Goal: Information Seeking & Learning: Find specific fact

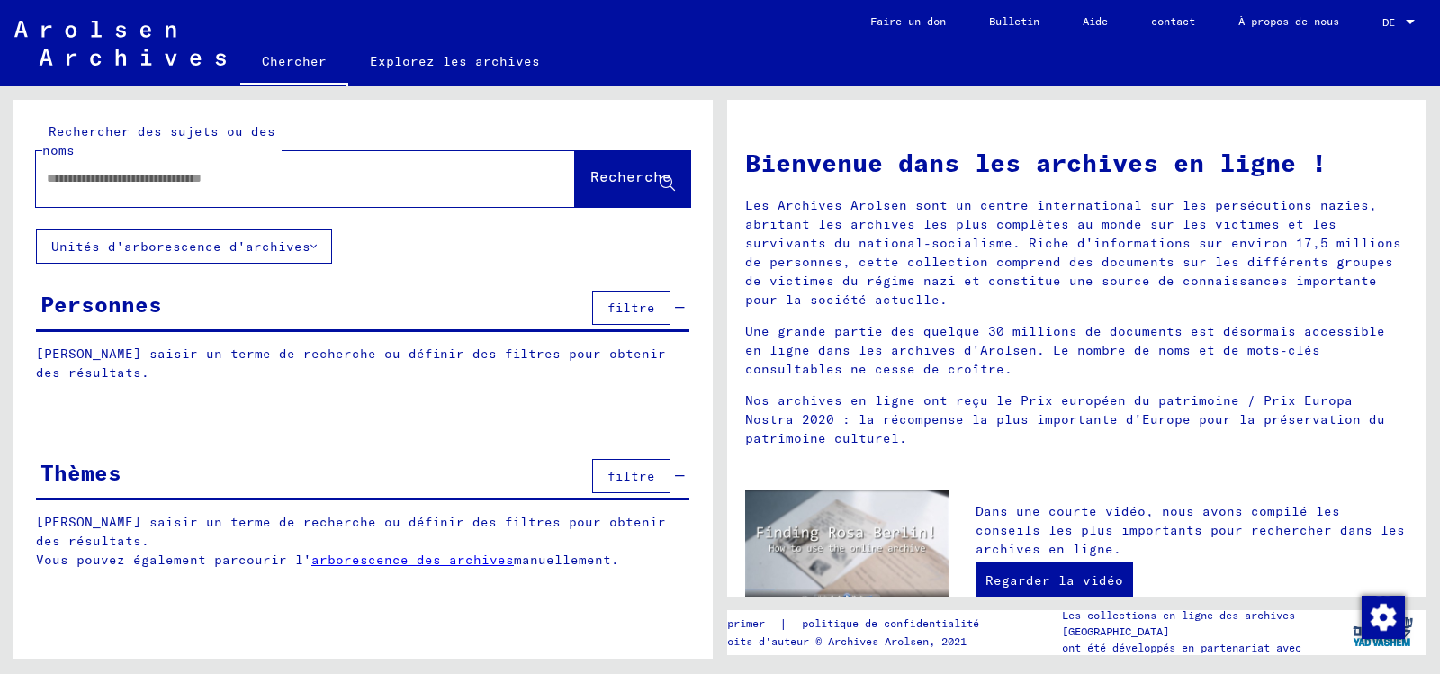
click at [224, 188] on input "text" at bounding box center [284, 178] width 474 height 19
click at [590, 185] on font "Recherche" at bounding box center [630, 176] width 81 height 18
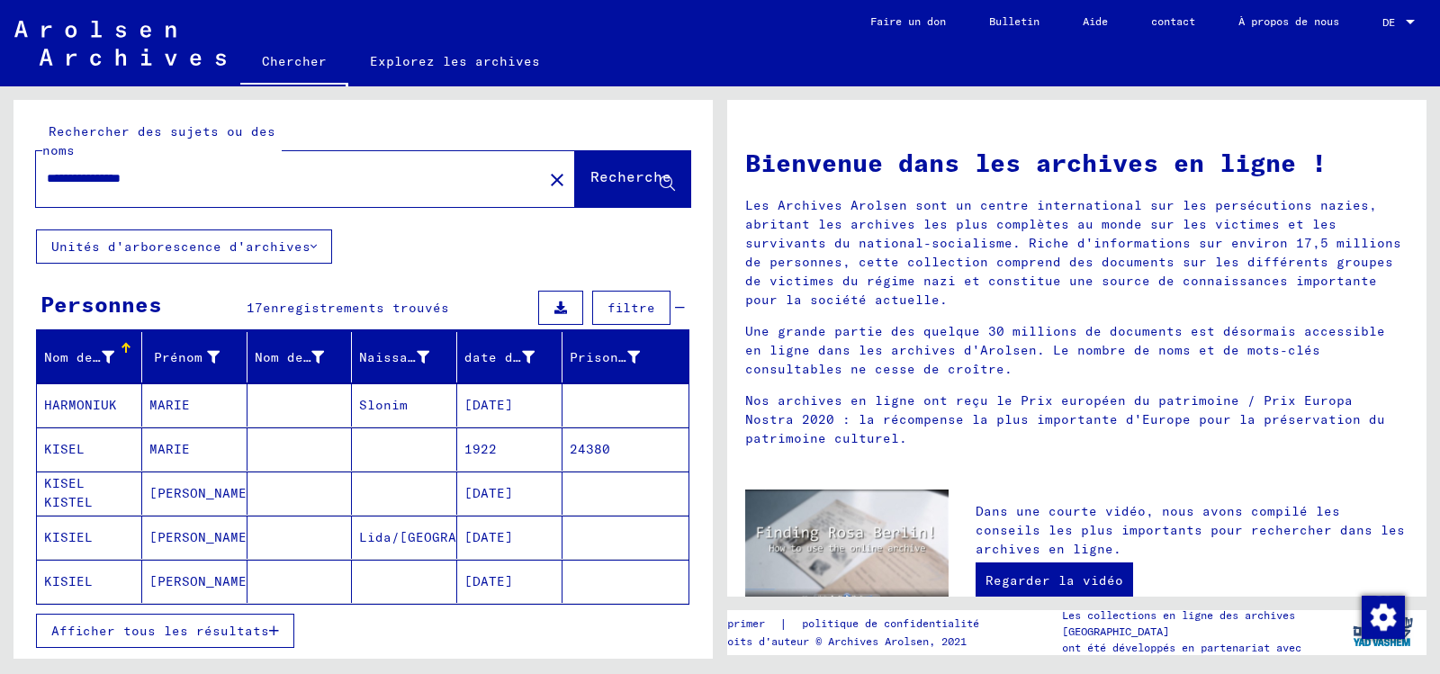
click at [81, 457] on font "KISEL" at bounding box center [64, 449] width 40 height 16
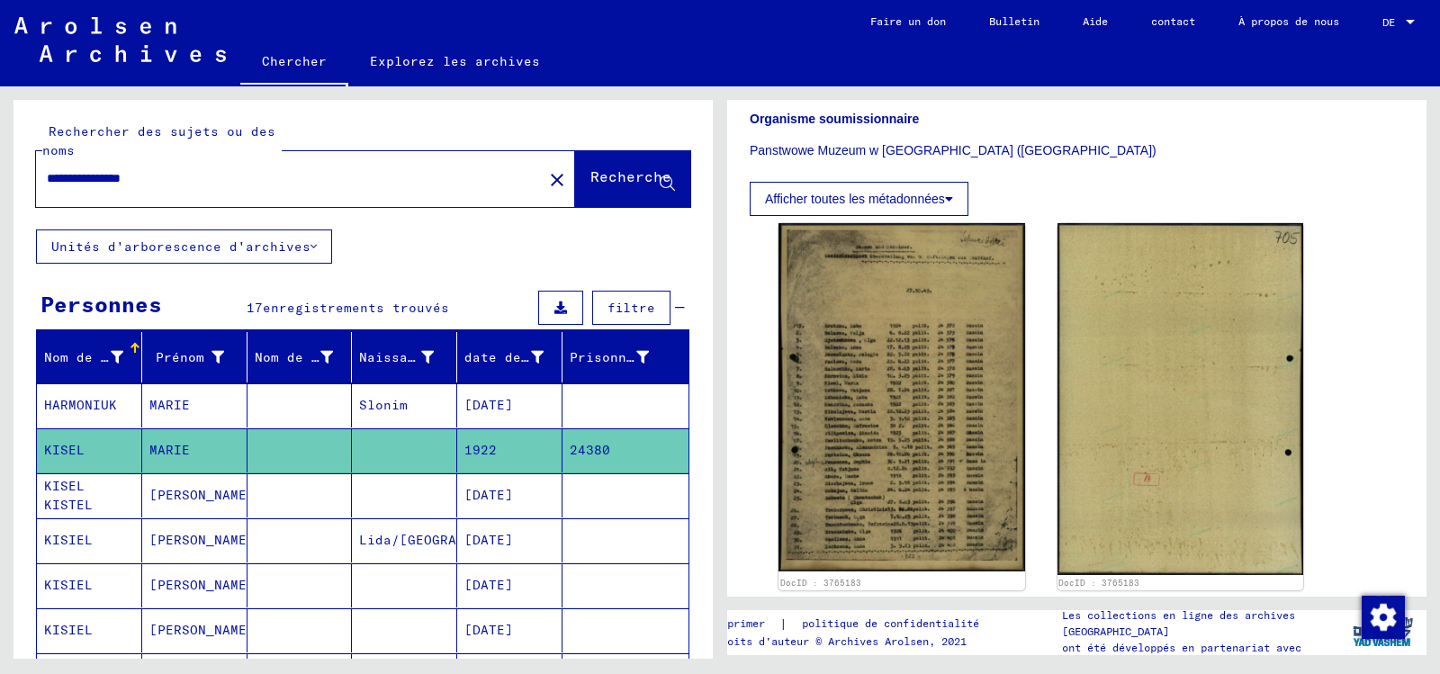
click at [75, 188] on input "**********" at bounding box center [289, 178] width 485 height 19
type input "**********"
click at [601, 185] on font "Recherche" at bounding box center [630, 176] width 81 height 18
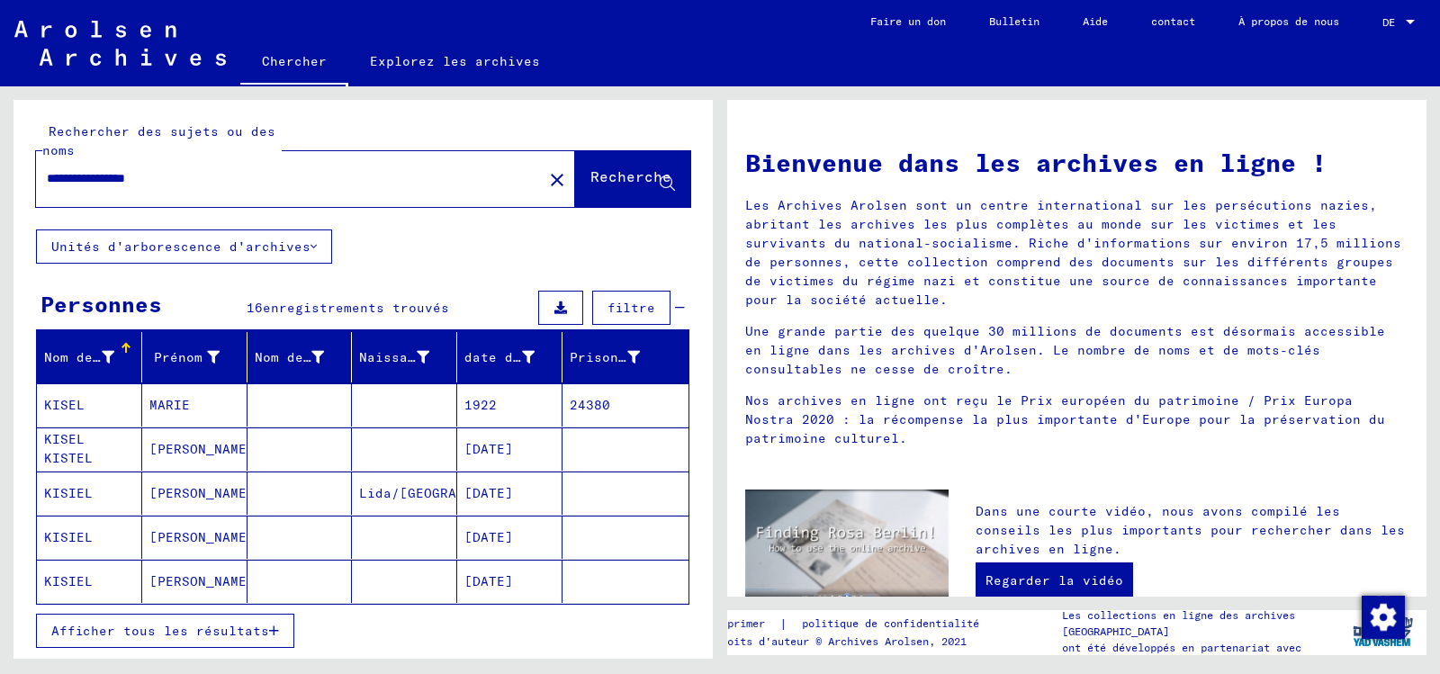
click at [51, 413] on font "KISEL" at bounding box center [64, 405] width 40 height 16
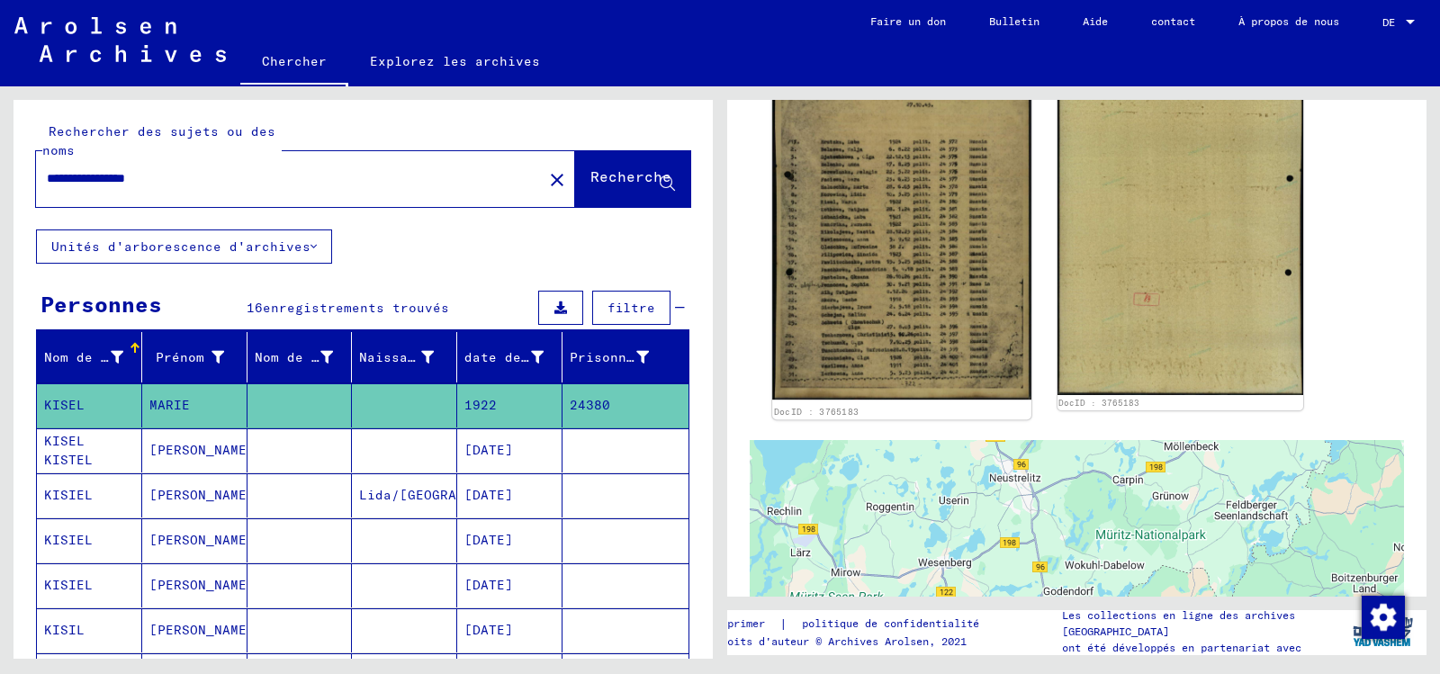
click at [901, 312] on img at bounding box center [901, 216] width 258 height 365
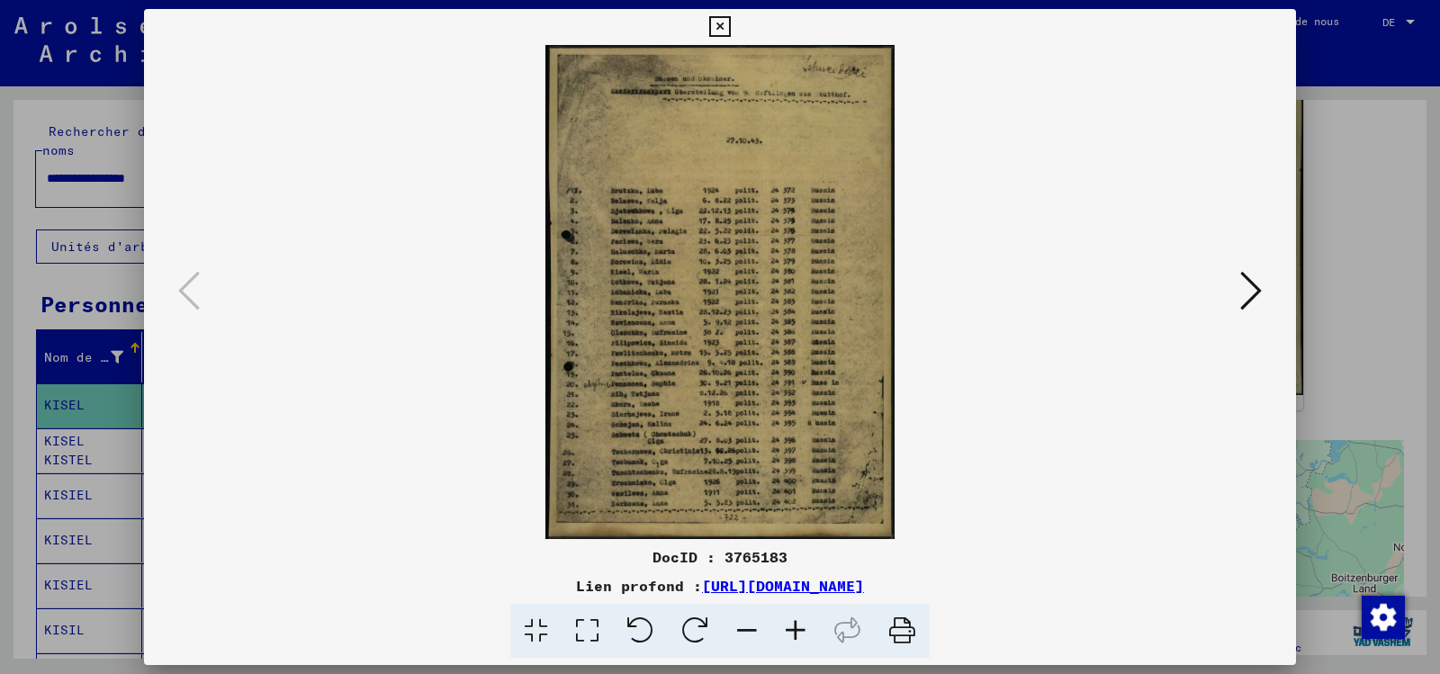
drag, startPoint x: 715, startPoint y: 19, endPoint x: 690, endPoint y: 54, distance: 42.7
click at [713, 21] on icon at bounding box center [719, 27] width 21 height 22
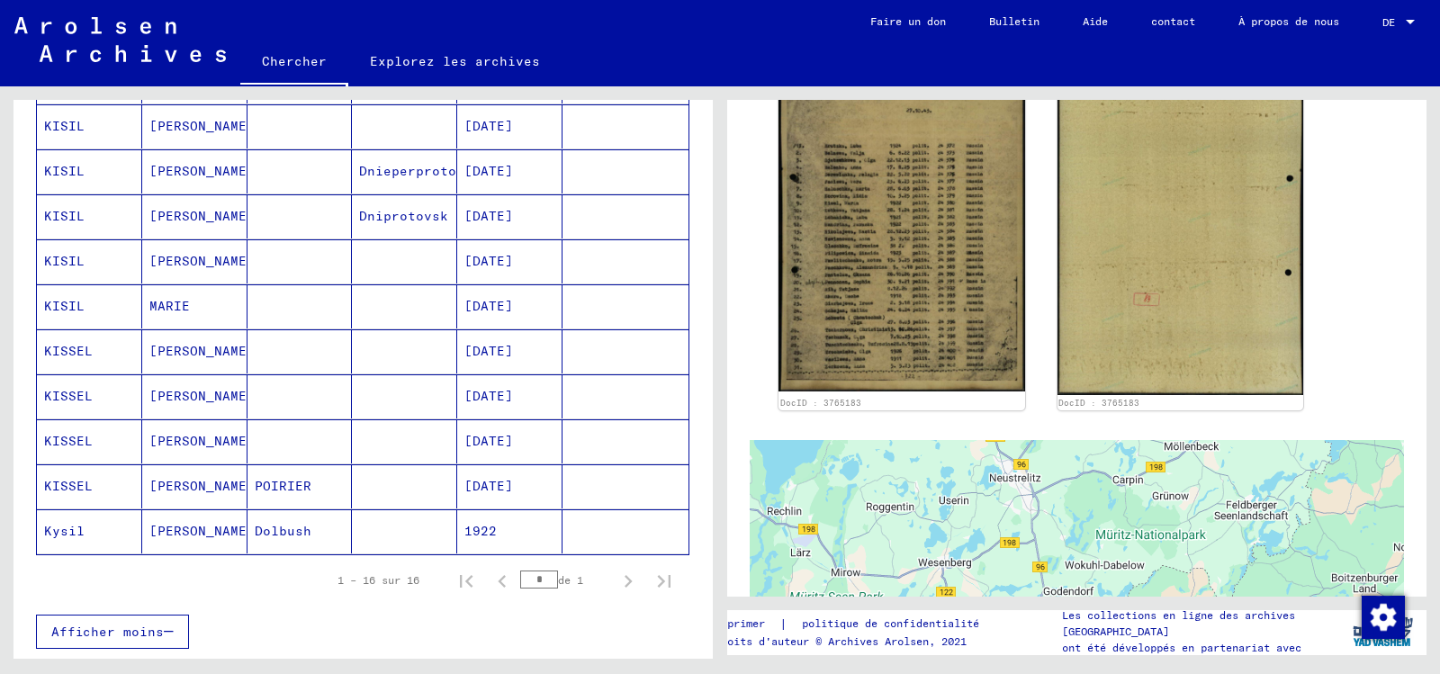
scroll to position [630, 0]
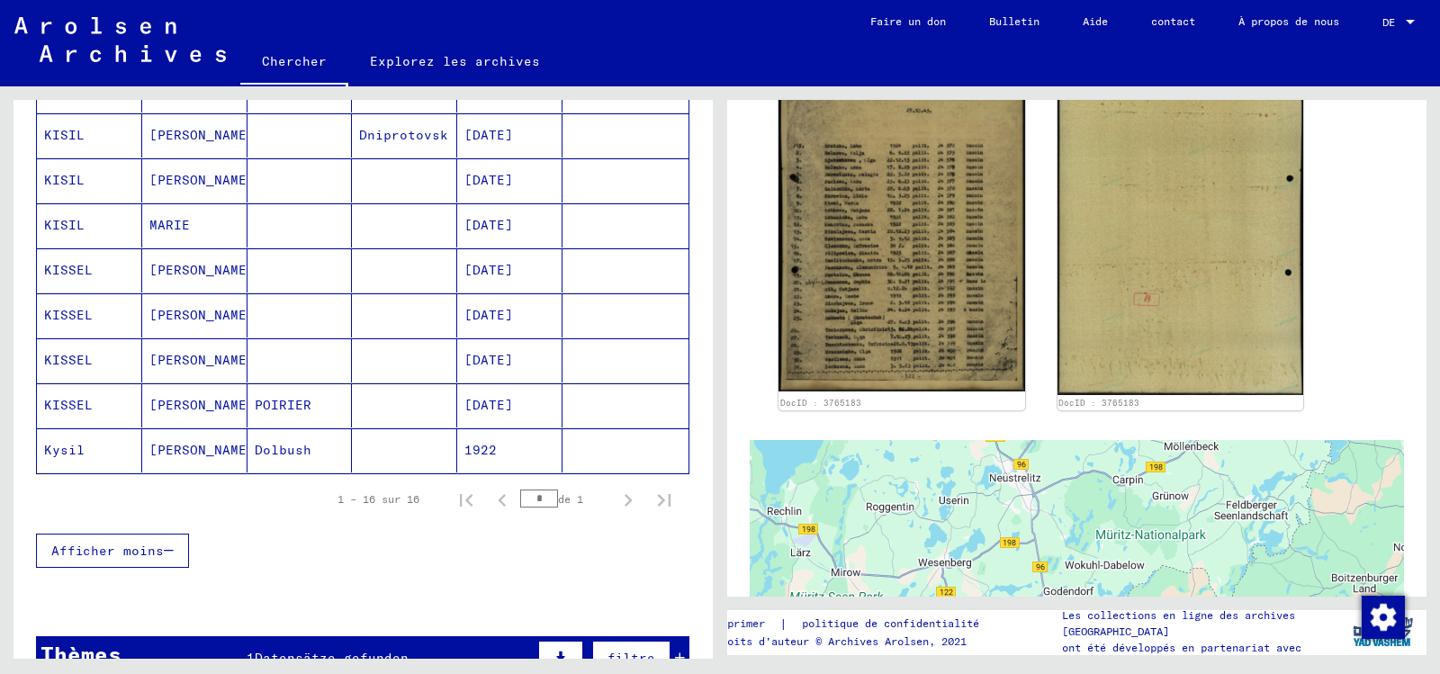
click at [53, 458] on font "Kysil" at bounding box center [64, 450] width 40 height 16
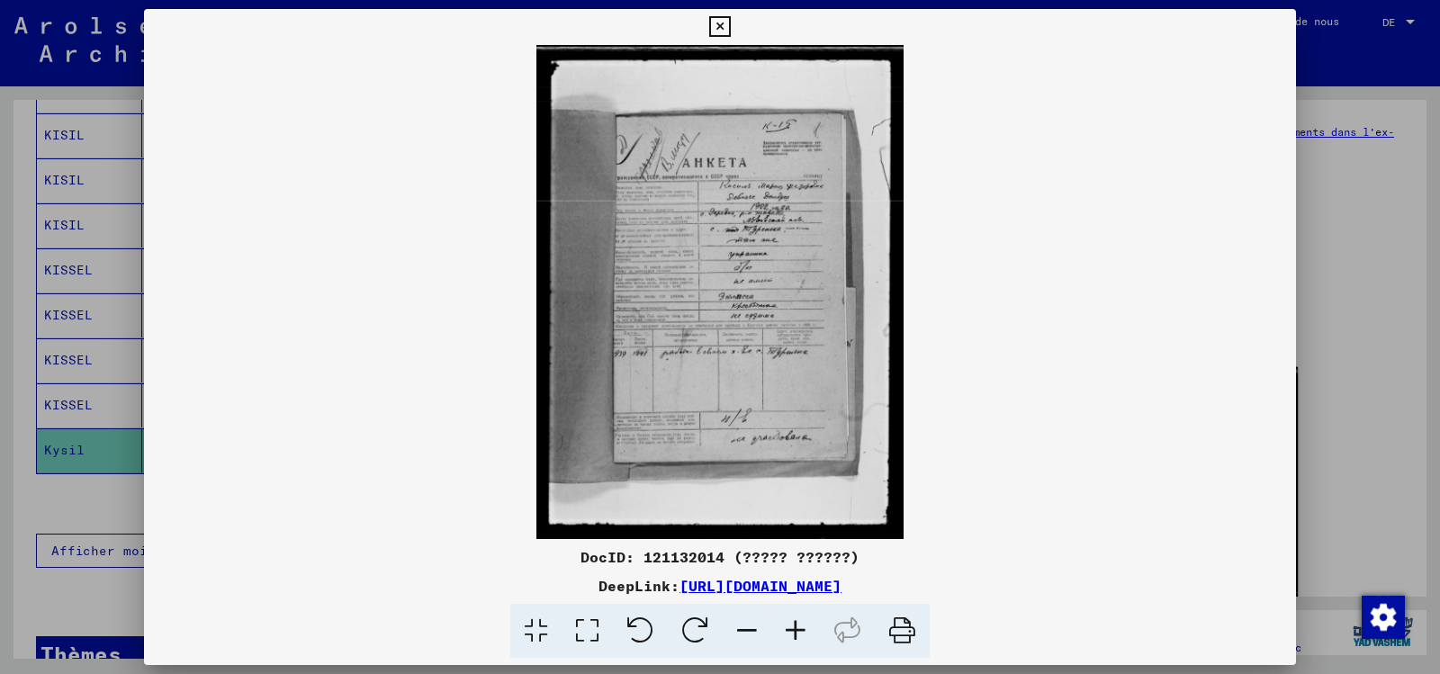
click at [922, 481] on img at bounding box center [720, 292] width 1152 height 494
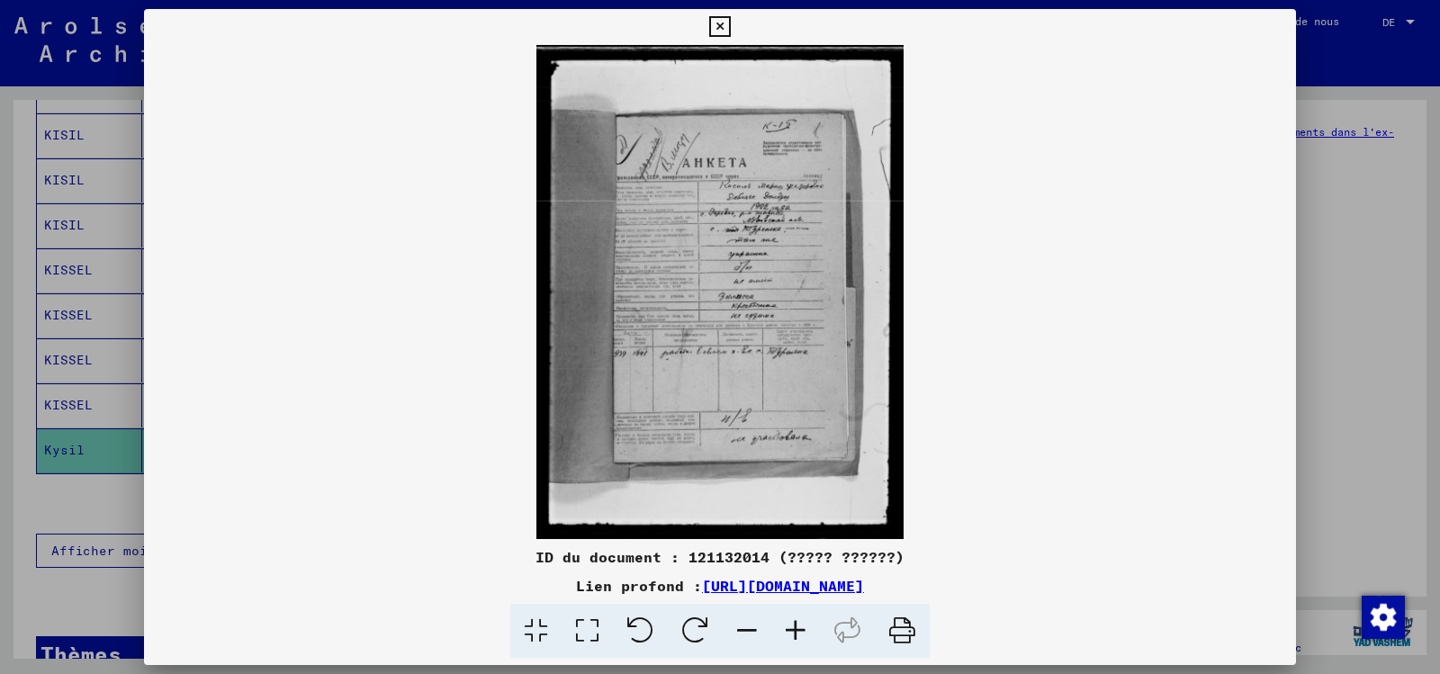
click at [655, 331] on img at bounding box center [720, 292] width 1152 height 494
click at [722, 24] on icon at bounding box center [719, 27] width 21 height 22
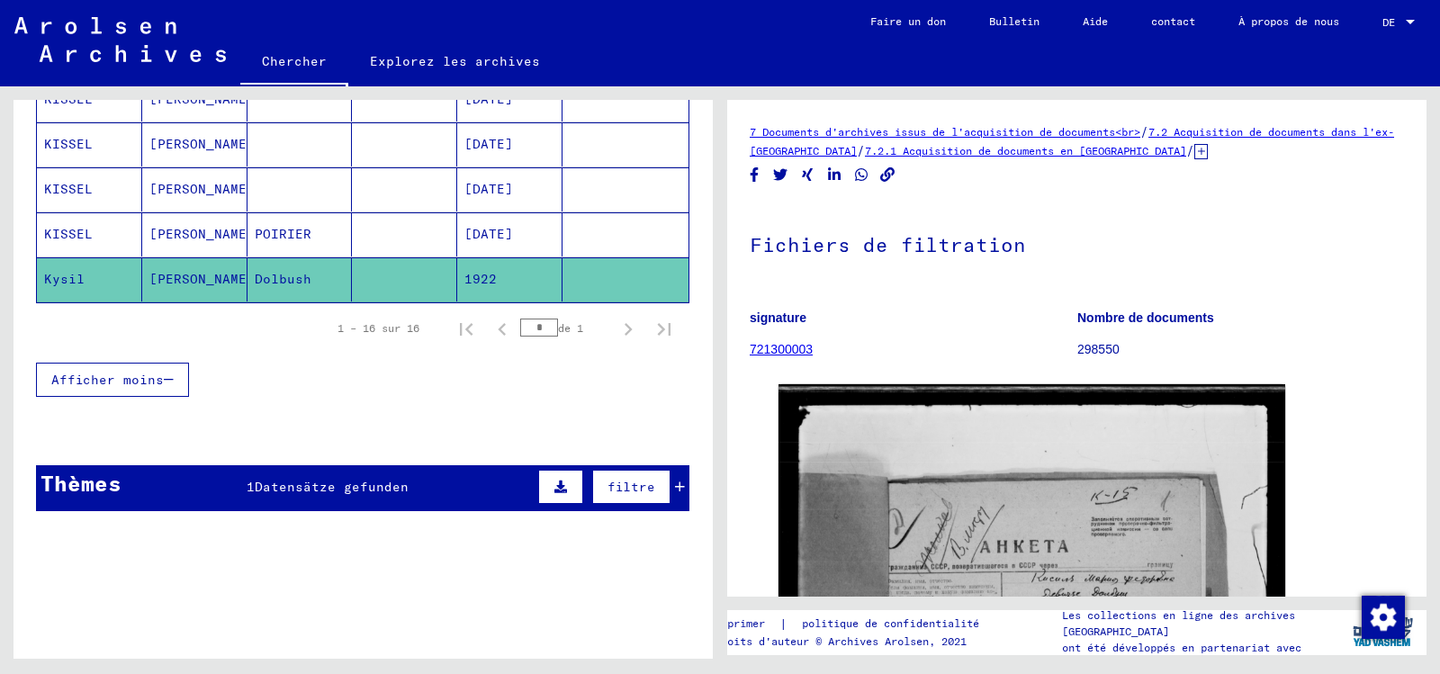
scroll to position [822, 0]
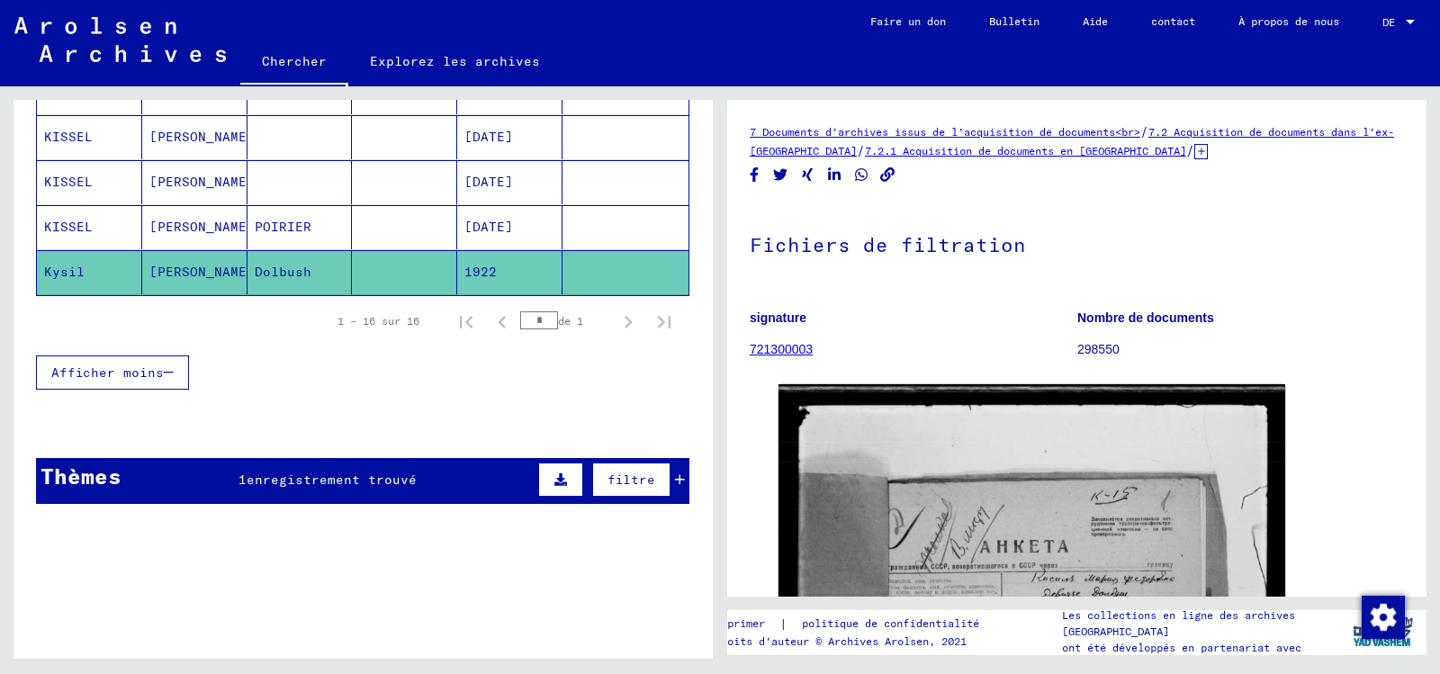
click at [351, 488] on font "enregistrement trouvé" at bounding box center [332, 480] width 170 height 16
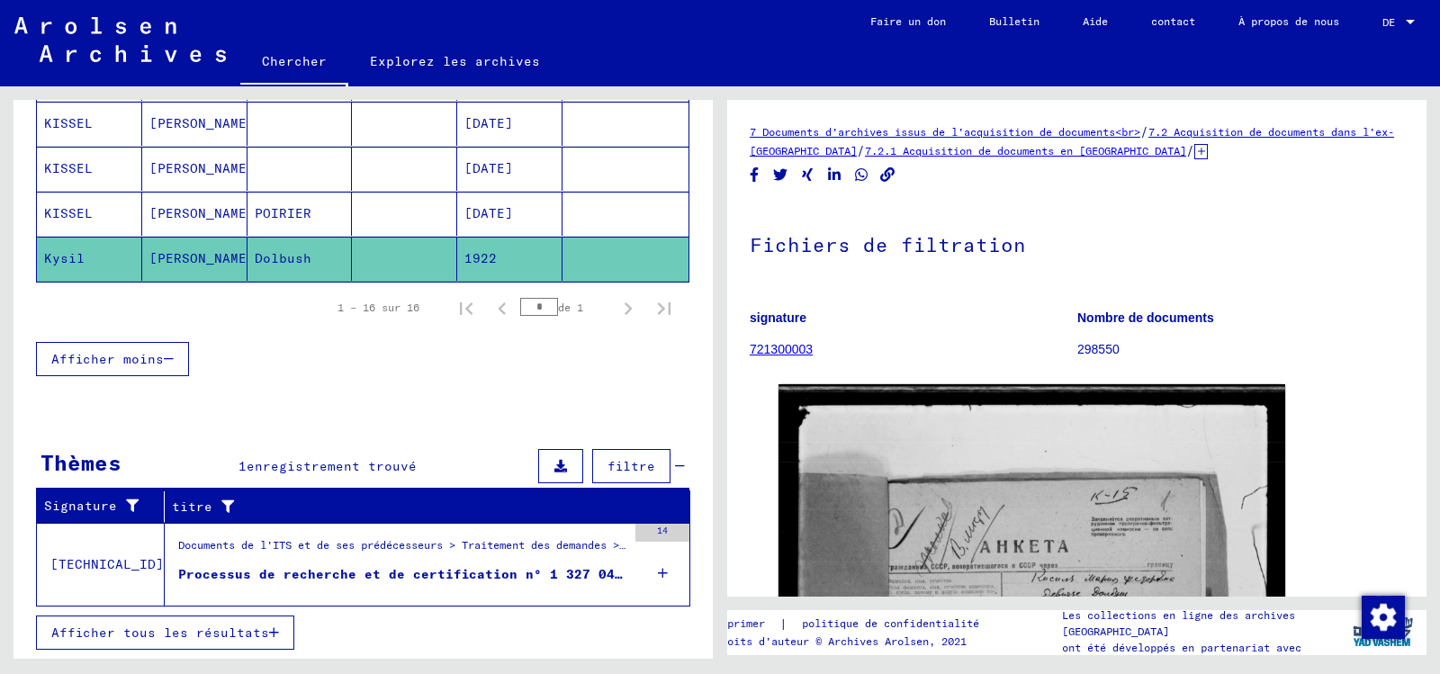
click at [442, 582] on font "Processus de recherche et de certification n° 1 327 043 pour [PERSON_NAME] née …" at bounding box center [582, 574] width 809 height 16
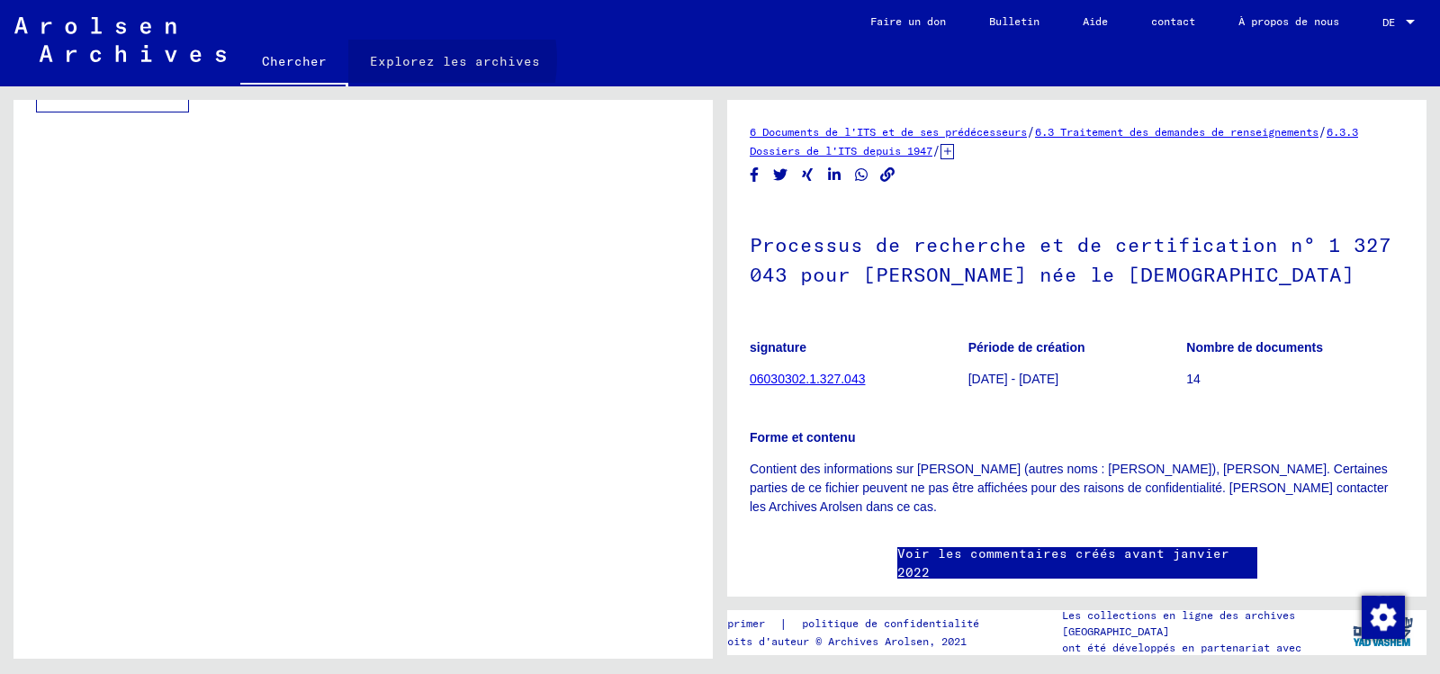
click at [419, 69] on font "Explorez les archives" at bounding box center [455, 61] width 170 height 16
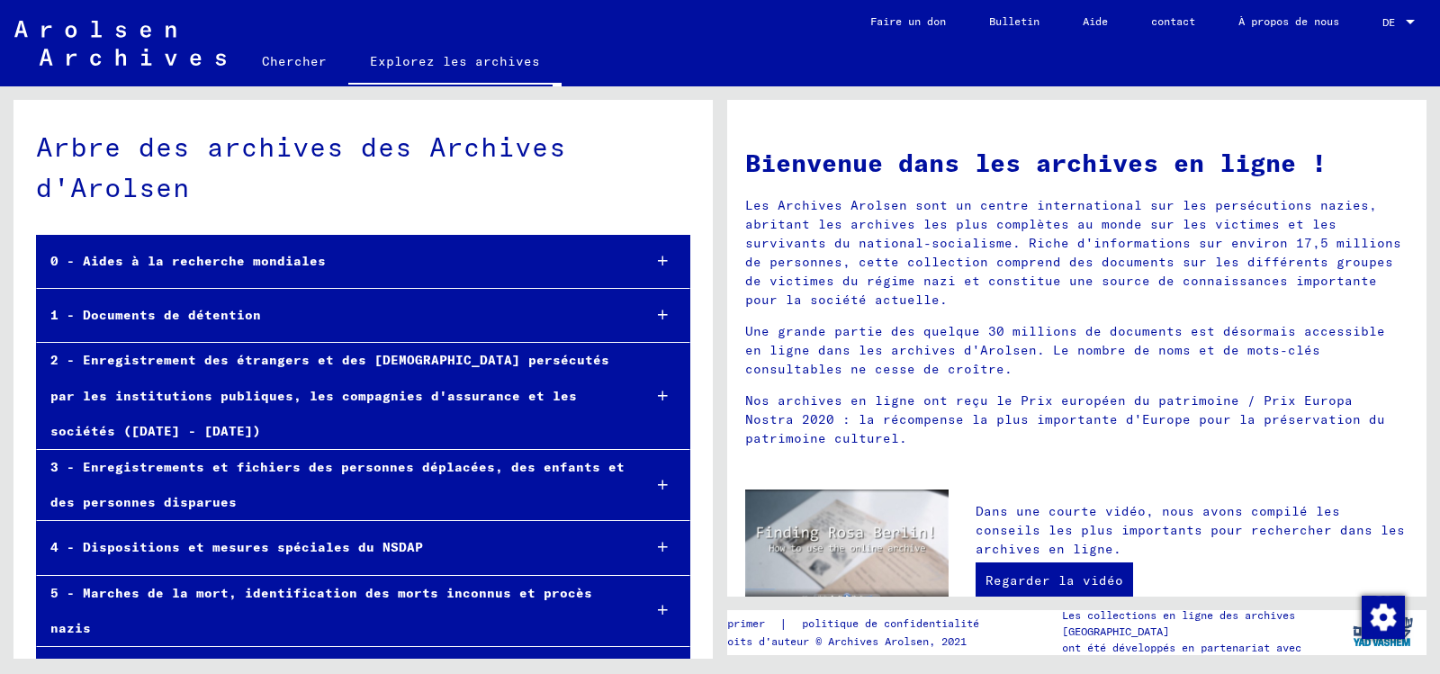
click at [246, 323] on font "1 - Documents de détention" at bounding box center [155, 315] width 211 height 16
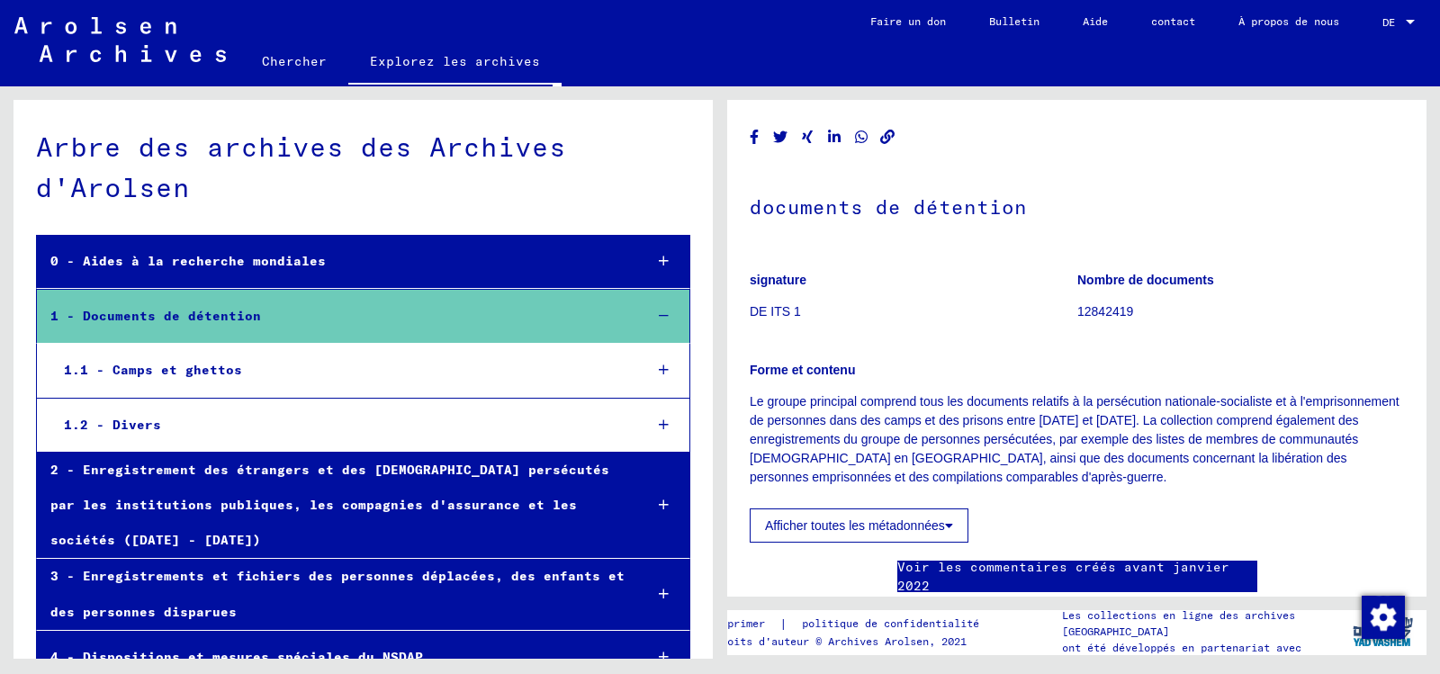
click at [163, 378] on font "1.1 - Camps et ghettos" at bounding box center [153, 370] width 178 height 16
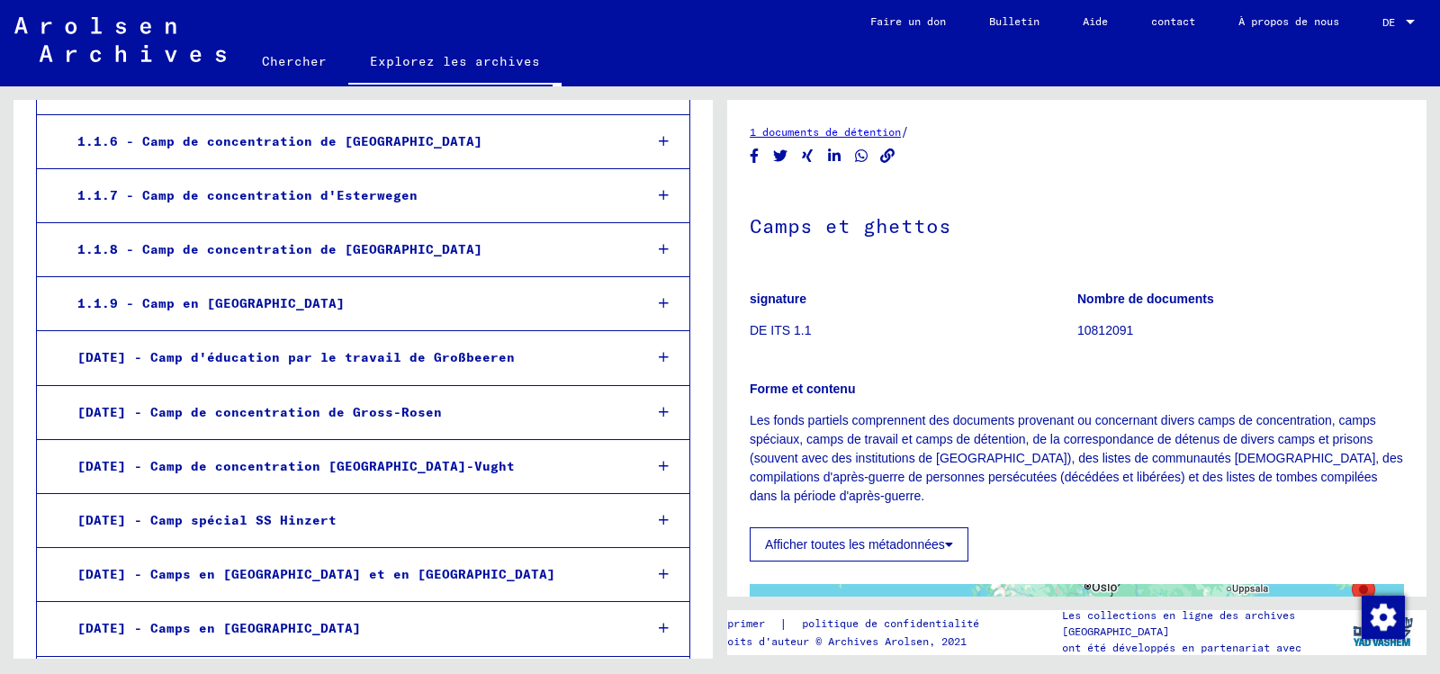
scroll to position [630, 0]
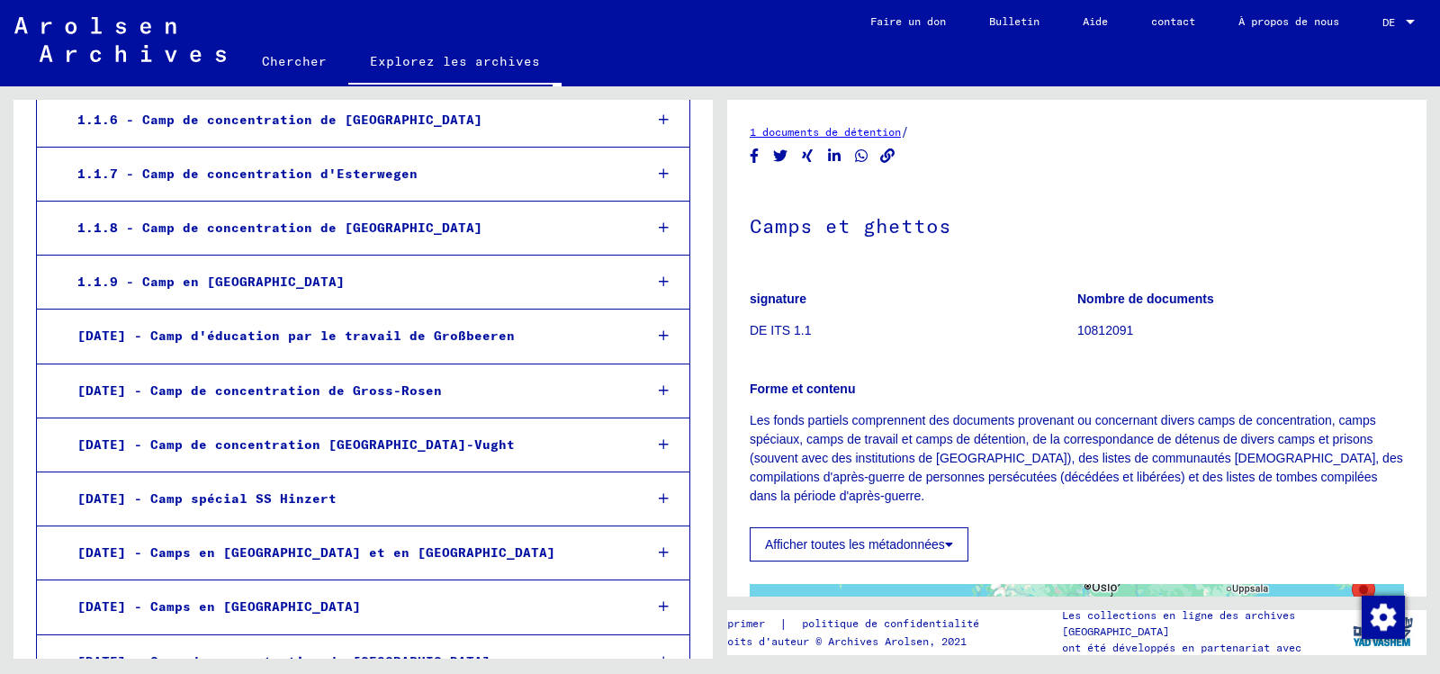
click at [382, 344] on font "[DATE] - Camp d'éducation par le travail de Großbeeren" at bounding box center [295, 336] width 437 height 16
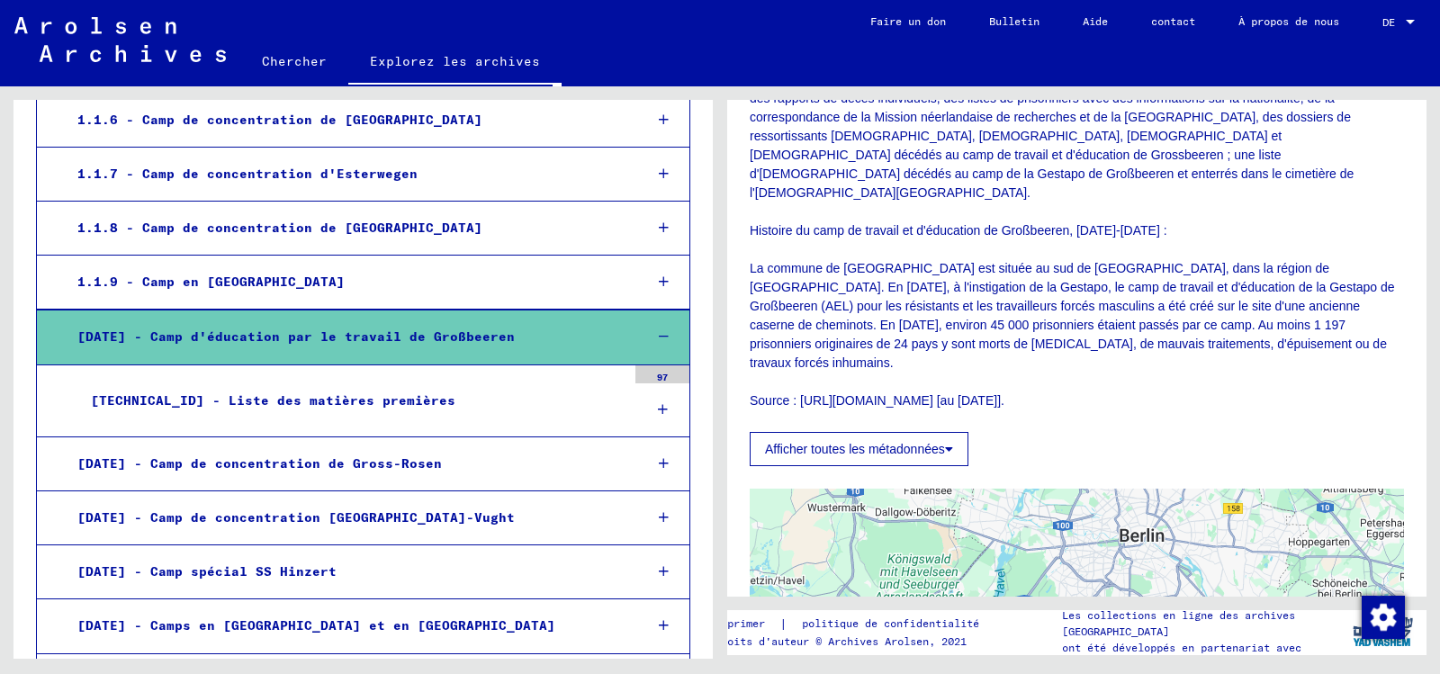
scroll to position [720, 0]
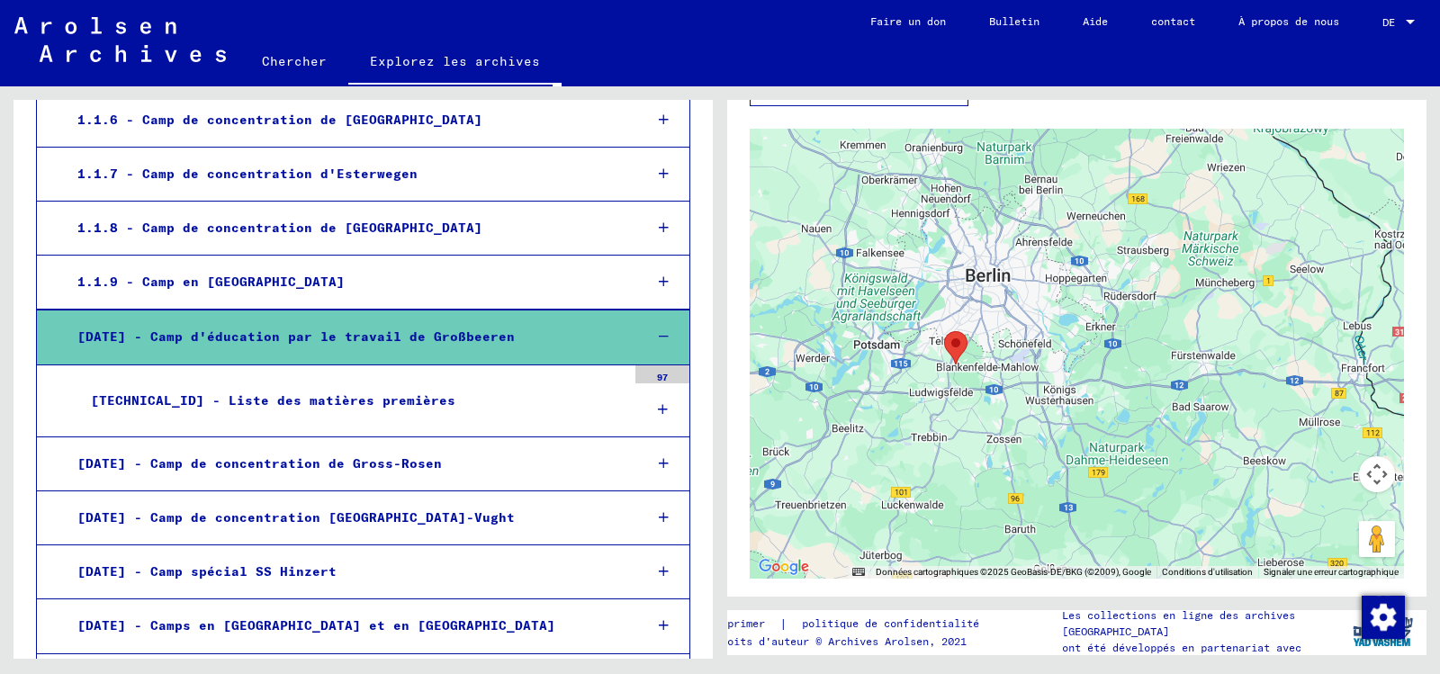
click at [186, 345] on font "[DATE] - Camp d'éducation par le travail de Großbeeren" at bounding box center [295, 336] width 437 height 16
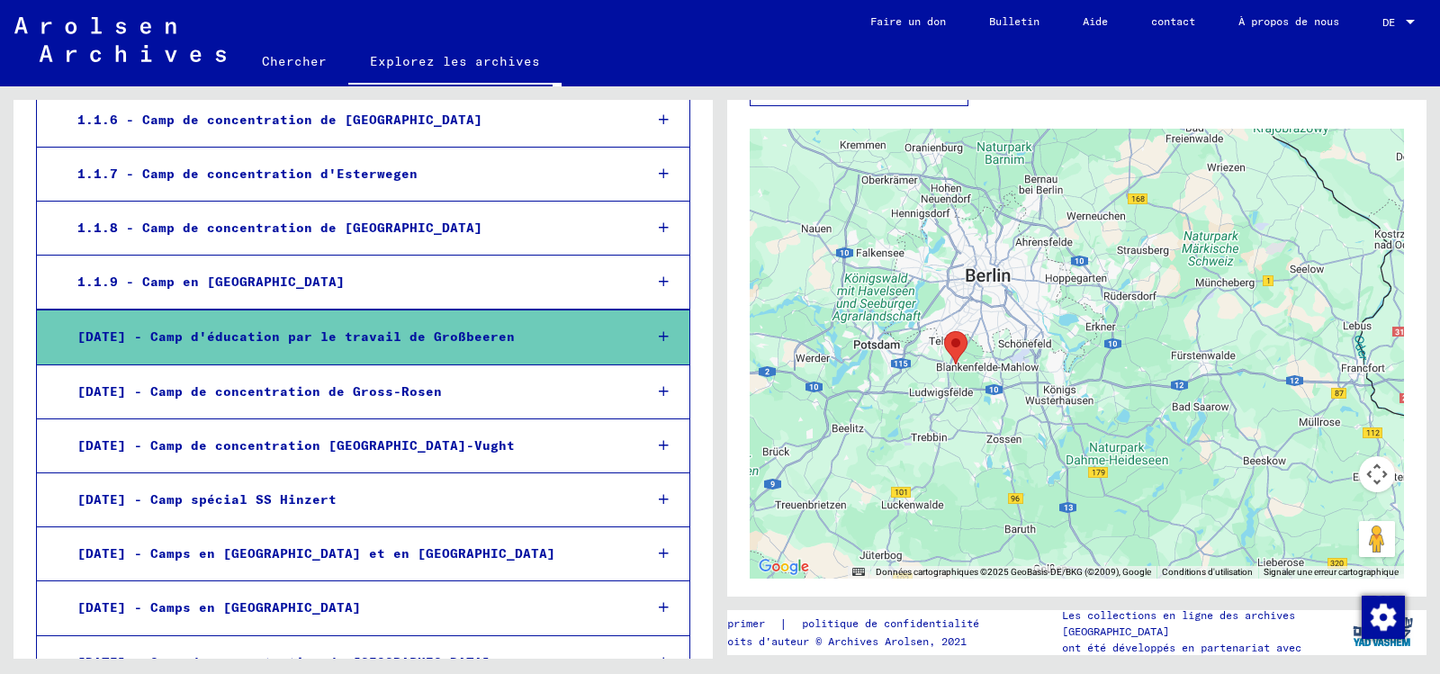
click at [186, 345] on font "[DATE] - Camp d'éducation par le travail de Großbeeren" at bounding box center [295, 336] width 437 height 16
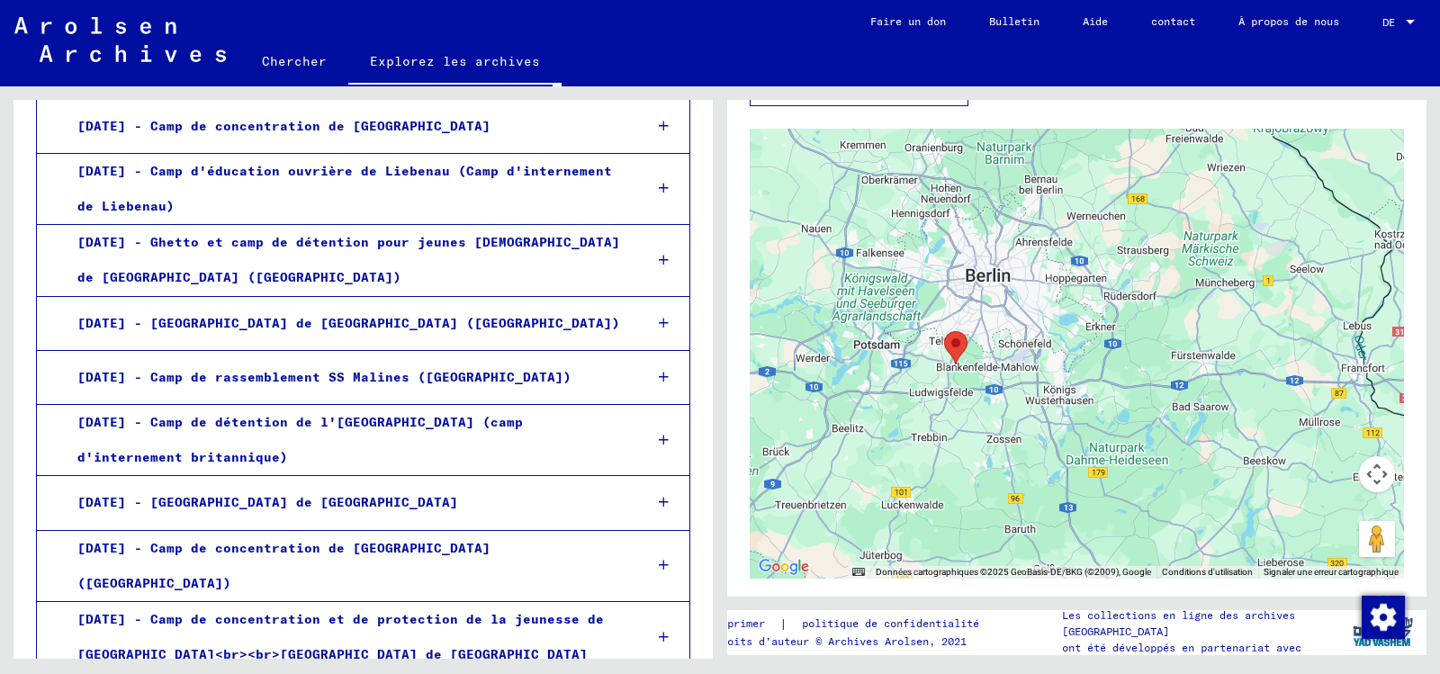
scroll to position [1619, 0]
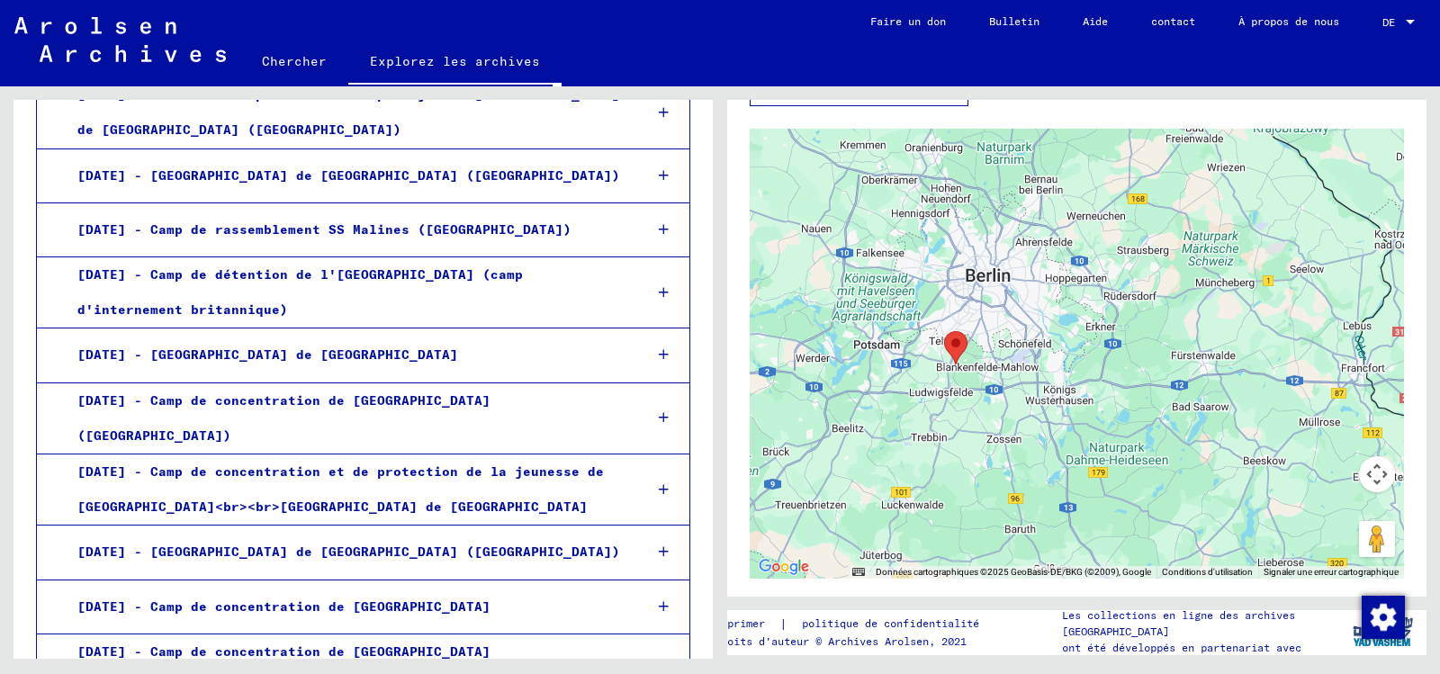
click at [329, 544] on font "[DATE] - [GEOGRAPHIC_DATA] de [GEOGRAPHIC_DATA] ([GEOGRAPHIC_DATA])" at bounding box center [348, 552] width 543 height 16
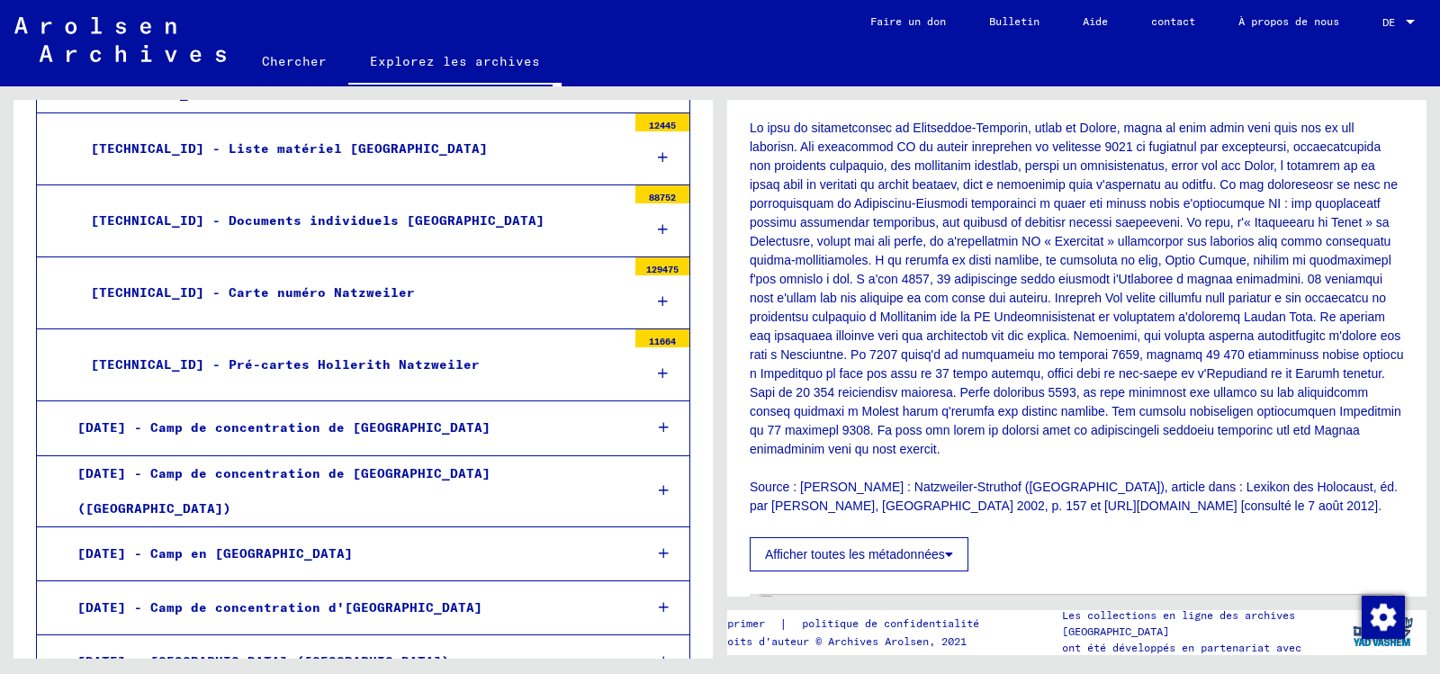
scroll to position [810, 0]
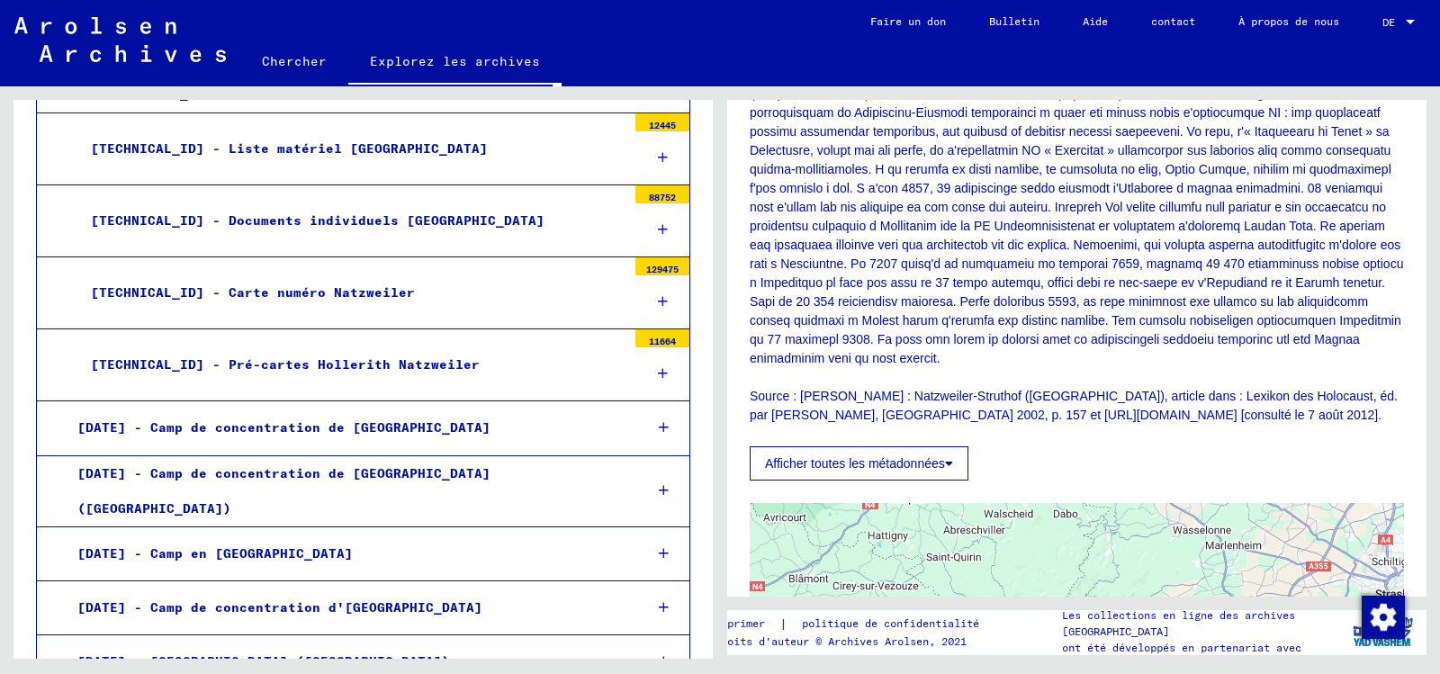
click at [837, 471] on font "Afficher toutes les métadonnées" at bounding box center [855, 463] width 180 height 14
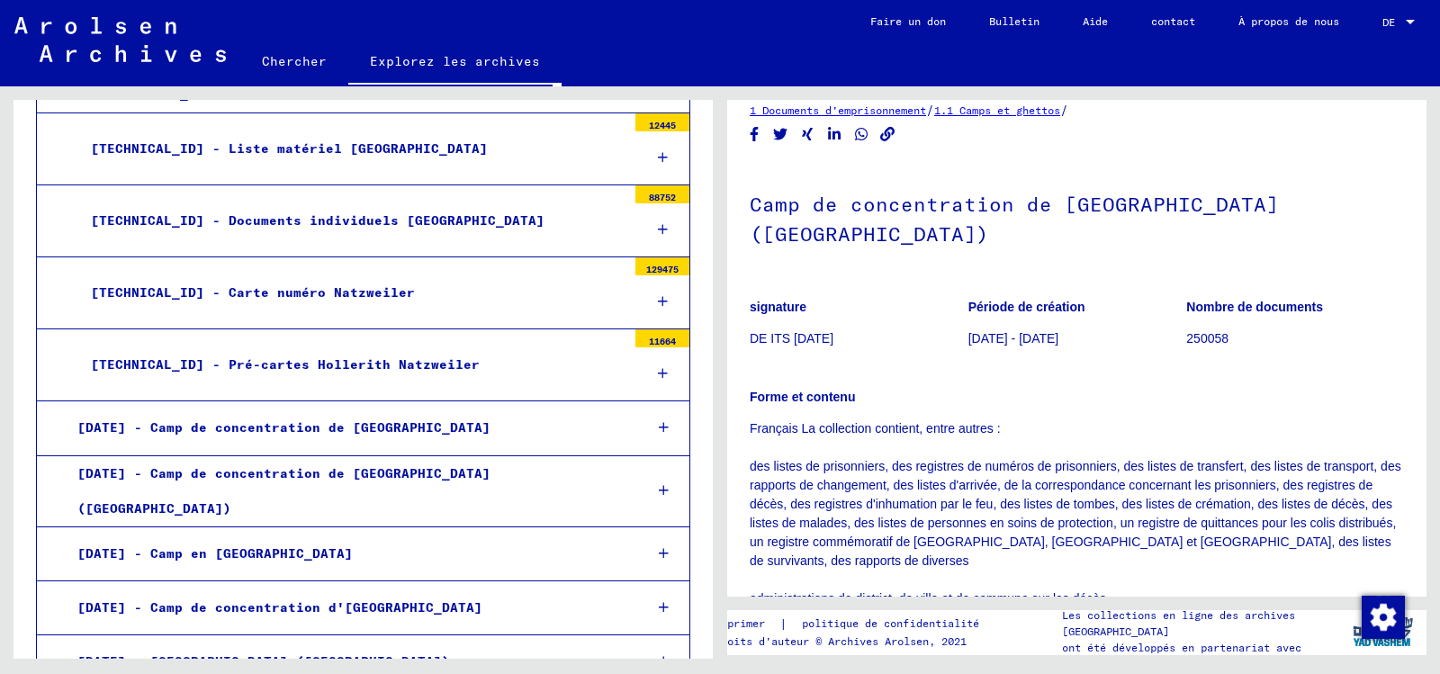
scroll to position [0, 0]
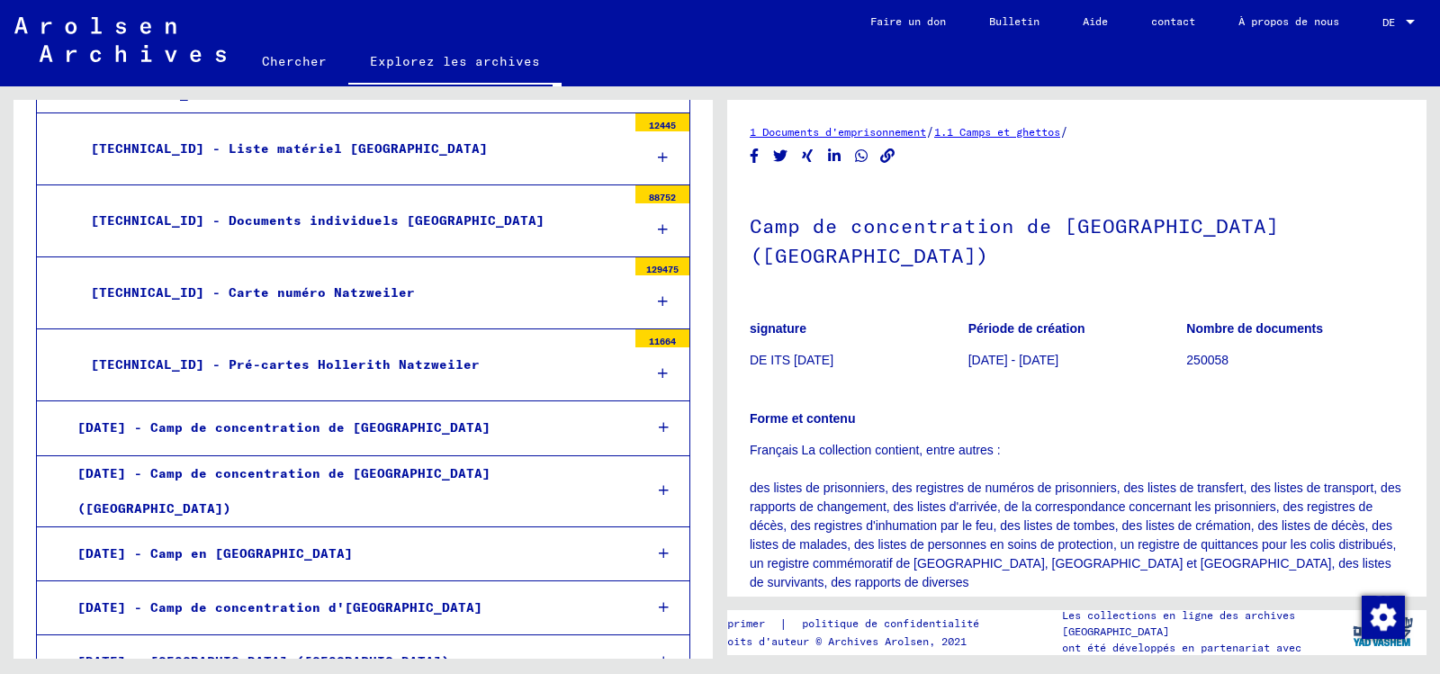
drag, startPoint x: 1376, startPoint y: 377, endPoint x: 734, endPoint y: 224, distance: 659.6
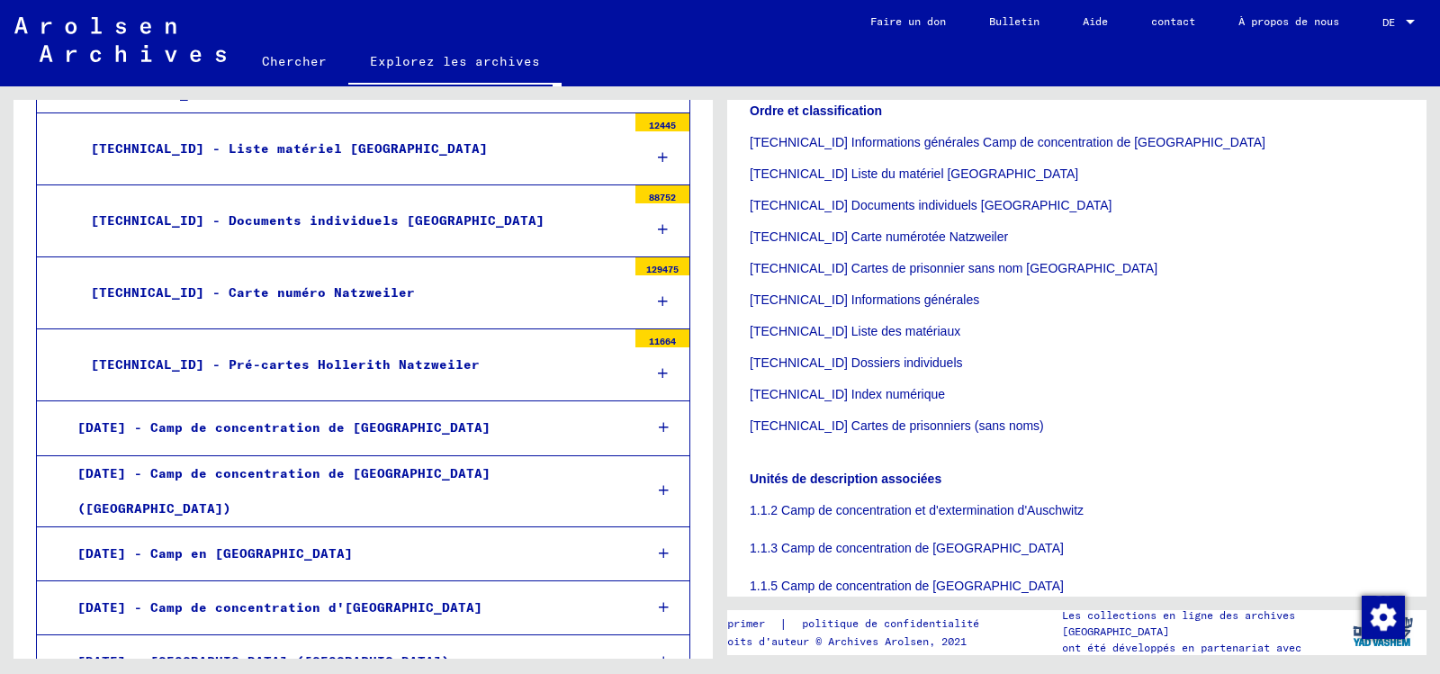
scroll to position [1980, 0]
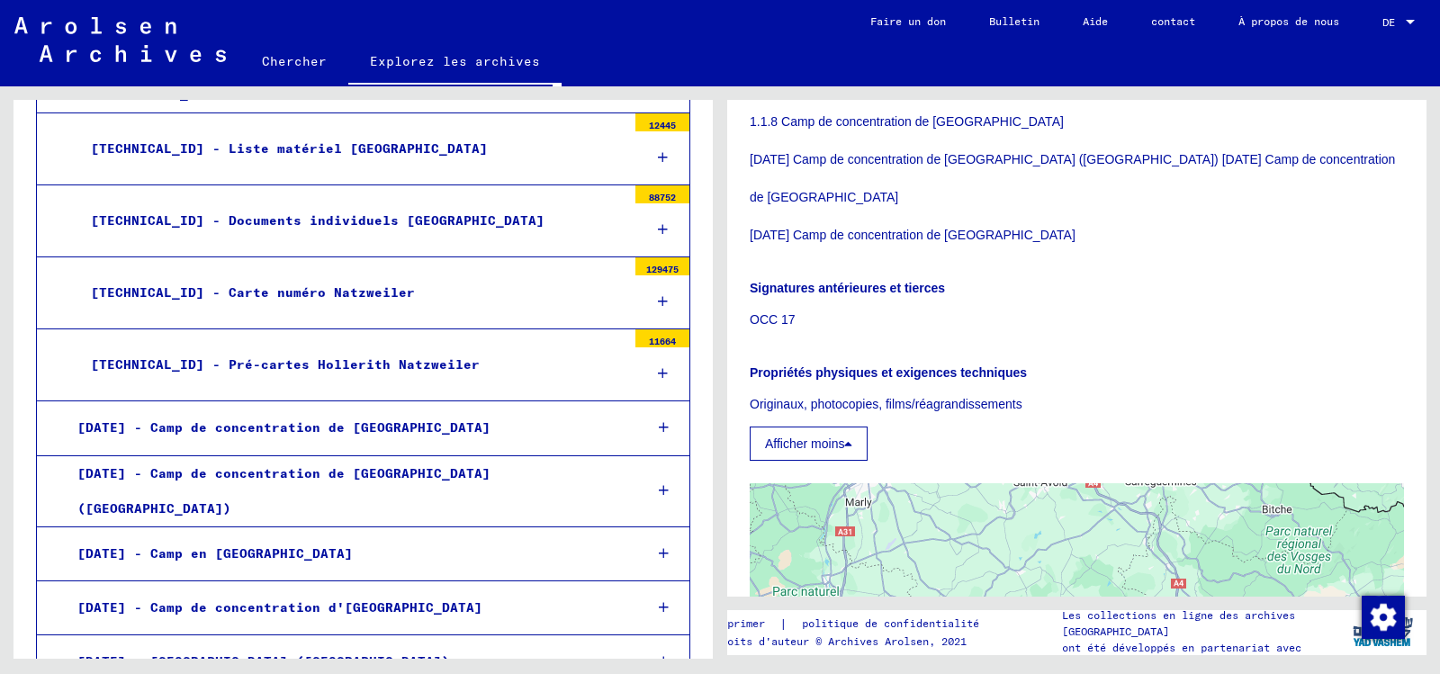
click at [1238, 382] on p "Propriétés physiques et exigences techniques" at bounding box center [1077, 373] width 654 height 19
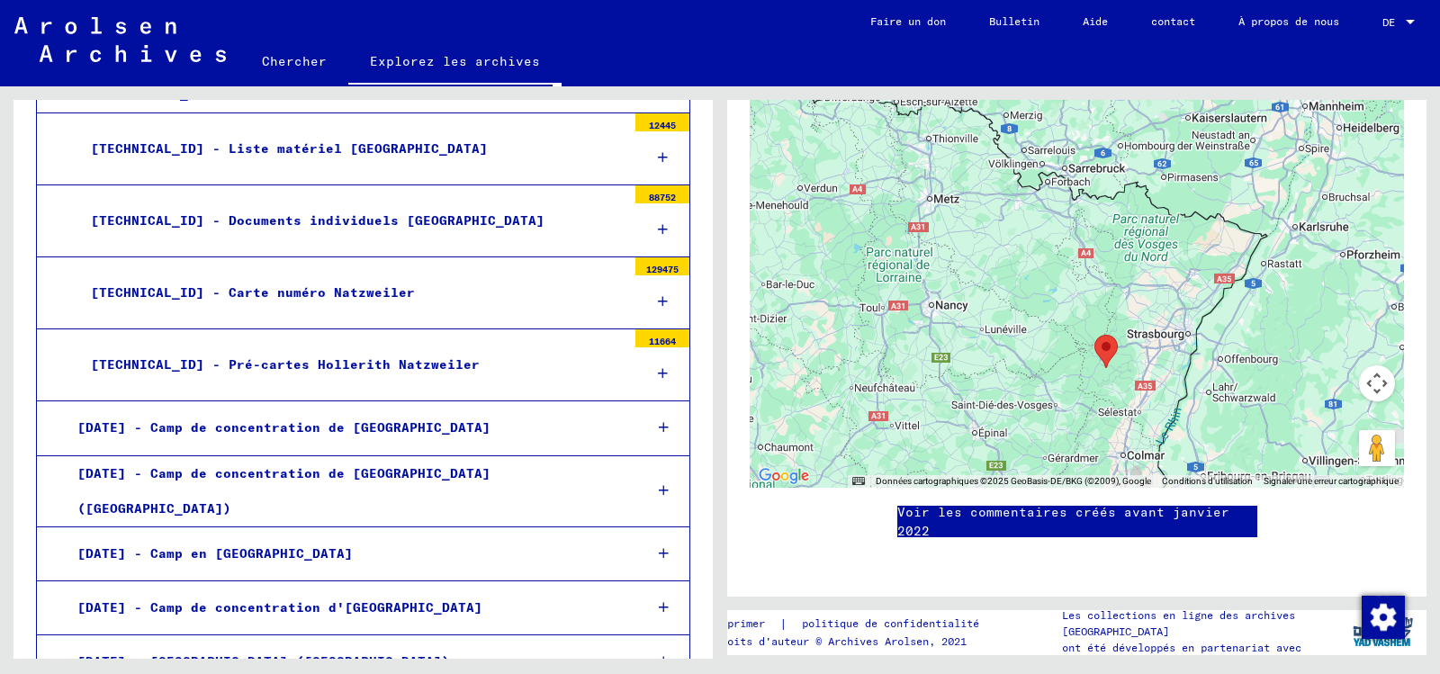
scroll to position [0, 0]
click at [333, 212] on font "[TECHNICAL_ID] - Documents individuels [GEOGRAPHIC_DATA]" at bounding box center [318, 220] width 454 height 16
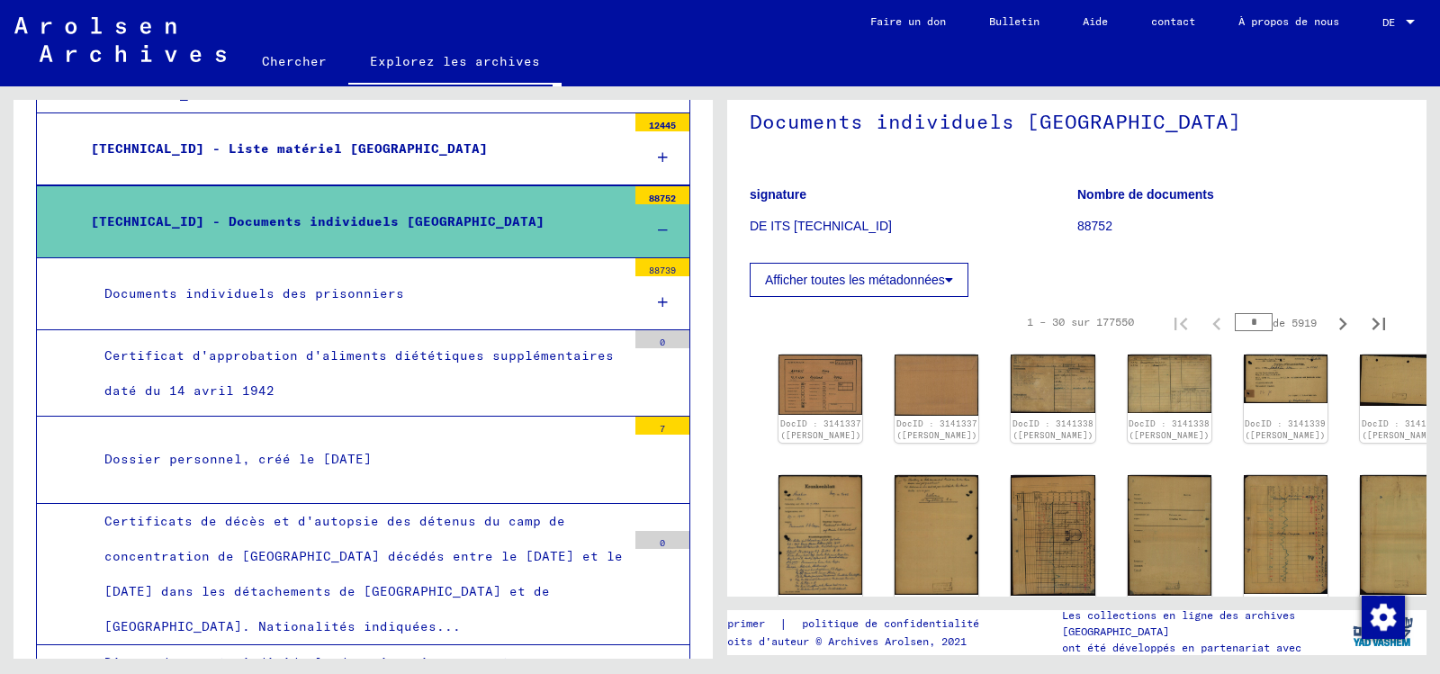
scroll to position [180, 0]
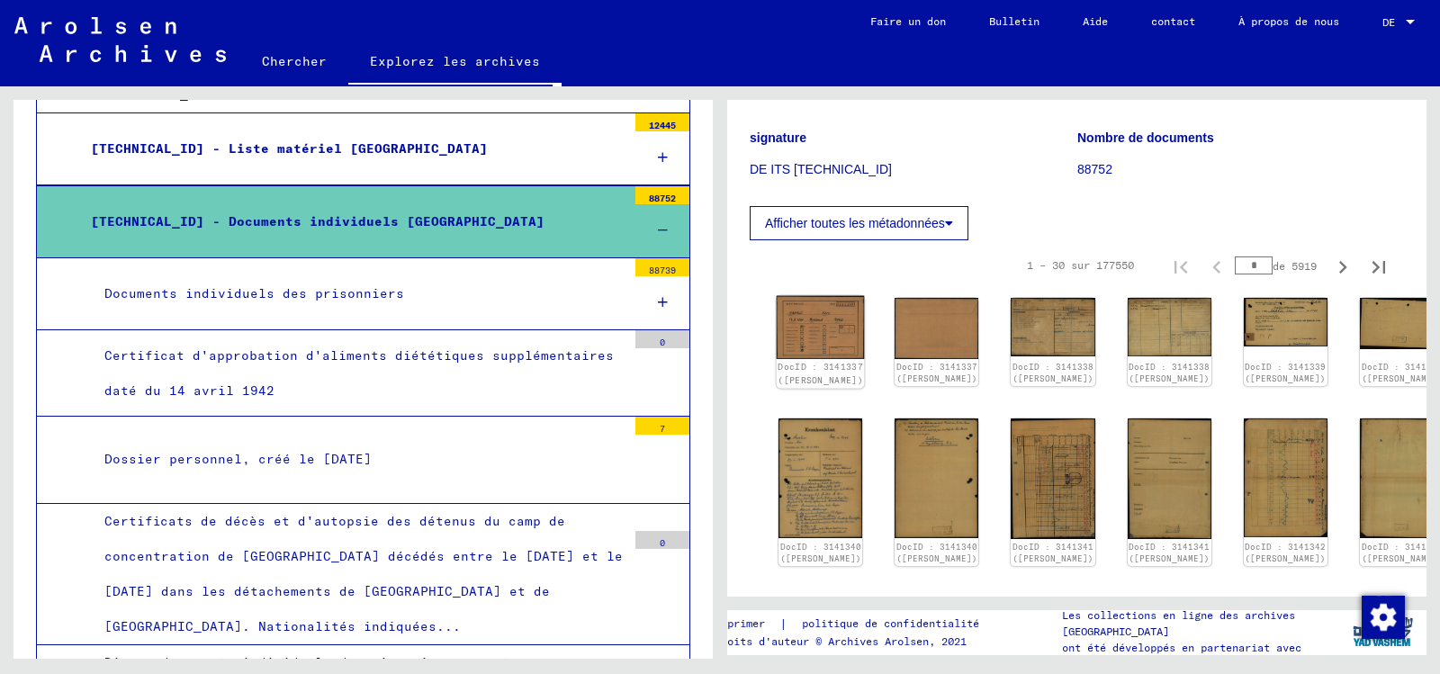
click at [806, 346] on img at bounding box center [821, 327] width 88 height 63
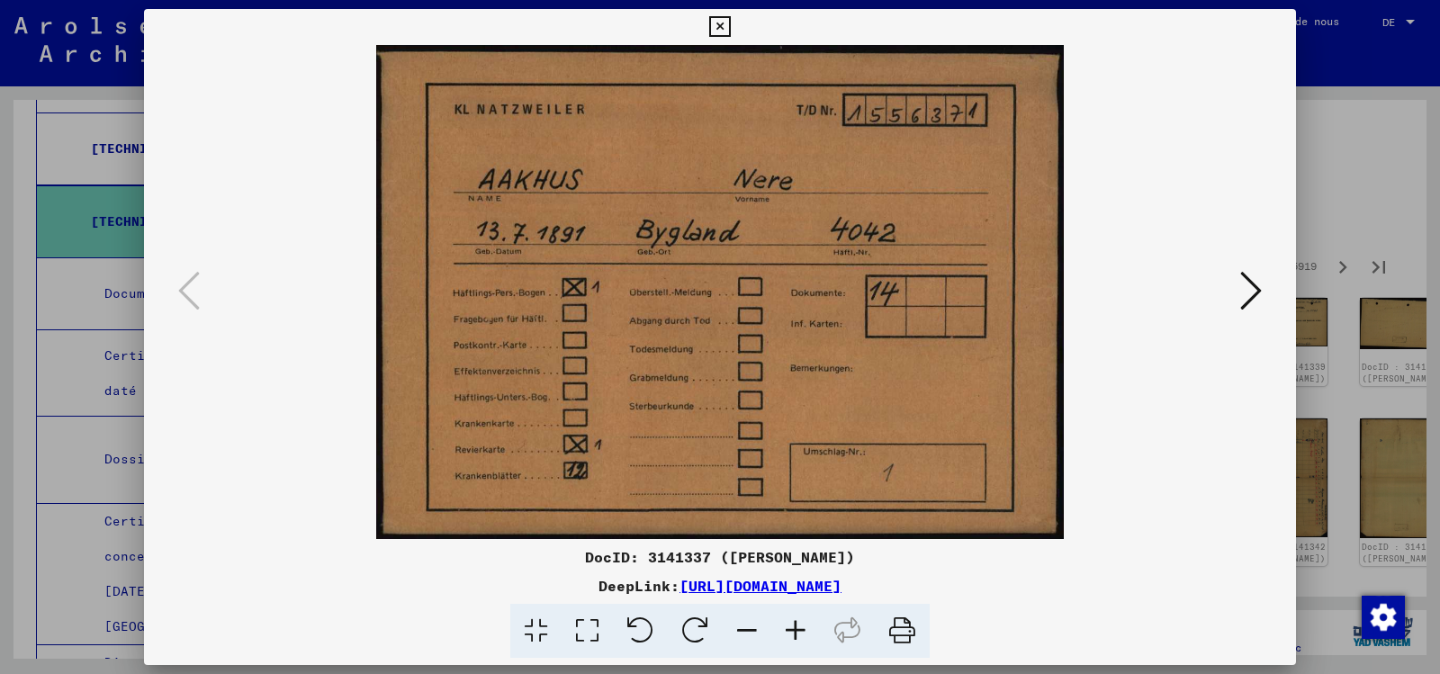
click at [806, 346] on img at bounding box center [719, 292] width 1029 height 494
click at [1240, 288] on icon at bounding box center [1251, 290] width 22 height 43
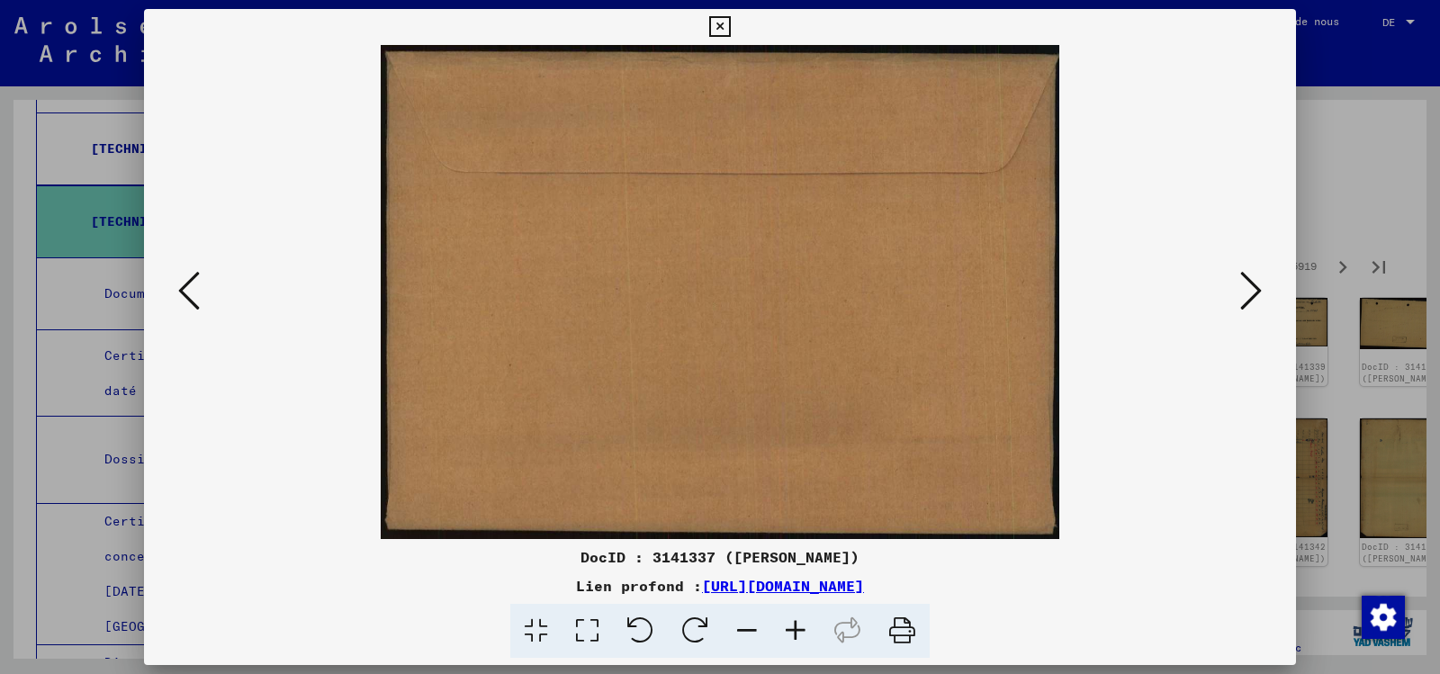
click at [1240, 291] on icon at bounding box center [1251, 290] width 22 height 43
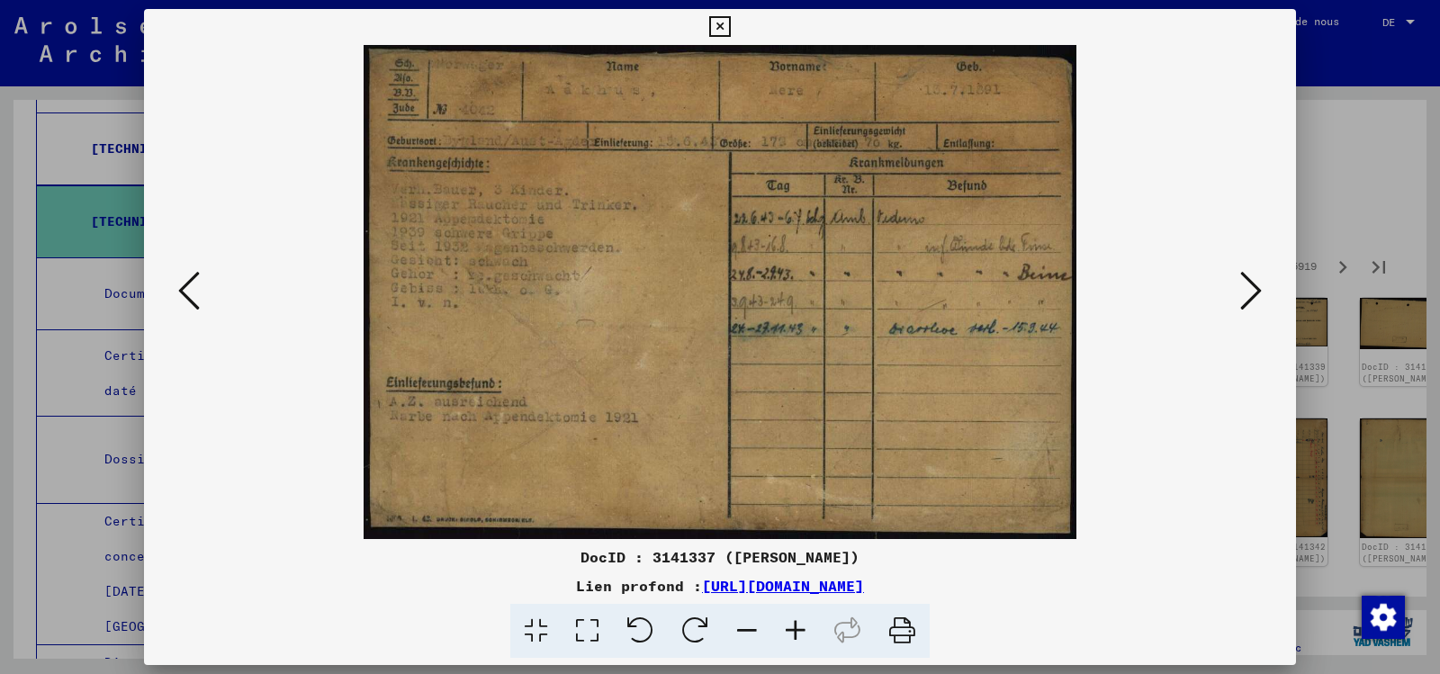
click at [1241, 289] on icon at bounding box center [1251, 290] width 22 height 43
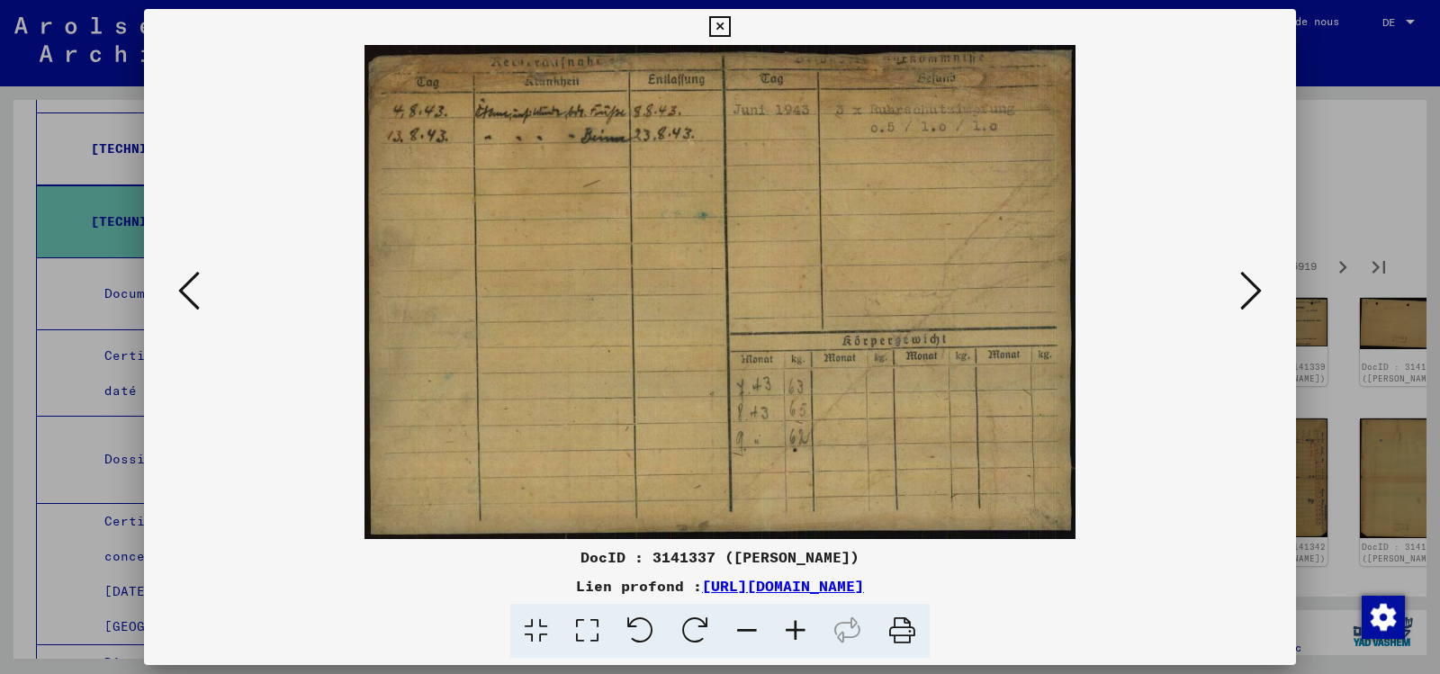
click at [1241, 289] on icon at bounding box center [1251, 290] width 22 height 43
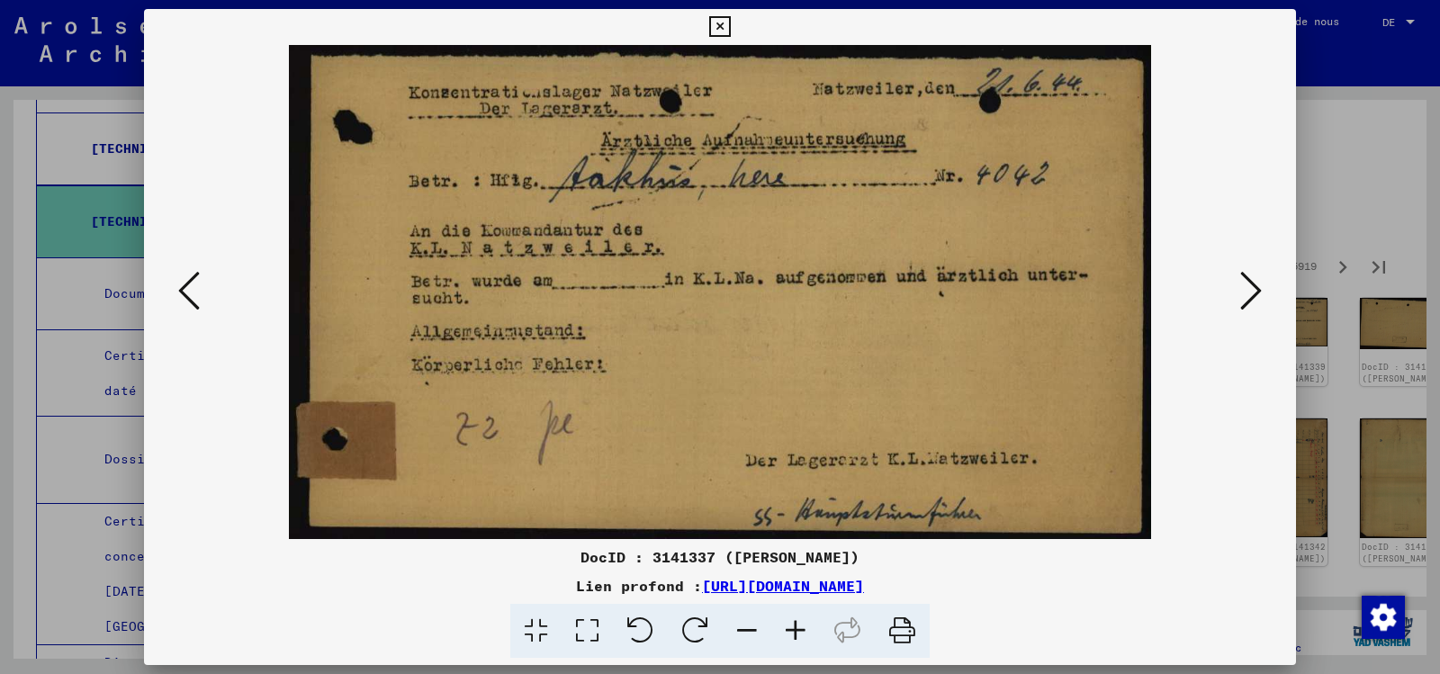
click at [1241, 289] on icon at bounding box center [1251, 290] width 22 height 43
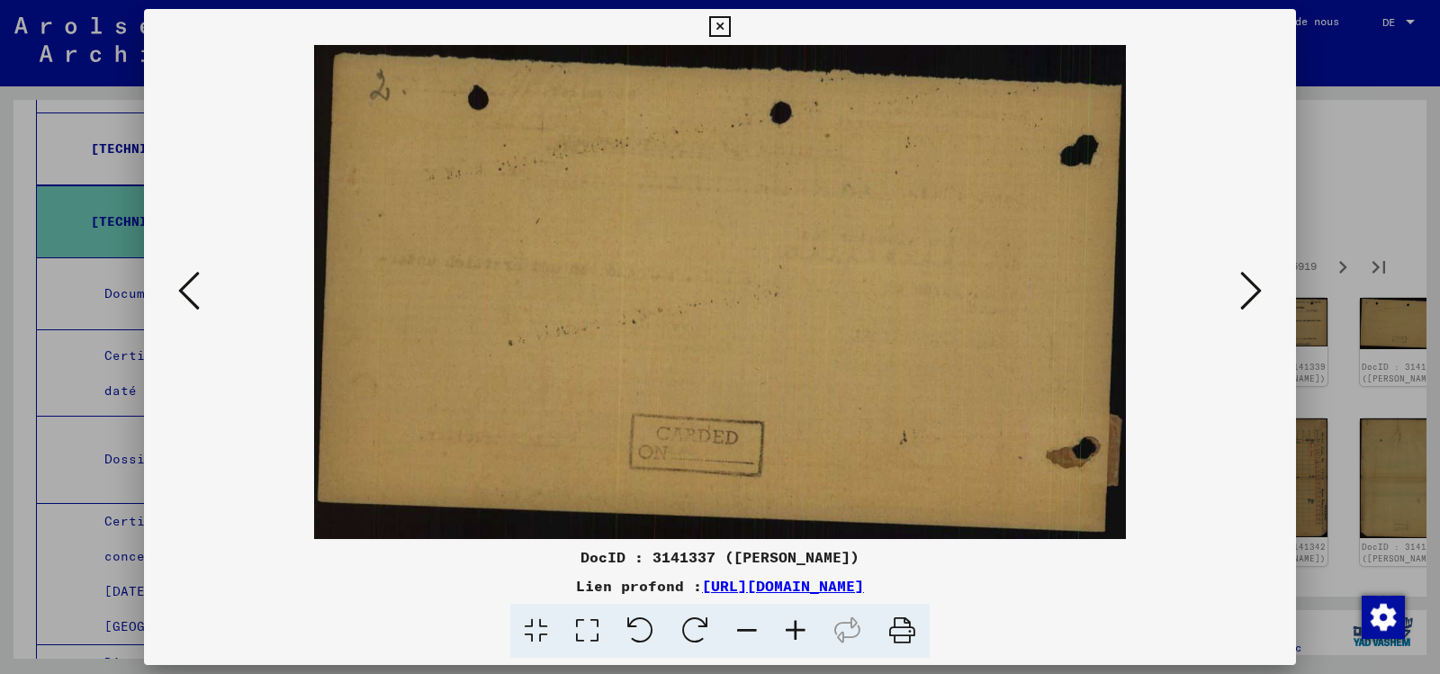
click at [1241, 289] on icon at bounding box center [1251, 290] width 22 height 43
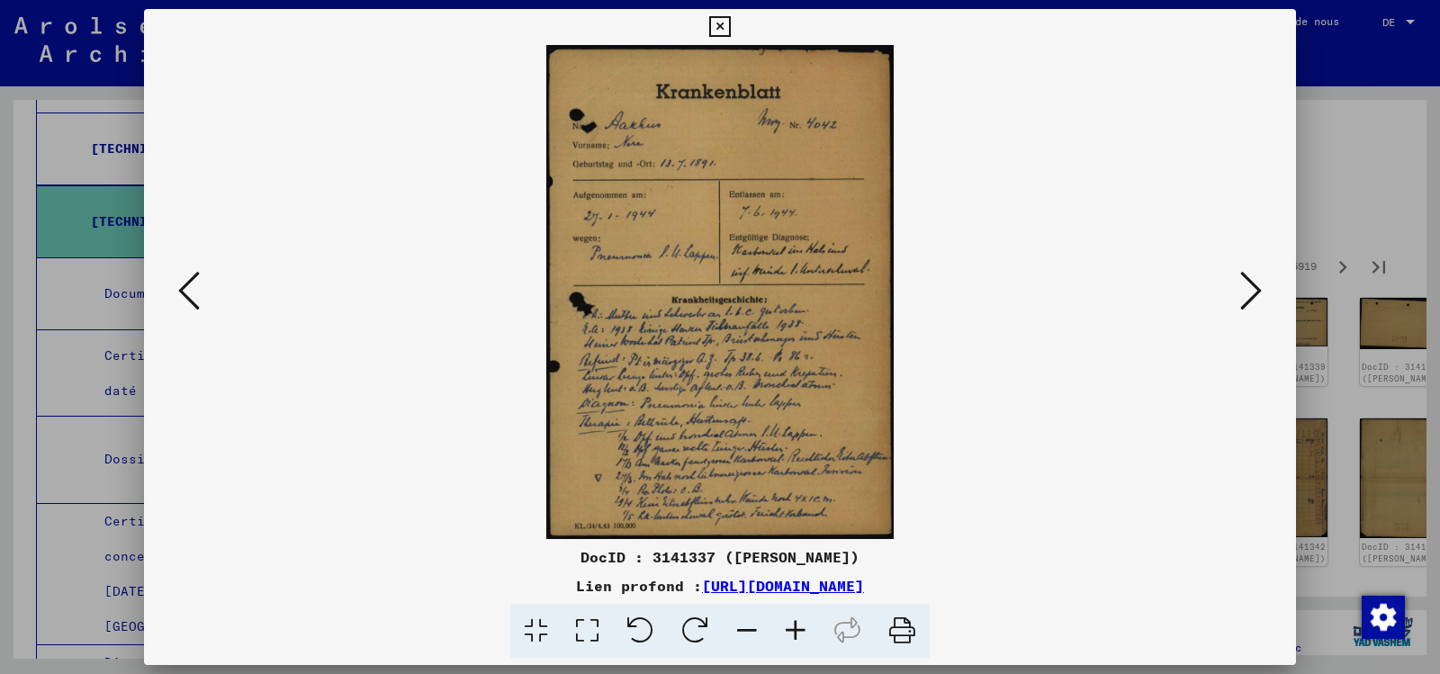
click at [1241, 289] on icon at bounding box center [1251, 290] width 22 height 43
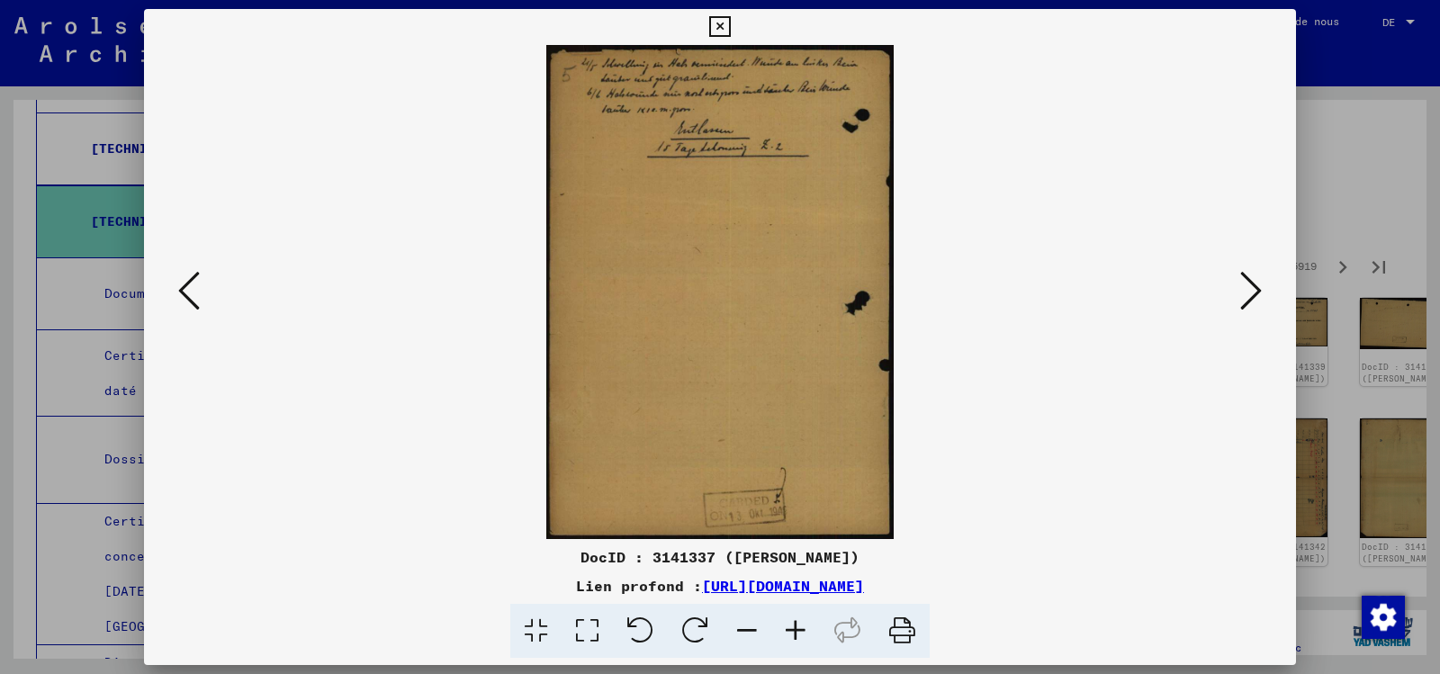
click at [1241, 289] on icon at bounding box center [1251, 290] width 22 height 43
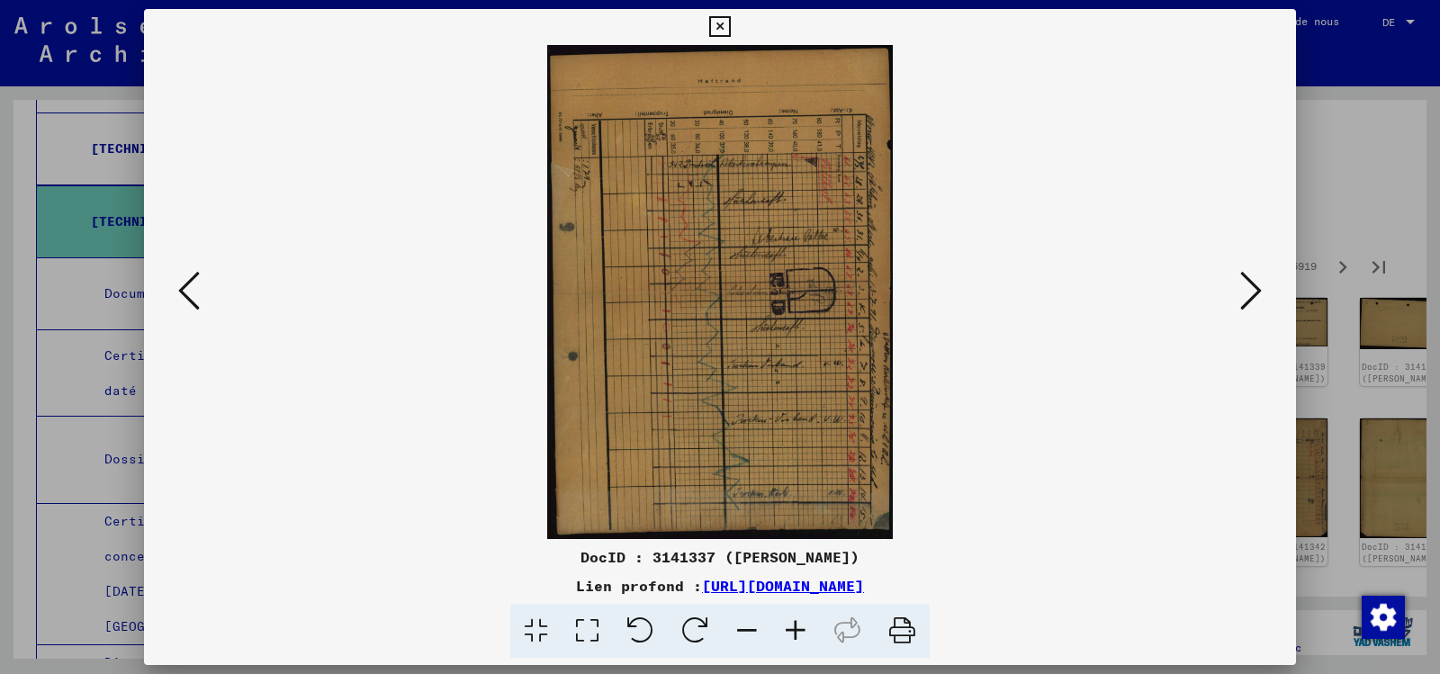
click at [1240, 290] on icon at bounding box center [1251, 290] width 22 height 43
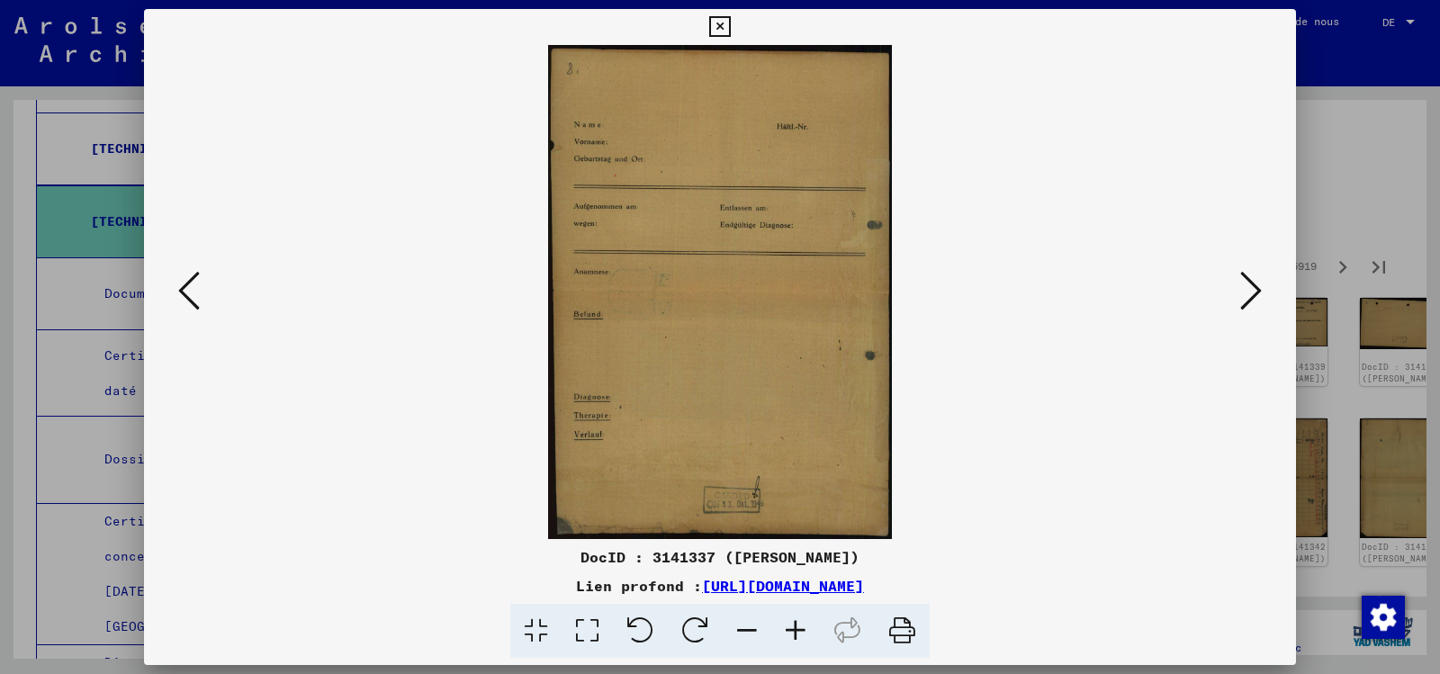
click at [1240, 290] on icon at bounding box center [1251, 290] width 22 height 43
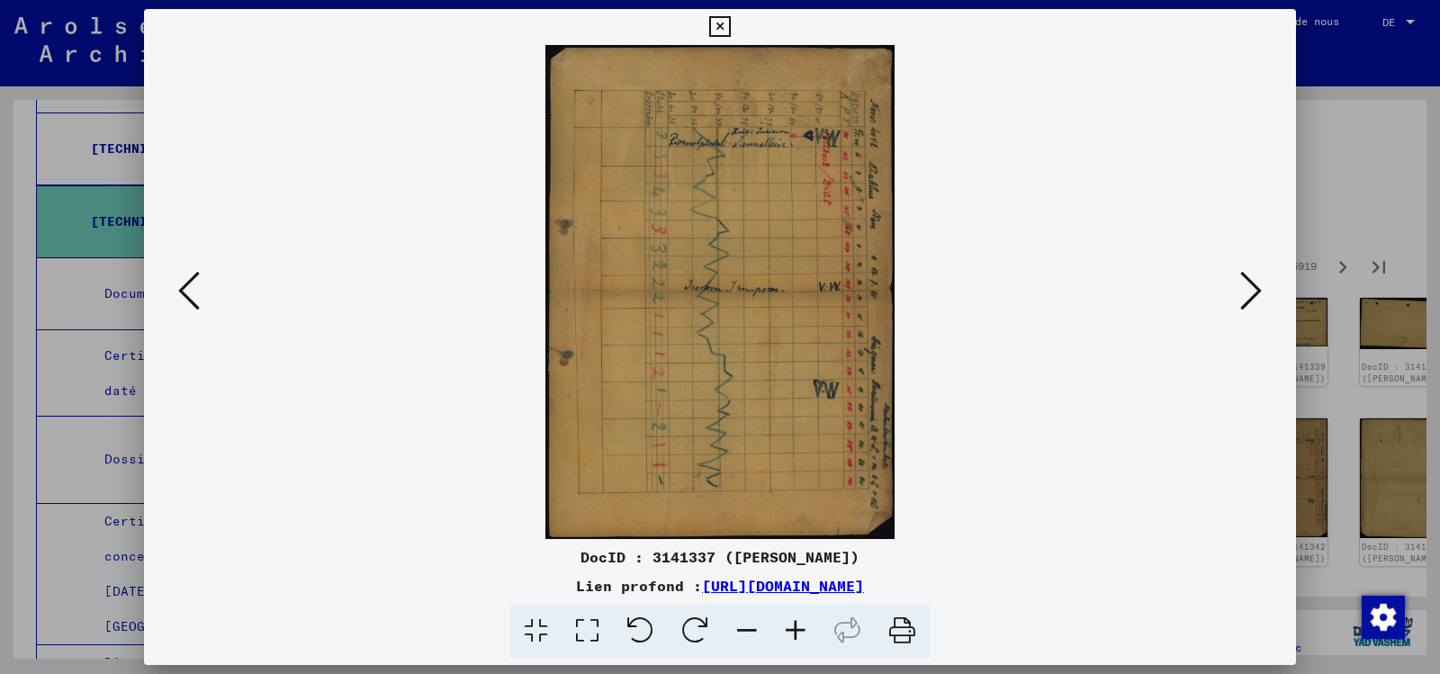
click at [1240, 290] on icon at bounding box center [1251, 290] width 22 height 43
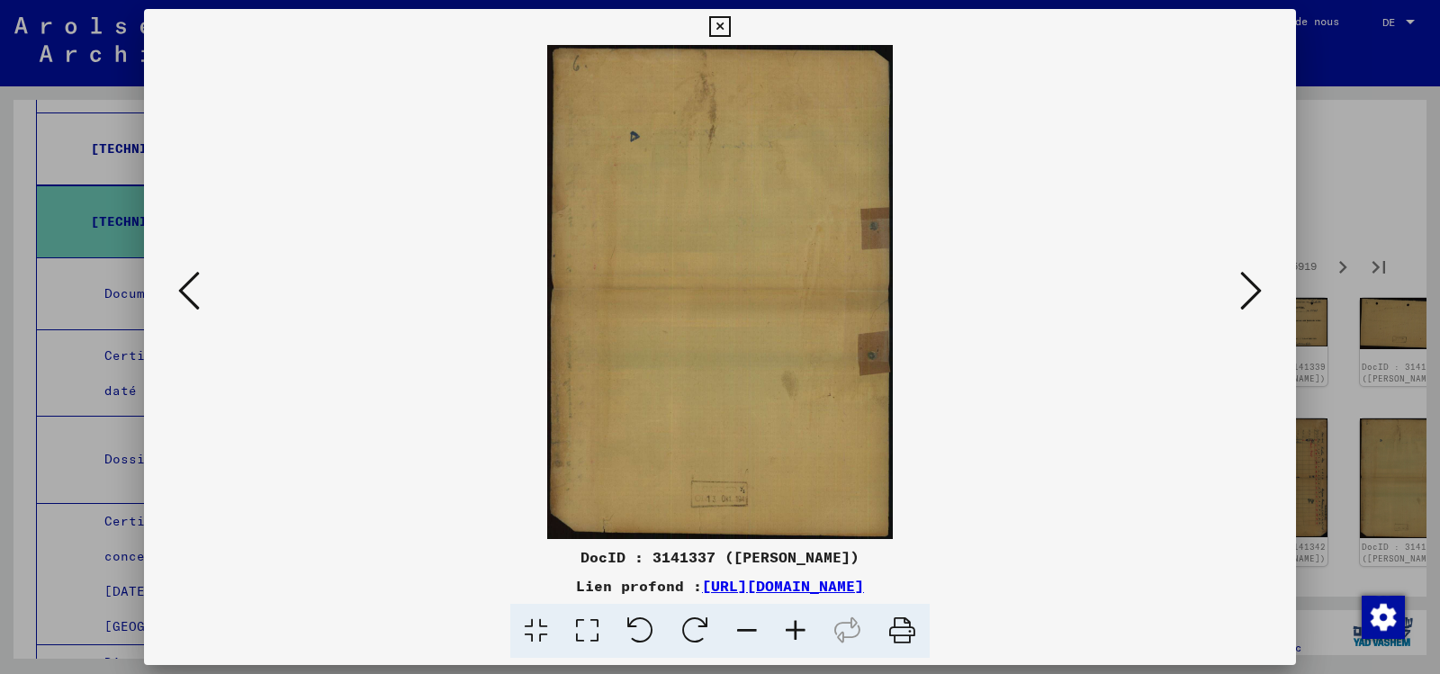
click at [1240, 290] on icon at bounding box center [1251, 290] width 22 height 43
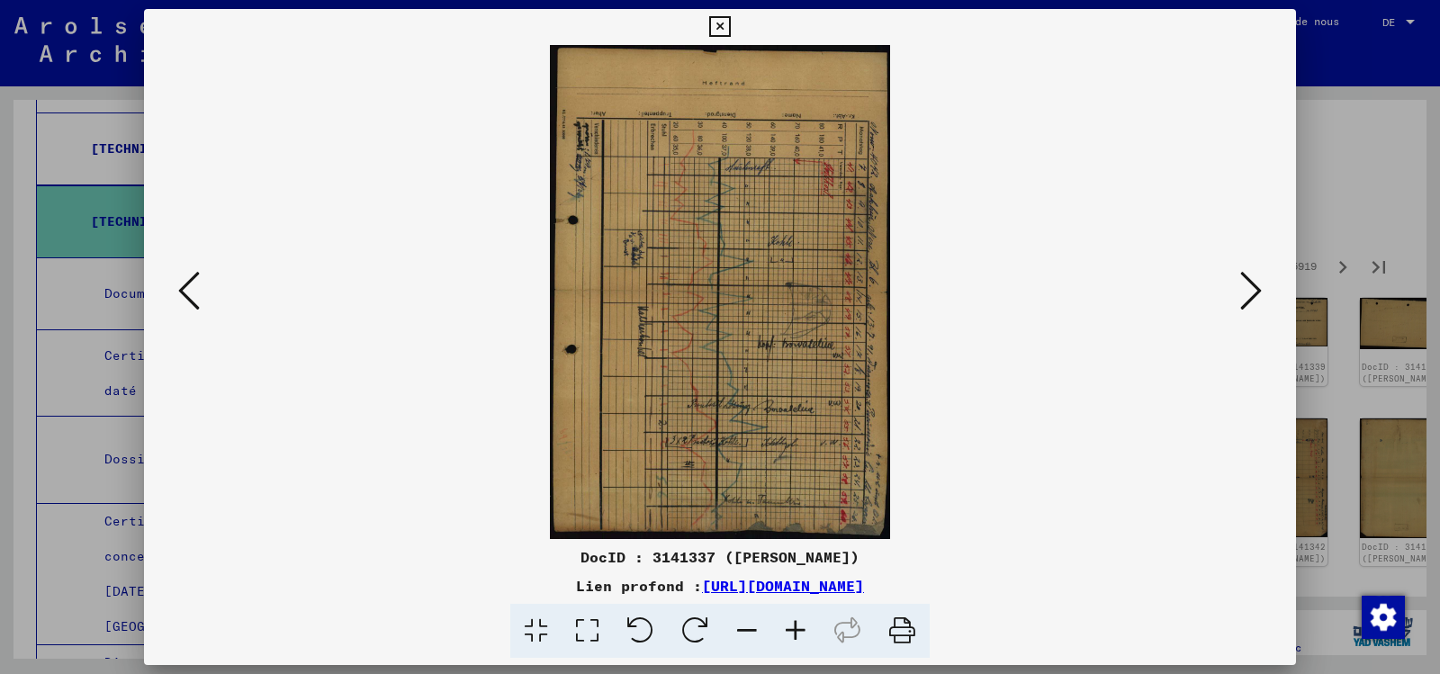
click at [1240, 290] on icon at bounding box center [1251, 290] width 22 height 43
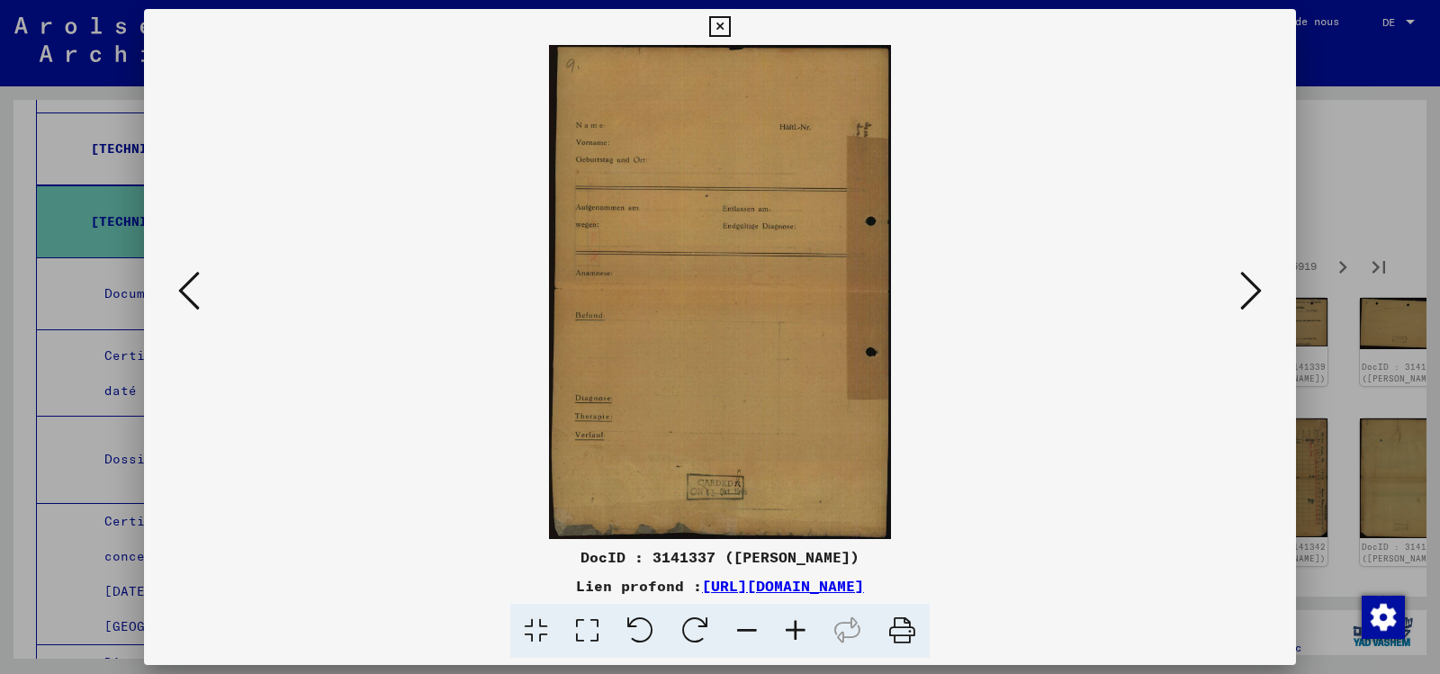
click at [1240, 290] on icon at bounding box center [1251, 290] width 22 height 43
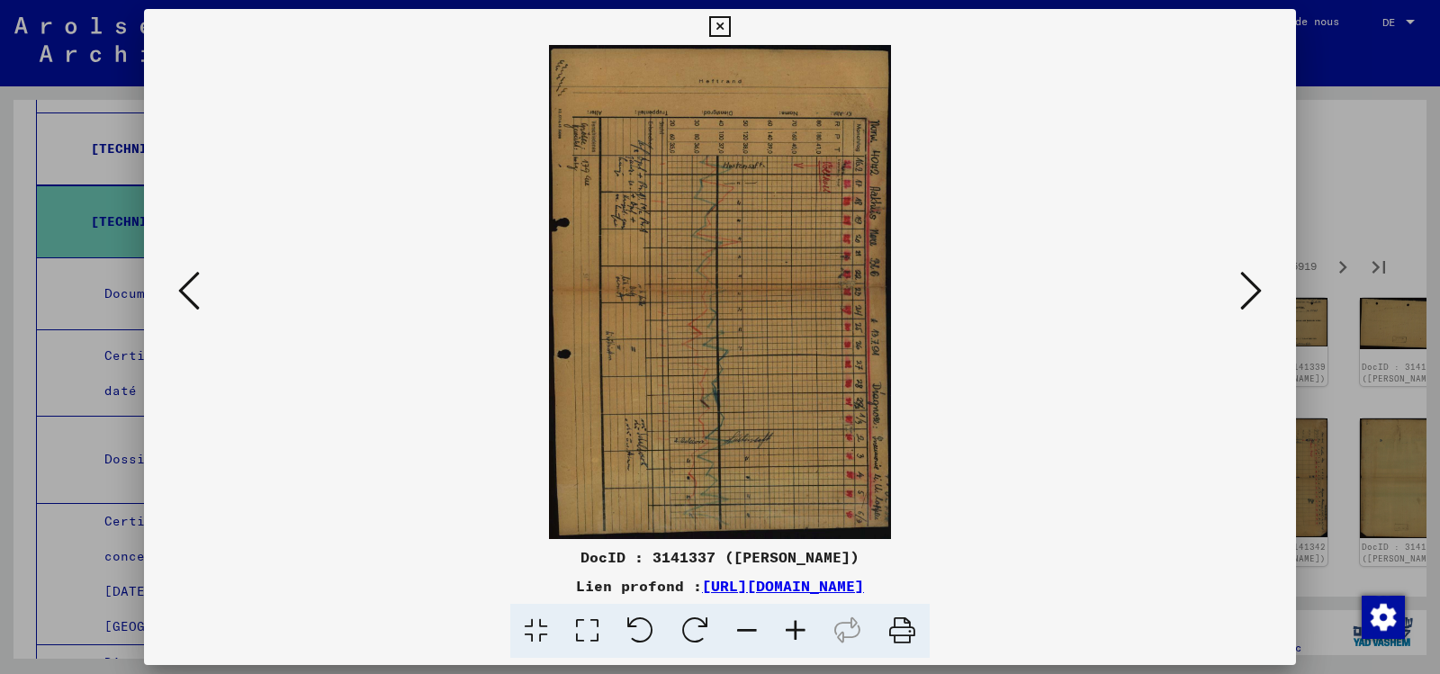
click at [1240, 290] on icon at bounding box center [1251, 290] width 22 height 43
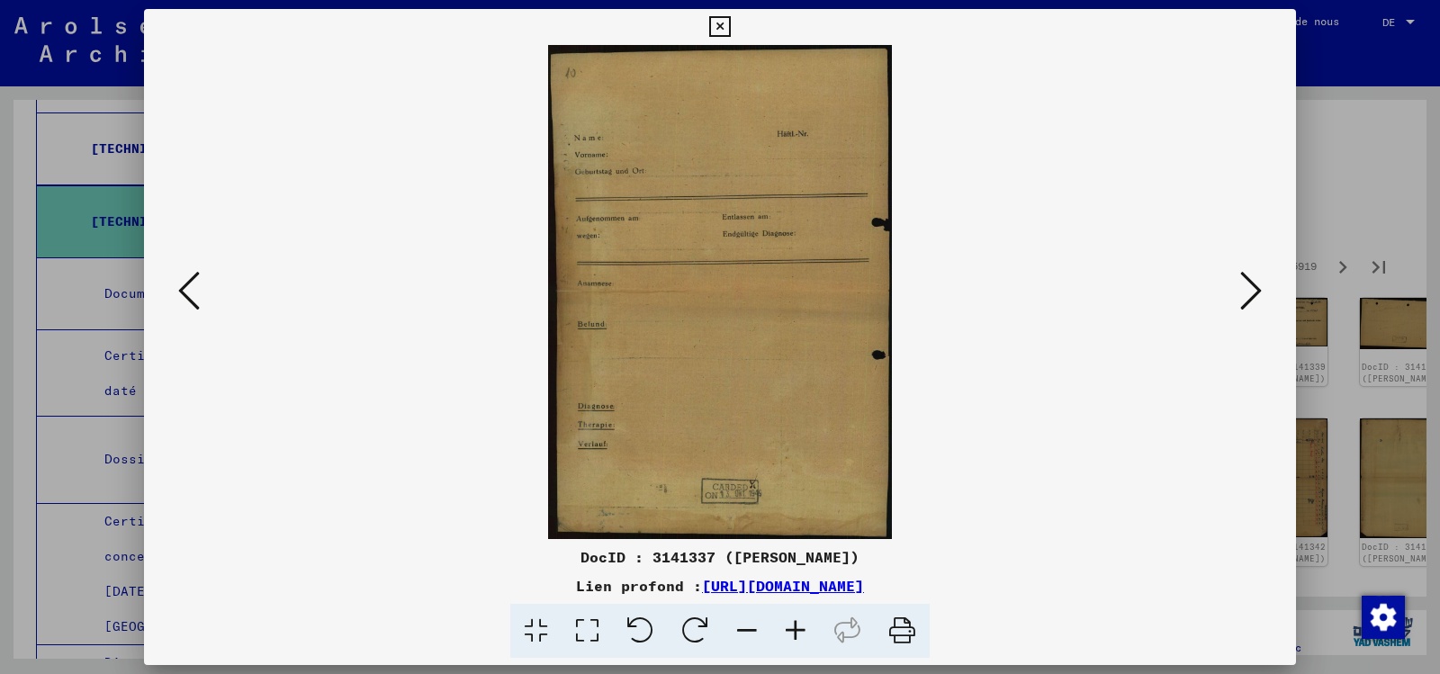
click at [1240, 290] on icon at bounding box center [1251, 290] width 22 height 43
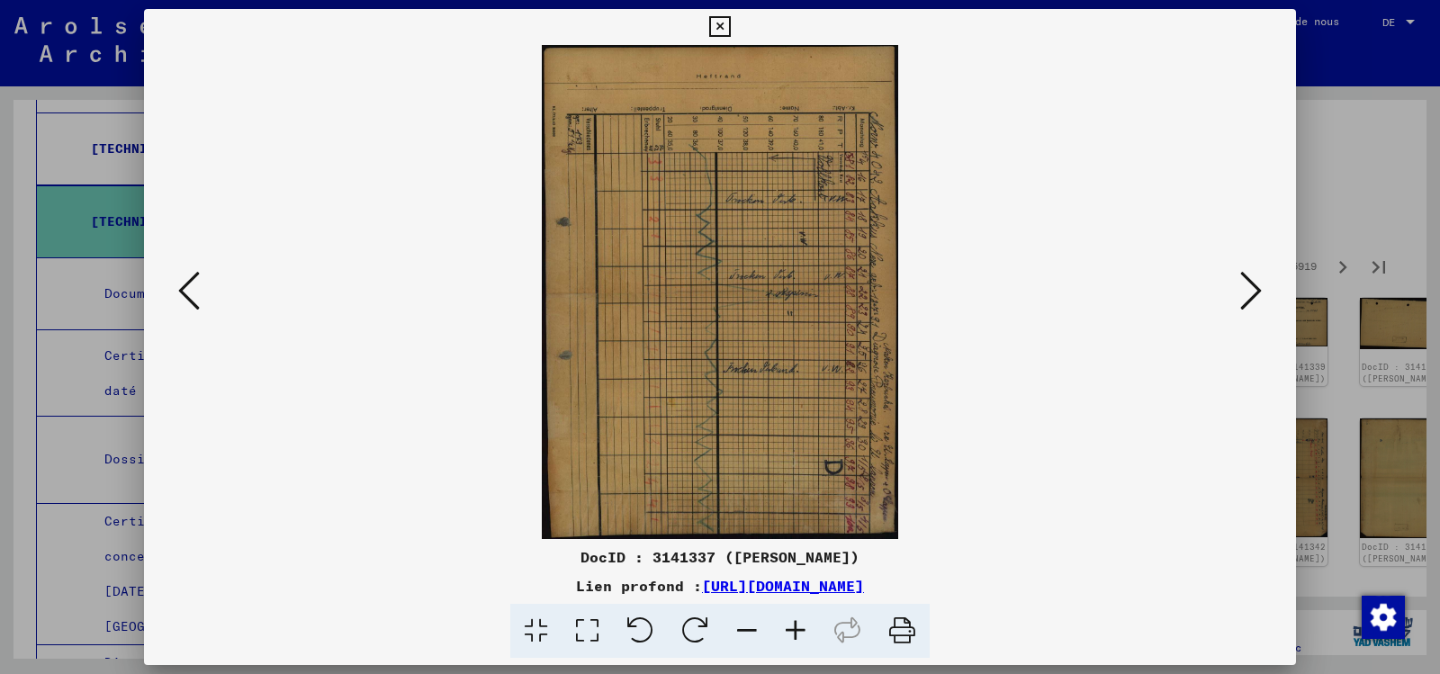
click at [1240, 290] on icon at bounding box center [1251, 290] width 22 height 43
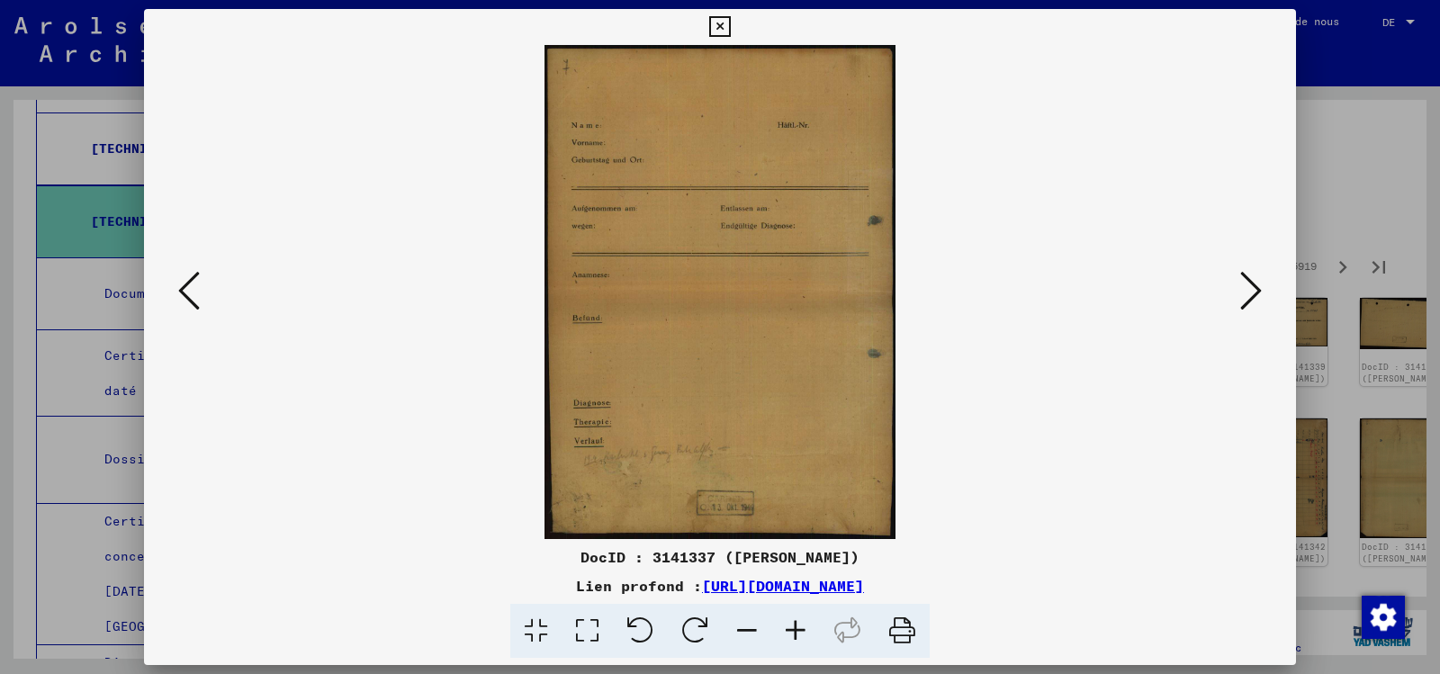
click at [1240, 290] on icon at bounding box center [1251, 290] width 22 height 43
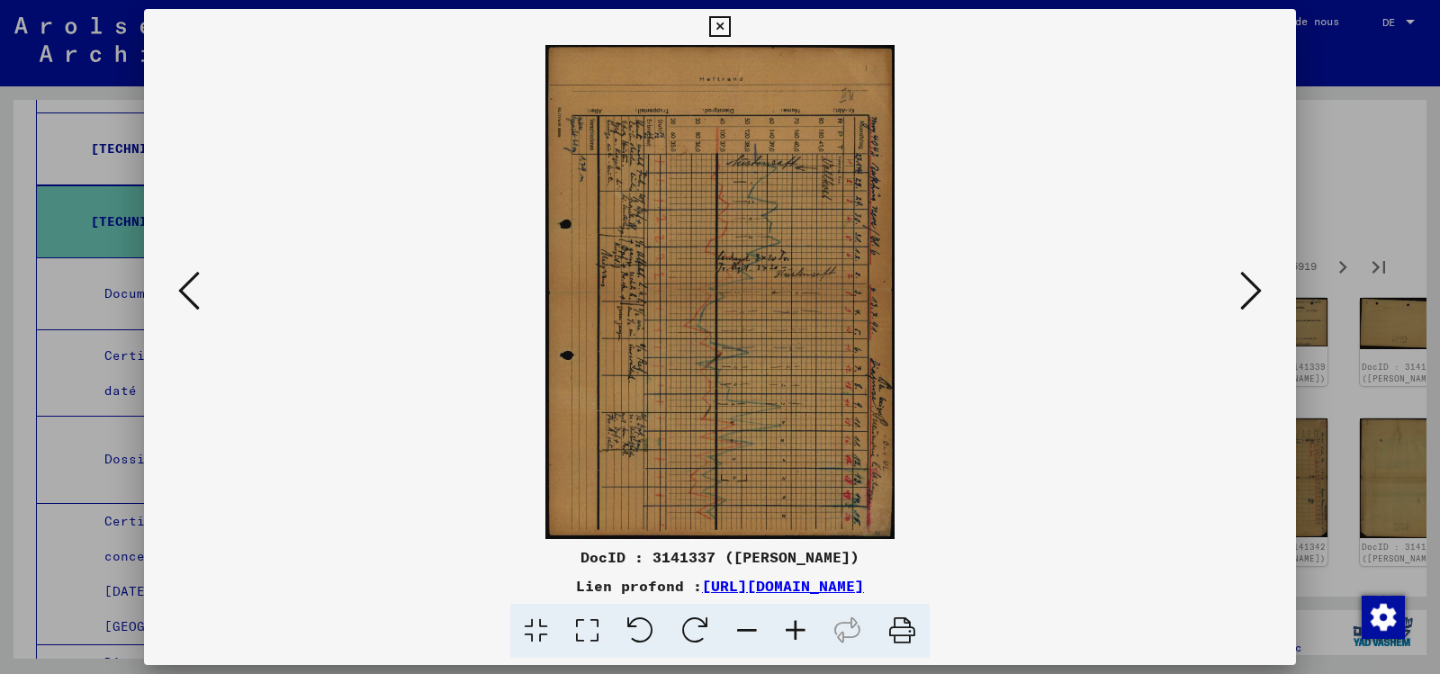
click at [1240, 290] on icon at bounding box center [1251, 290] width 22 height 43
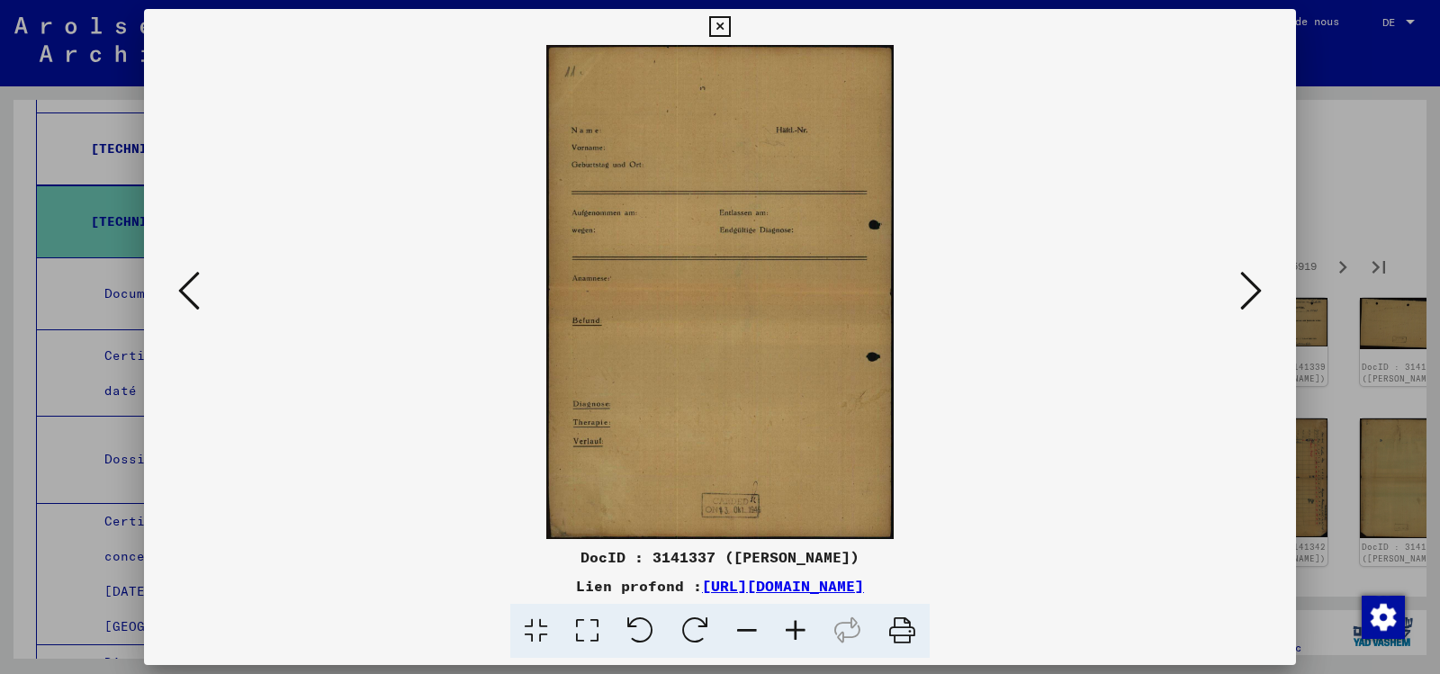
click at [1240, 290] on icon at bounding box center [1251, 290] width 22 height 43
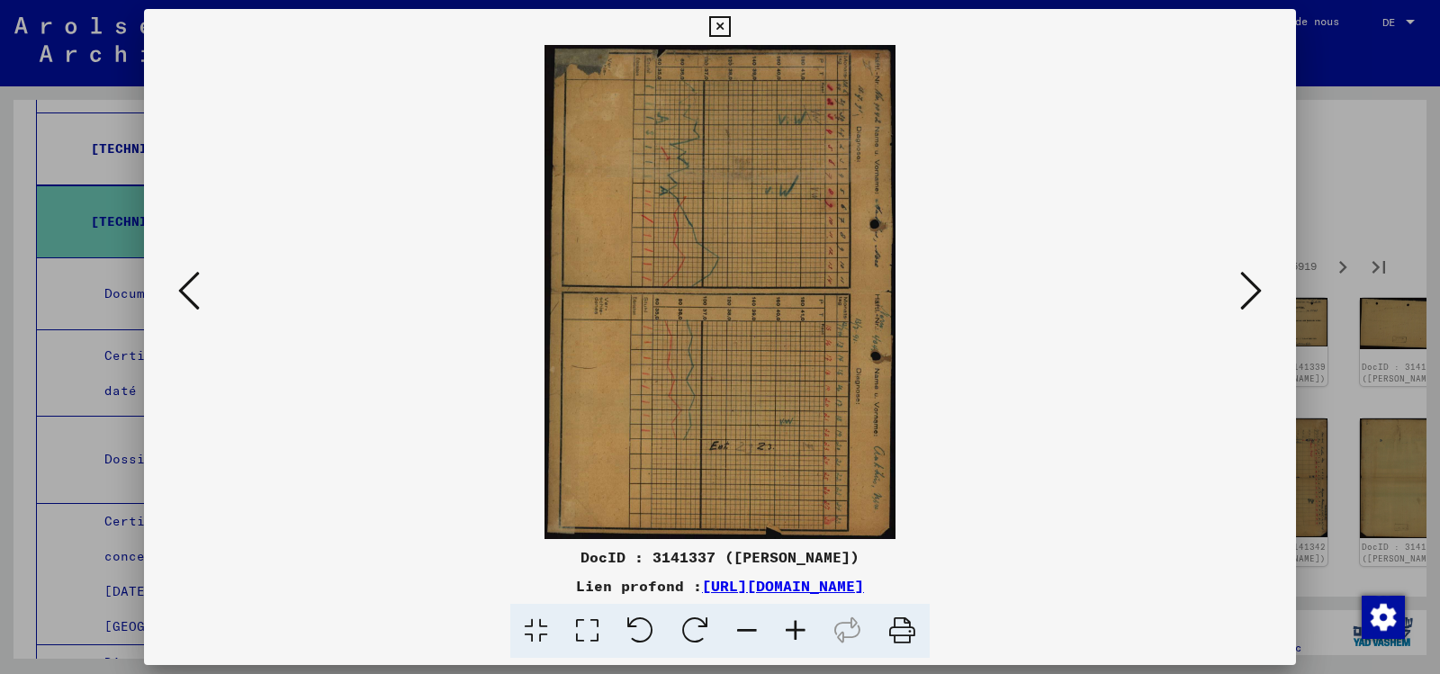
click at [1240, 290] on icon at bounding box center [1251, 290] width 22 height 43
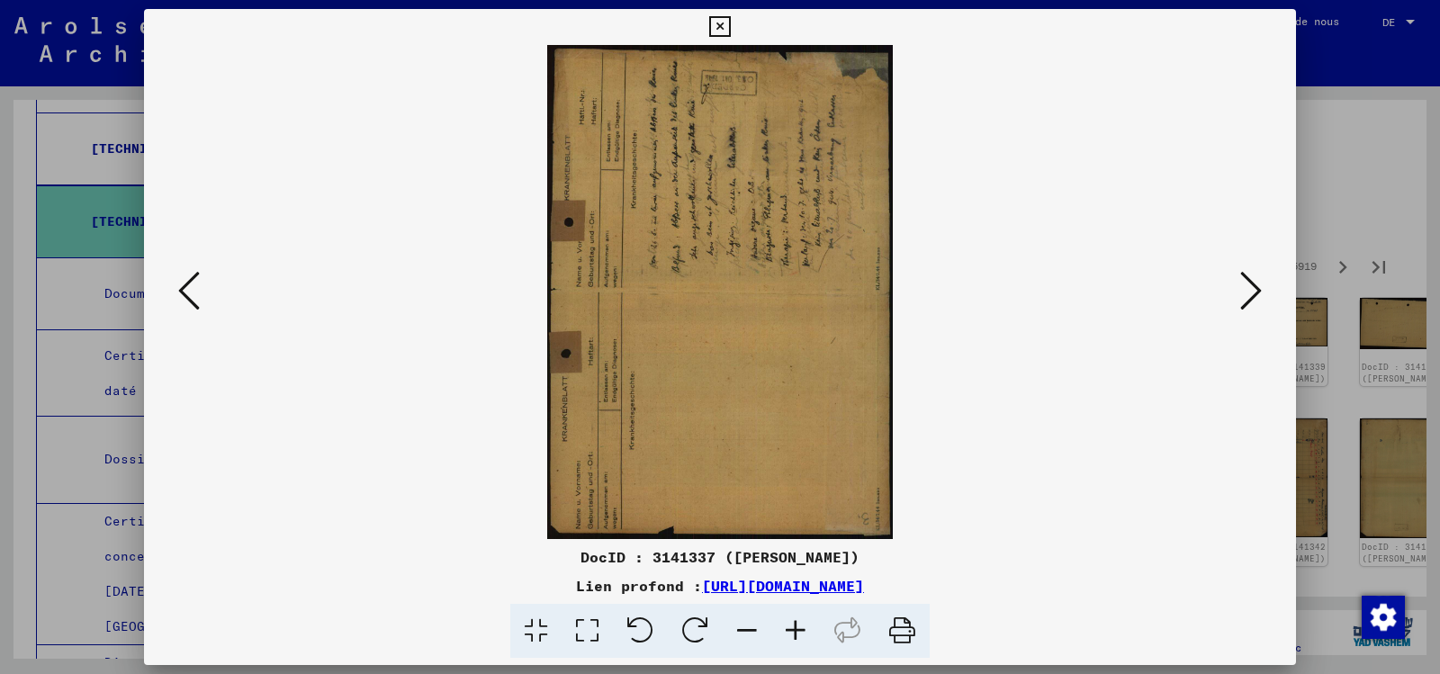
click at [1240, 290] on icon at bounding box center [1251, 290] width 22 height 43
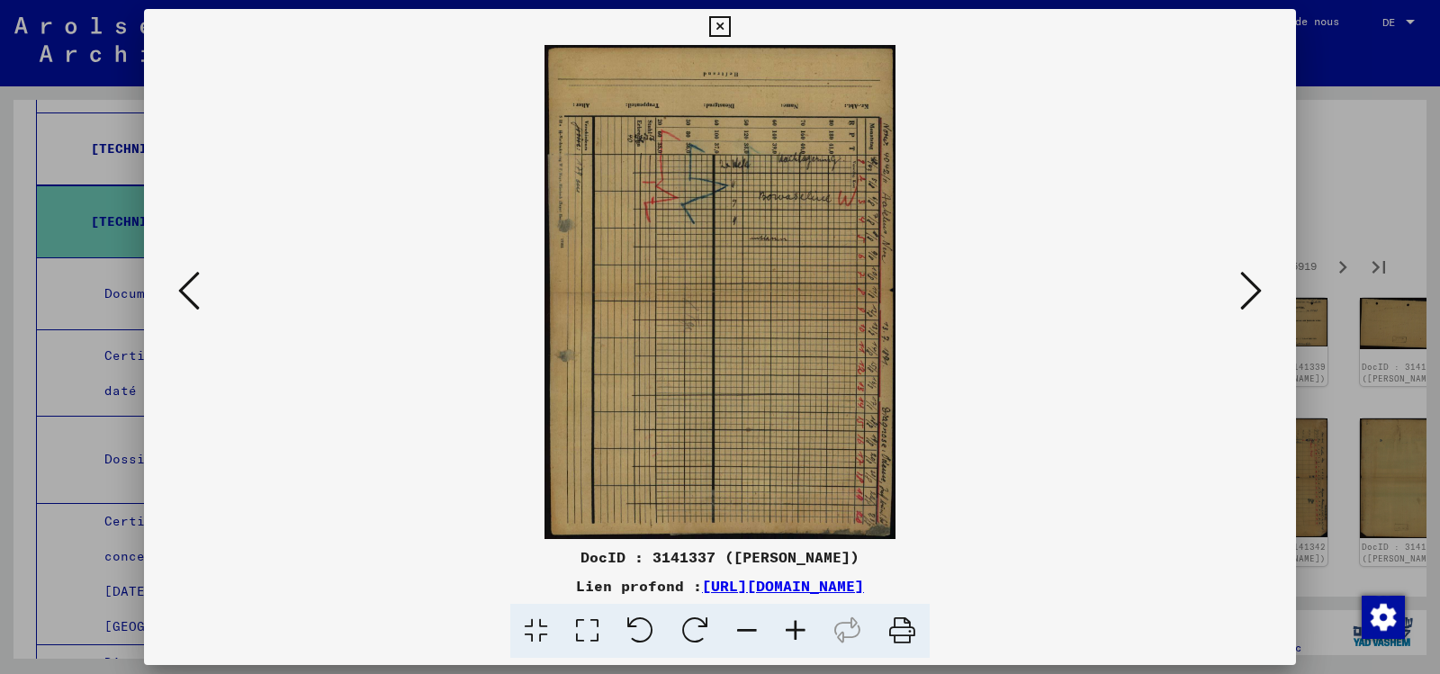
click at [1240, 290] on icon at bounding box center [1251, 290] width 22 height 43
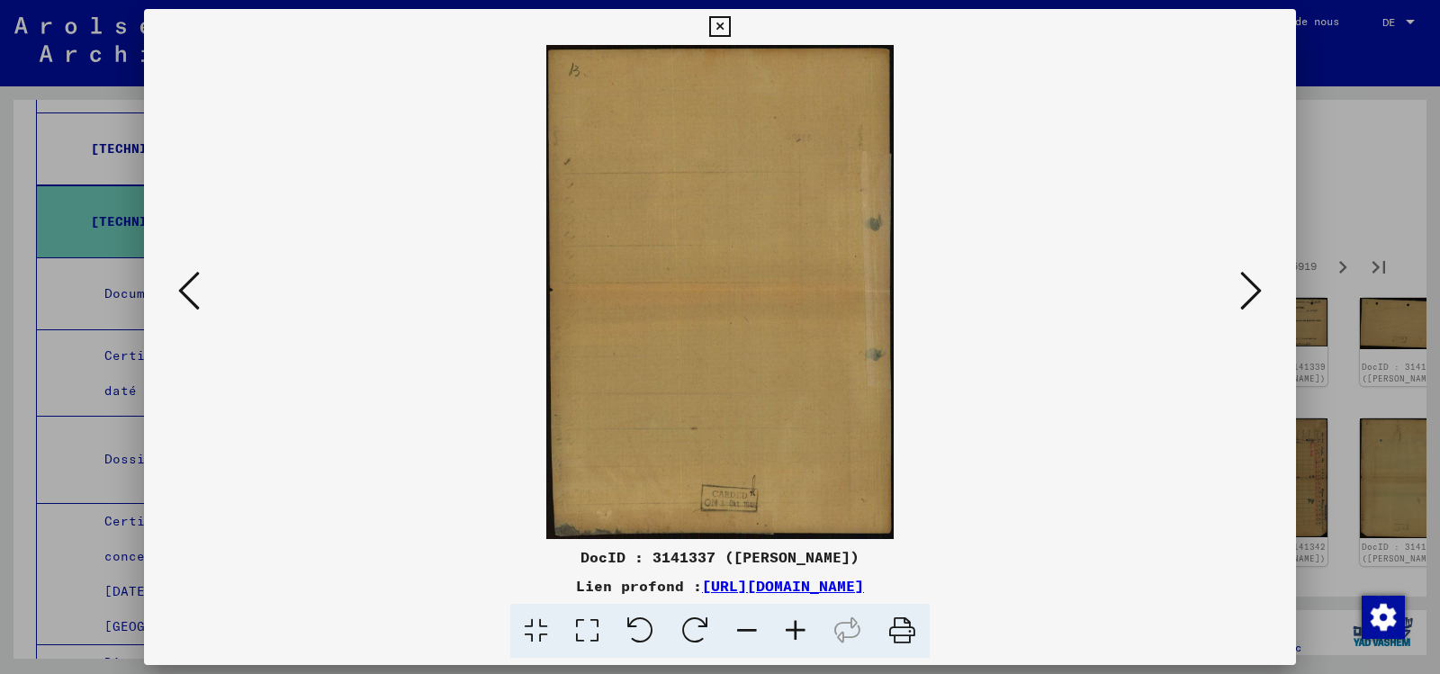
click at [1240, 290] on icon at bounding box center [1251, 290] width 22 height 43
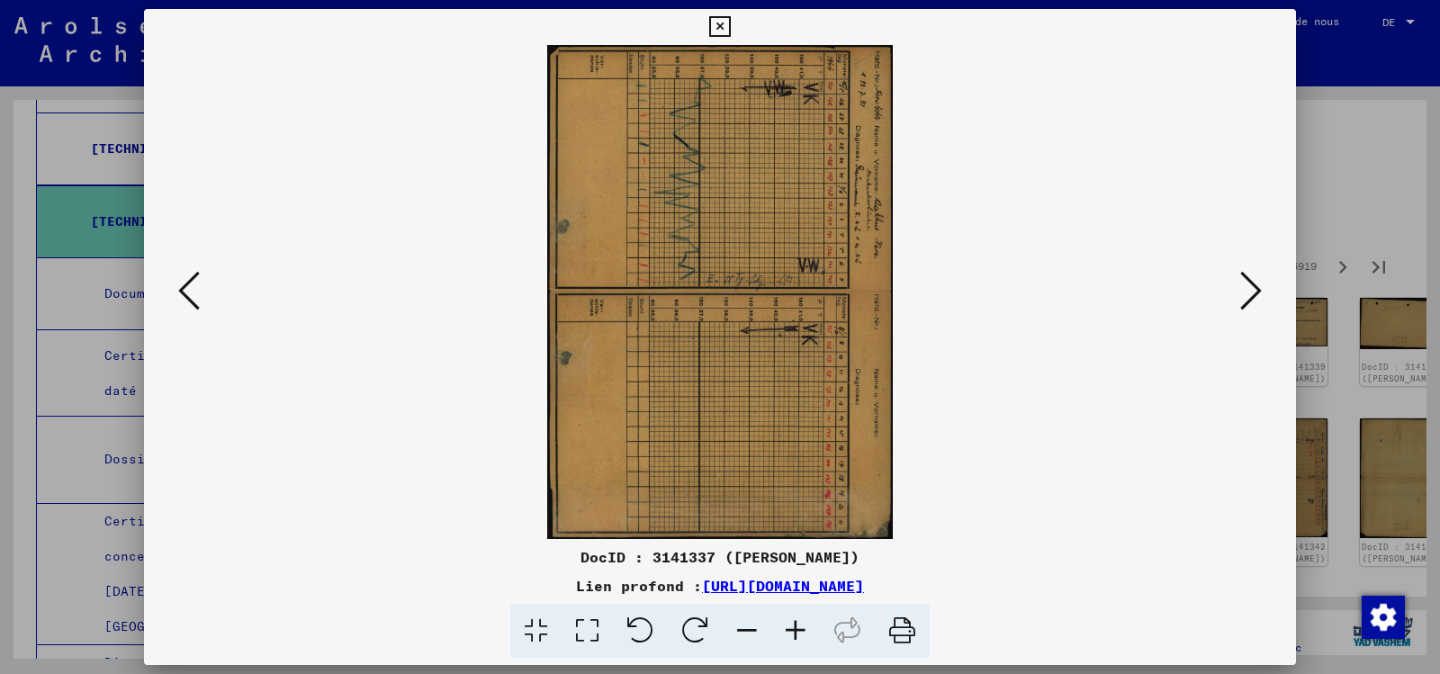
click at [1240, 290] on icon at bounding box center [1251, 290] width 22 height 43
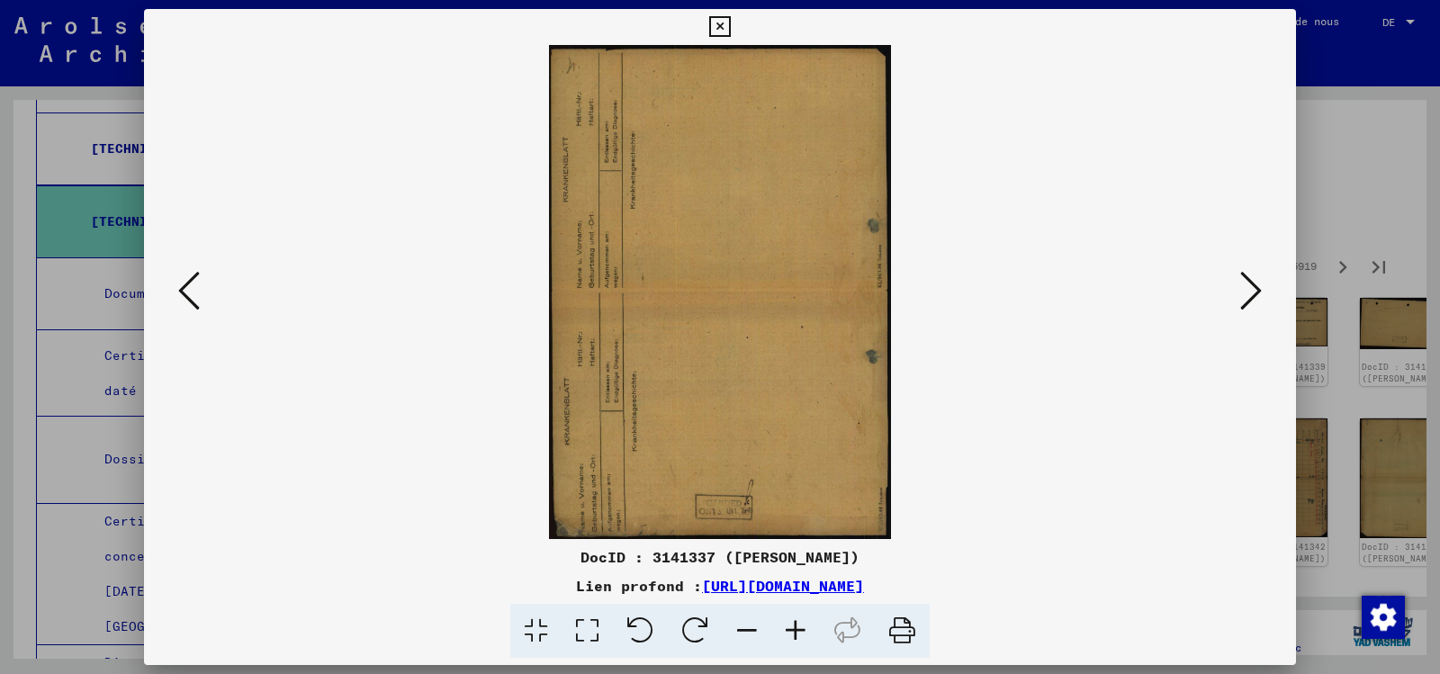
click at [1240, 290] on icon at bounding box center [1251, 290] width 22 height 43
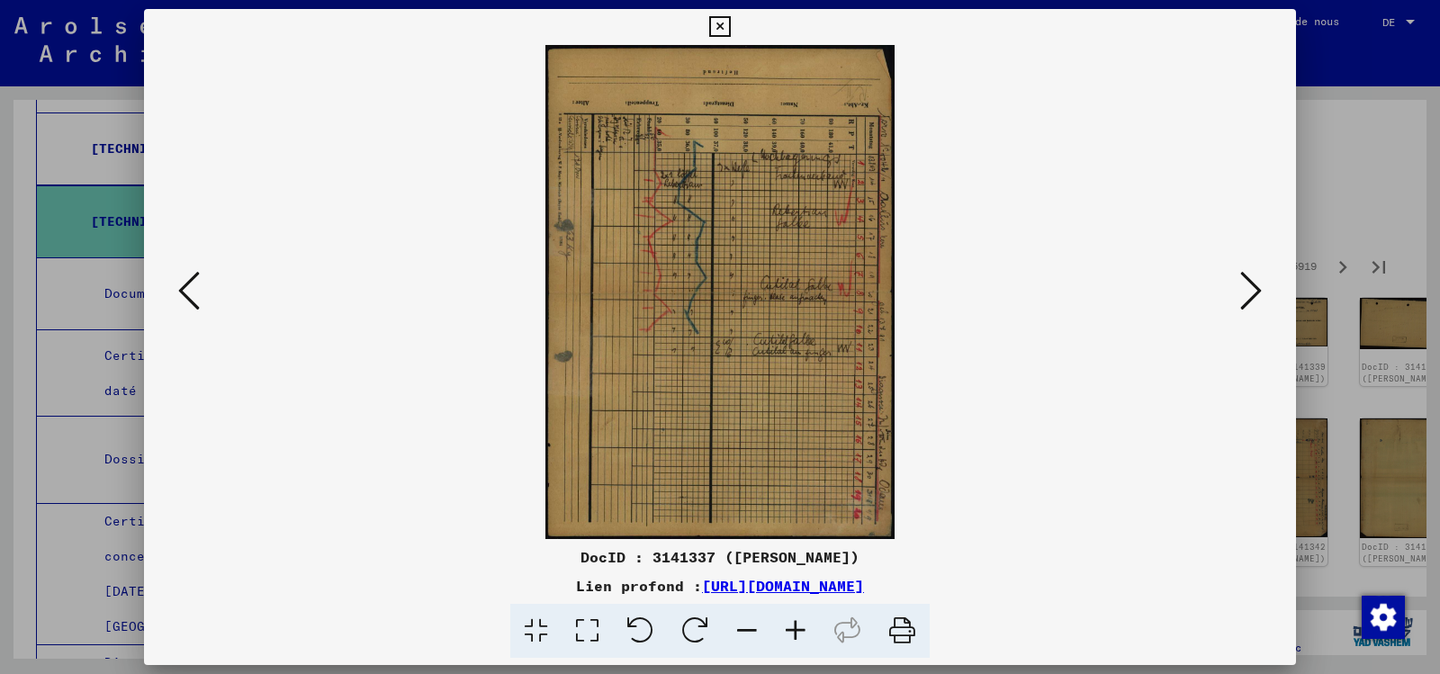
click at [1240, 290] on icon at bounding box center [1251, 290] width 22 height 43
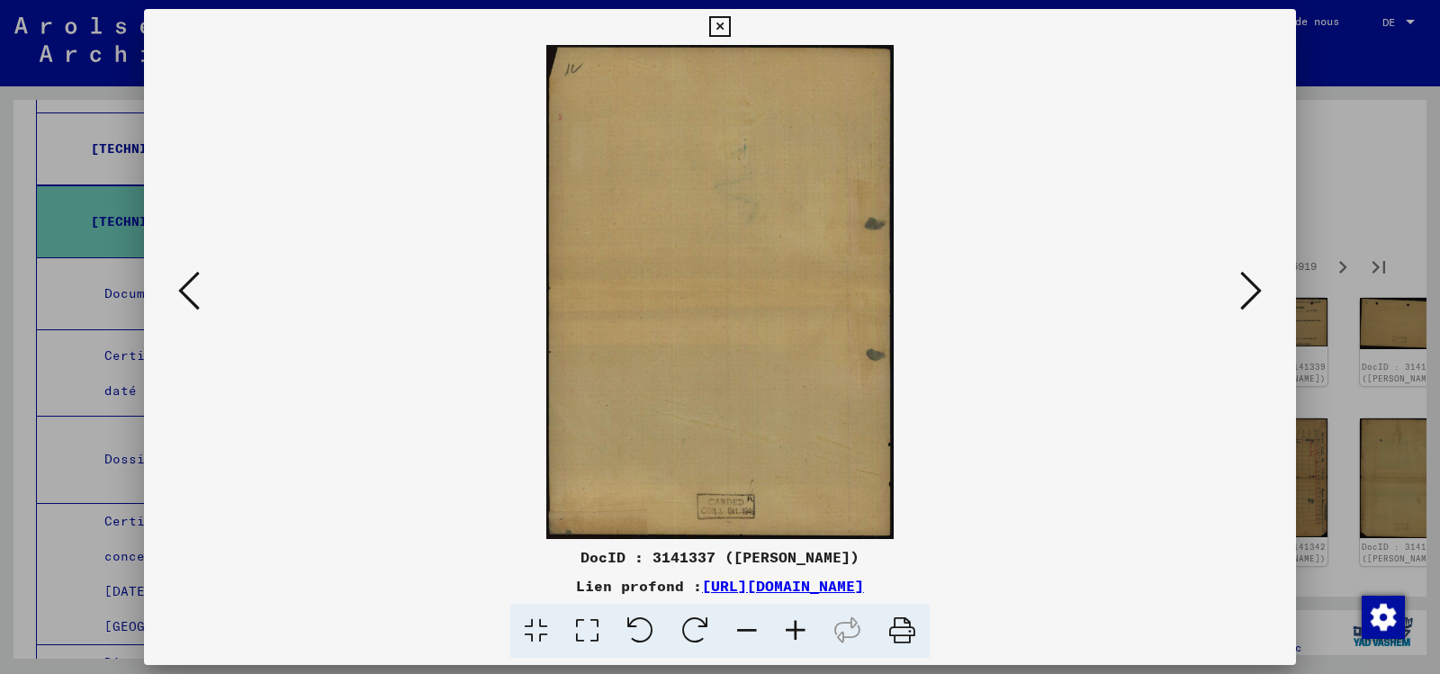
click at [1240, 290] on icon at bounding box center [1251, 290] width 22 height 43
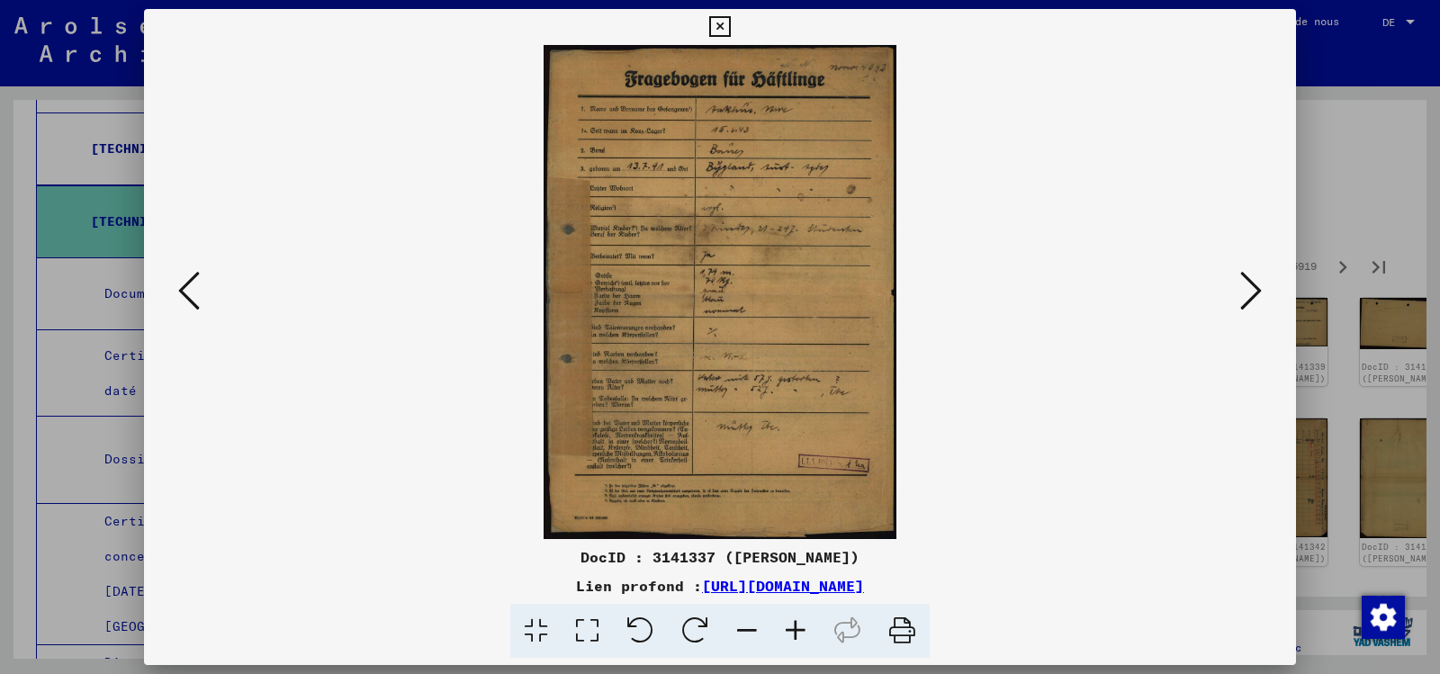
click at [1240, 290] on icon at bounding box center [1251, 290] width 22 height 43
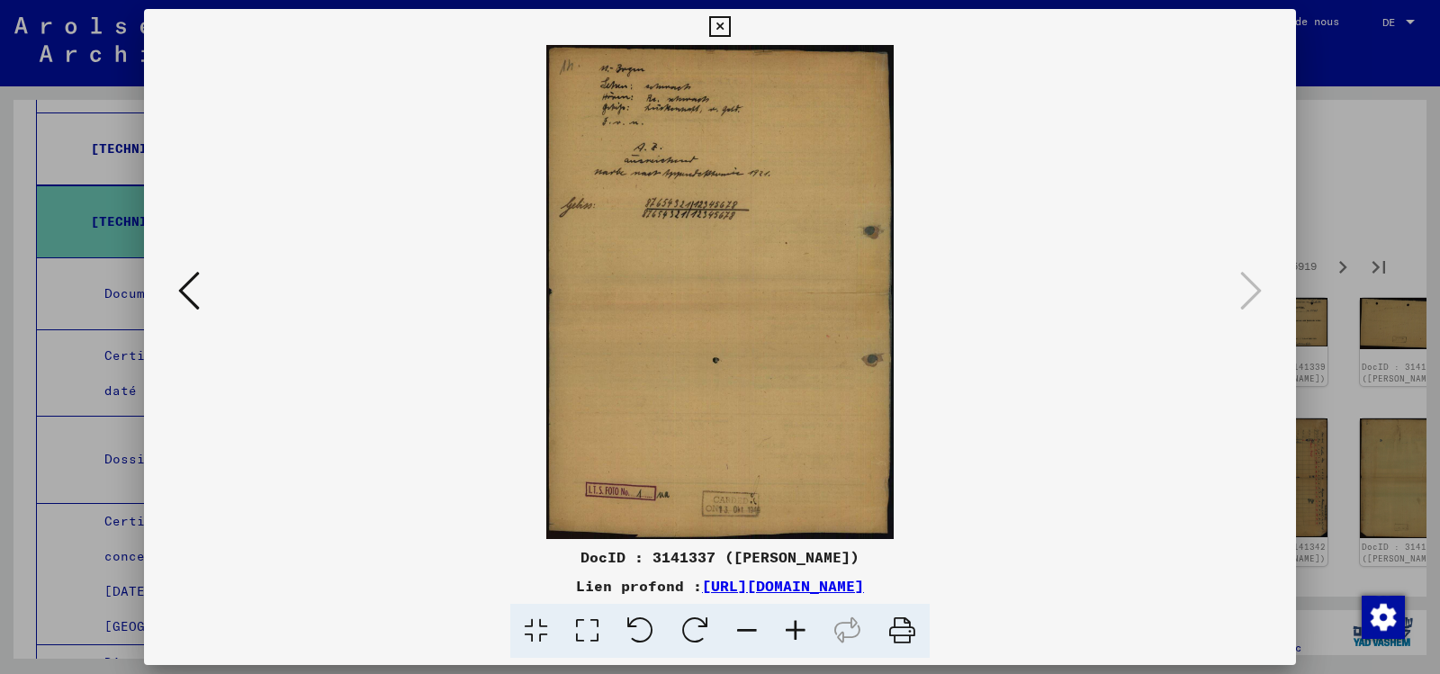
click at [715, 18] on icon at bounding box center [719, 27] width 21 height 22
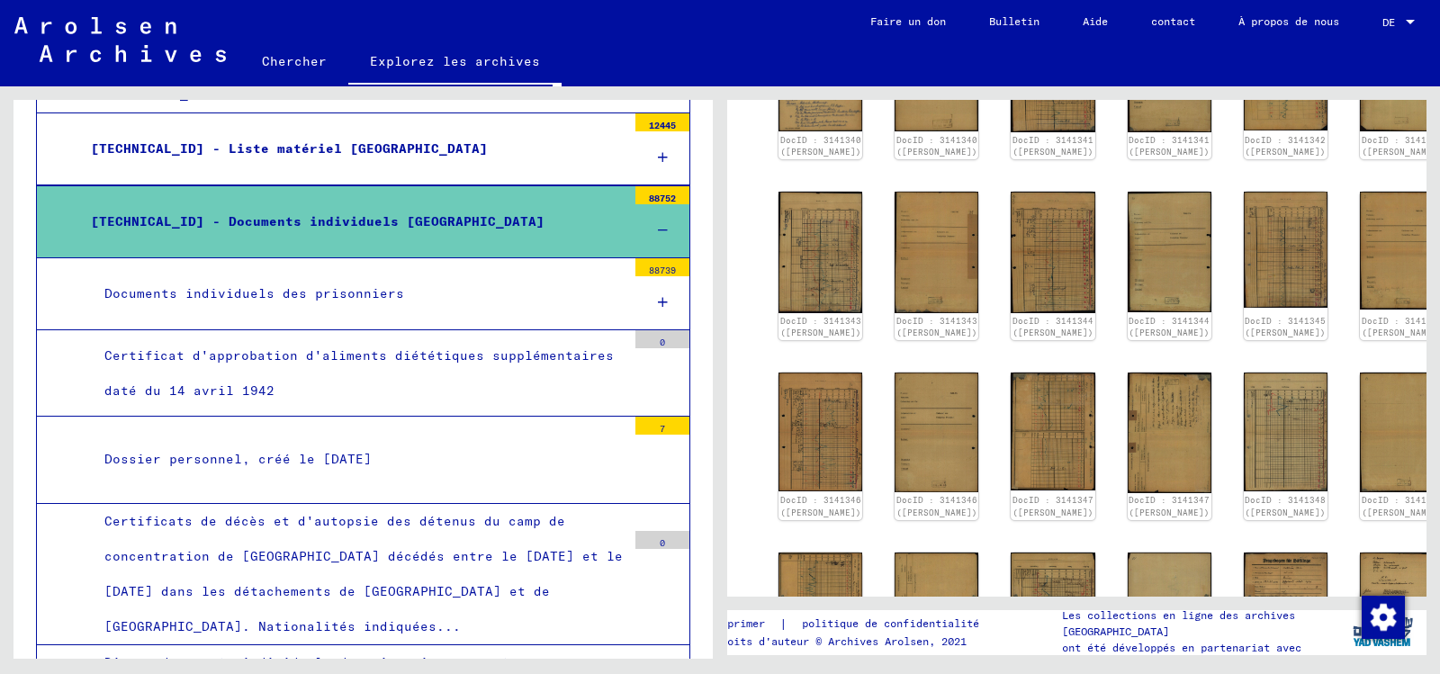
scroll to position [1260, 0]
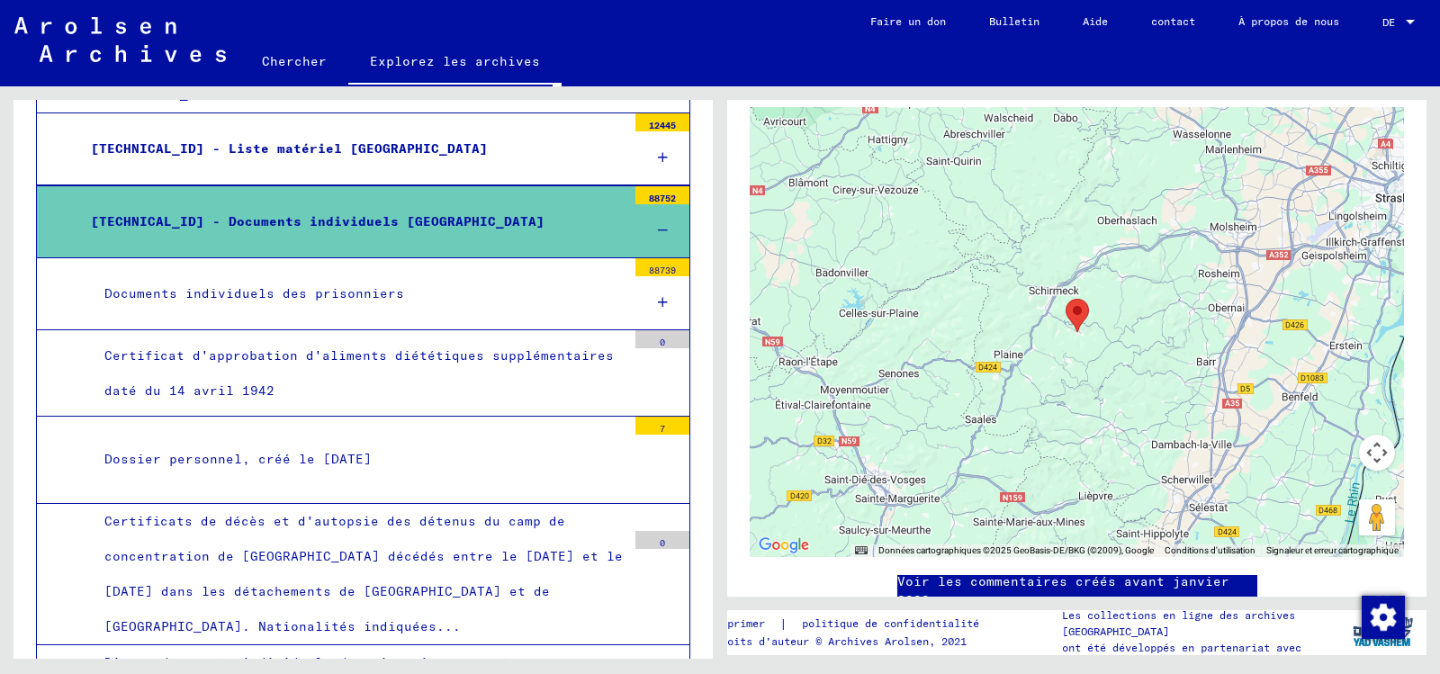
click at [249, 285] on font "Documents individuels des prisonniers" at bounding box center [254, 293] width 300 height 16
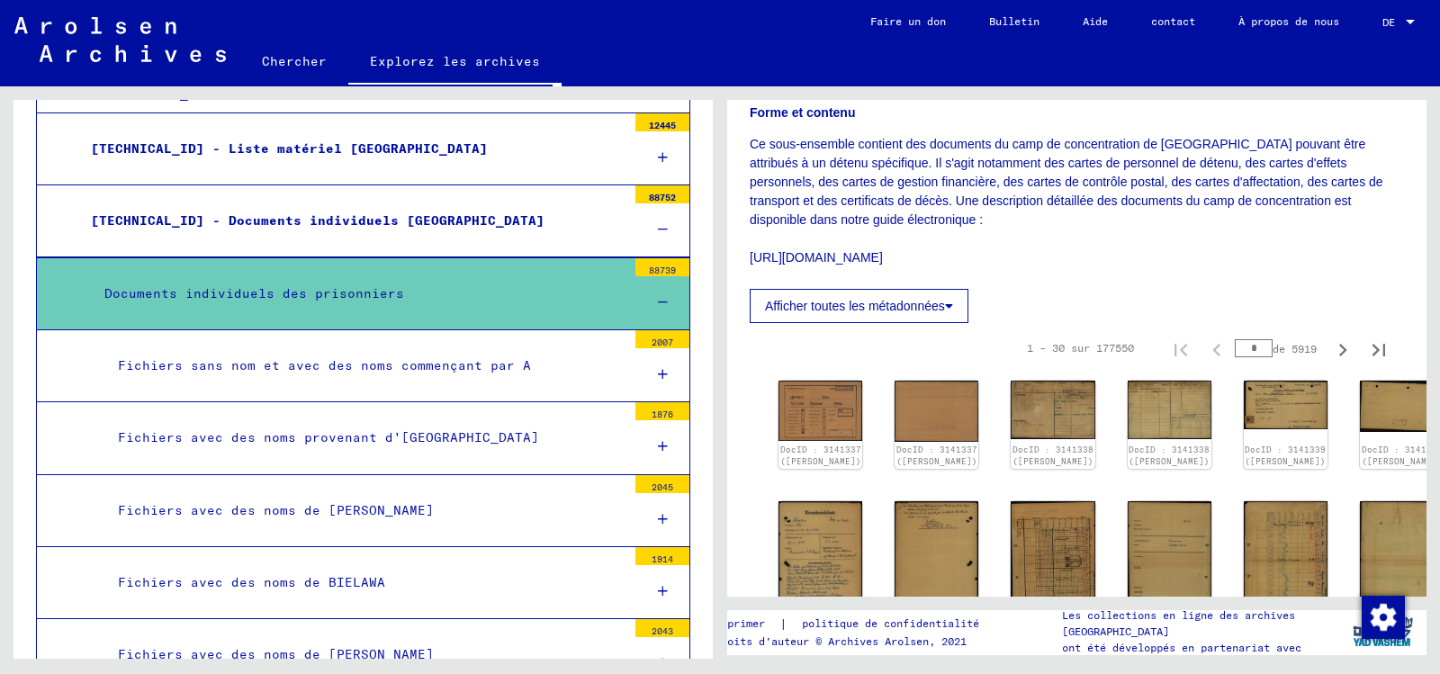
scroll to position [360, 0]
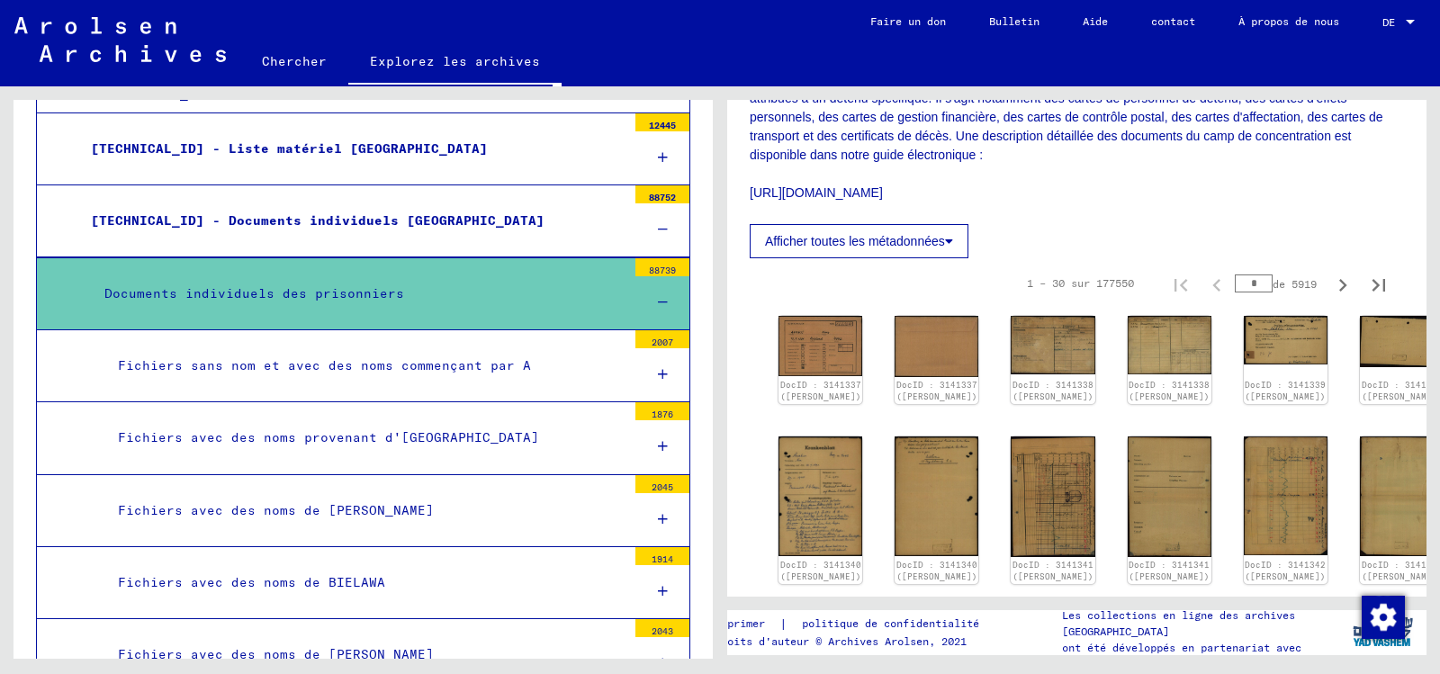
click at [802, 369] on img at bounding box center [821, 345] width 88 height 63
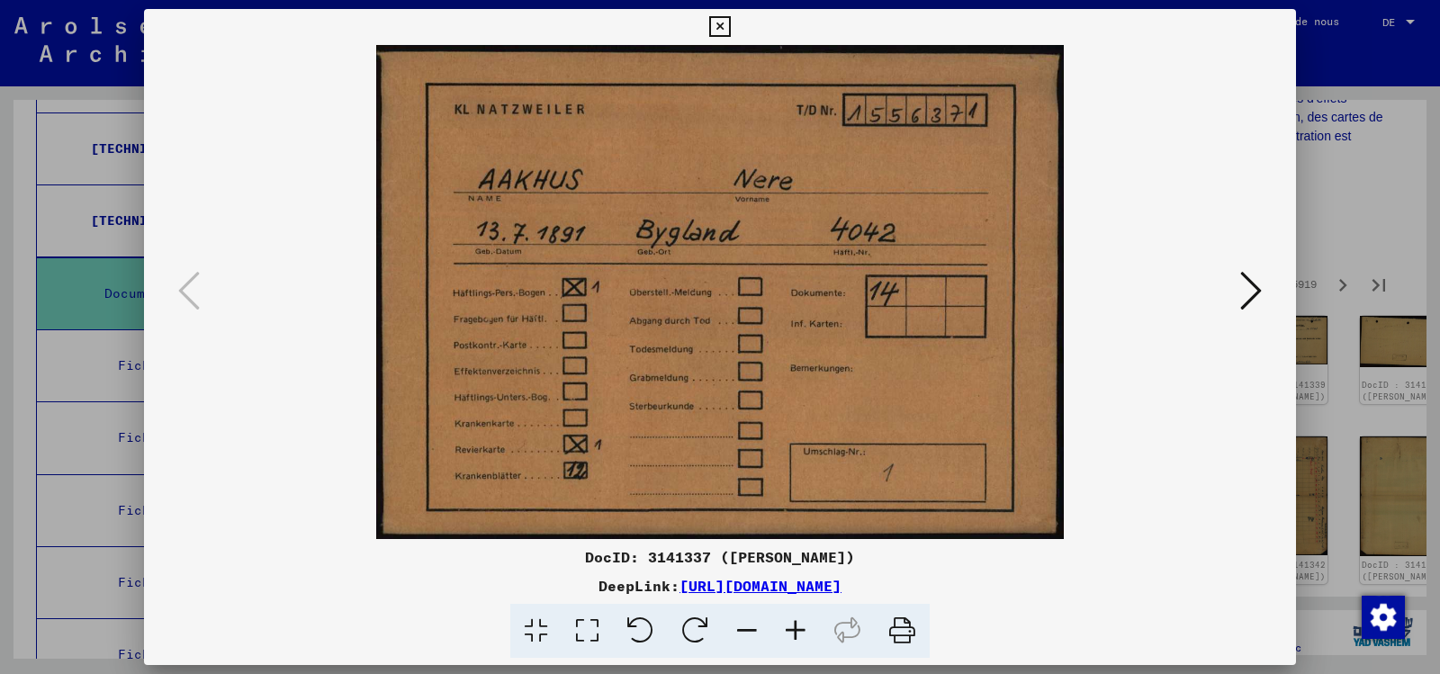
click at [802, 369] on img at bounding box center [719, 292] width 1029 height 494
click at [1253, 288] on icon at bounding box center [1251, 290] width 22 height 43
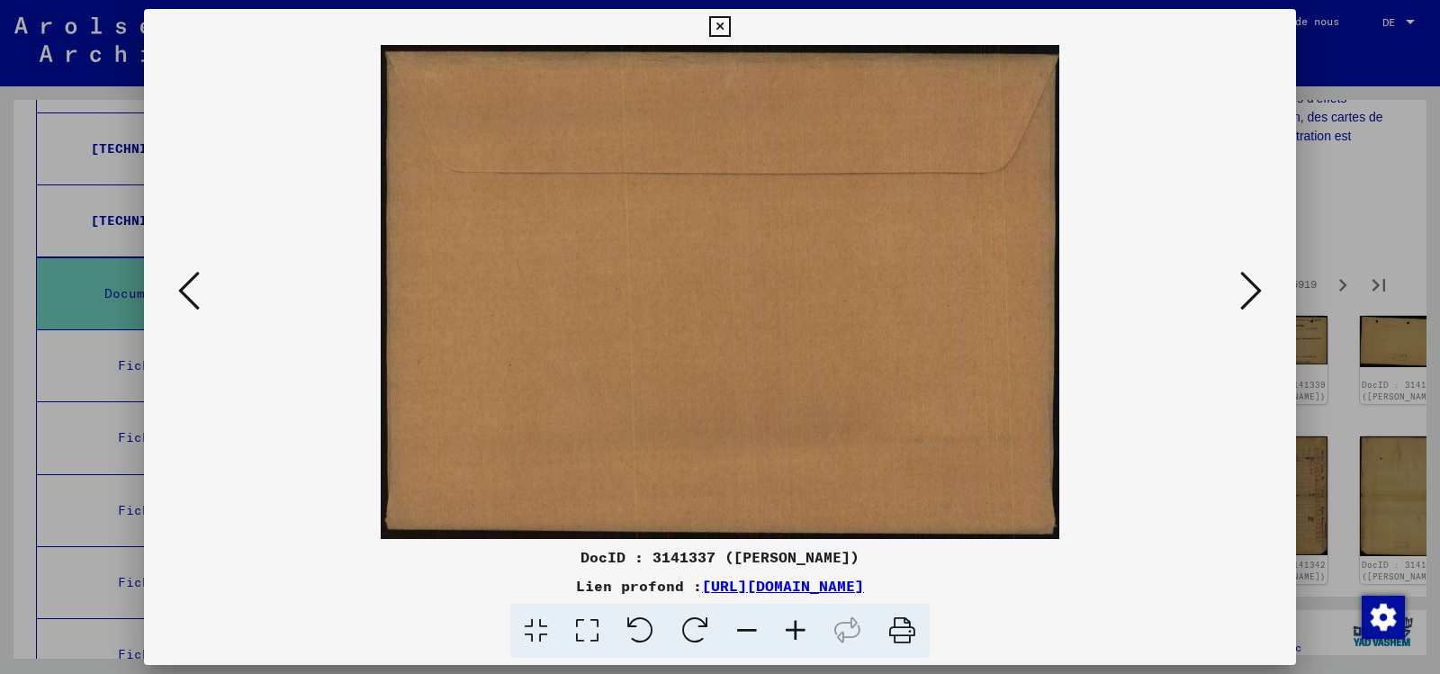
click at [1243, 287] on icon at bounding box center [1251, 290] width 22 height 43
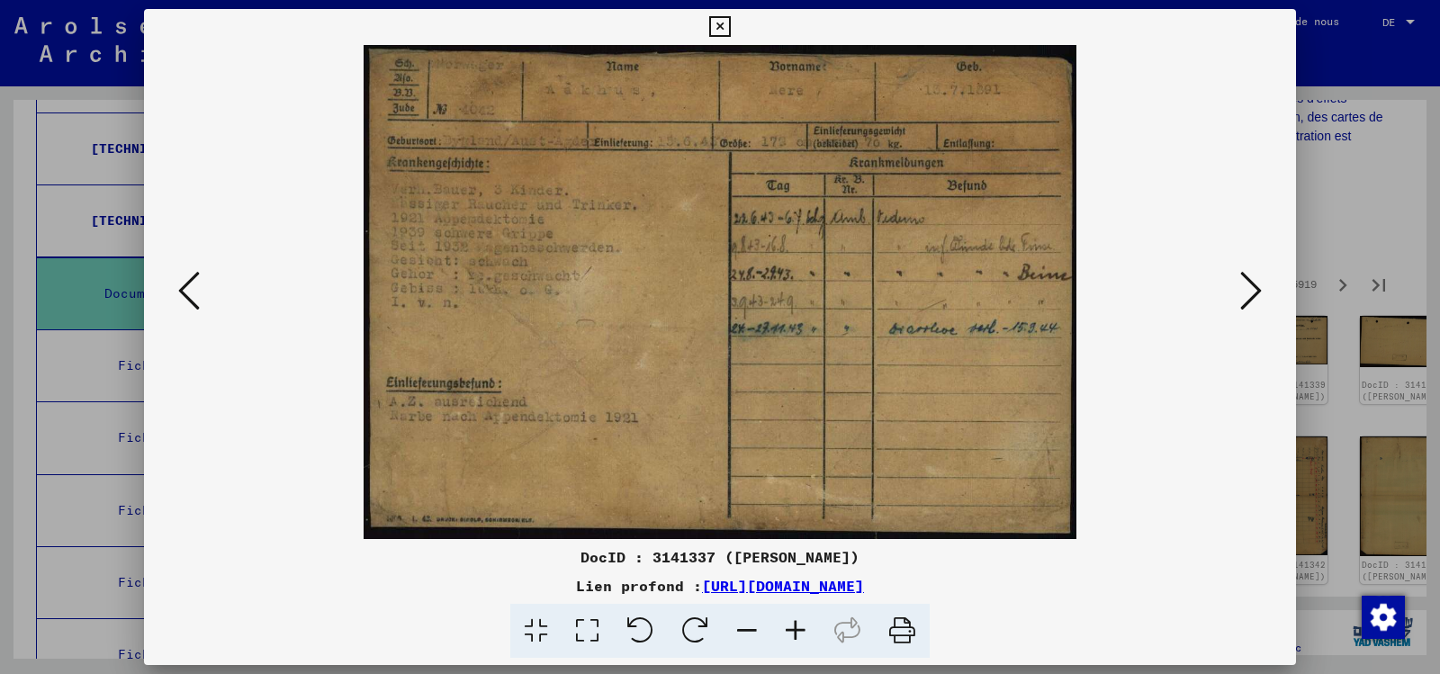
click at [1242, 286] on icon at bounding box center [1251, 290] width 22 height 43
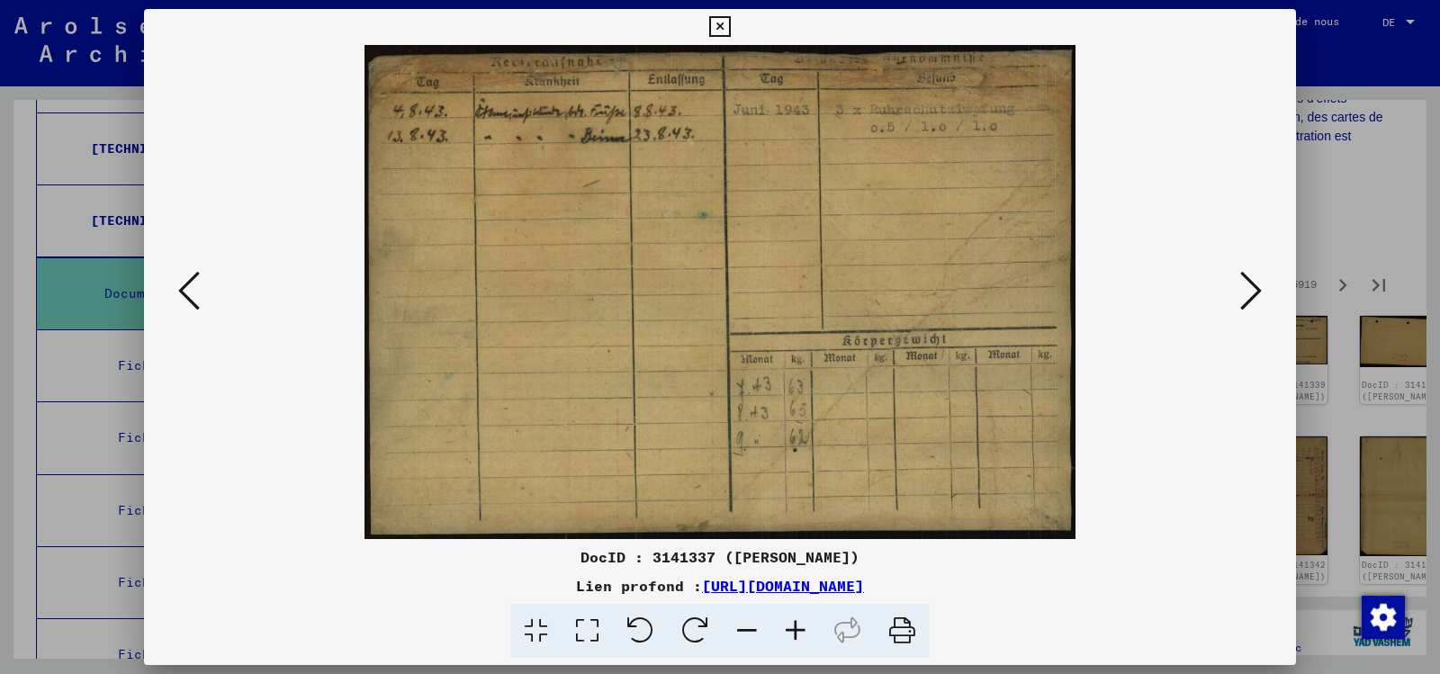
click at [1242, 286] on icon at bounding box center [1251, 290] width 22 height 43
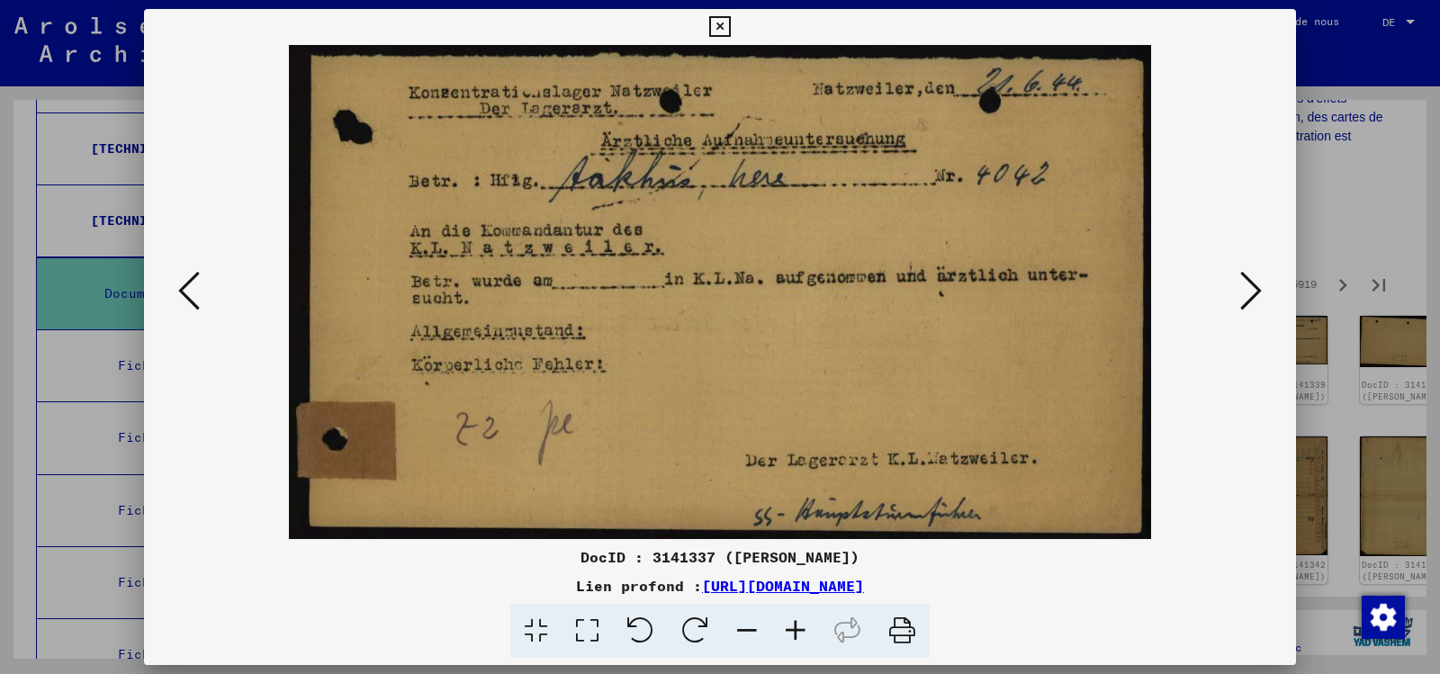
click at [1242, 286] on icon at bounding box center [1251, 290] width 22 height 43
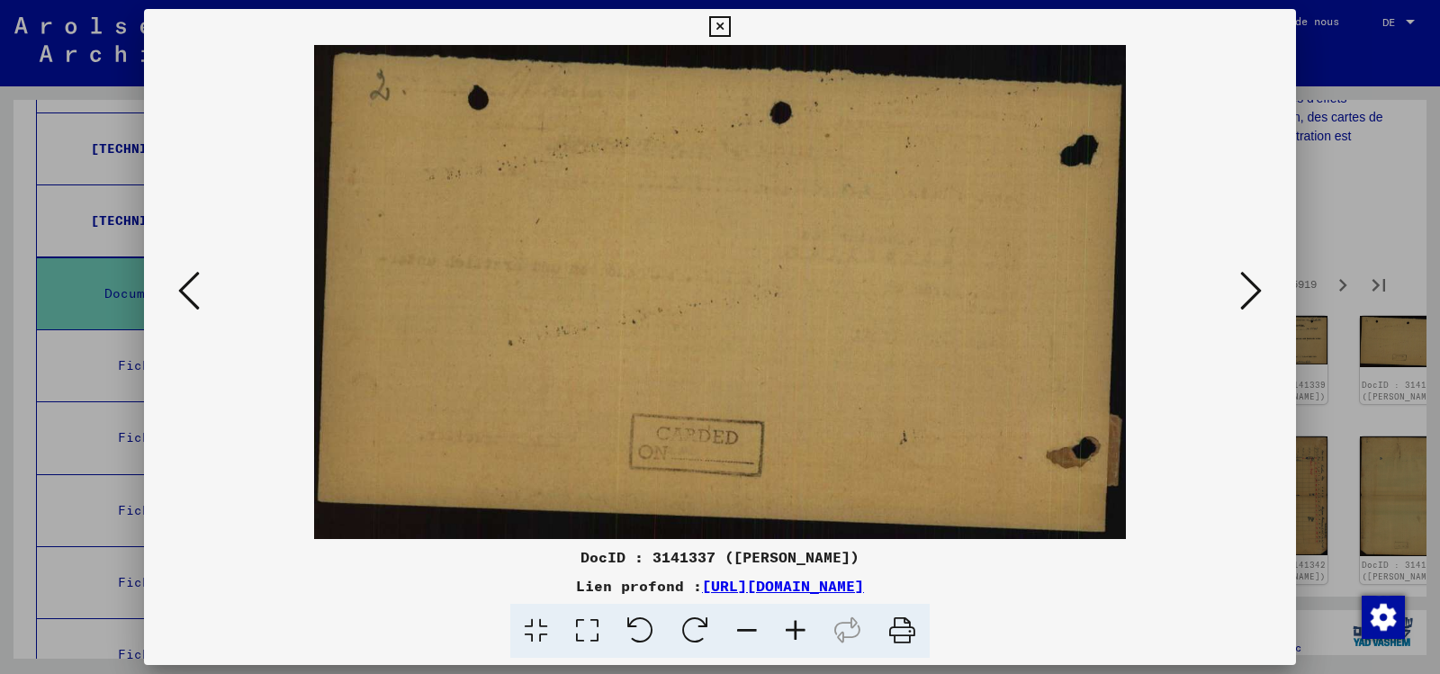
click at [1242, 286] on icon at bounding box center [1251, 290] width 22 height 43
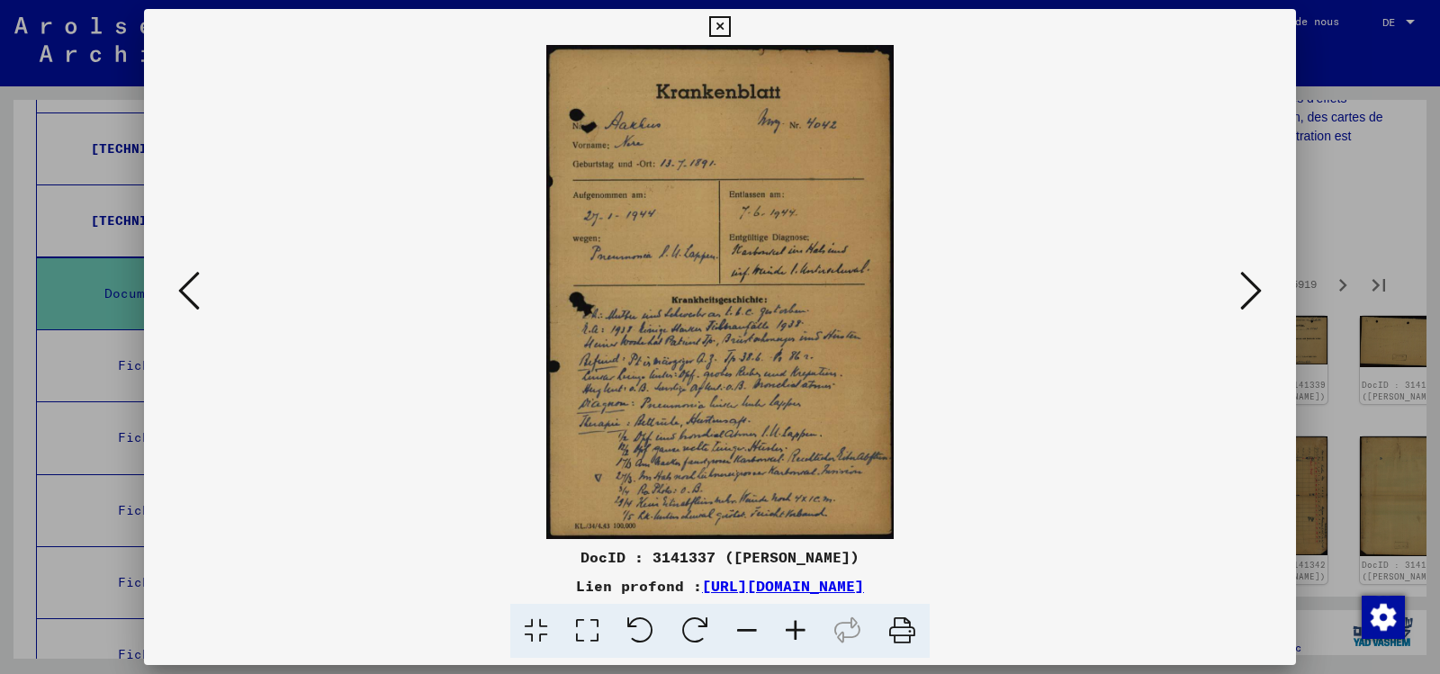
click at [1242, 286] on icon at bounding box center [1251, 290] width 22 height 43
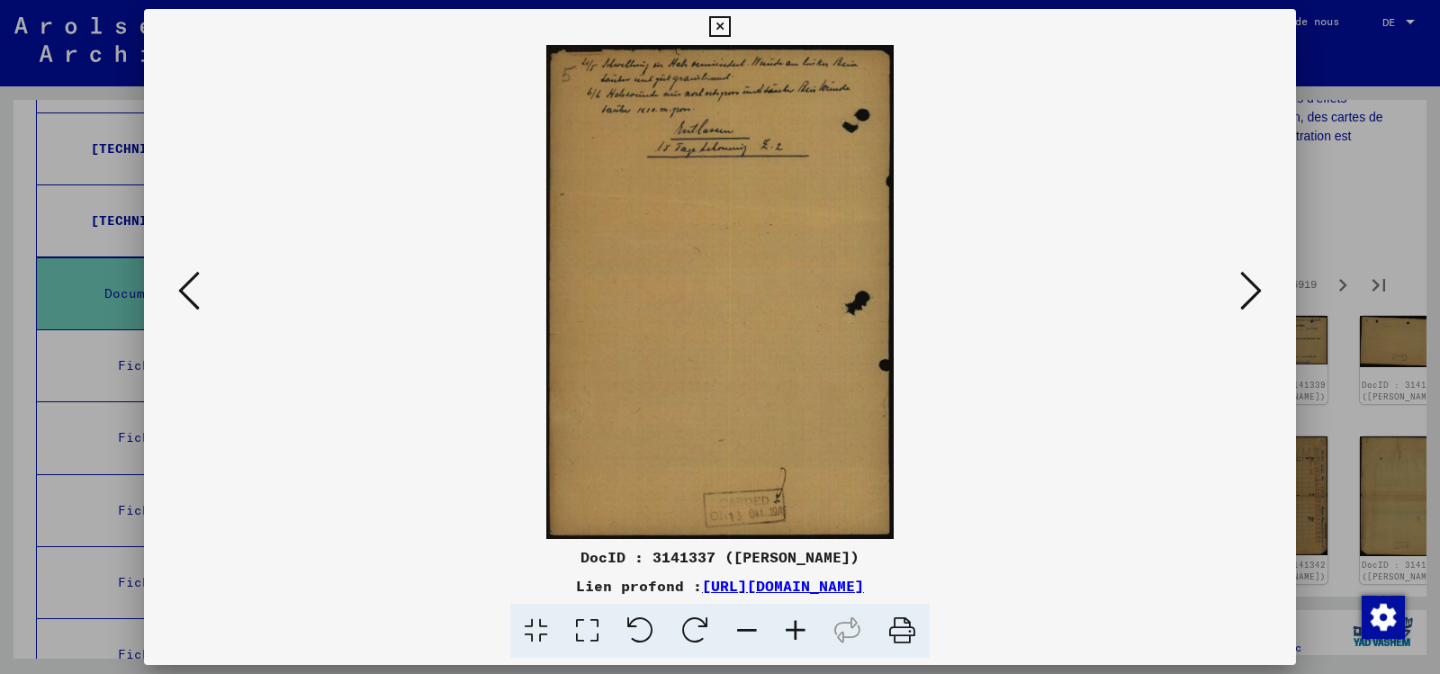
click at [1242, 286] on icon at bounding box center [1251, 290] width 22 height 43
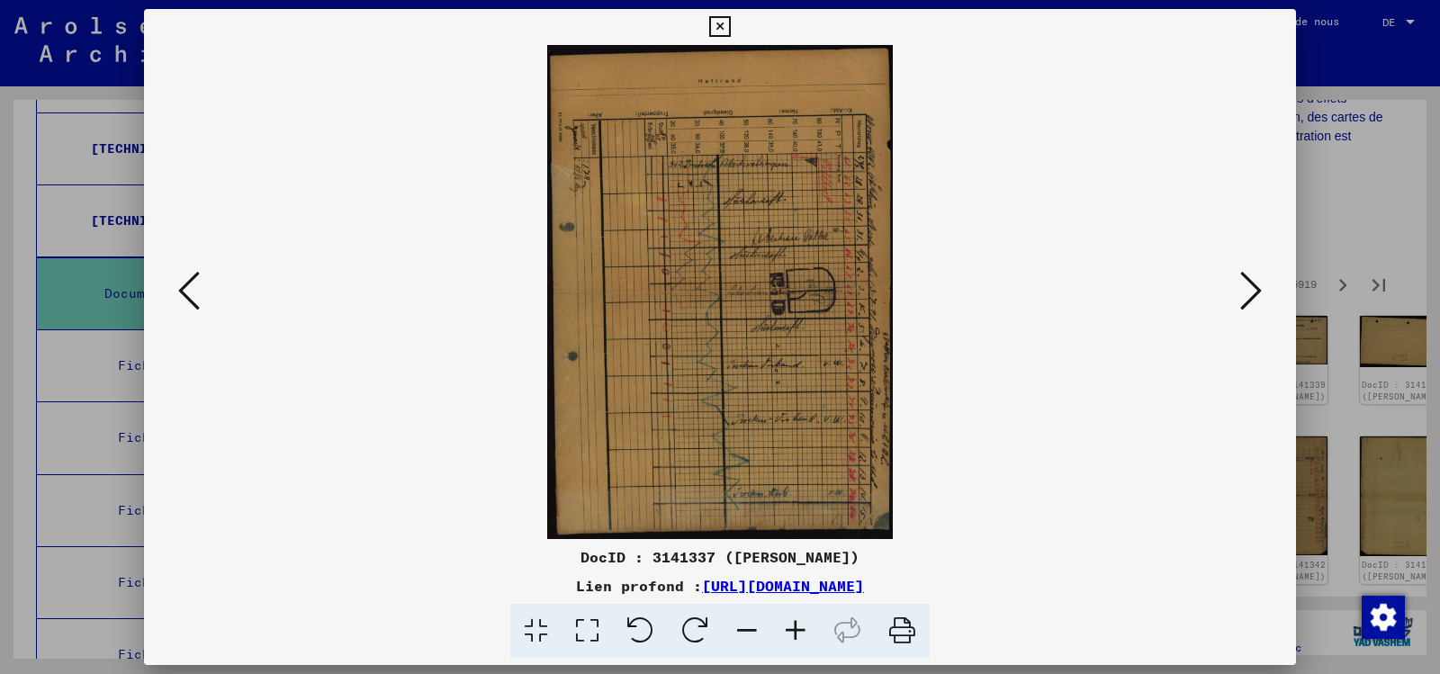
click at [1242, 286] on icon at bounding box center [1251, 290] width 22 height 43
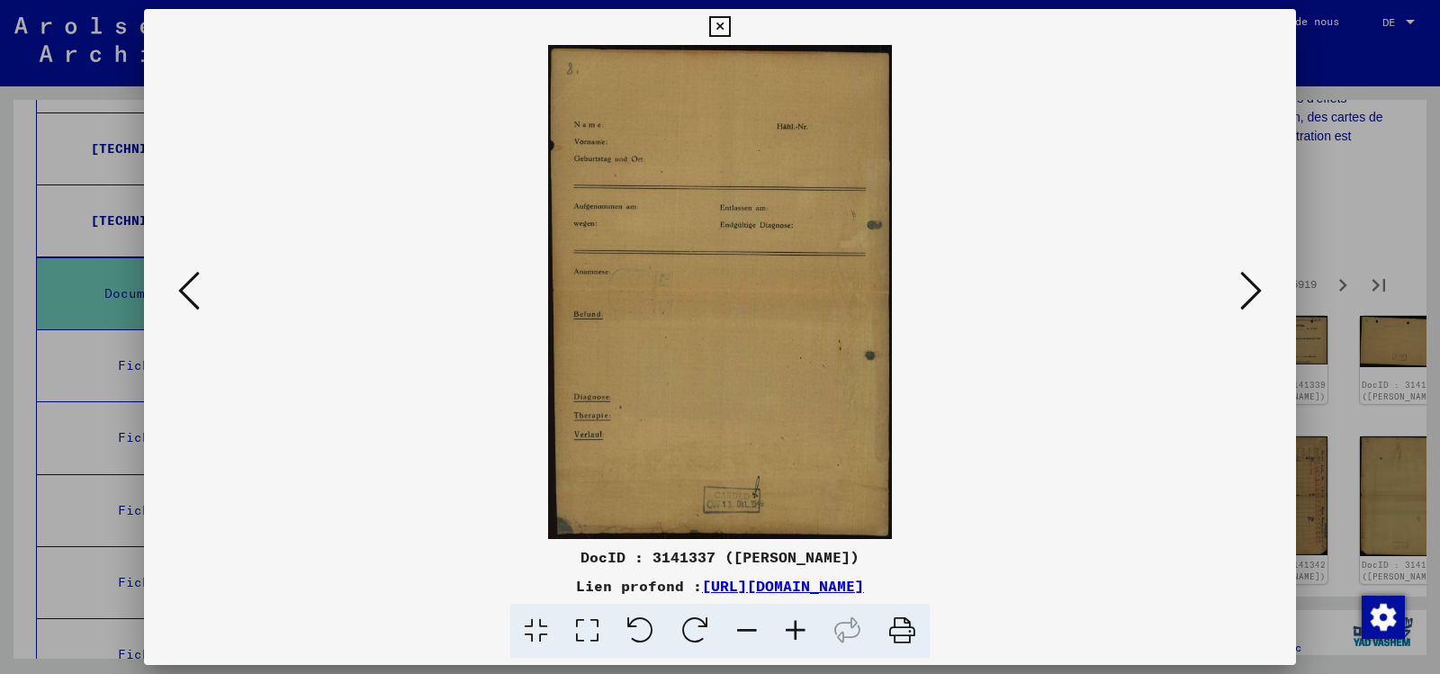
click at [1242, 286] on icon at bounding box center [1251, 290] width 22 height 43
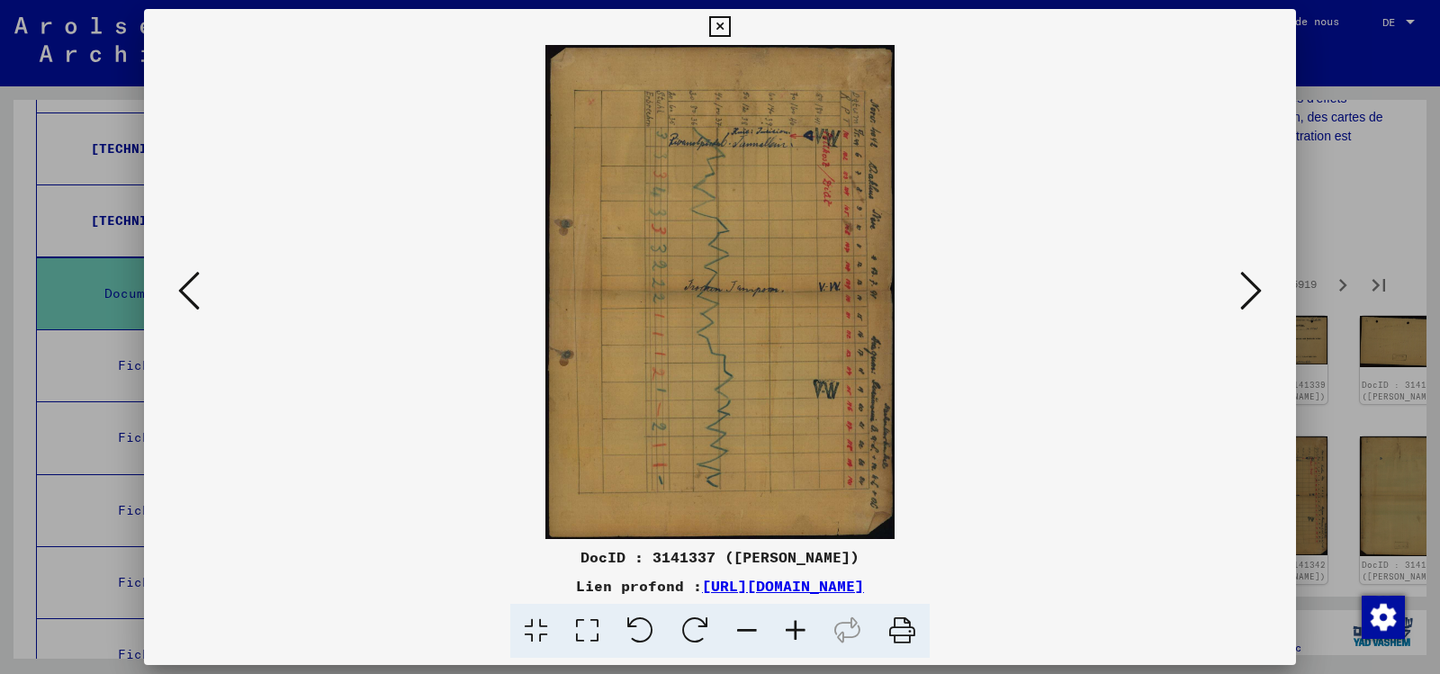
click at [1242, 286] on icon at bounding box center [1251, 290] width 22 height 43
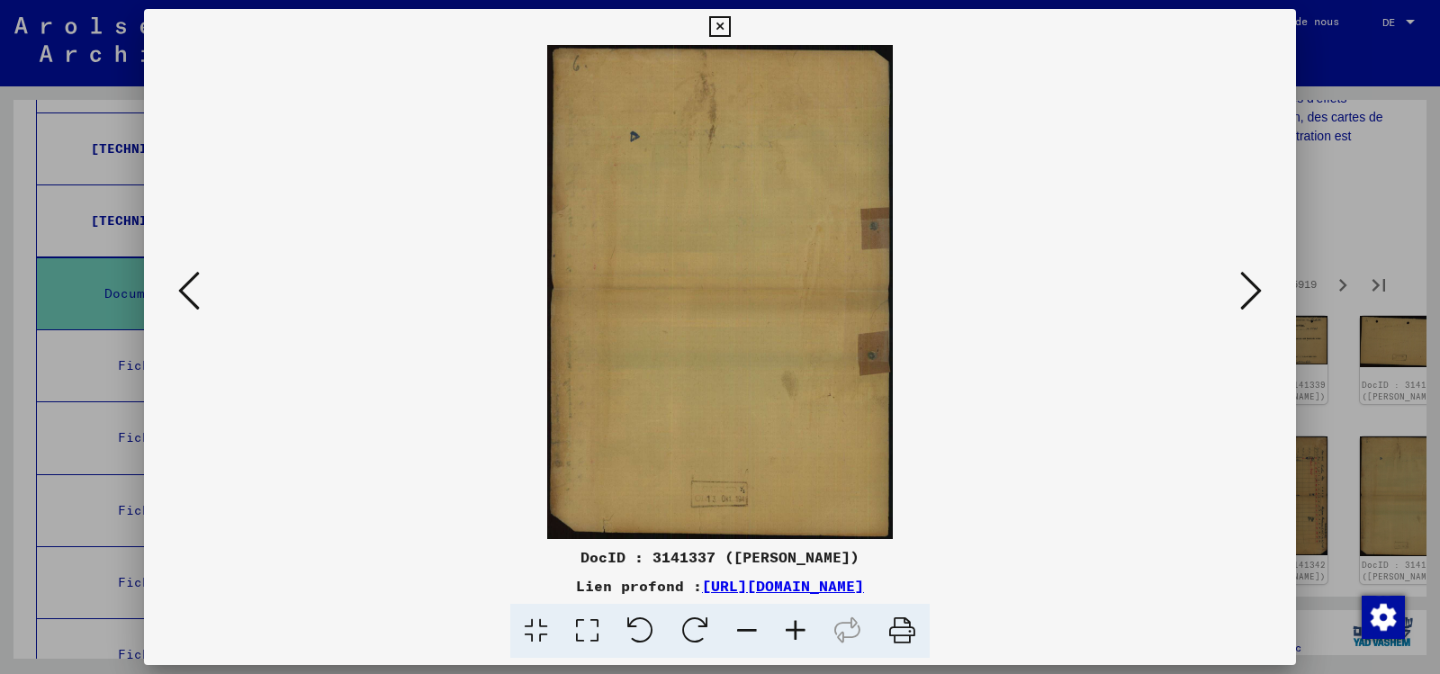
click at [1242, 286] on icon at bounding box center [1251, 290] width 22 height 43
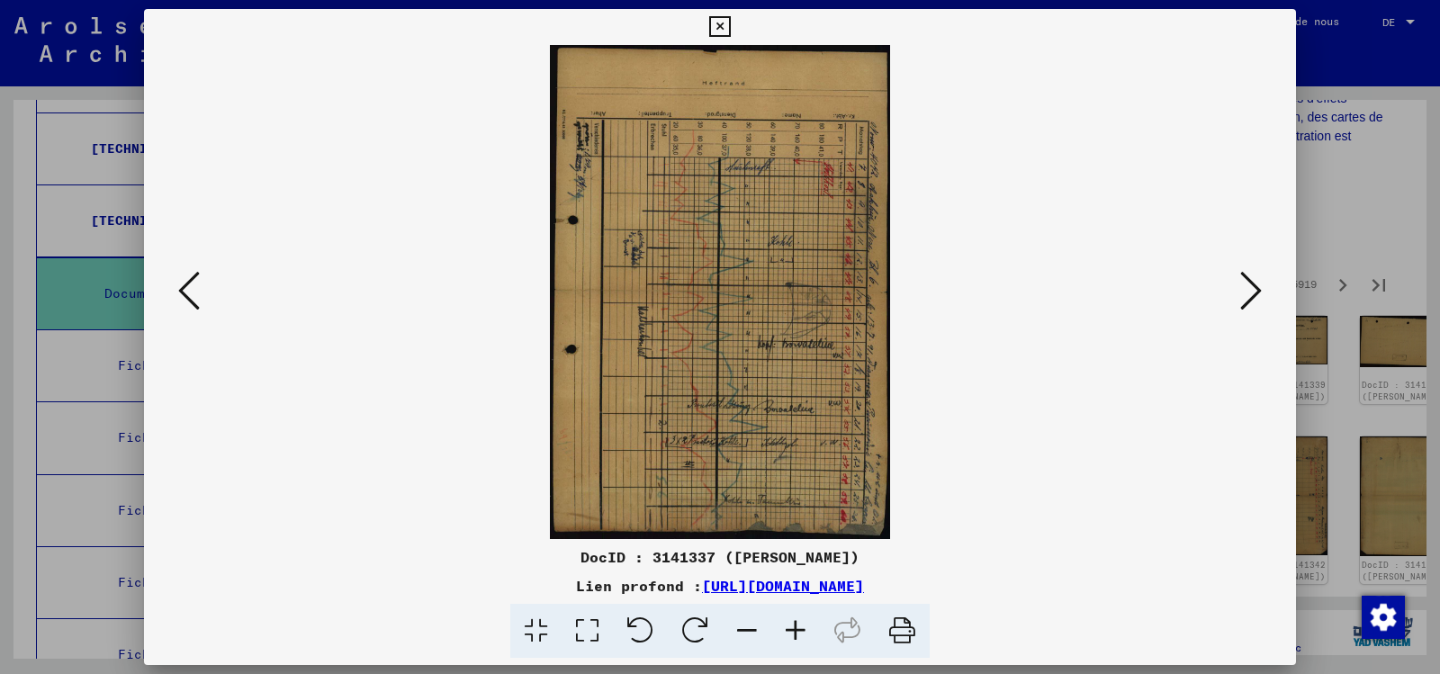
click at [1242, 286] on icon at bounding box center [1251, 290] width 22 height 43
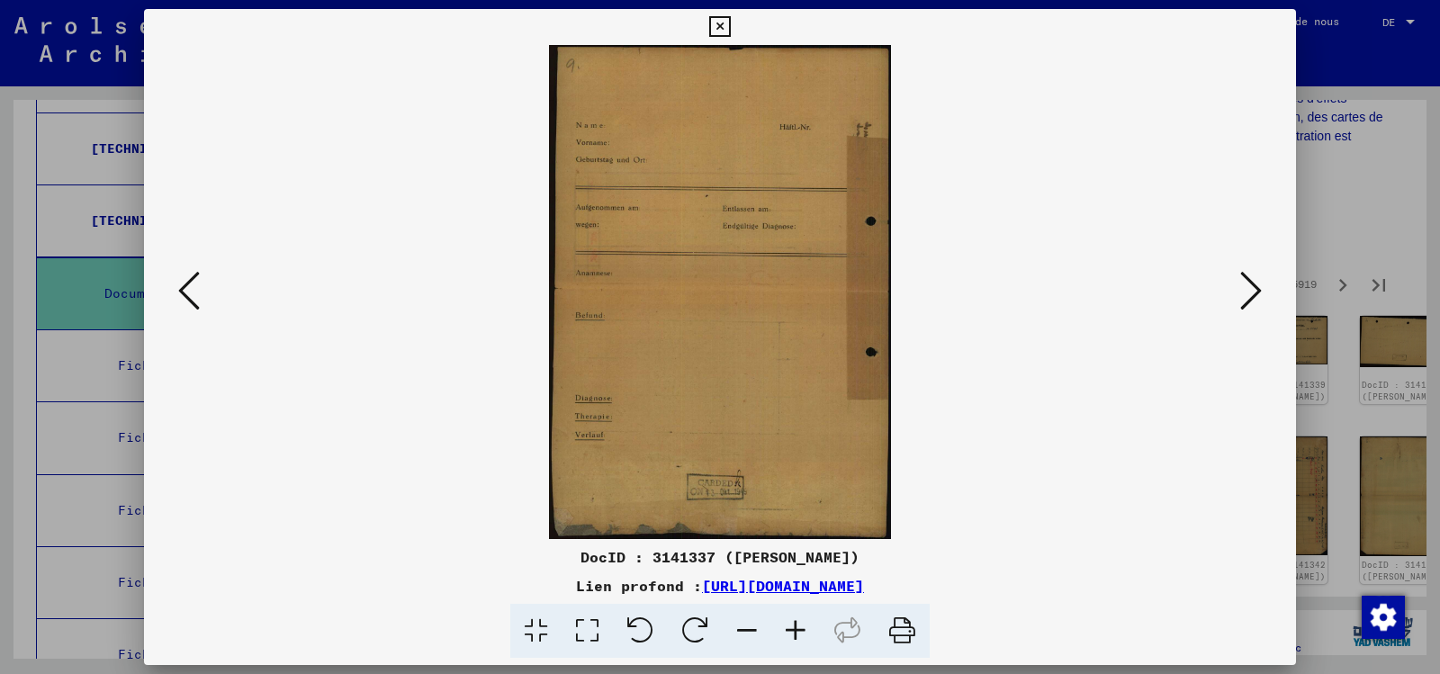
click at [1242, 286] on icon at bounding box center [1251, 290] width 22 height 43
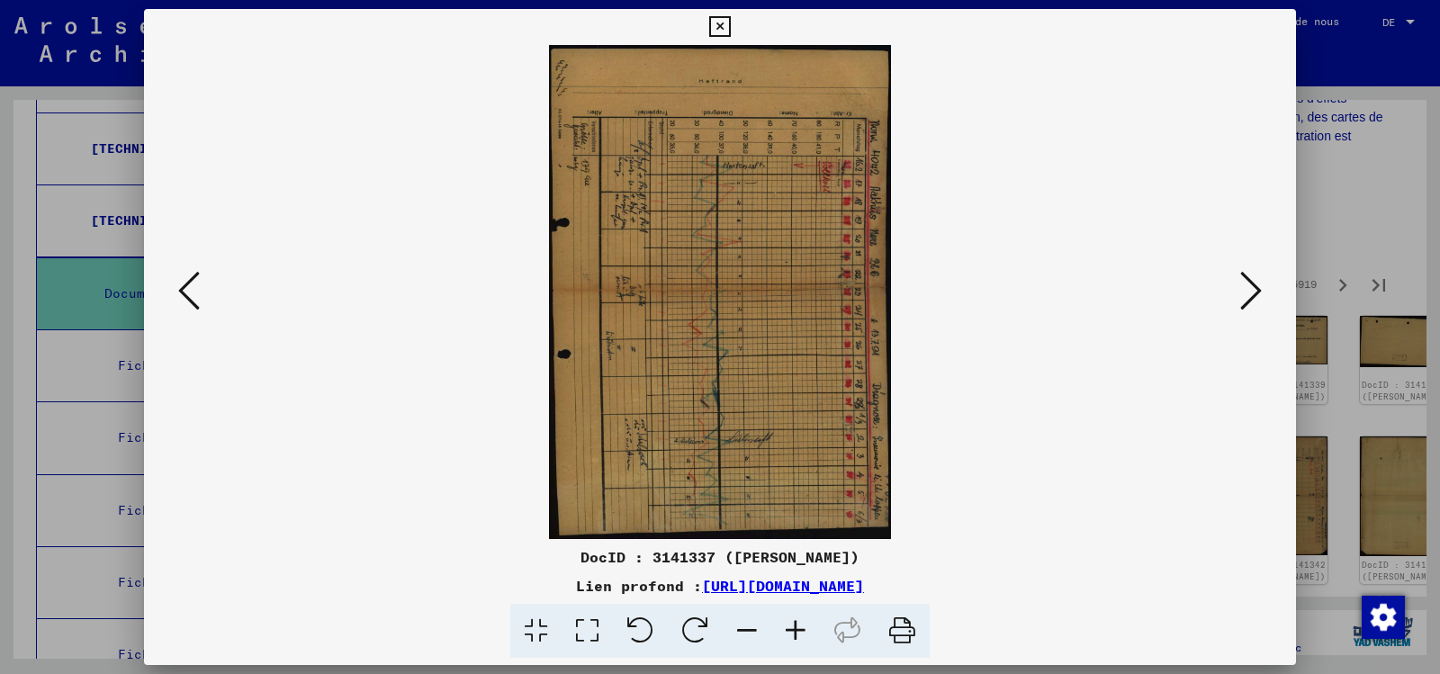
click at [1242, 286] on icon at bounding box center [1251, 290] width 22 height 43
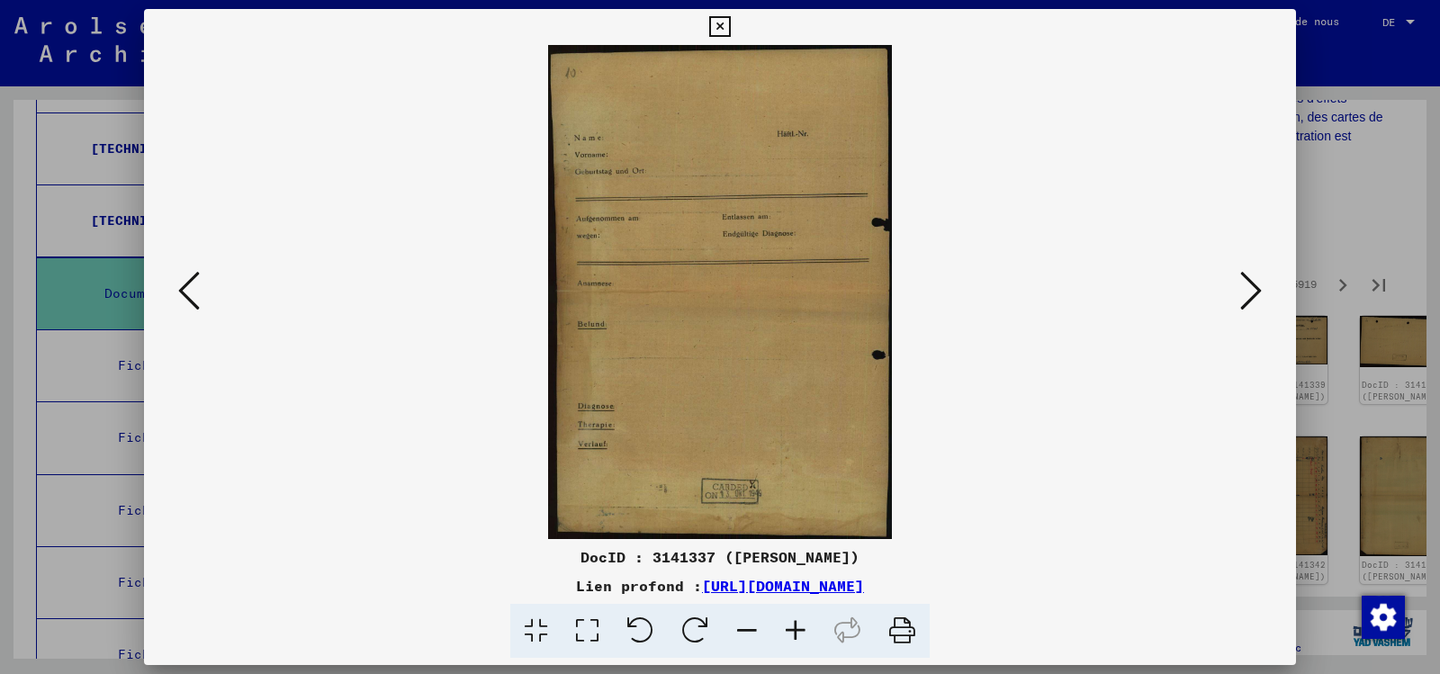
click at [1242, 286] on icon at bounding box center [1251, 290] width 22 height 43
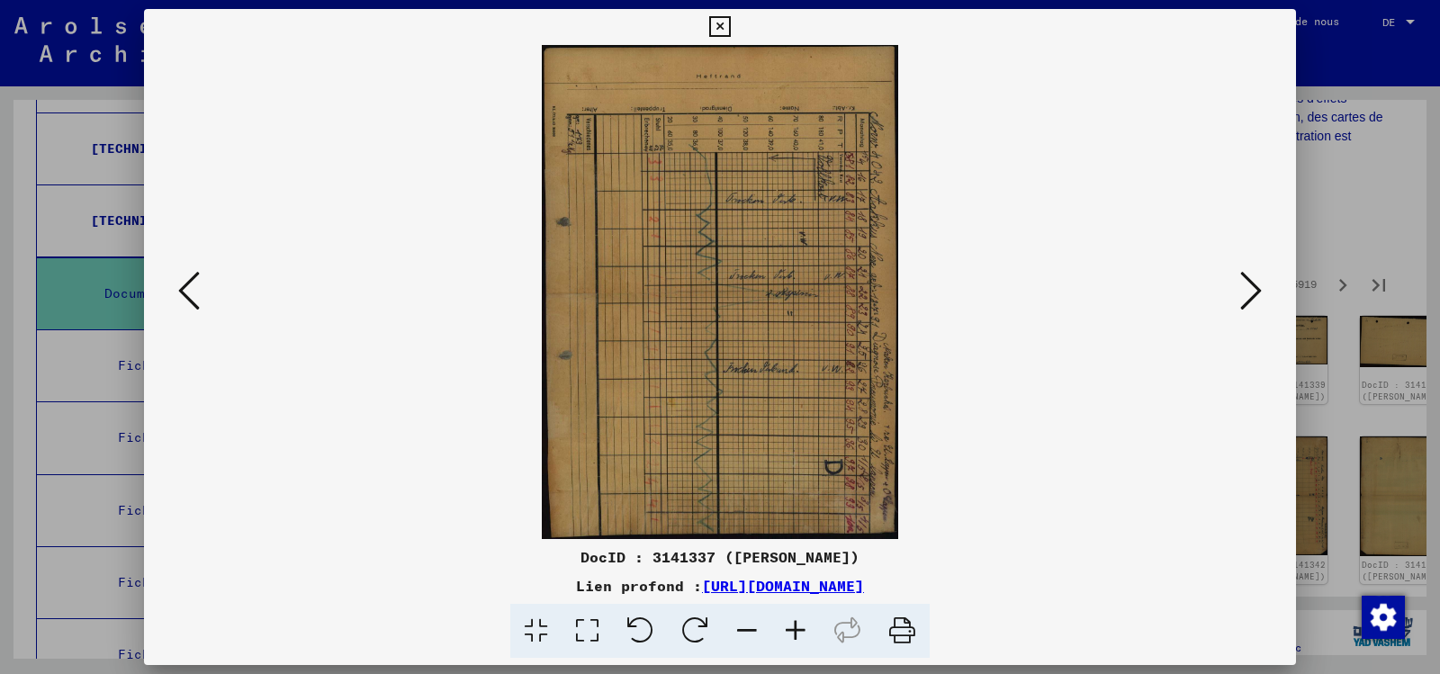
click at [1242, 286] on icon at bounding box center [1251, 290] width 22 height 43
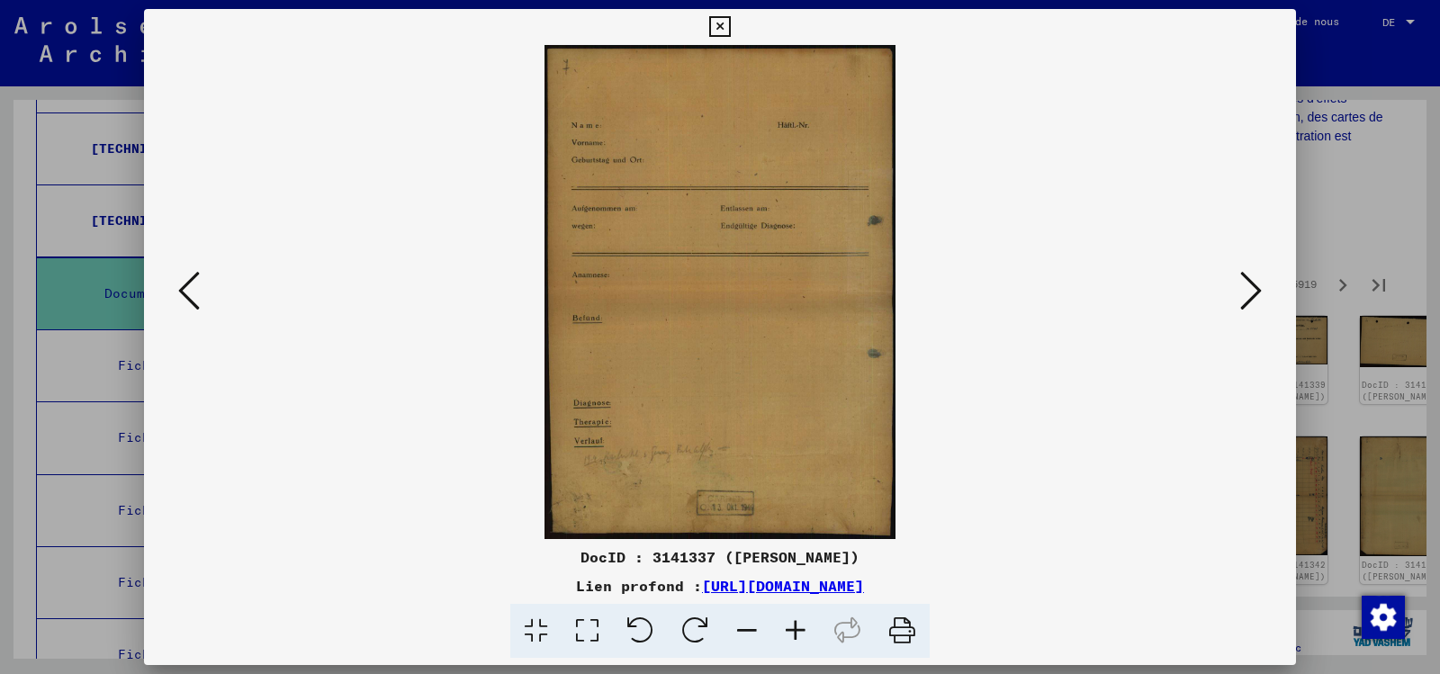
click at [714, 24] on icon at bounding box center [719, 27] width 21 height 22
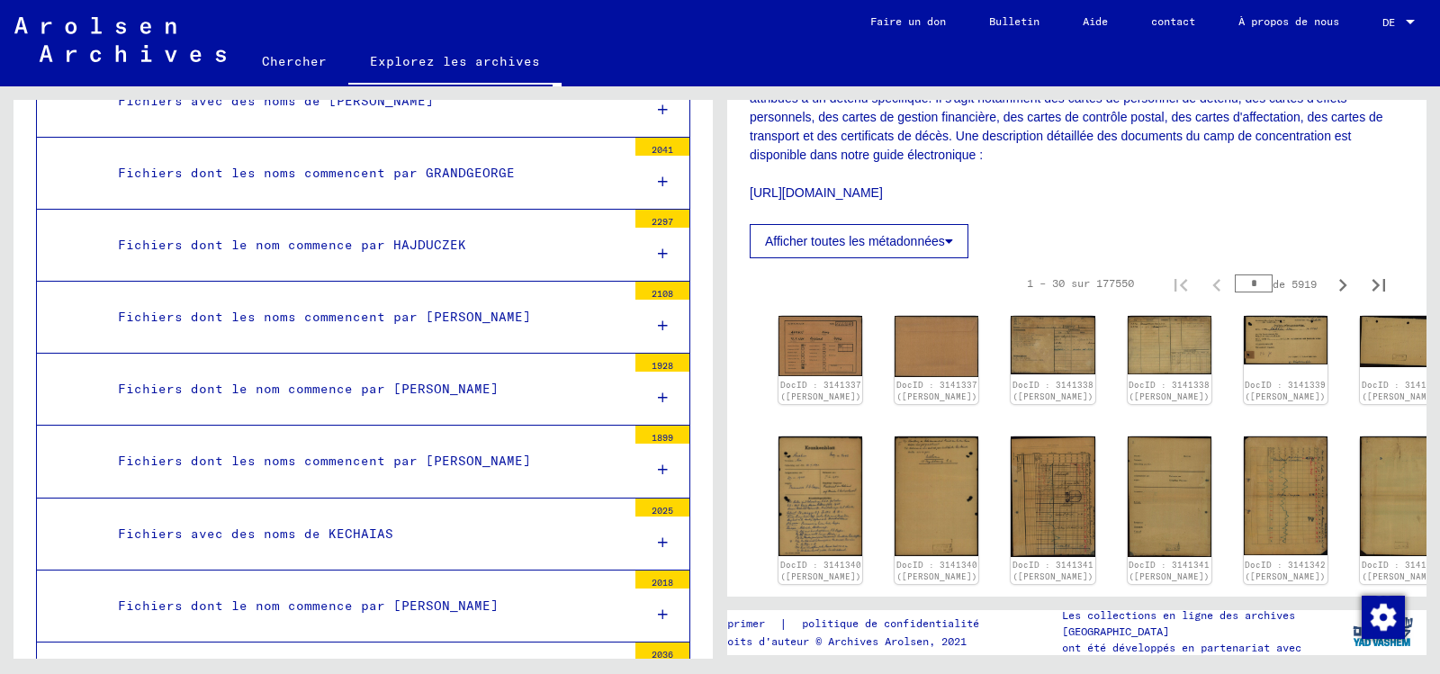
scroll to position [3327, 0]
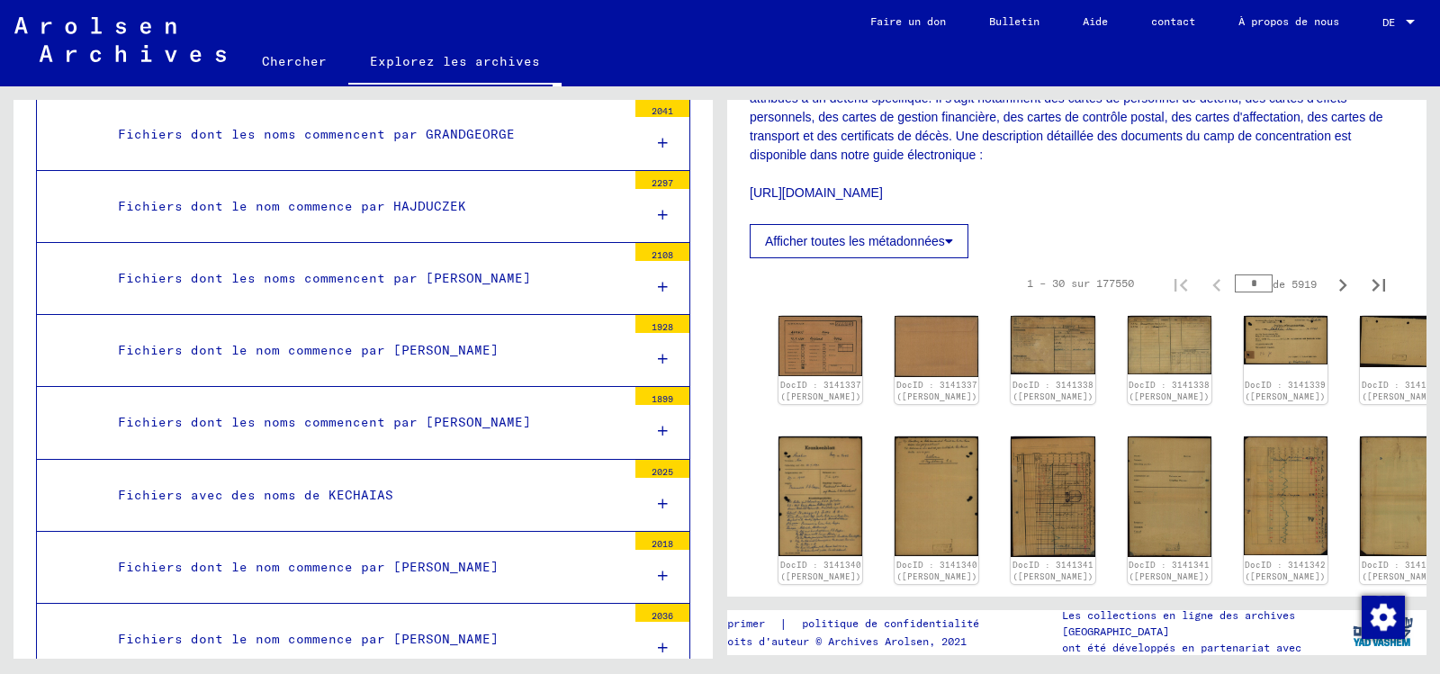
click at [334, 487] on font "Fichiers avec des noms de KECHAIAS" at bounding box center [255, 495] width 275 height 16
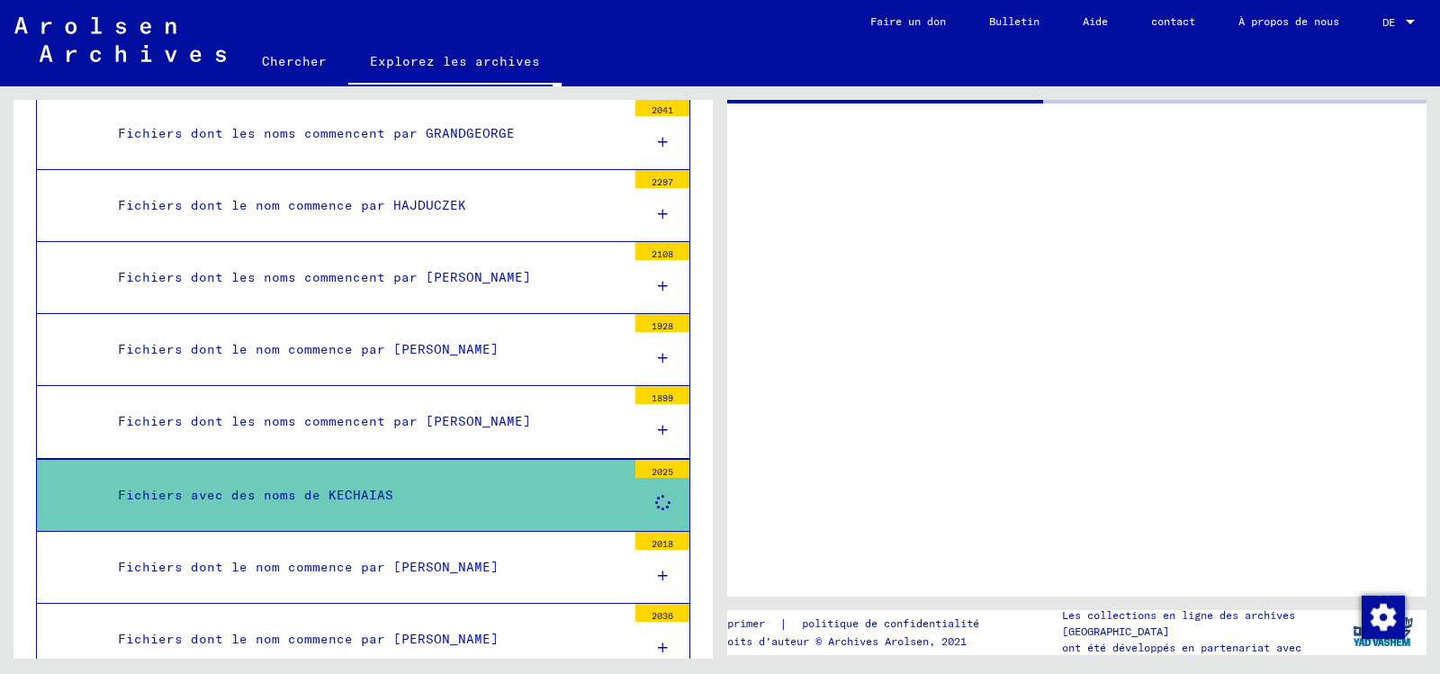
scroll to position [3326, 0]
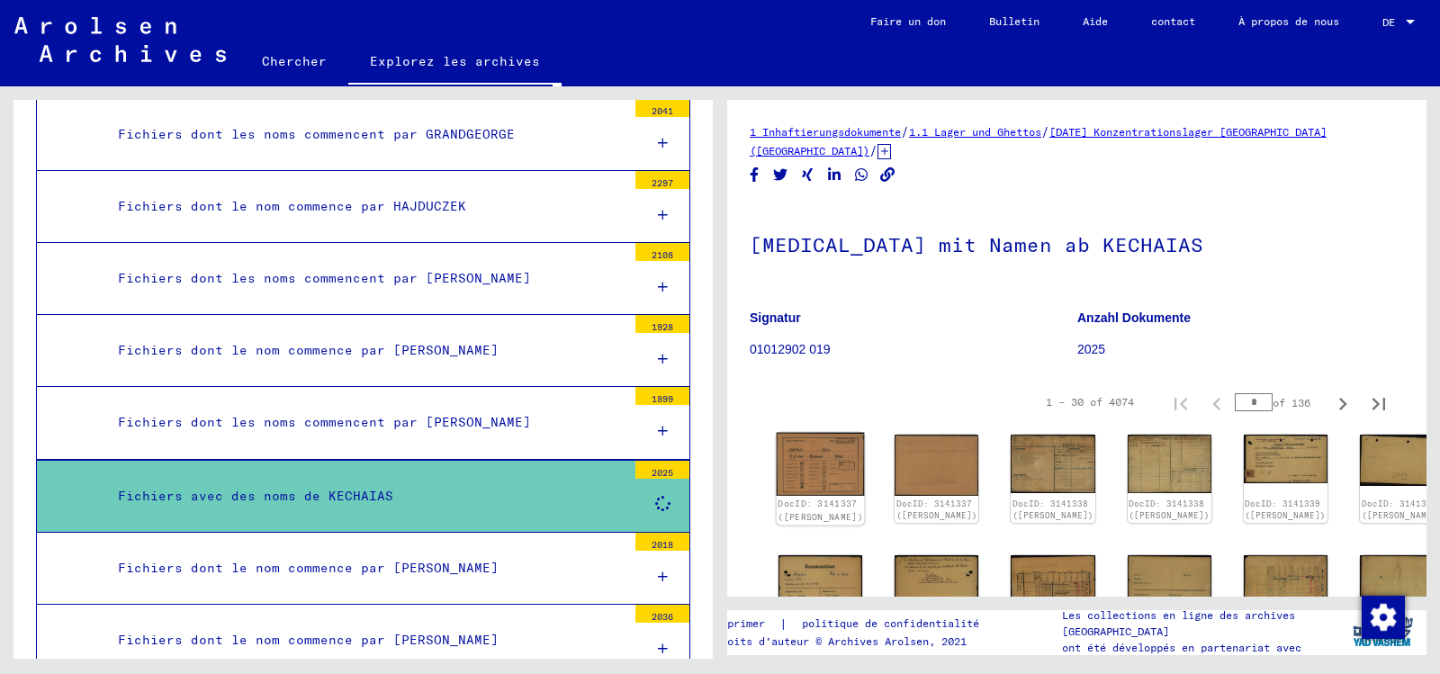
click at [802, 475] on img at bounding box center [821, 464] width 88 height 63
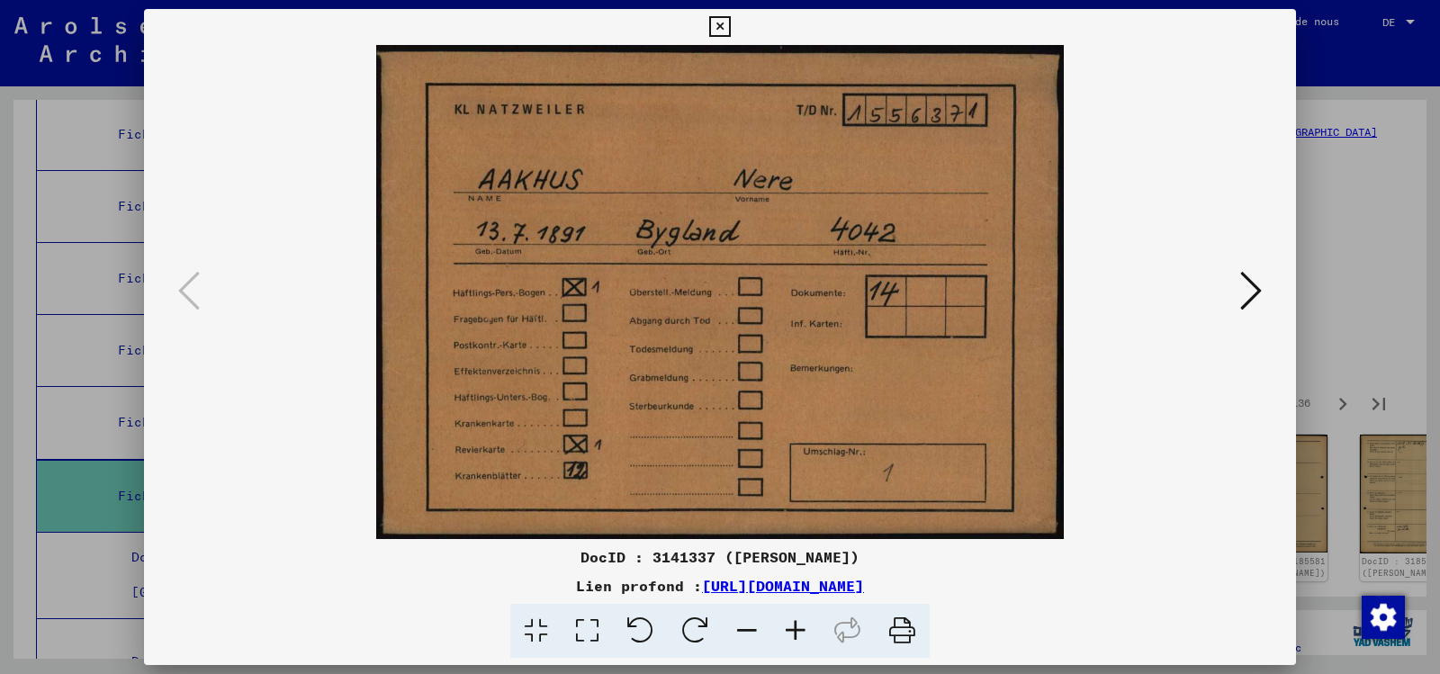
click at [1254, 289] on icon at bounding box center [1251, 290] width 22 height 43
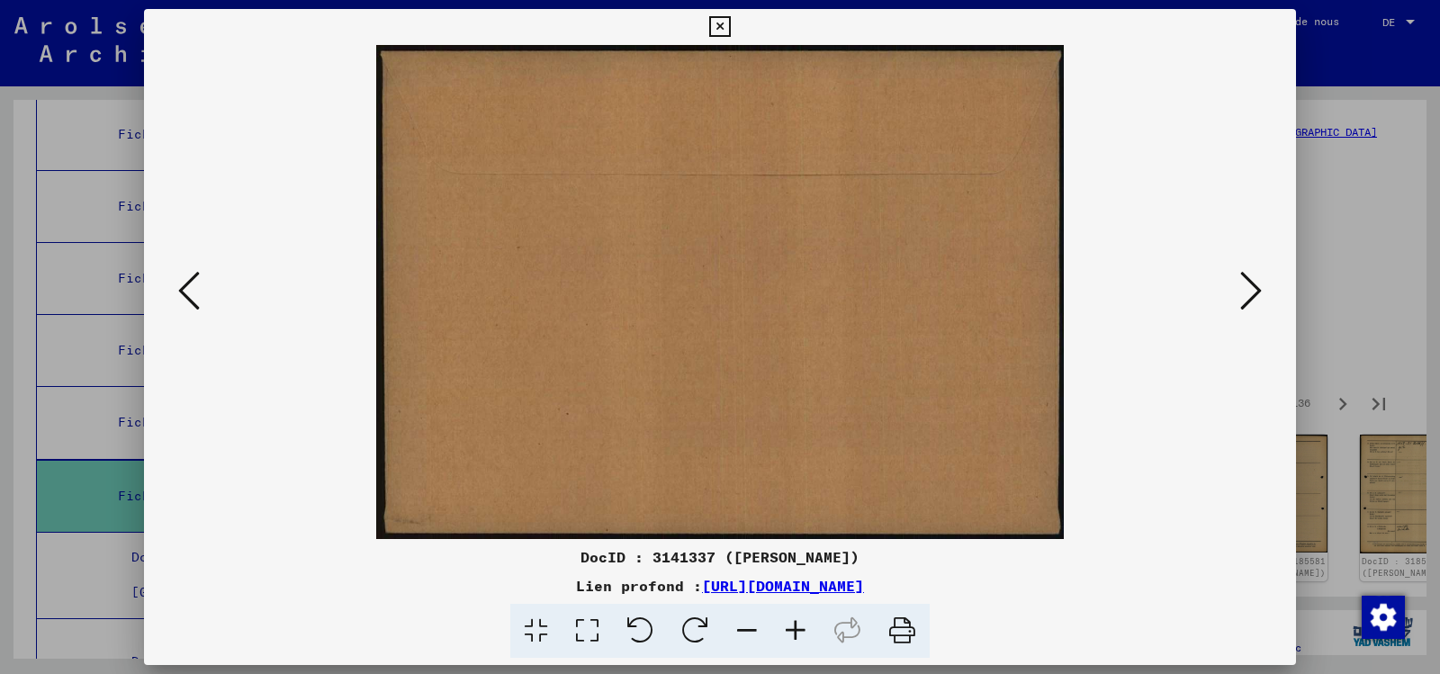
click at [1240, 288] on icon at bounding box center [1251, 290] width 22 height 43
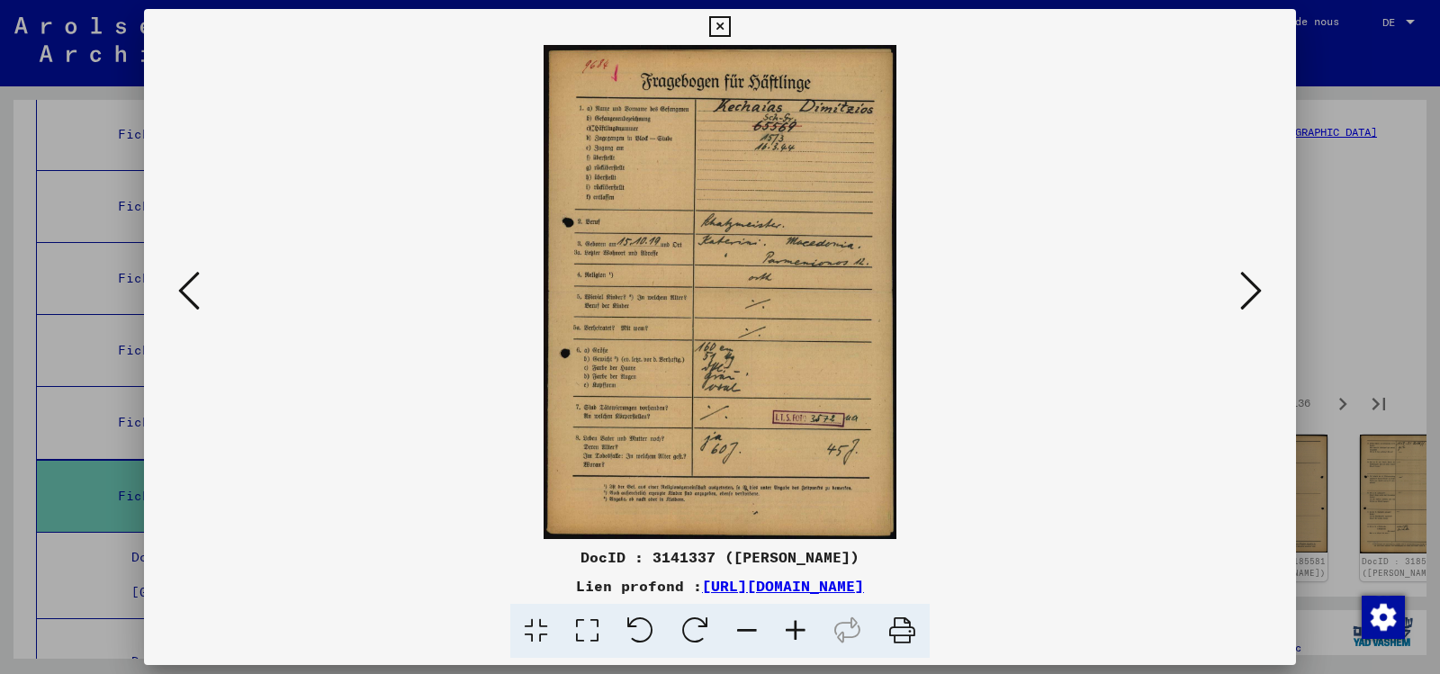
click at [1247, 282] on icon at bounding box center [1251, 290] width 22 height 43
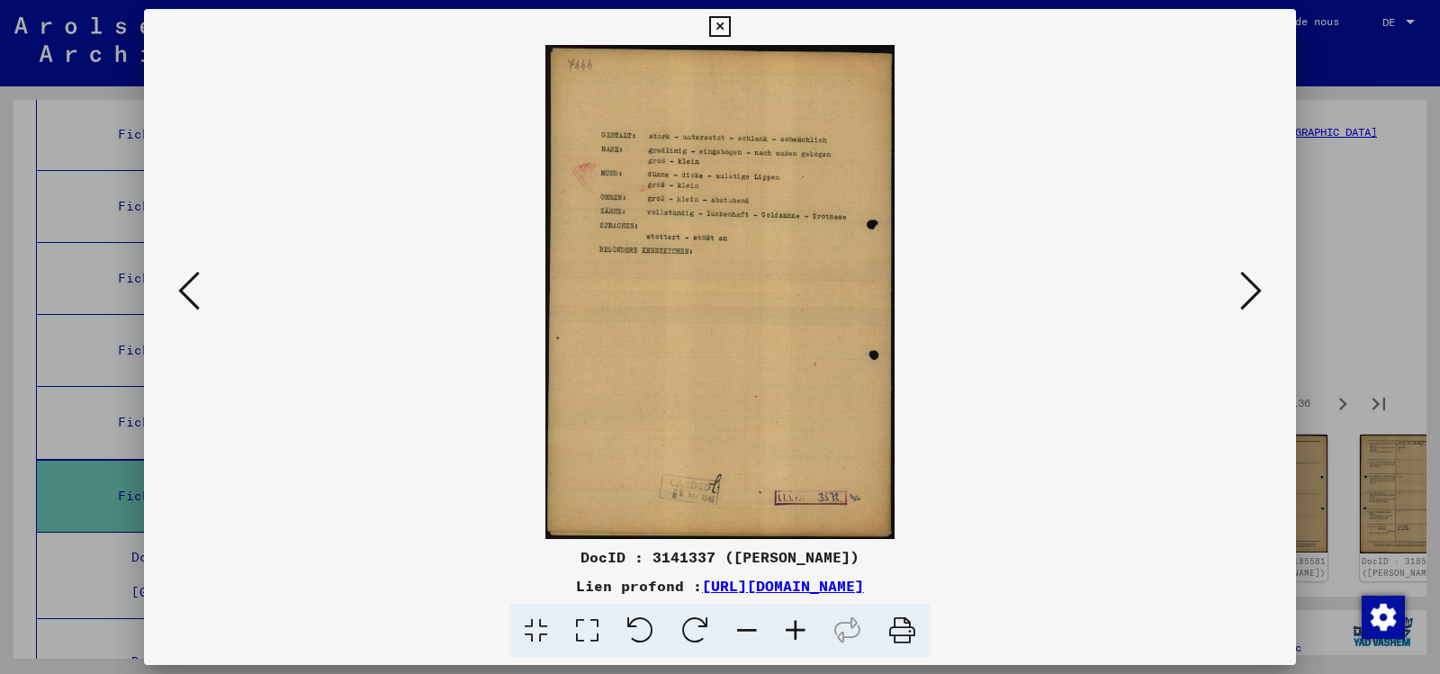
click at [1247, 282] on icon at bounding box center [1251, 290] width 22 height 43
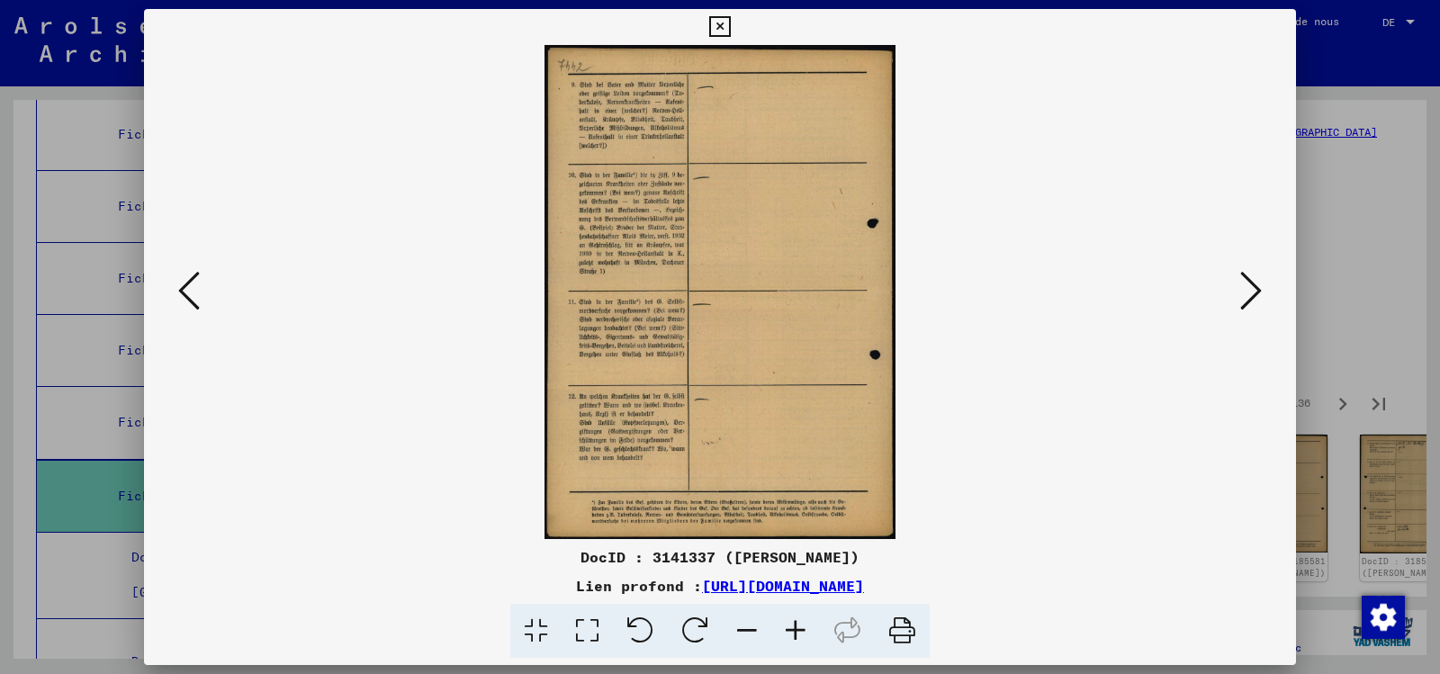
click at [1247, 282] on icon at bounding box center [1251, 290] width 22 height 43
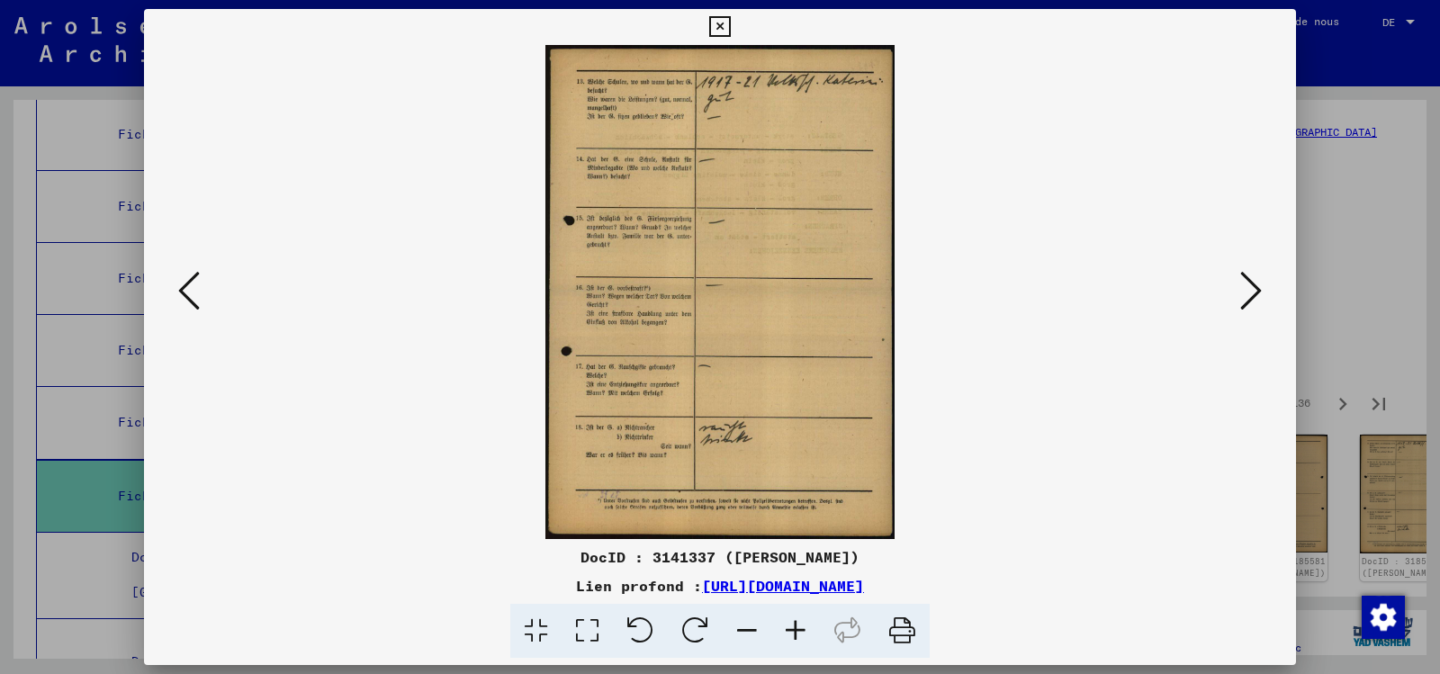
click at [1247, 282] on icon at bounding box center [1251, 290] width 22 height 43
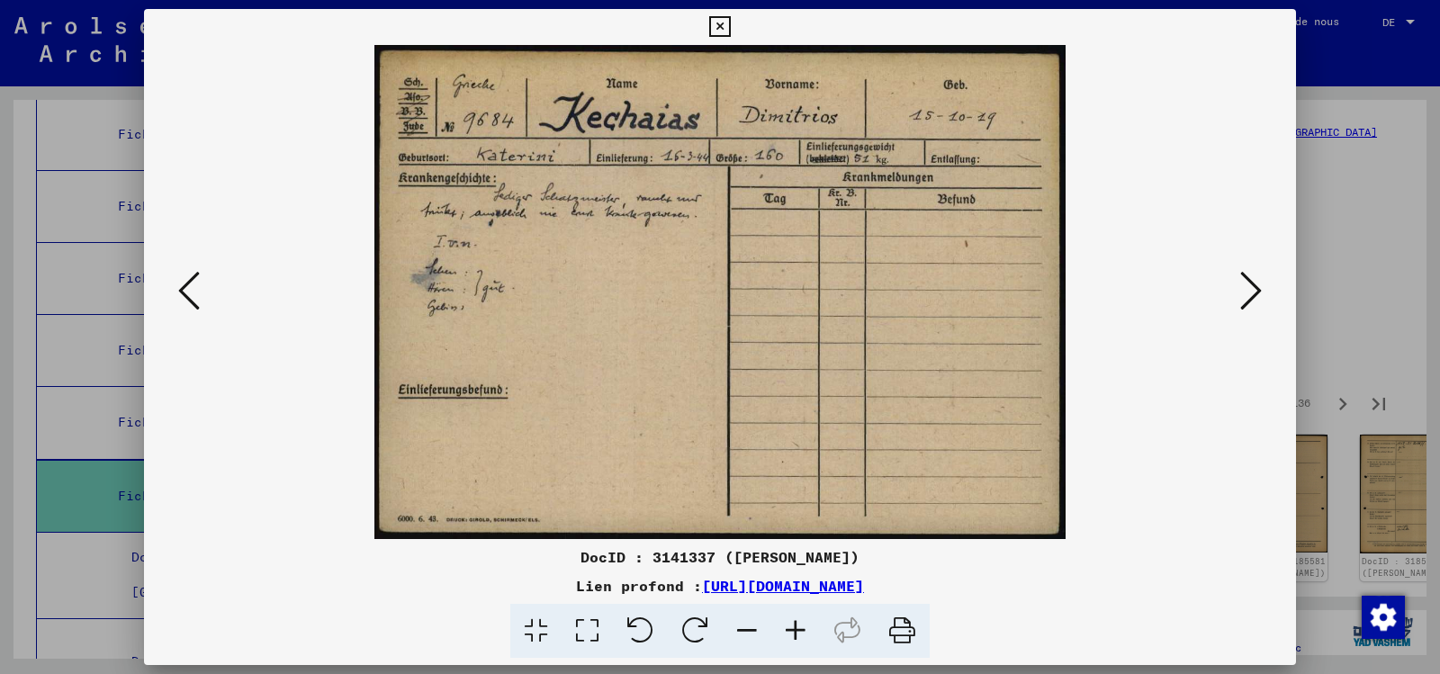
click at [1247, 282] on icon at bounding box center [1251, 290] width 22 height 43
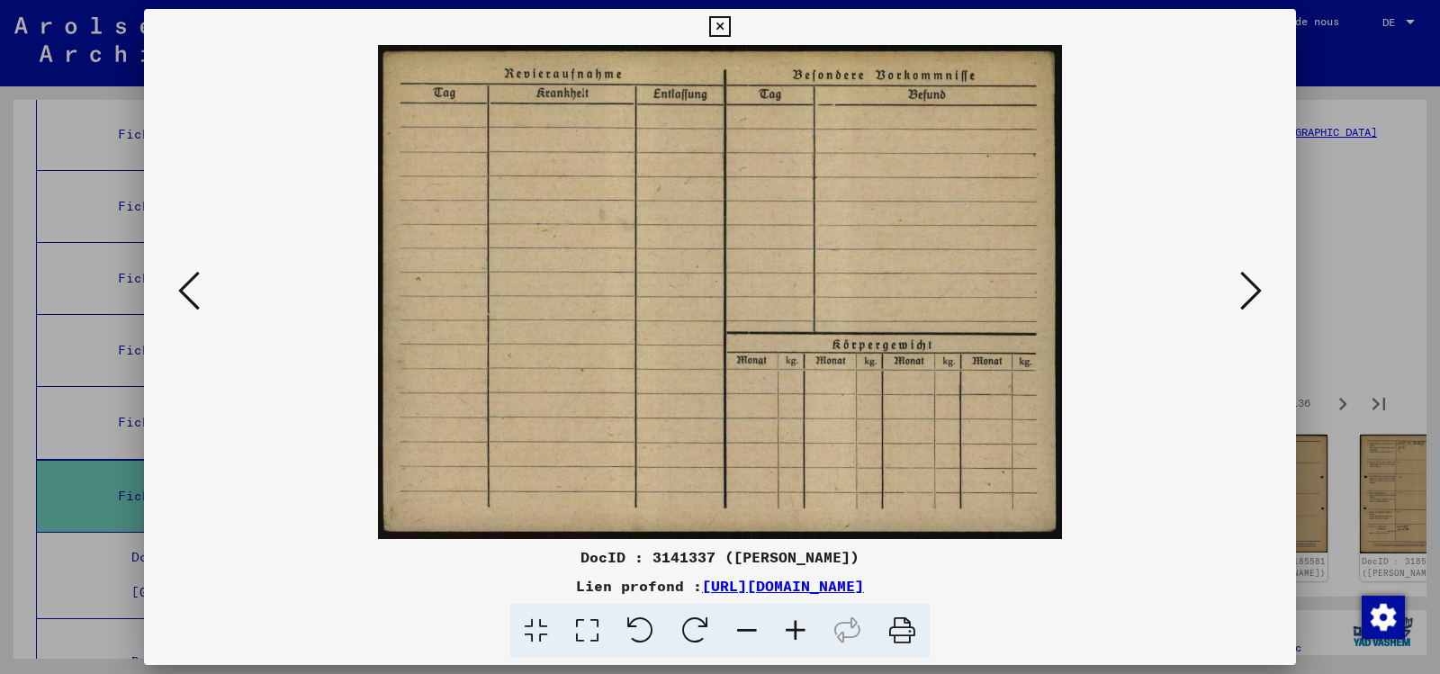
click at [1247, 282] on icon at bounding box center [1251, 290] width 22 height 43
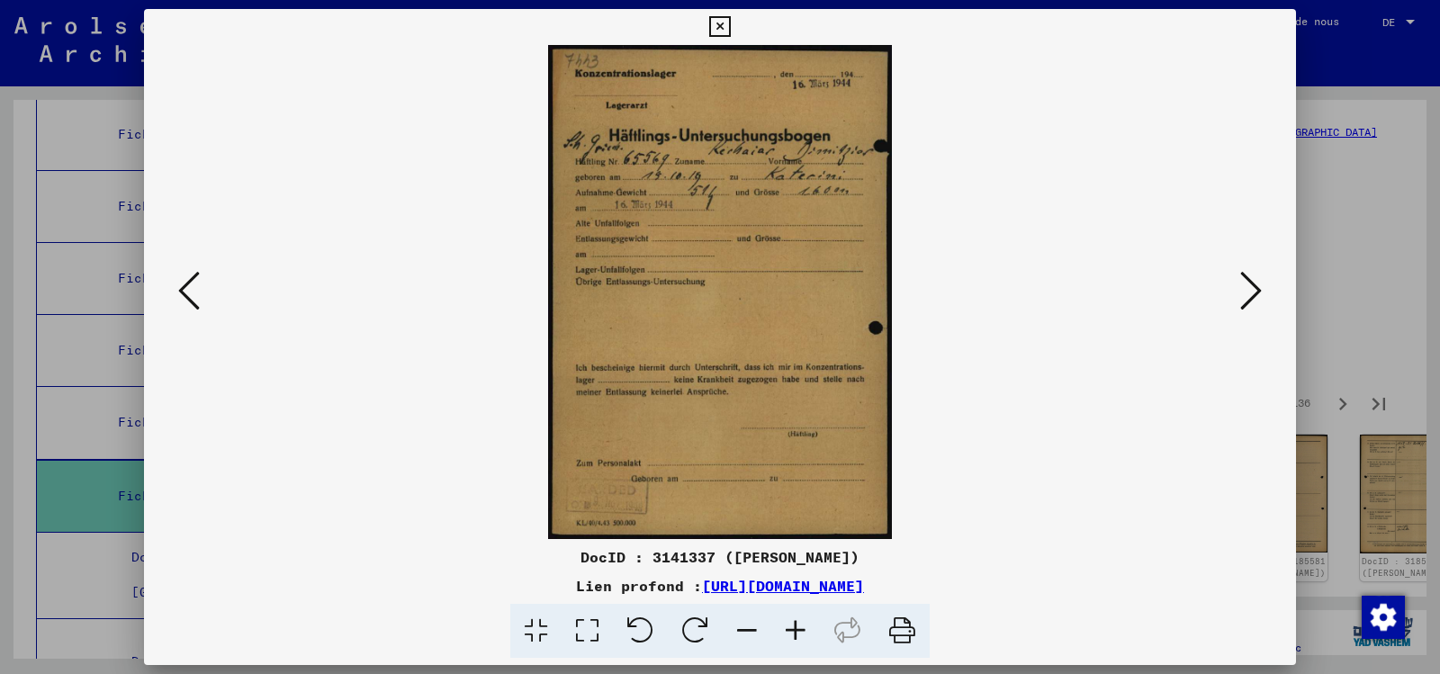
click at [1247, 282] on icon at bounding box center [1251, 290] width 22 height 43
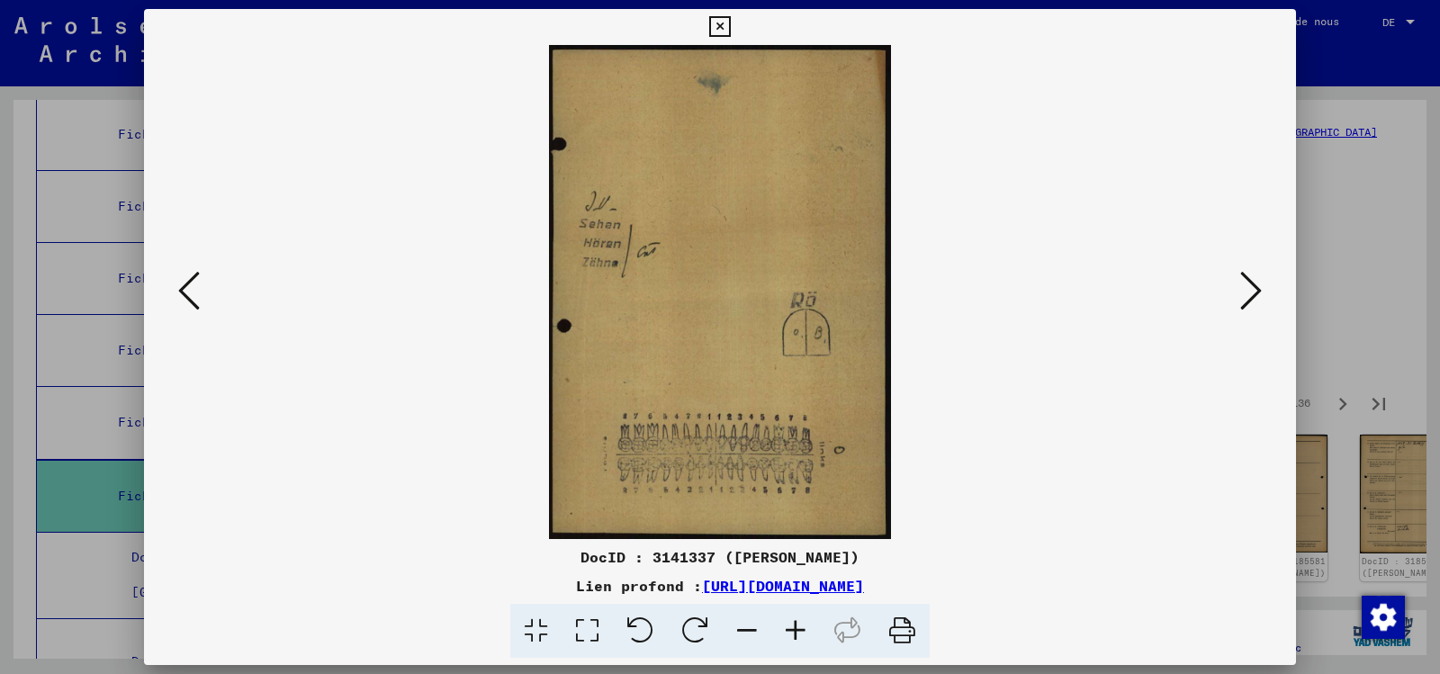
click at [1247, 282] on icon at bounding box center [1251, 290] width 22 height 43
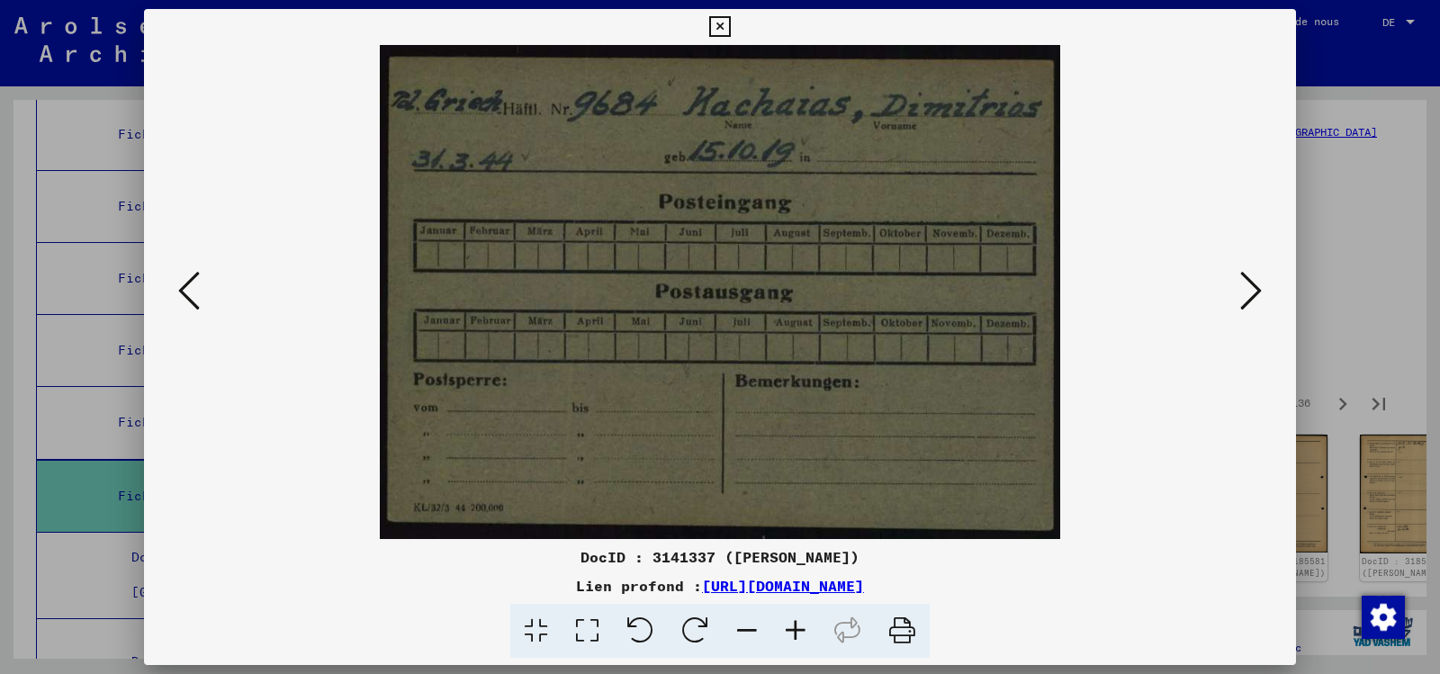
click at [1247, 282] on icon at bounding box center [1251, 290] width 22 height 43
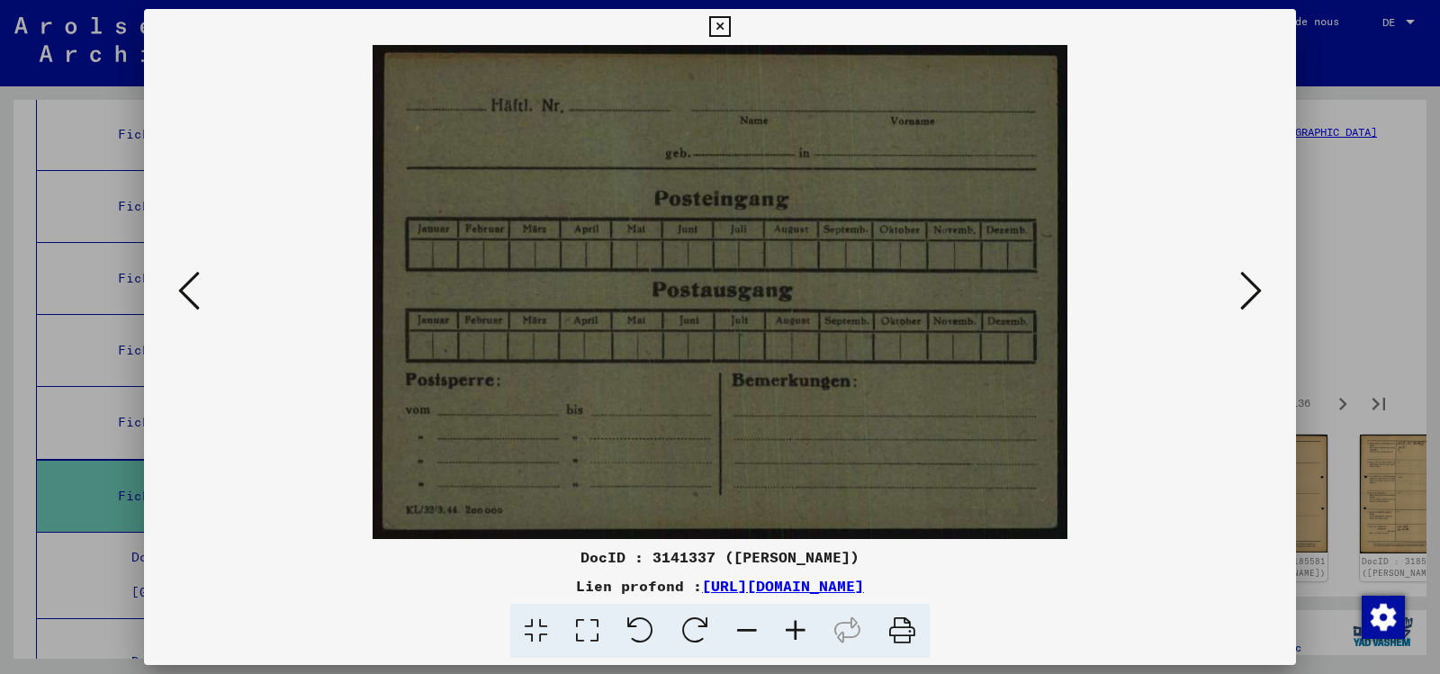
click at [1247, 282] on icon at bounding box center [1251, 290] width 22 height 43
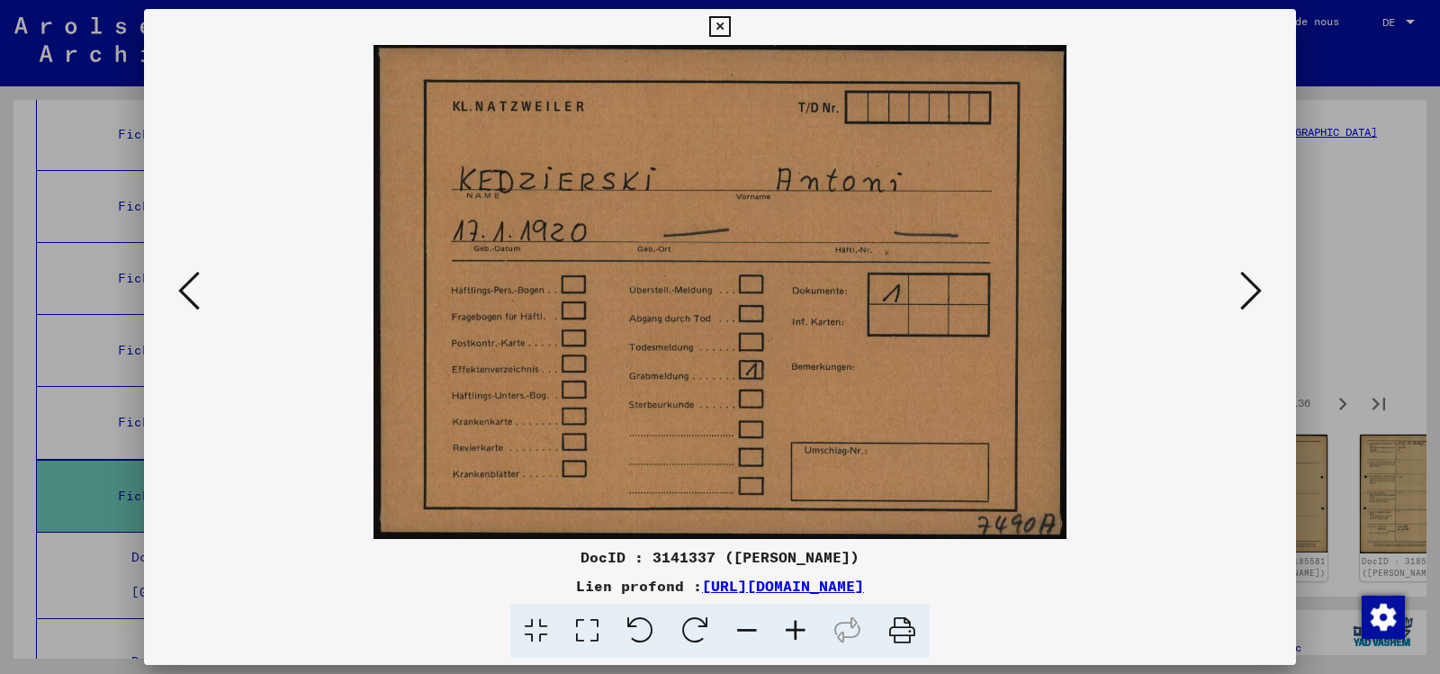
click at [1247, 282] on icon at bounding box center [1251, 290] width 22 height 43
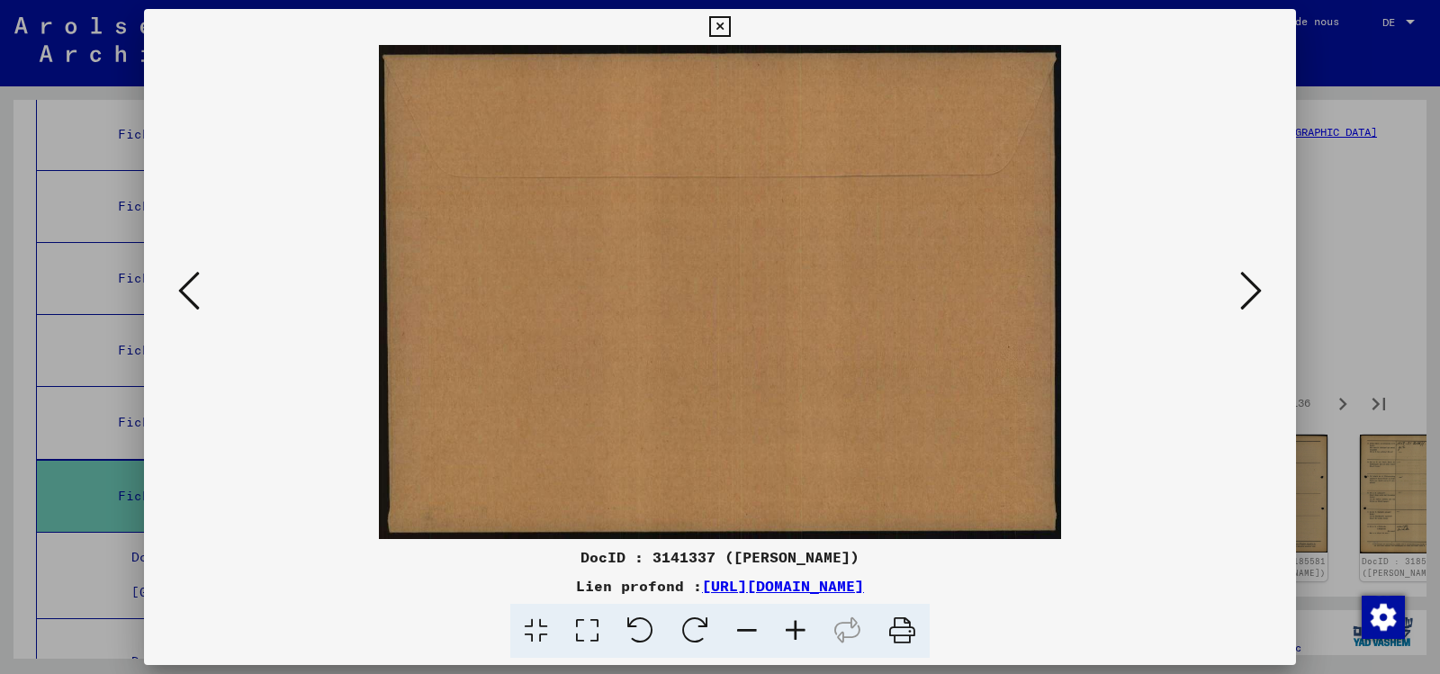
click at [1247, 282] on icon at bounding box center [1251, 290] width 22 height 43
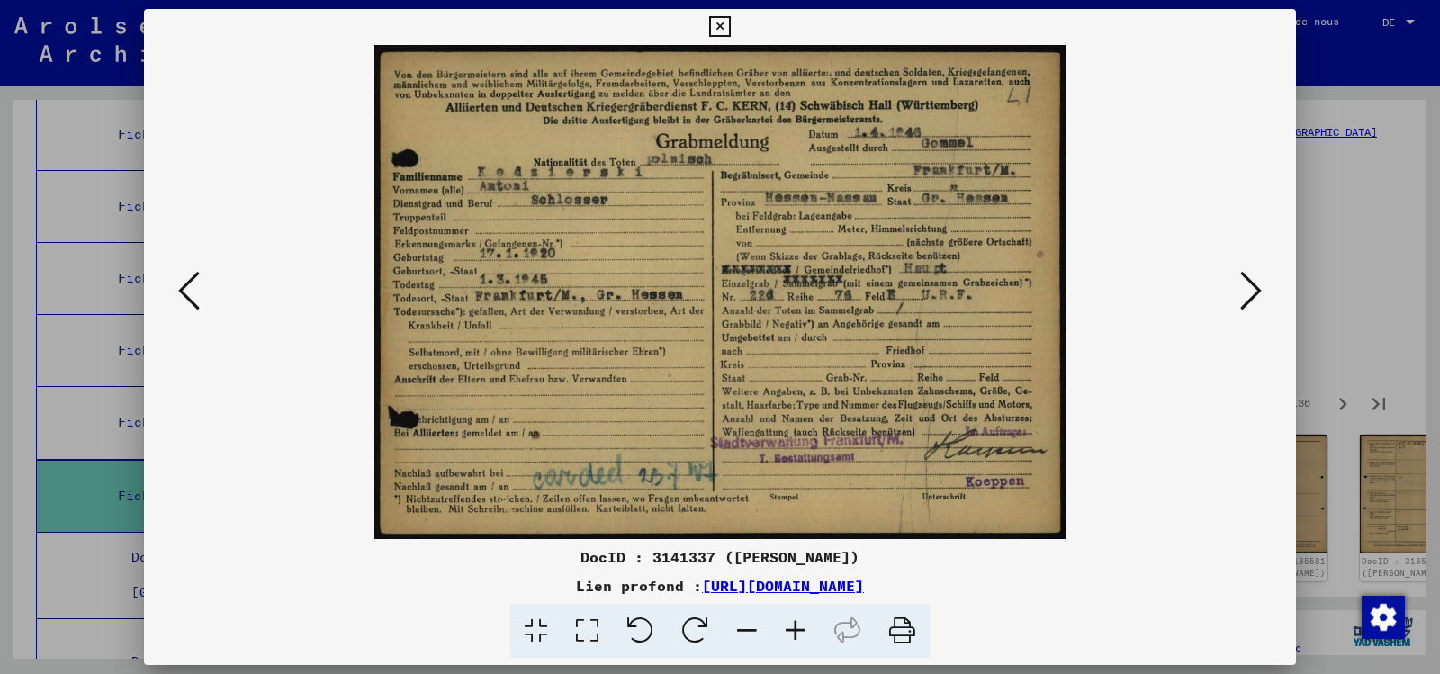
click at [1247, 282] on icon at bounding box center [1251, 290] width 22 height 43
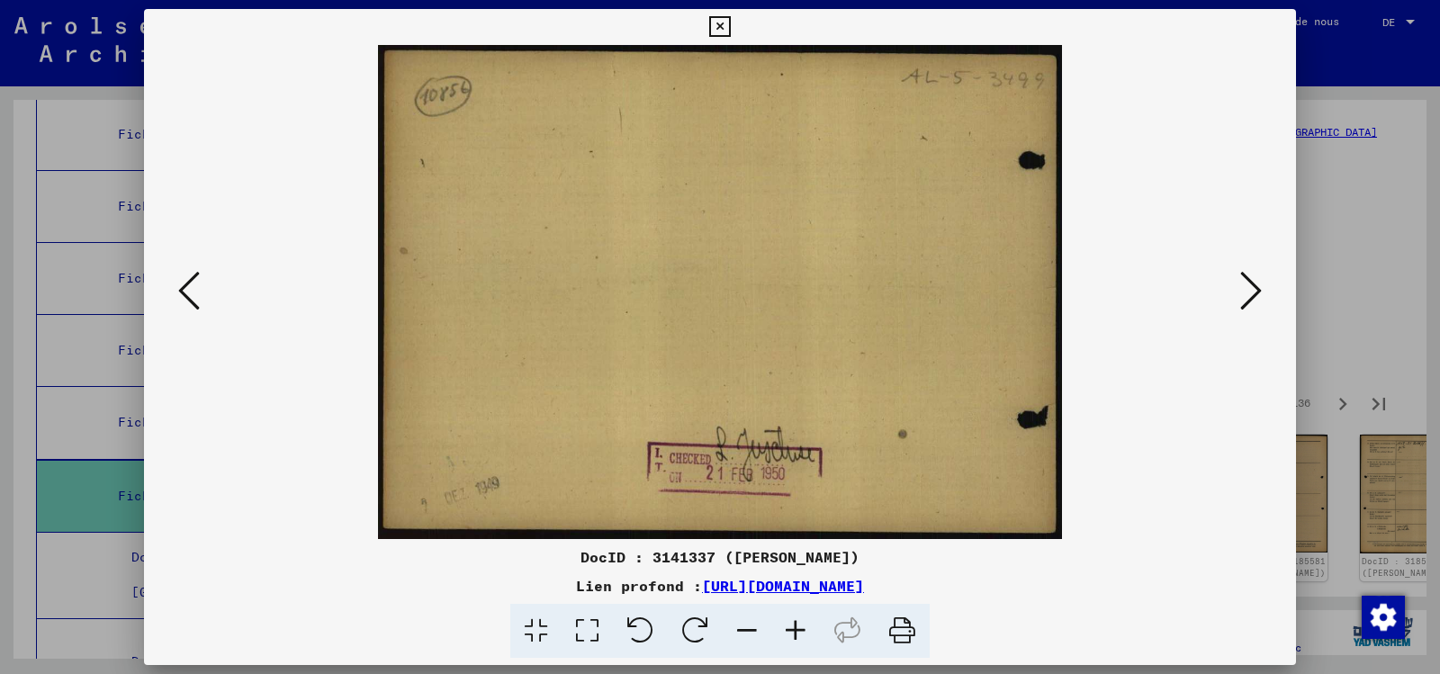
click at [1247, 282] on icon at bounding box center [1251, 290] width 22 height 43
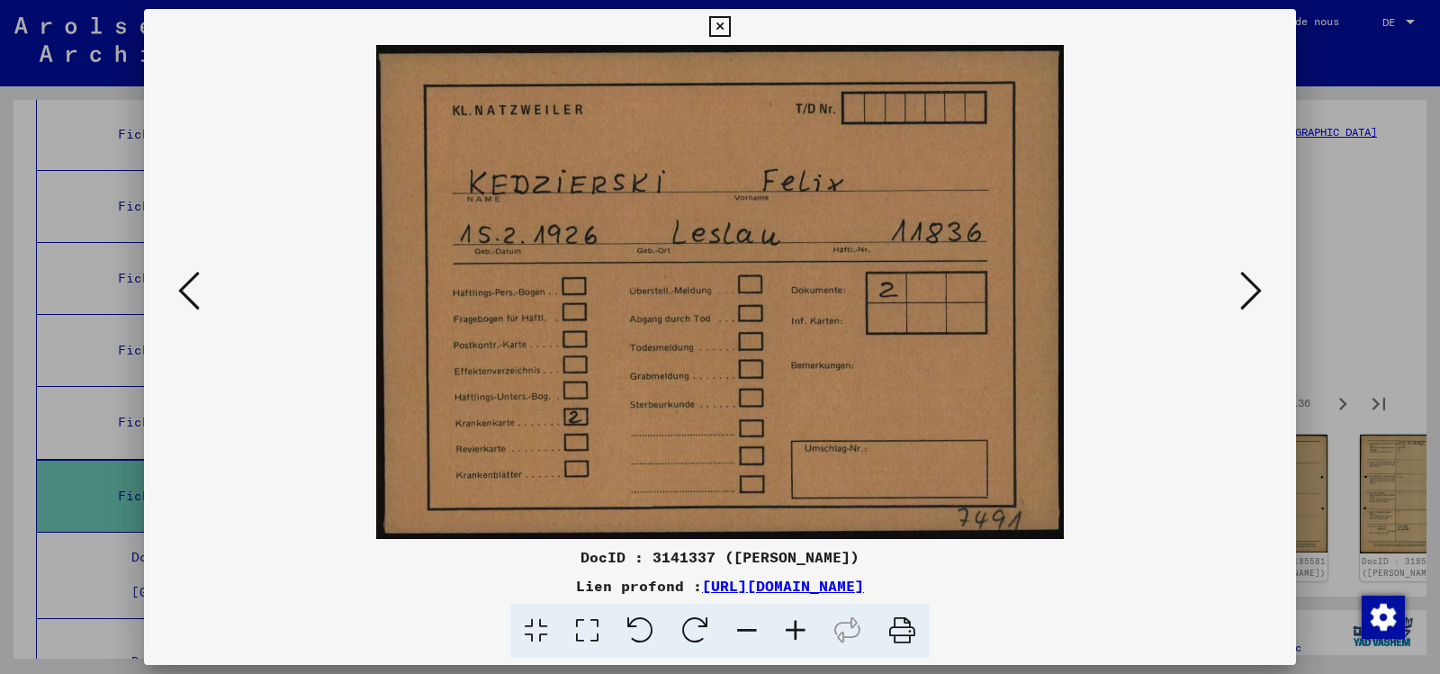
click at [1247, 282] on icon at bounding box center [1251, 290] width 22 height 43
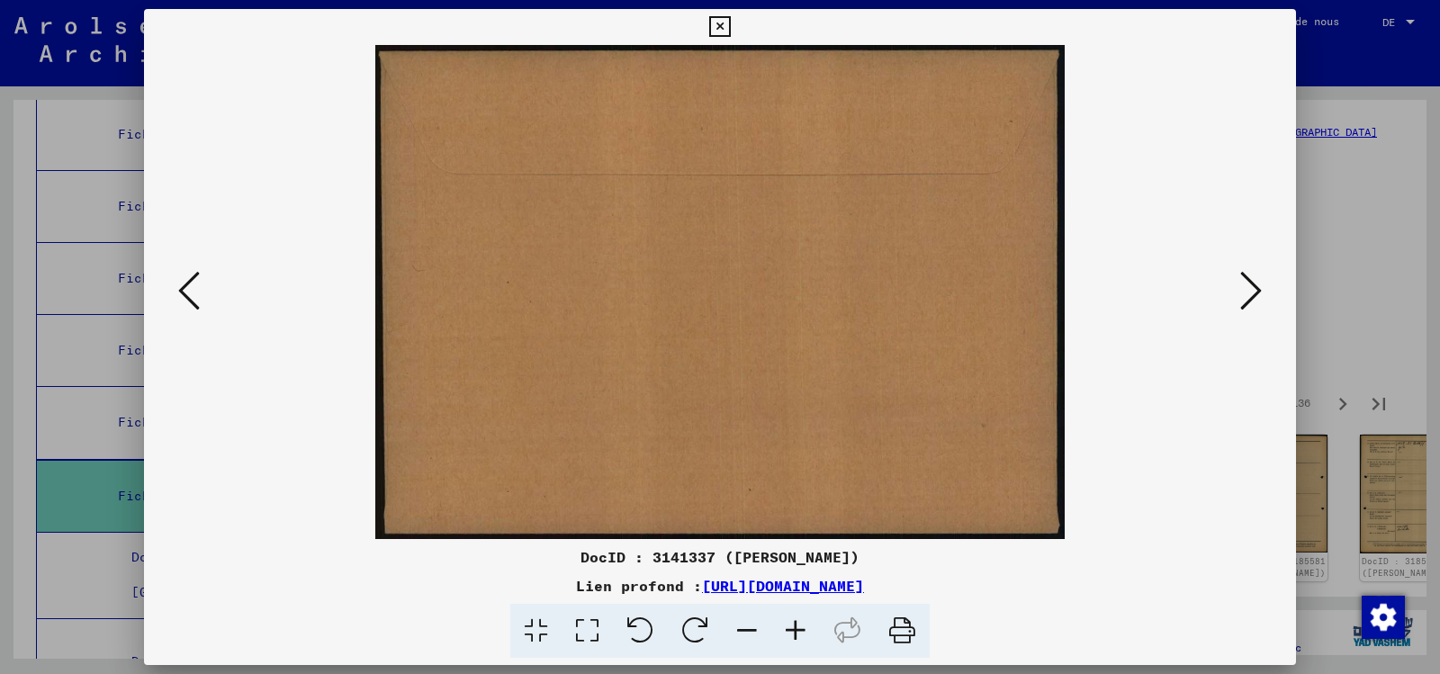
click at [1247, 282] on icon at bounding box center [1251, 290] width 22 height 43
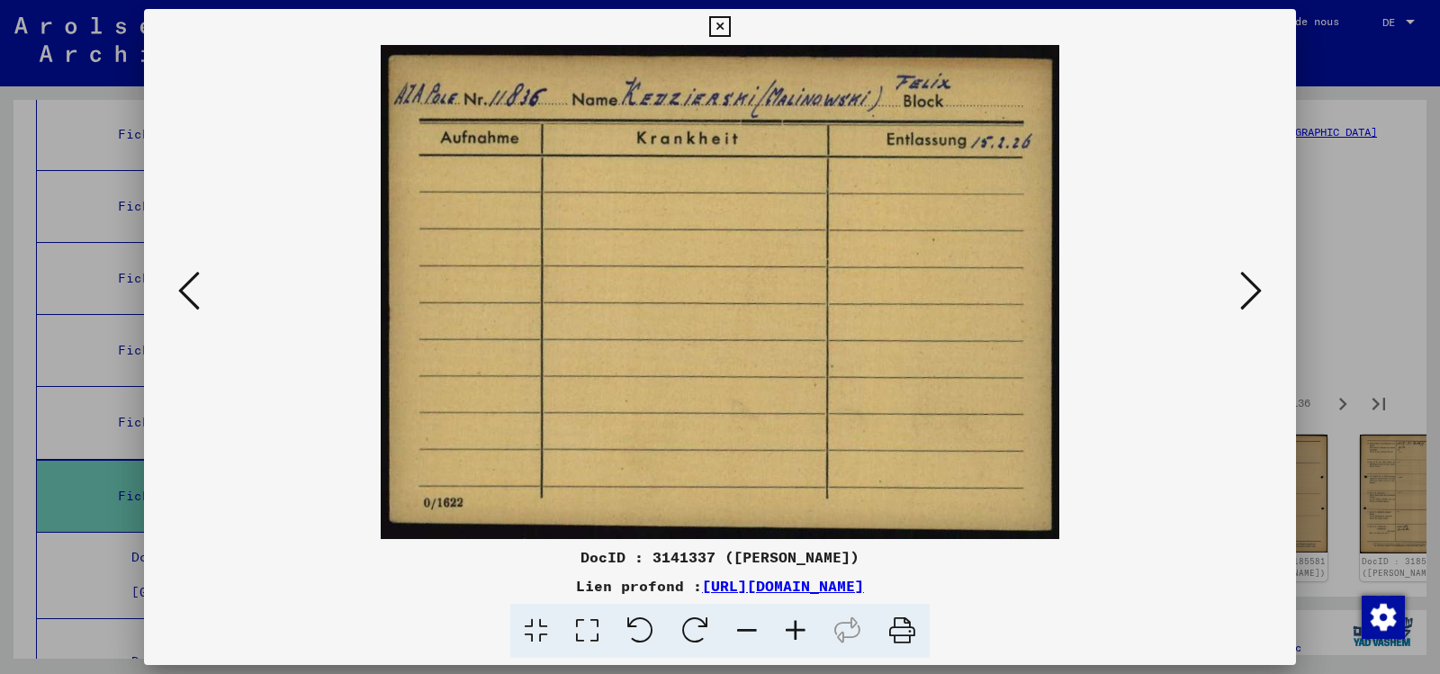
click at [1247, 282] on icon at bounding box center [1251, 290] width 22 height 43
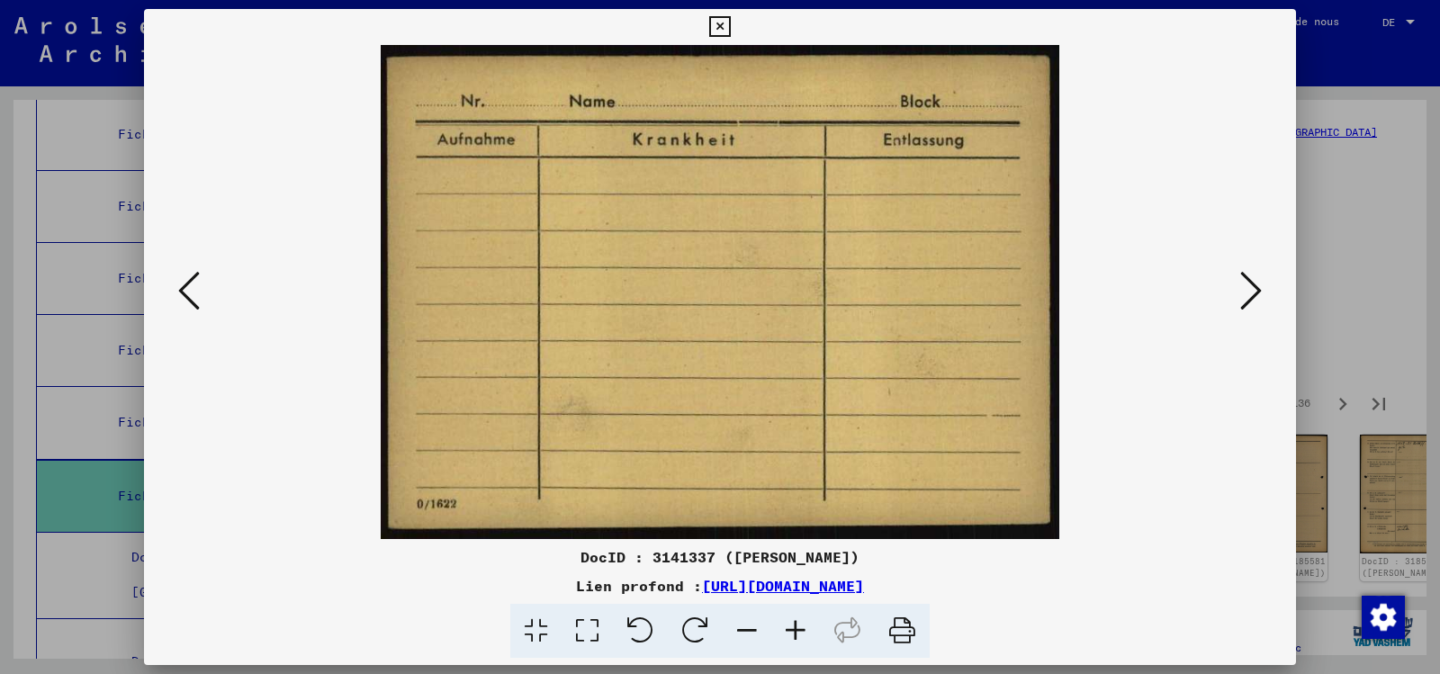
click at [1247, 282] on icon at bounding box center [1251, 290] width 22 height 43
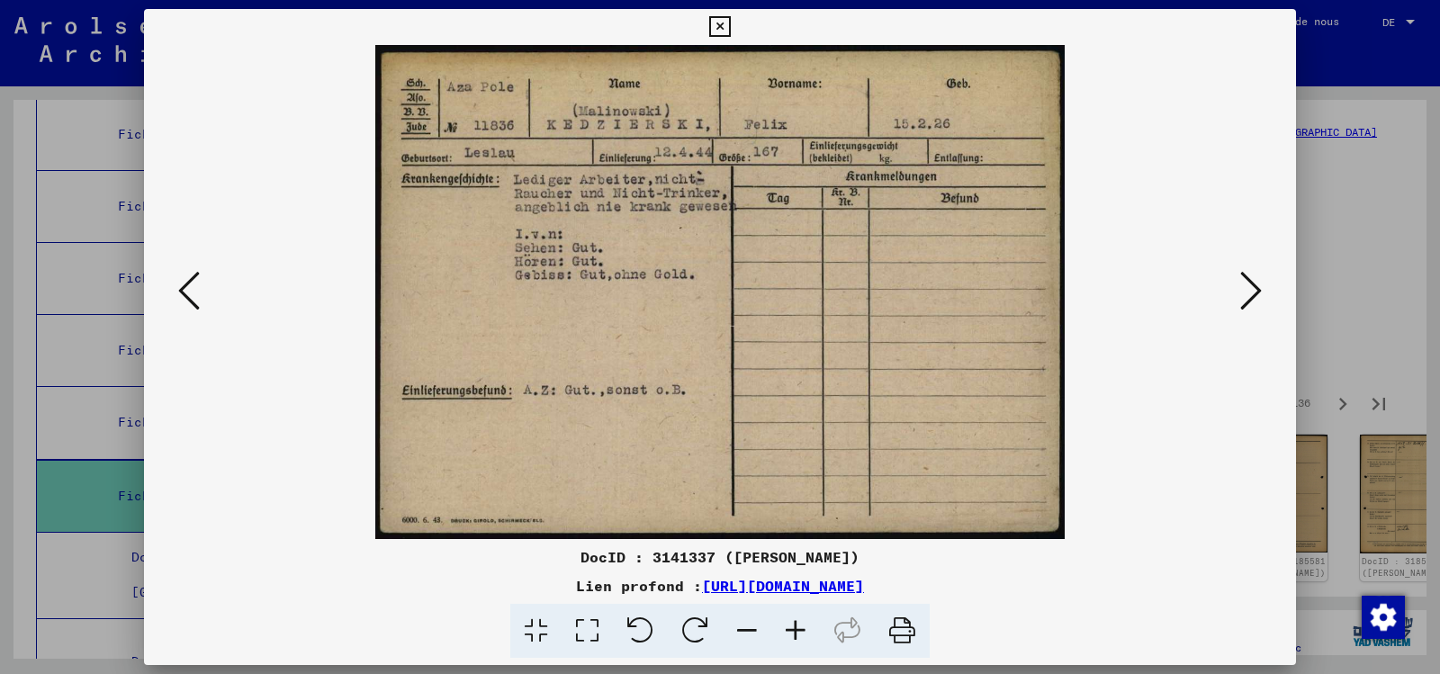
click at [1247, 282] on icon at bounding box center [1251, 290] width 22 height 43
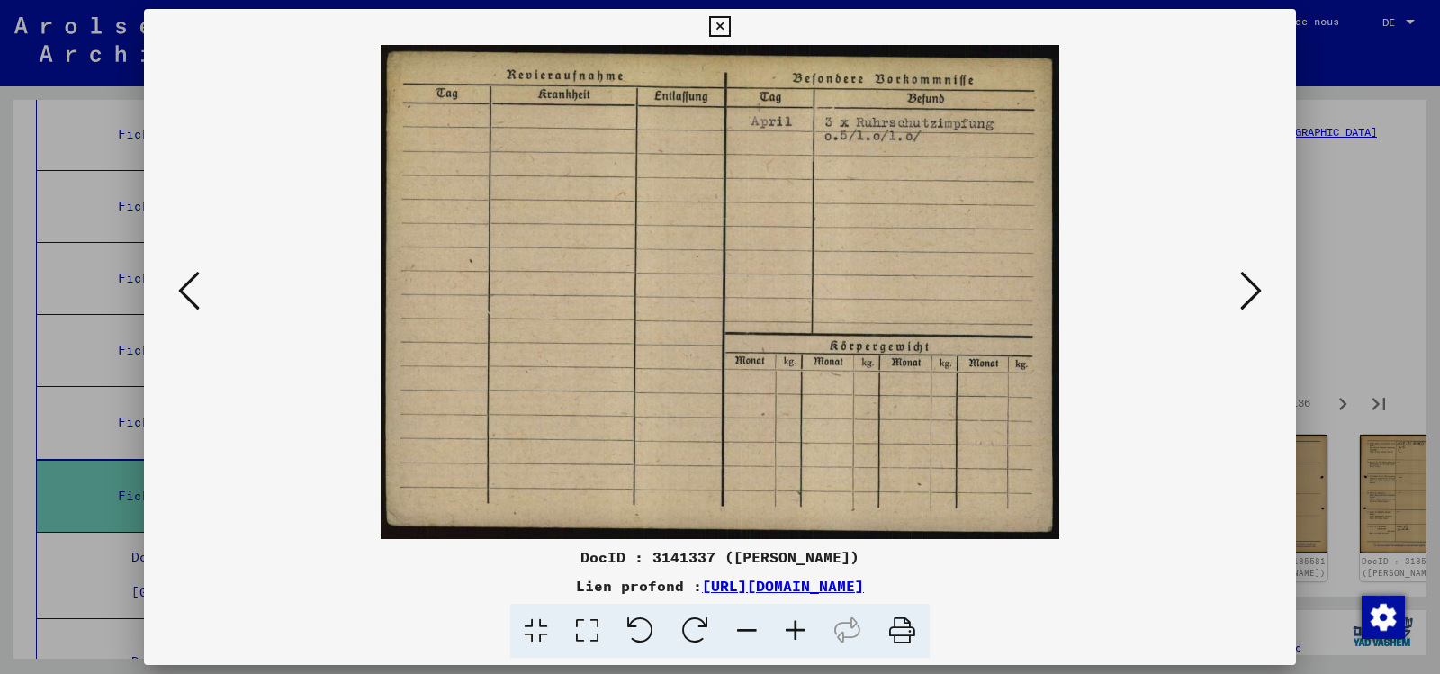
click at [1247, 282] on icon at bounding box center [1251, 290] width 22 height 43
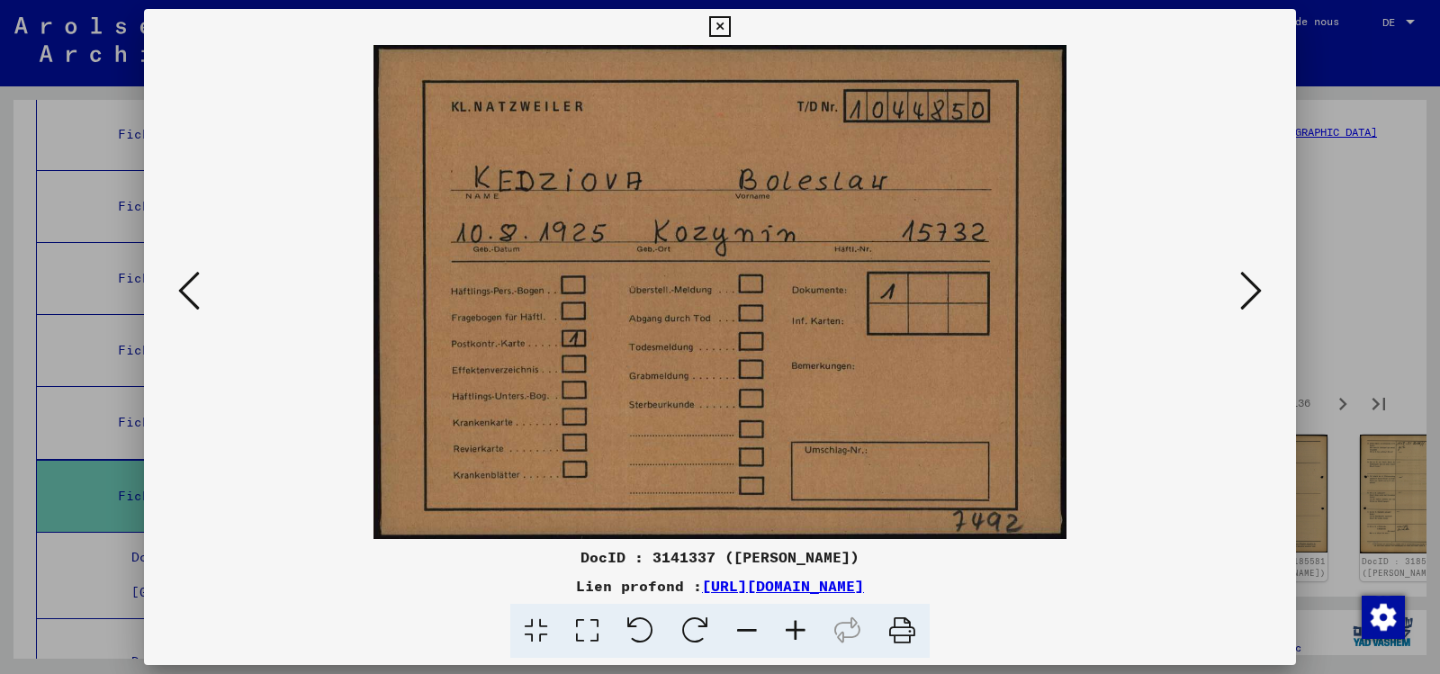
click at [1246, 282] on icon at bounding box center [1251, 290] width 22 height 43
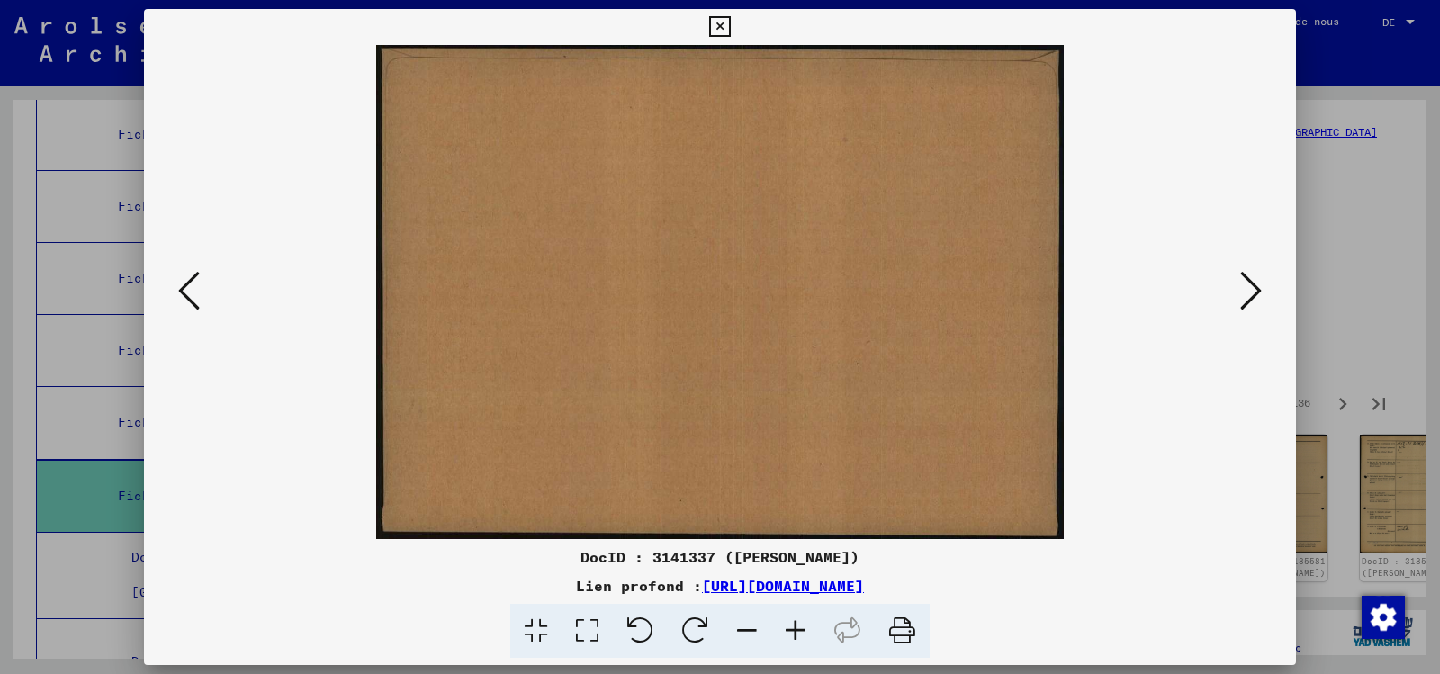
click at [1246, 282] on icon at bounding box center [1251, 290] width 22 height 43
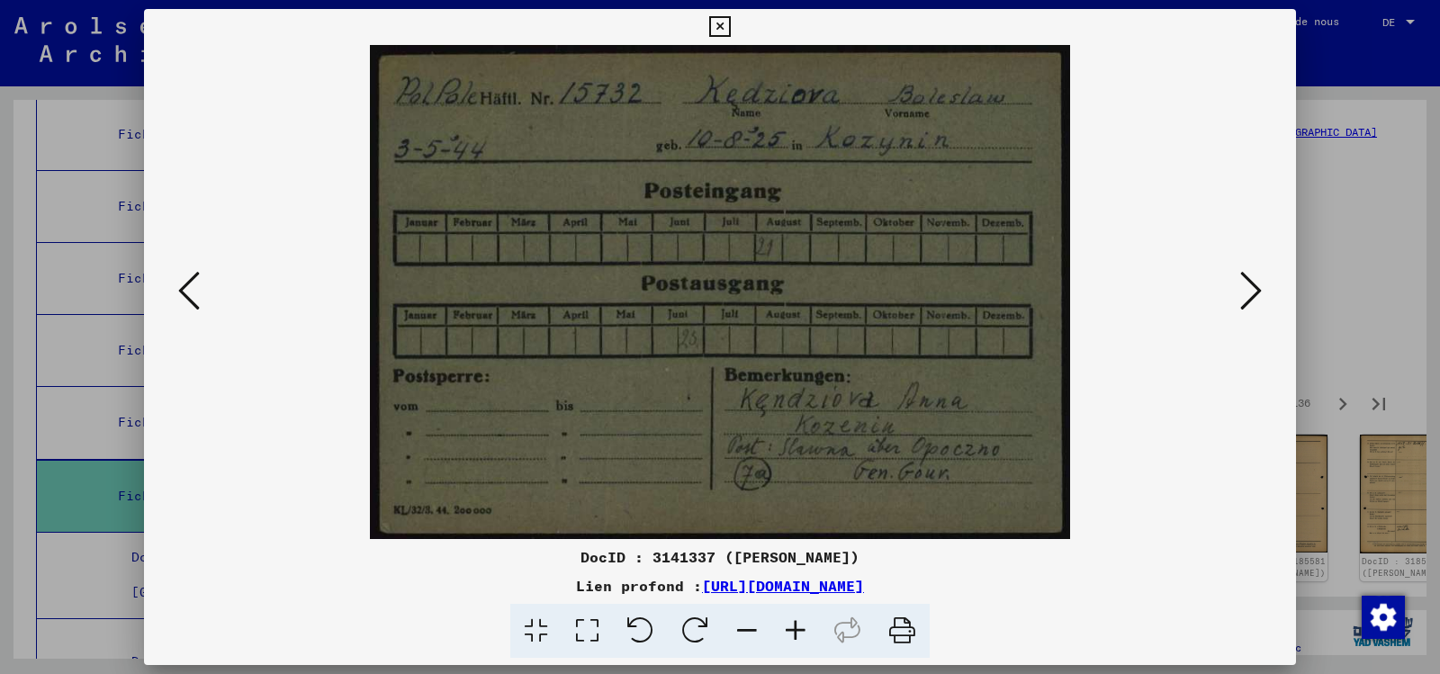
click at [1246, 282] on icon at bounding box center [1251, 290] width 22 height 43
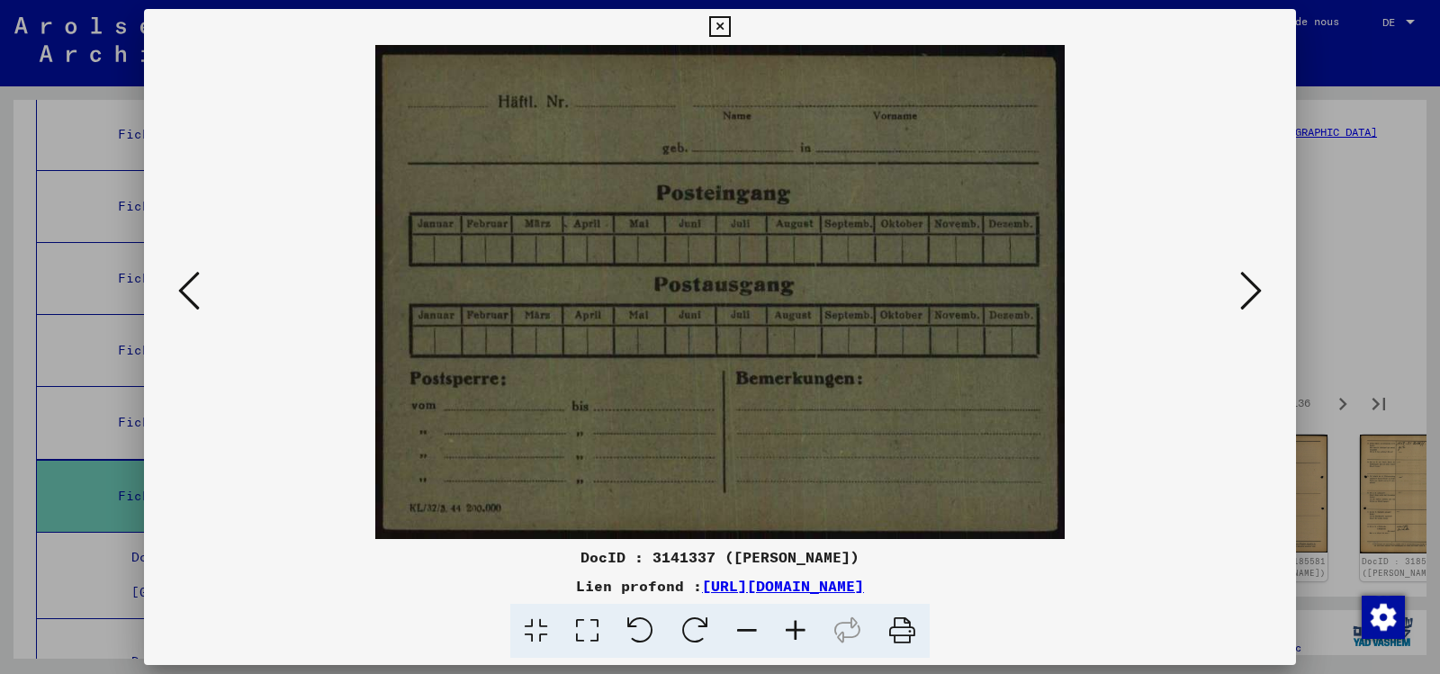
click at [1246, 282] on icon at bounding box center [1251, 290] width 22 height 43
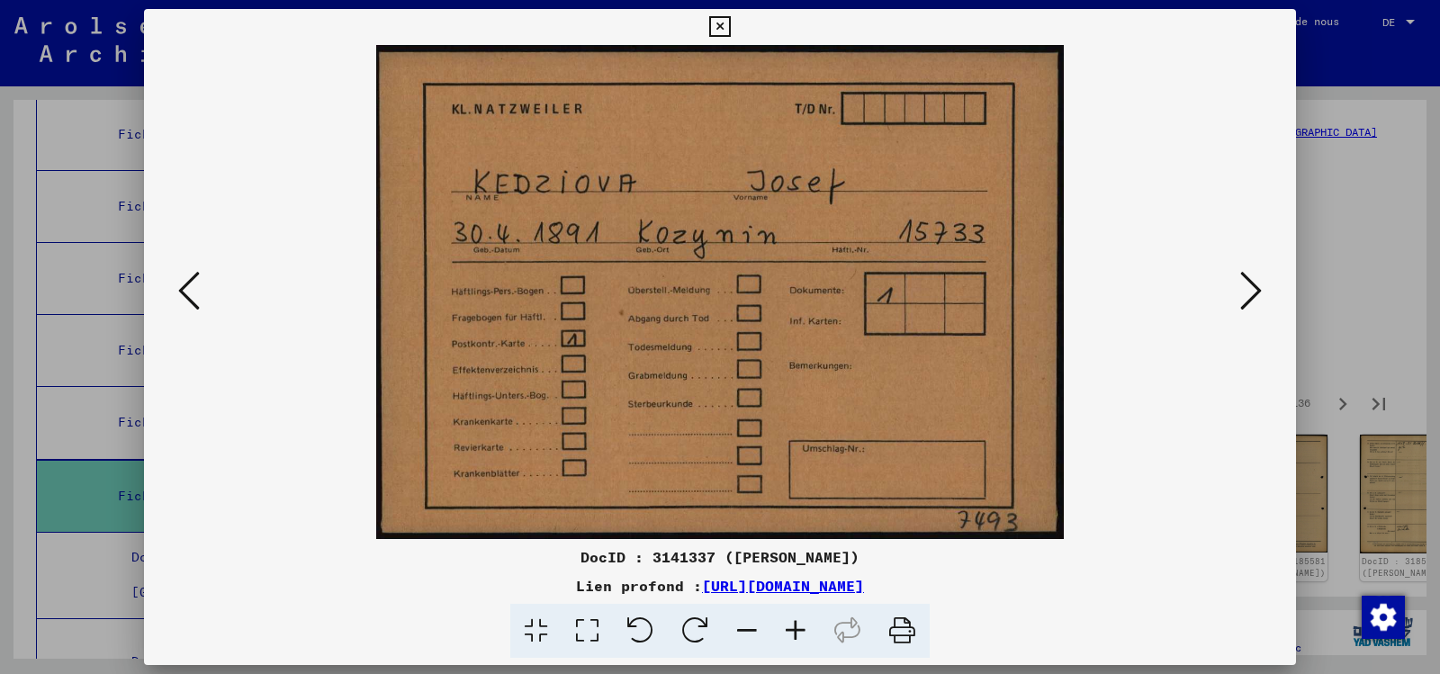
click at [1246, 282] on icon at bounding box center [1251, 290] width 22 height 43
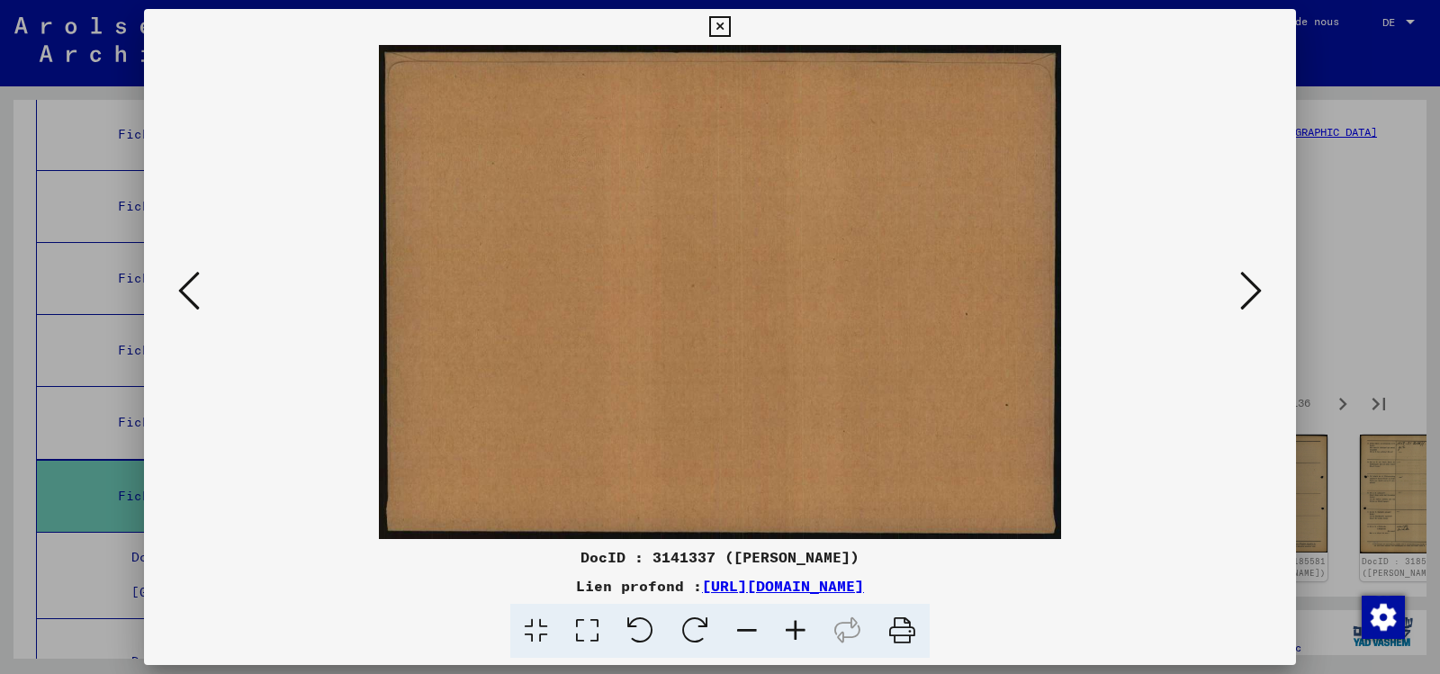
click at [1246, 282] on icon at bounding box center [1251, 290] width 22 height 43
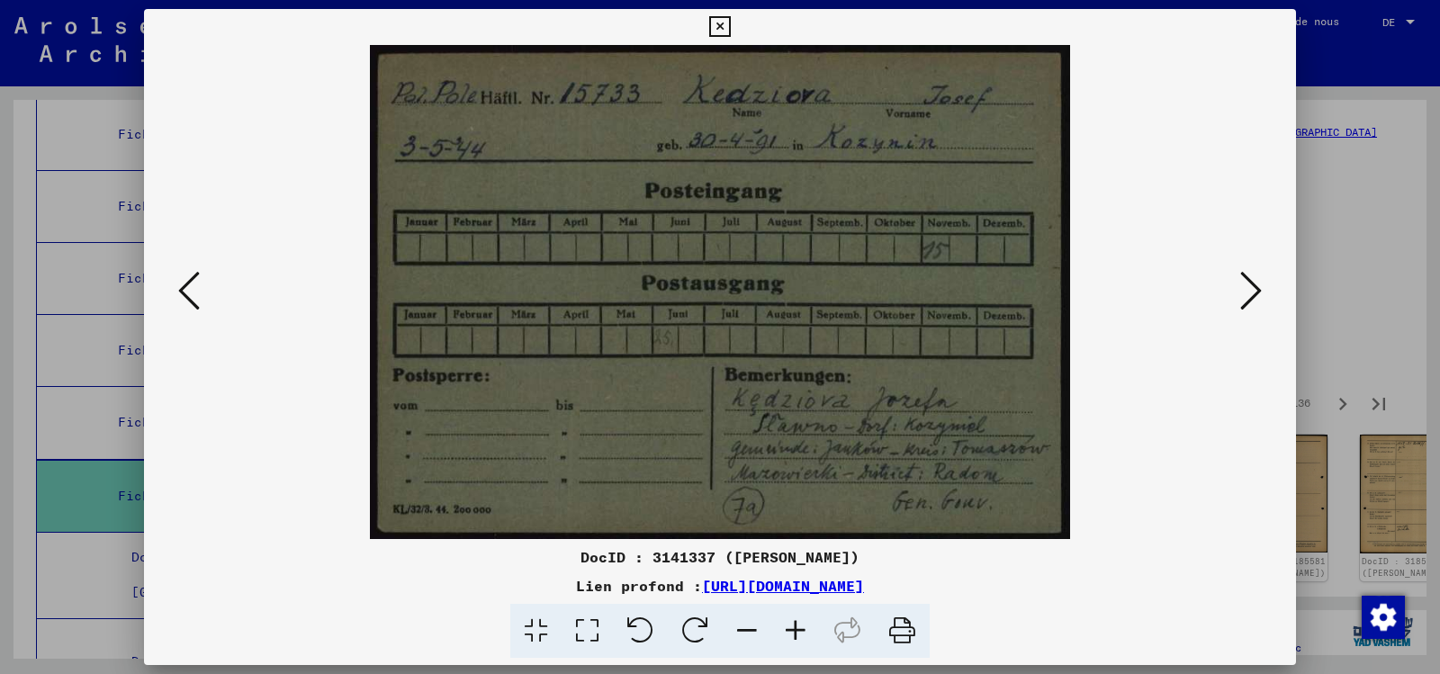
click at [1244, 282] on icon at bounding box center [1251, 290] width 22 height 43
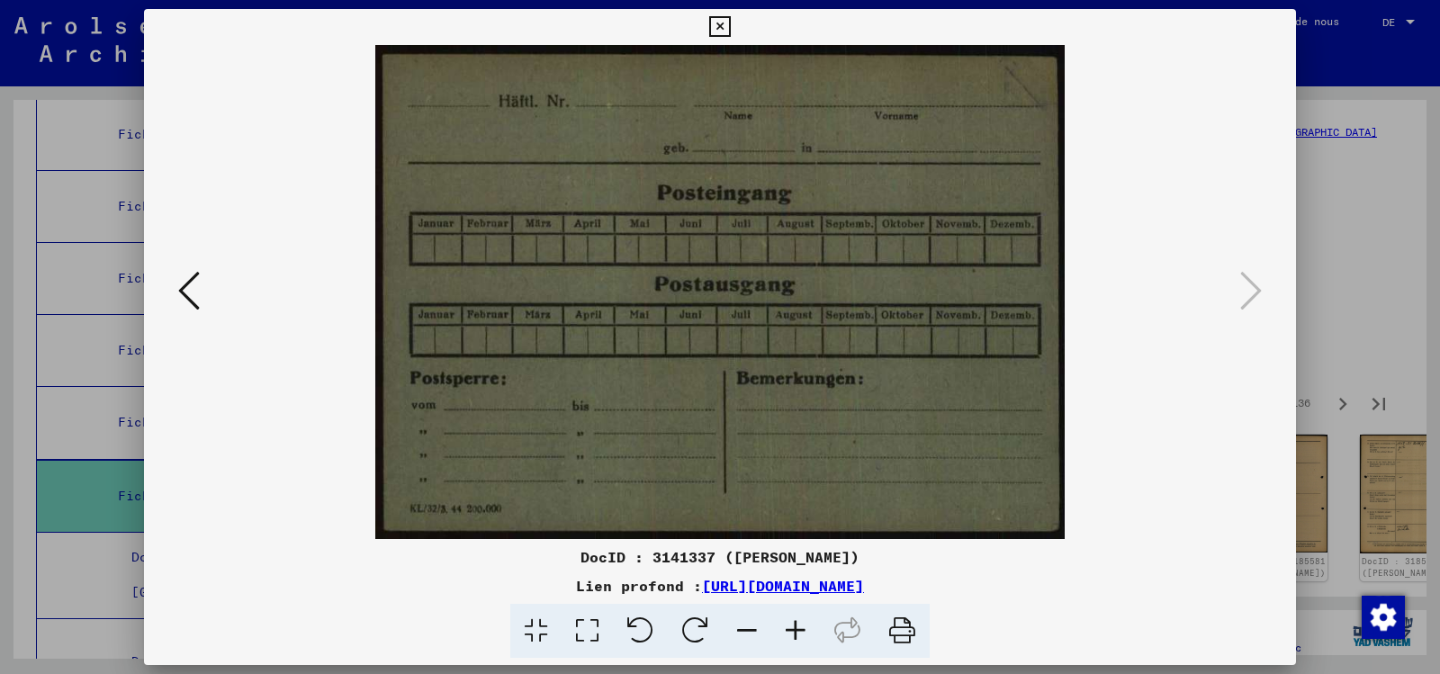
drag, startPoint x: 716, startPoint y: 21, endPoint x: 783, endPoint y: 142, distance: 138.5
click at [717, 22] on icon at bounding box center [719, 27] width 21 height 22
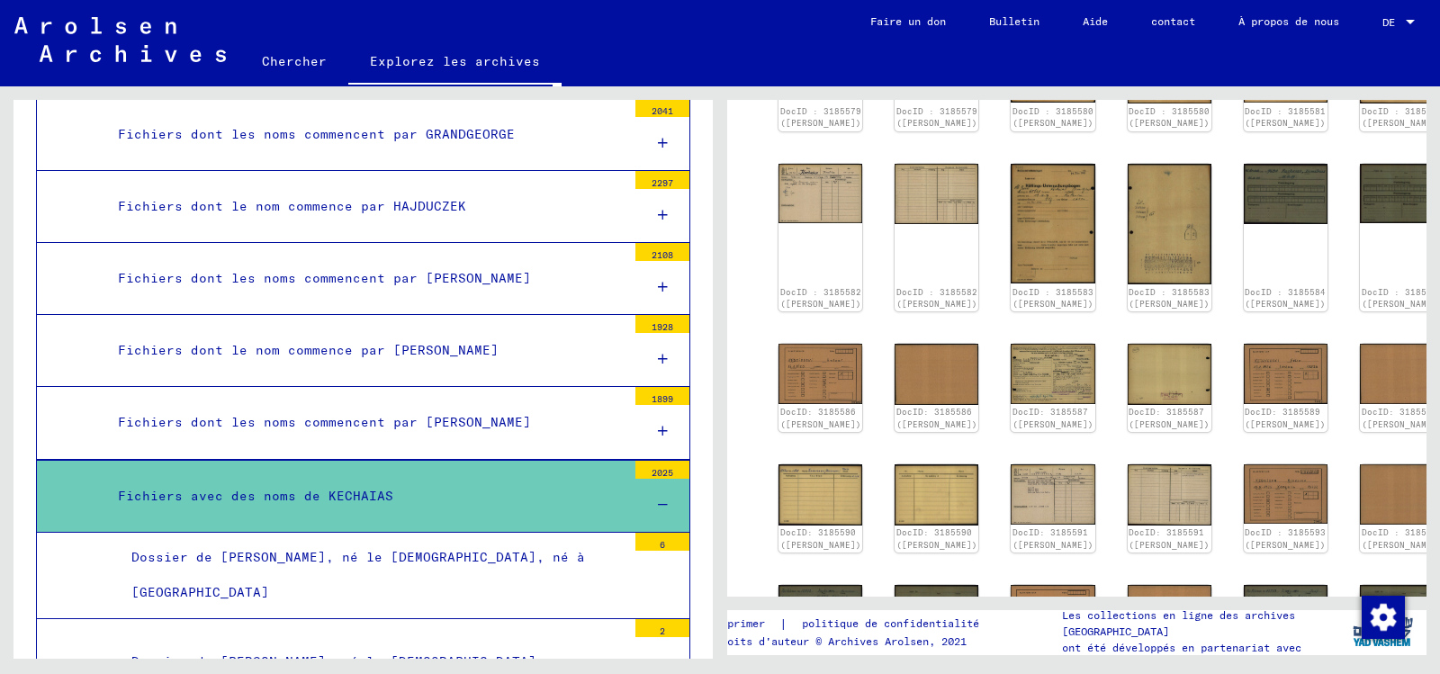
scroll to position [810, 0]
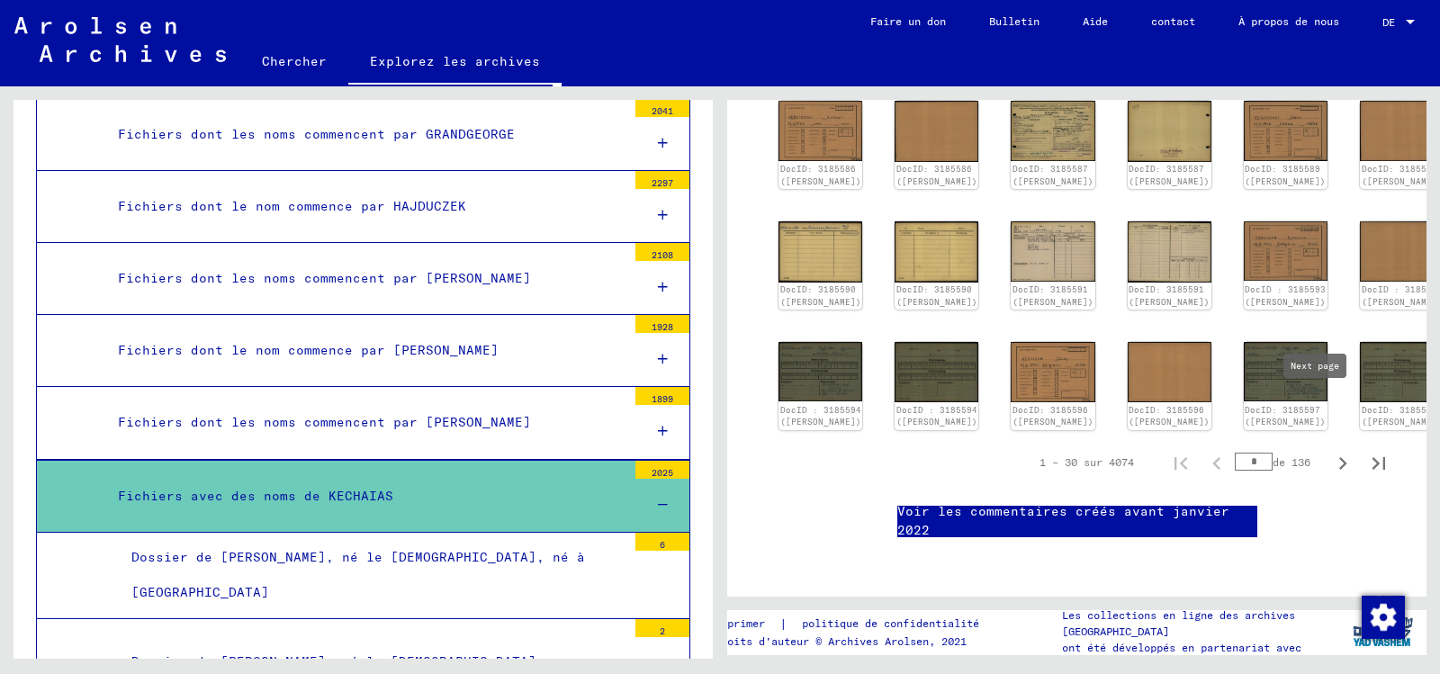
drag, startPoint x: 1317, startPoint y: 408, endPoint x: 1295, endPoint y: 402, distance: 22.3
click at [1339, 457] on icon "Page suivante" at bounding box center [1343, 463] width 8 height 13
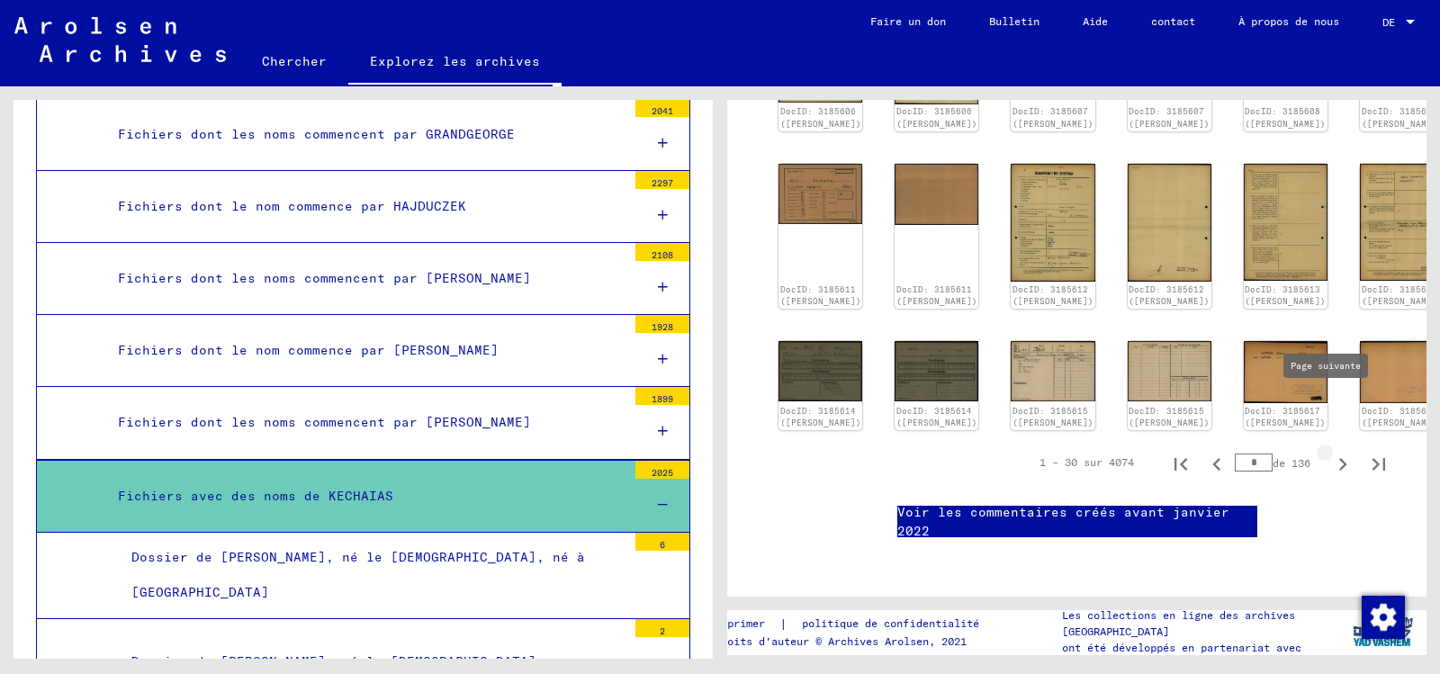
type input "*"
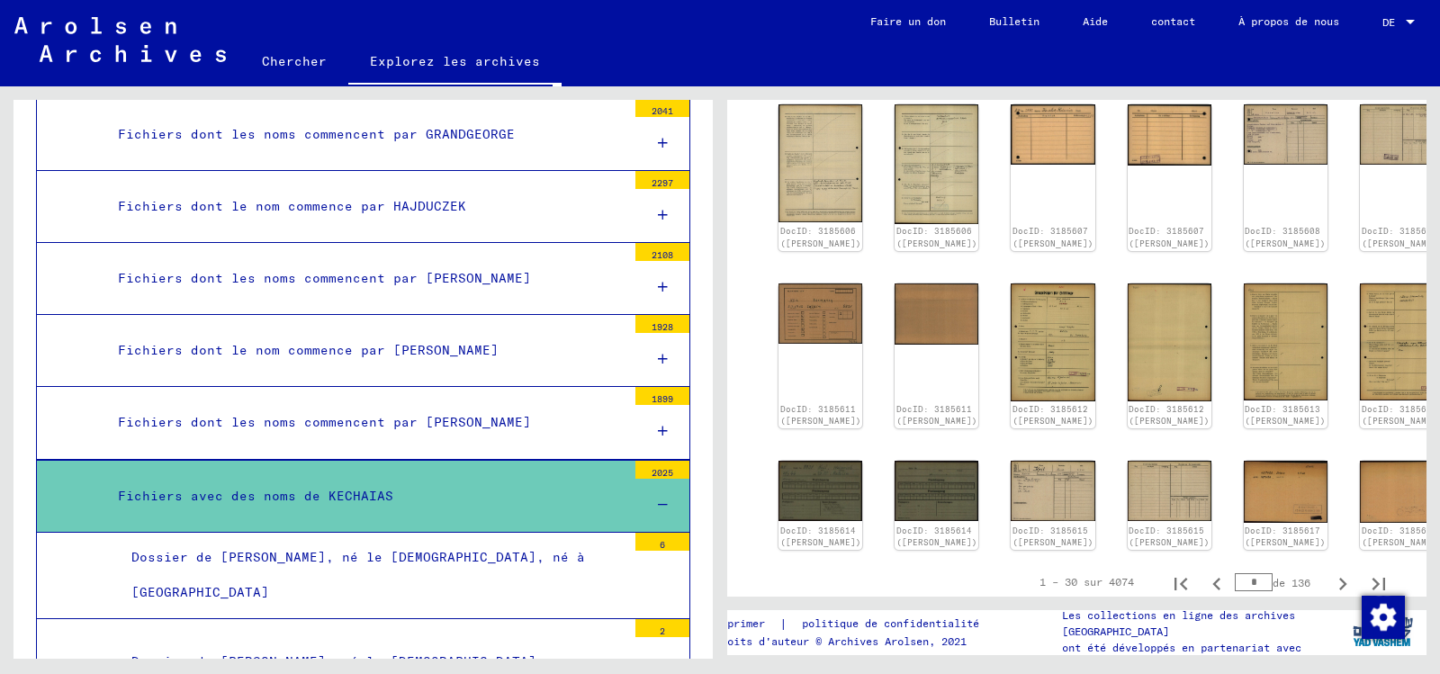
scroll to position [990, 0]
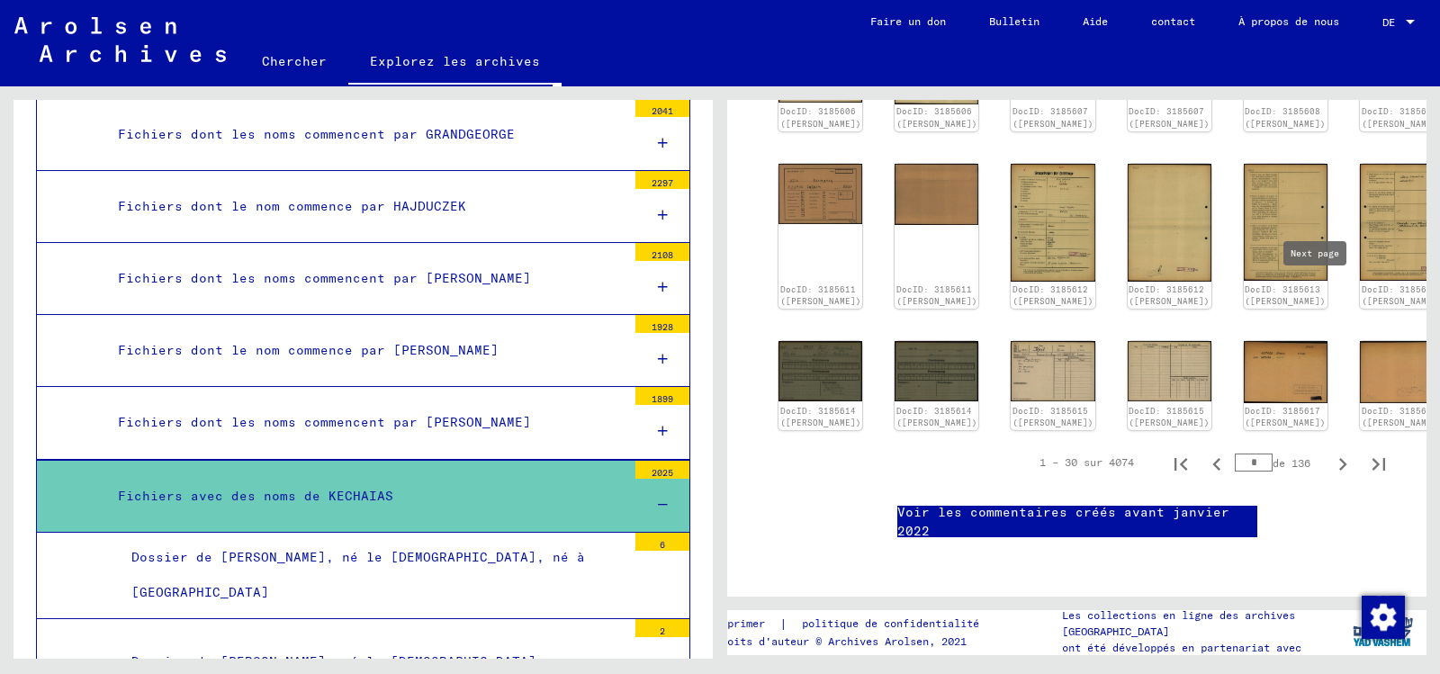
click at [1330, 452] on icon "Page suivante" at bounding box center [1342, 464] width 25 height 25
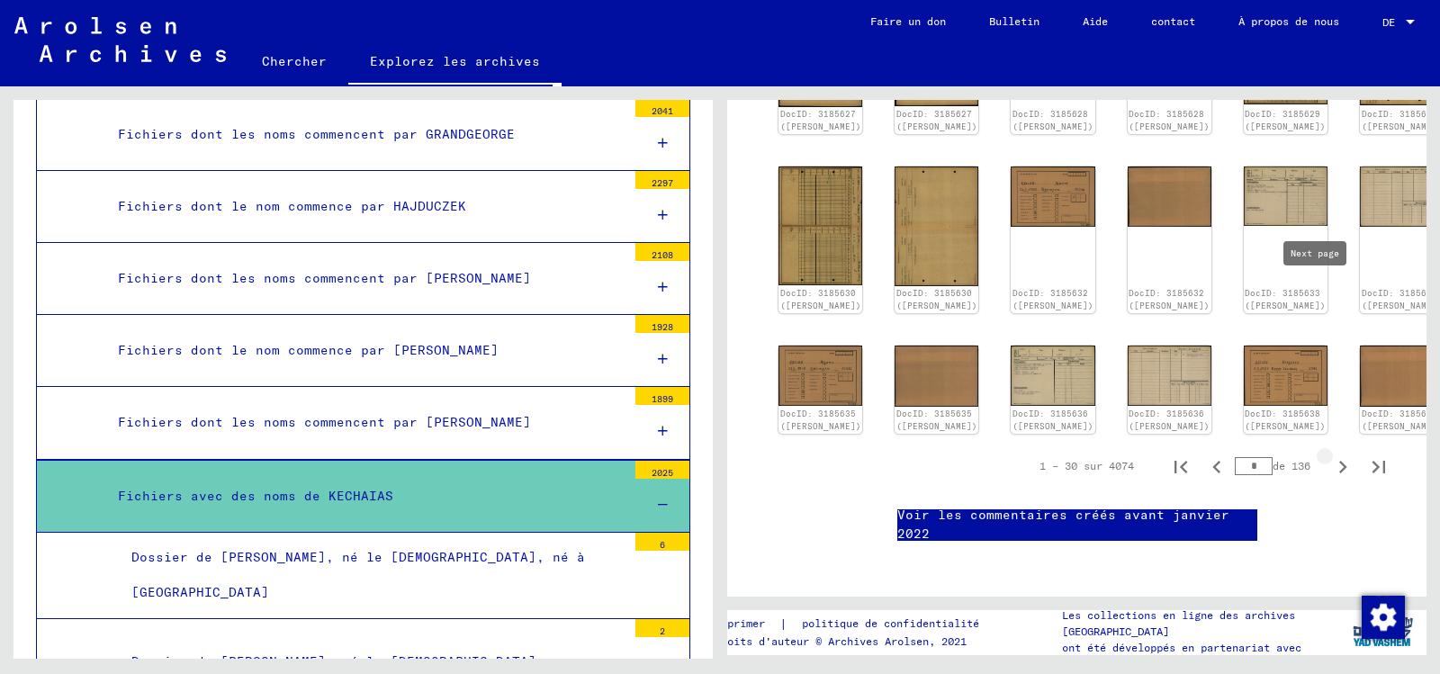
type input "*"
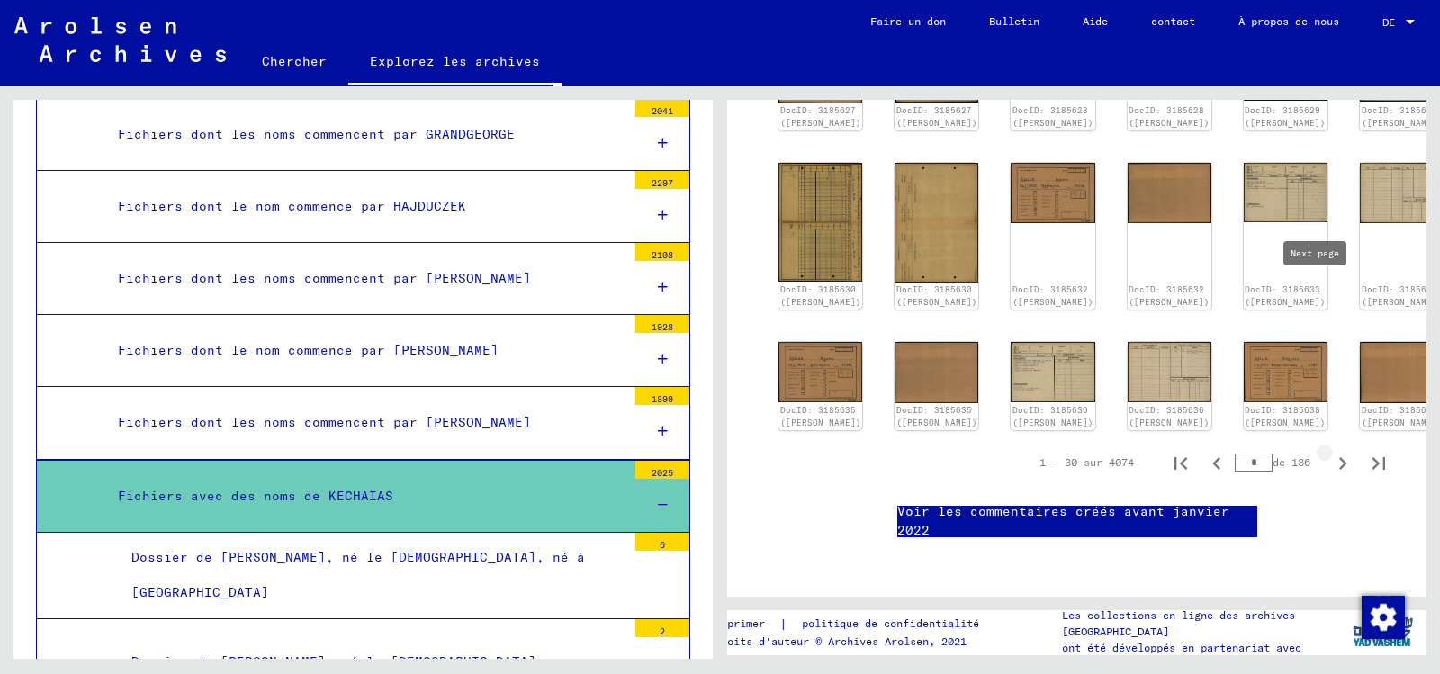
type input "*"
click at [1330, 451] on icon "Page suivante" at bounding box center [1342, 463] width 25 height 25
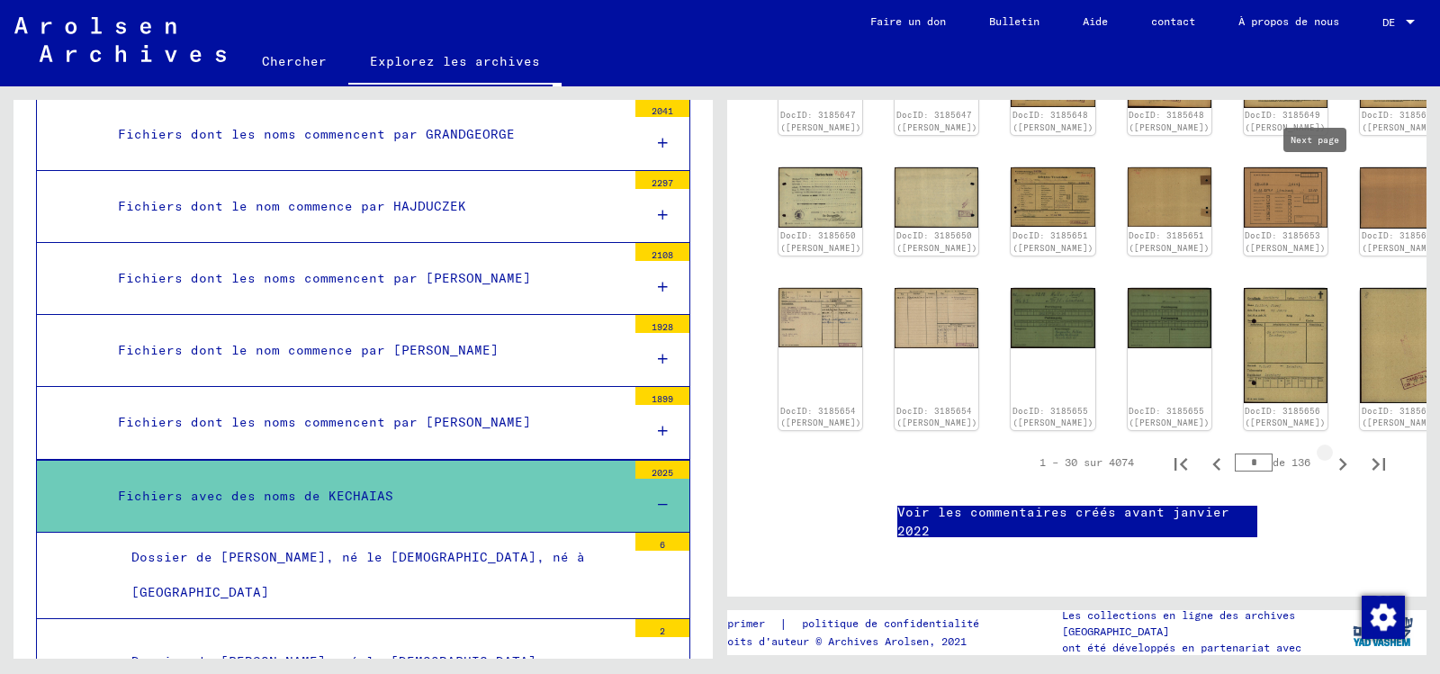
type input "*"
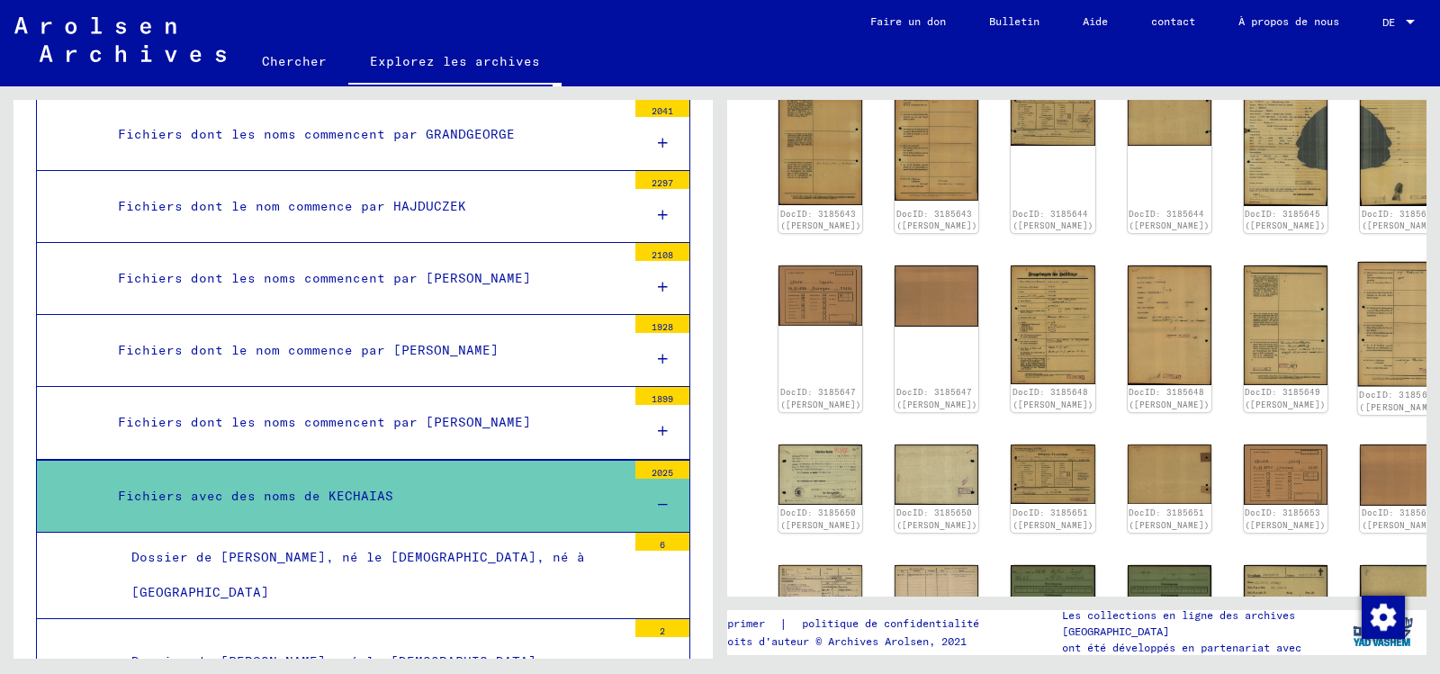
scroll to position [636, 0]
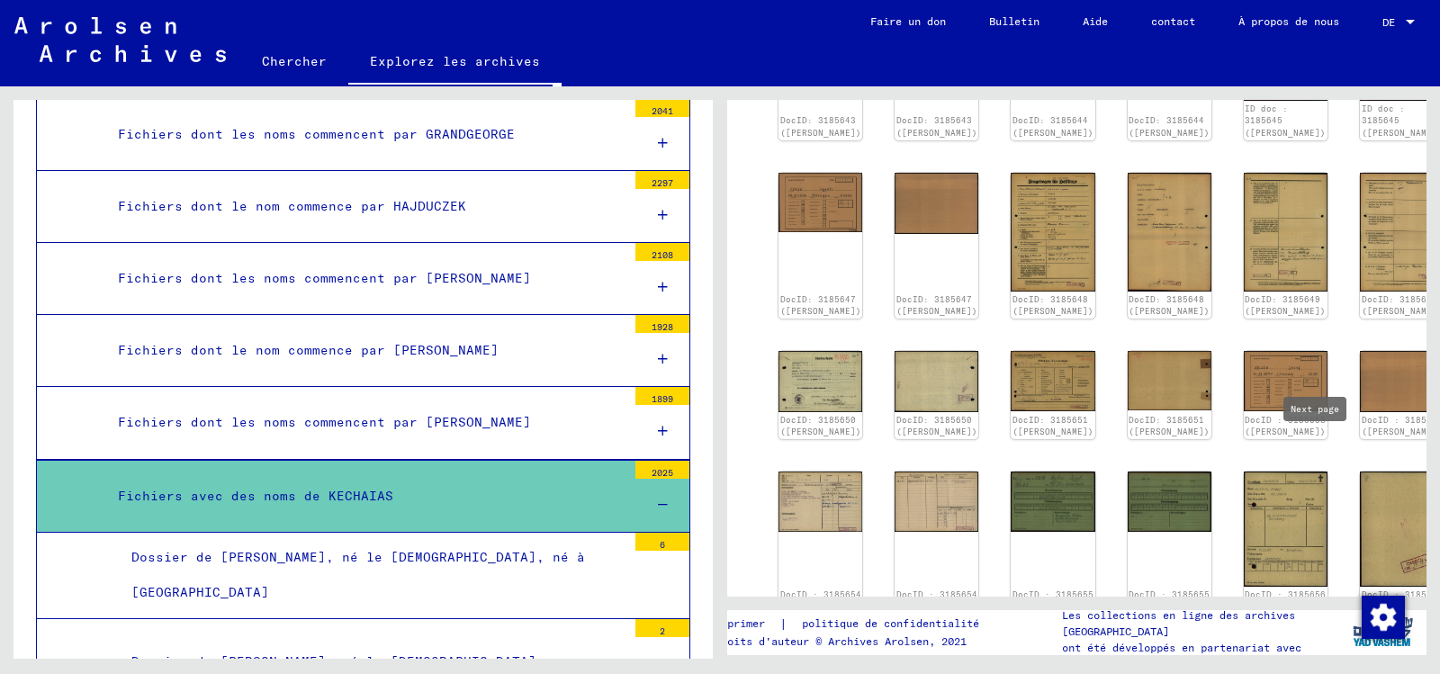
click at [1330, 635] on icon "Page suivante" at bounding box center [1342, 647] width 25 height 25
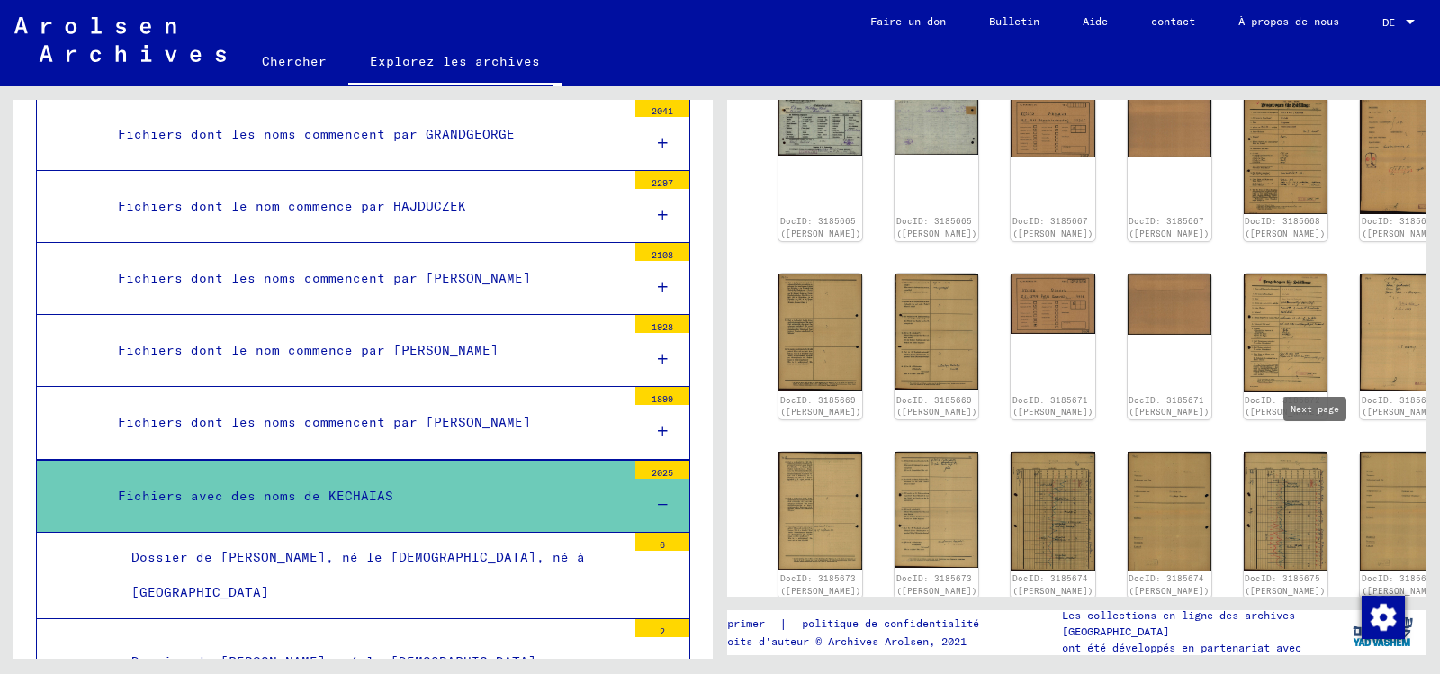
type input "*"
click at [1237, 622] on input "*" at bounding box center [1254, 631] width 38 height 18
type input "**"
click at [1330, 619] on icon "Page suivante" at bounding box center [1342, 631] width 25 height 25
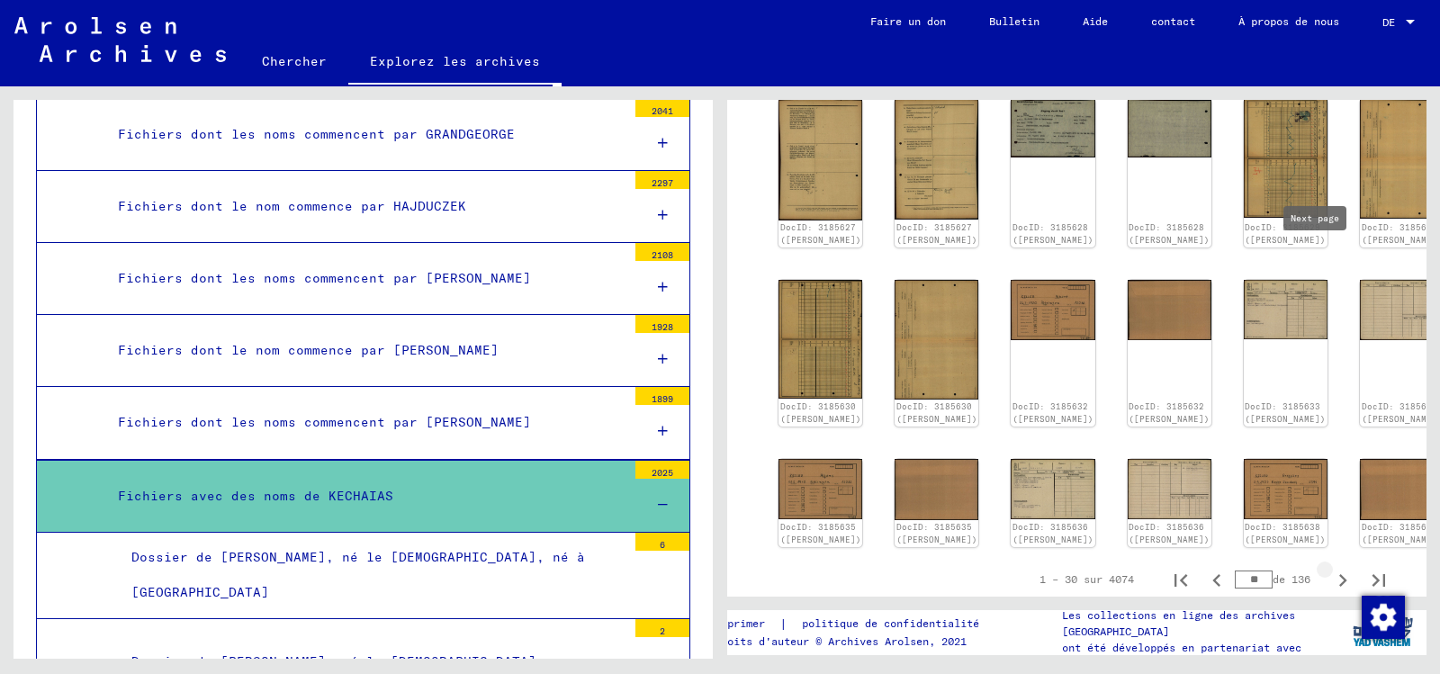
type input "**"
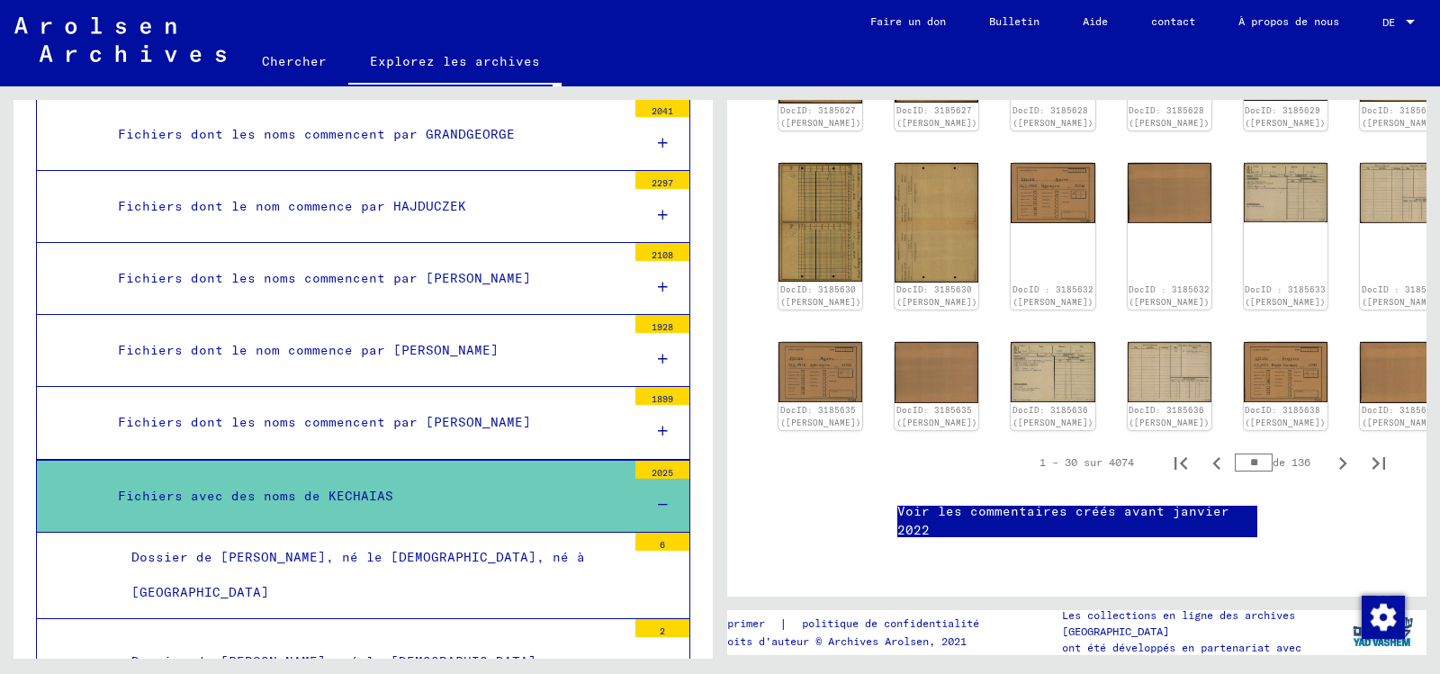
drag, startPoint x: 1238, startPoint y: 175, endPoint x: 1183, endPoint y: 185, distance: 55.9
click at [1207, 445] on div "1 – 30 sur 4074 ** de 136" at bounding box center [1207, 463] width 379 height 36
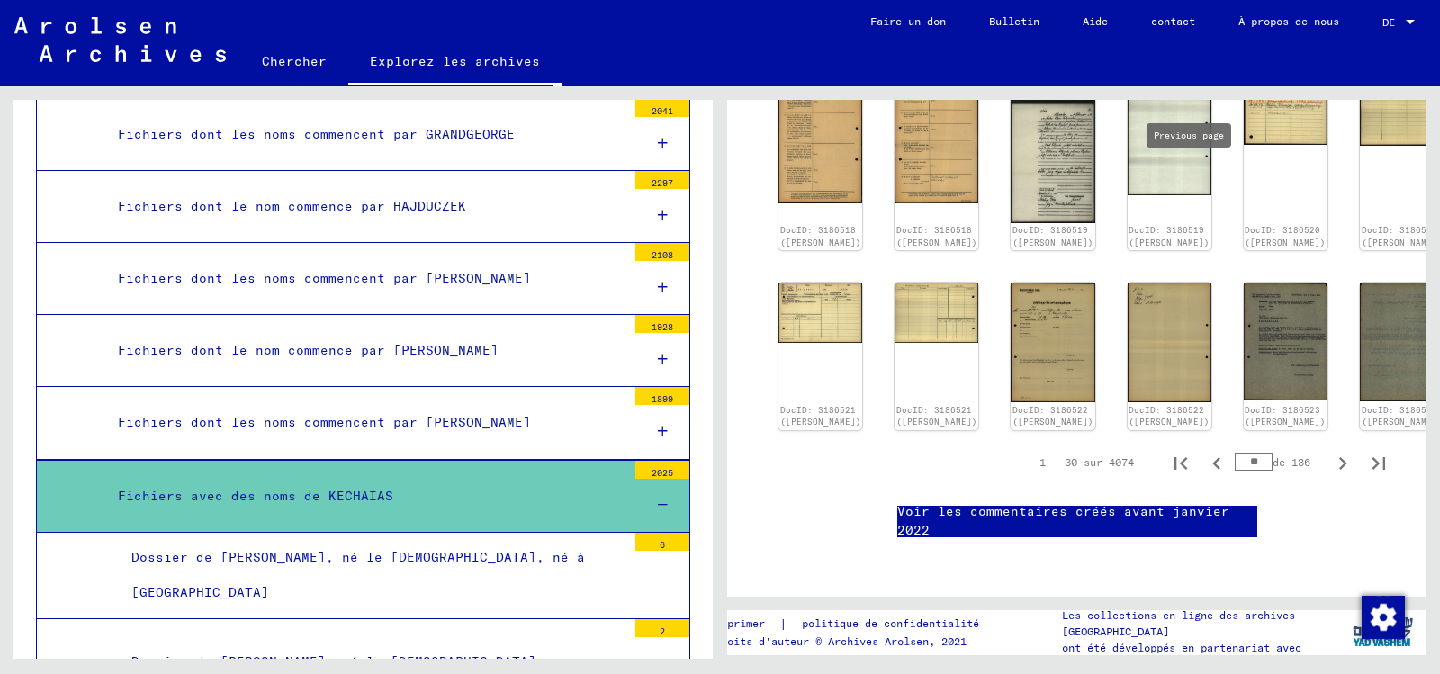
scroll to position [768, 0]
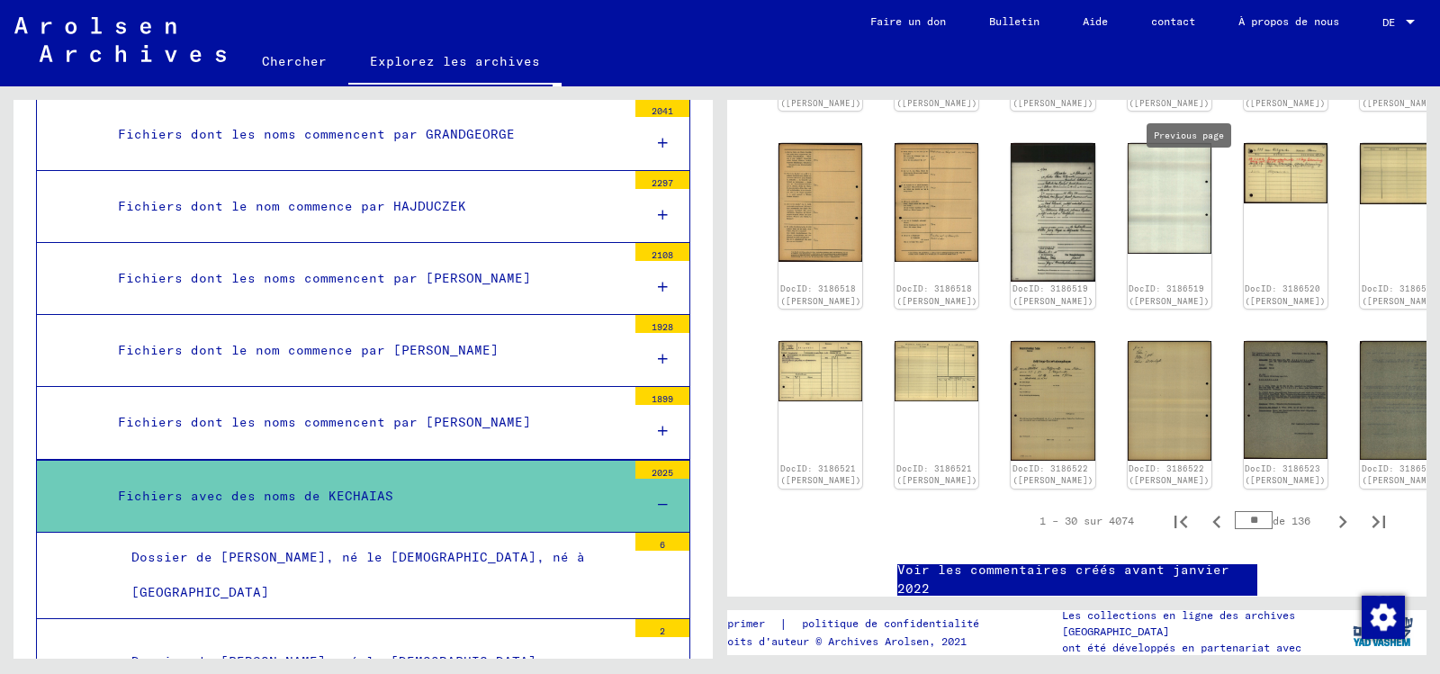
type input "**"
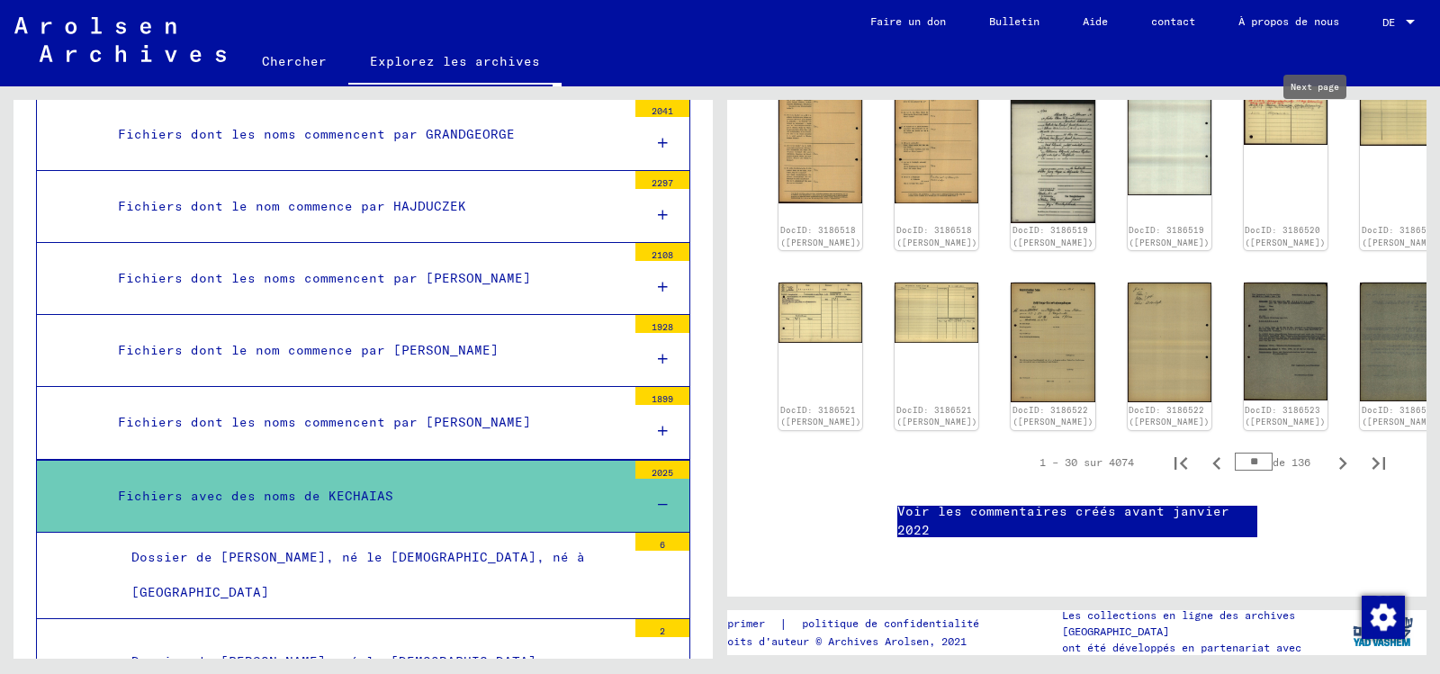
click at [1330, 451] on icon "Page suivante" at bounding box center [1342, 463] width 25 height 25
type input "**"
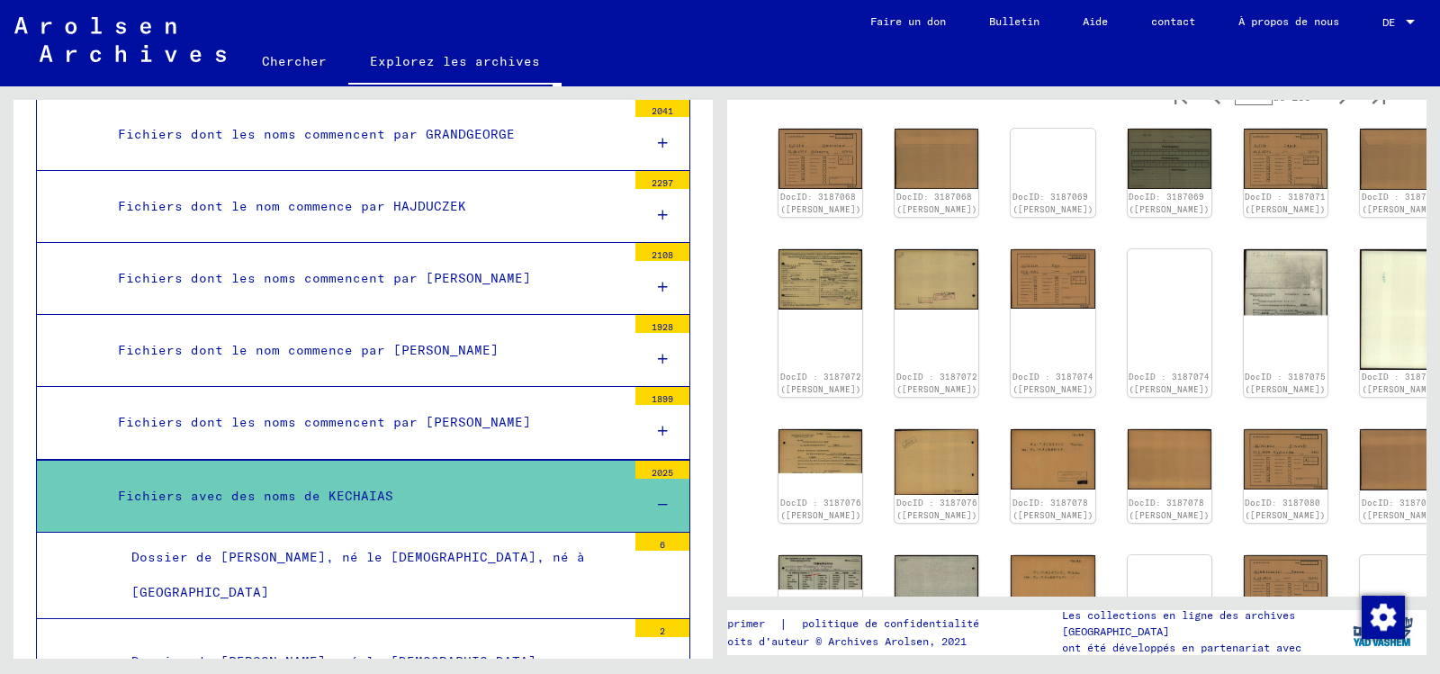
scroll to position [36, 0]
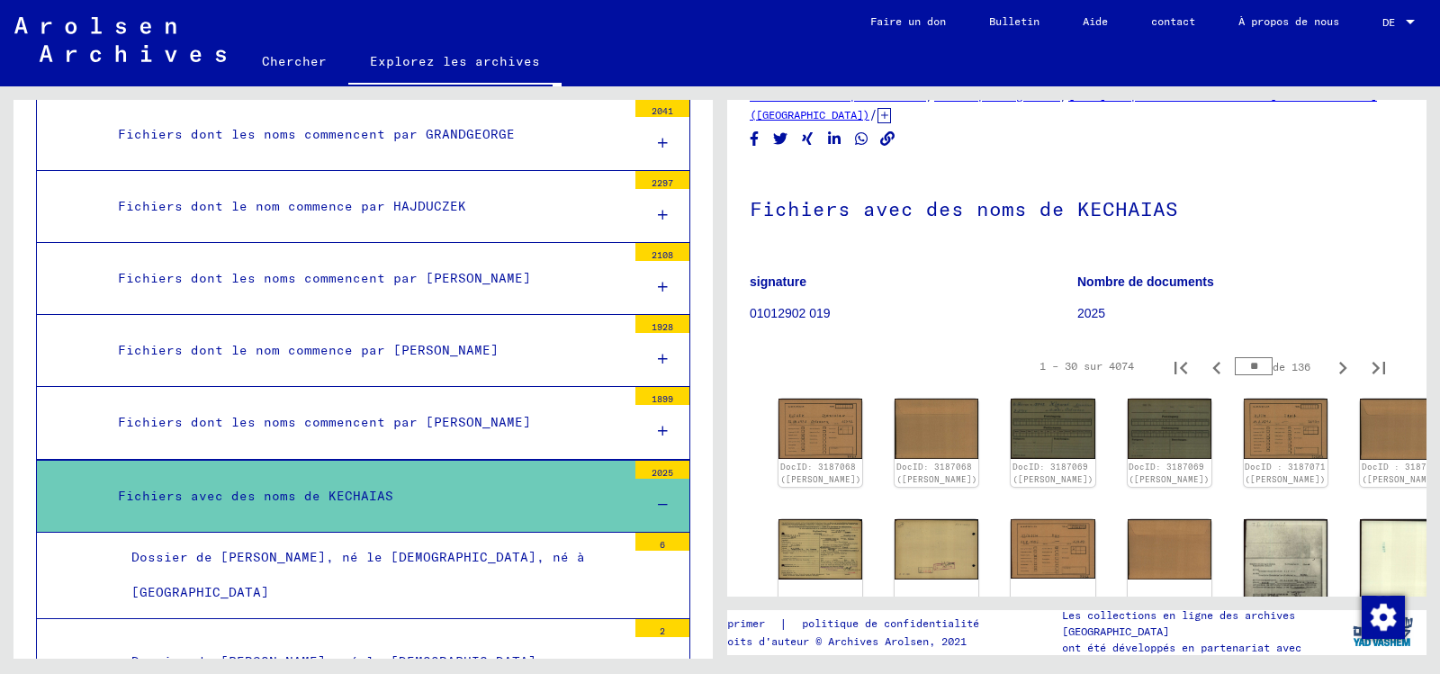
drag, startPoint x: 1238, startPoint y: 388, endPoint x: 1164, endPoint y: 387, distance: 74.7
click at [1164, 384] on div "1 – 30 sur 4074 ** de 136" at bounding box center [1207, 366] width 379 height 36
click at [1330, 381] on icon "Page suivante" at bounding box center [1342, 367] width 25 height 25
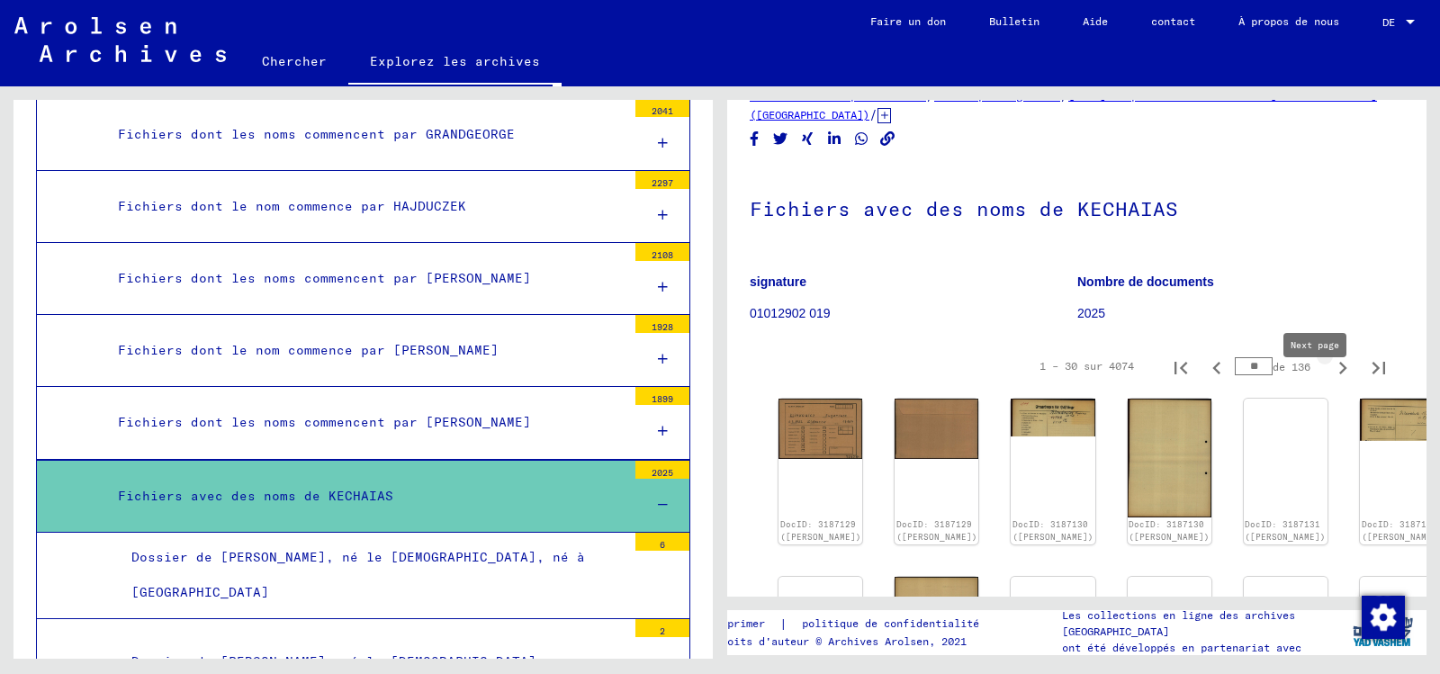
type input "**"
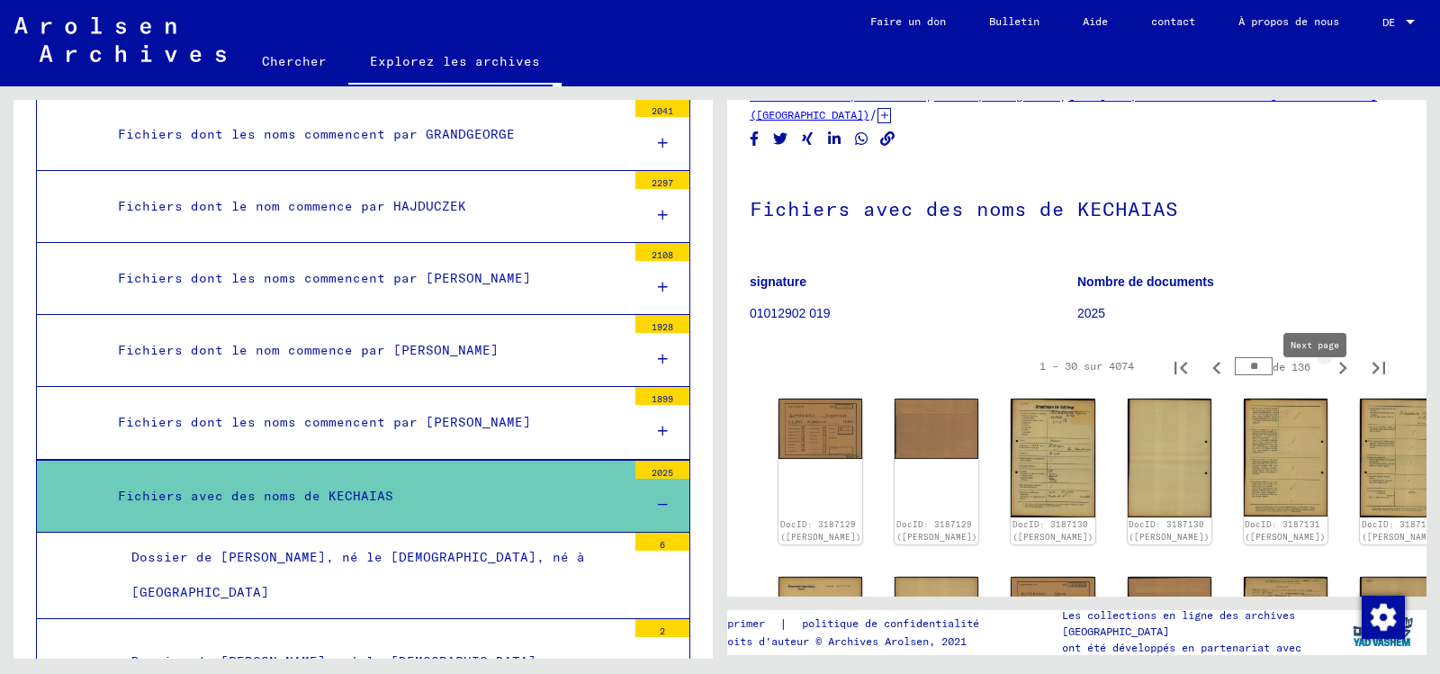
type input "**"
drag, startPoint x: 1236, startPoint y: 386, endPoint x: 1194, endPoint y: 376, distance: 43.4
click at [1200, 384] on div "1 – 30 sur 4074 ** de 136" at bounding box center [1207, 366] width 379 height 36
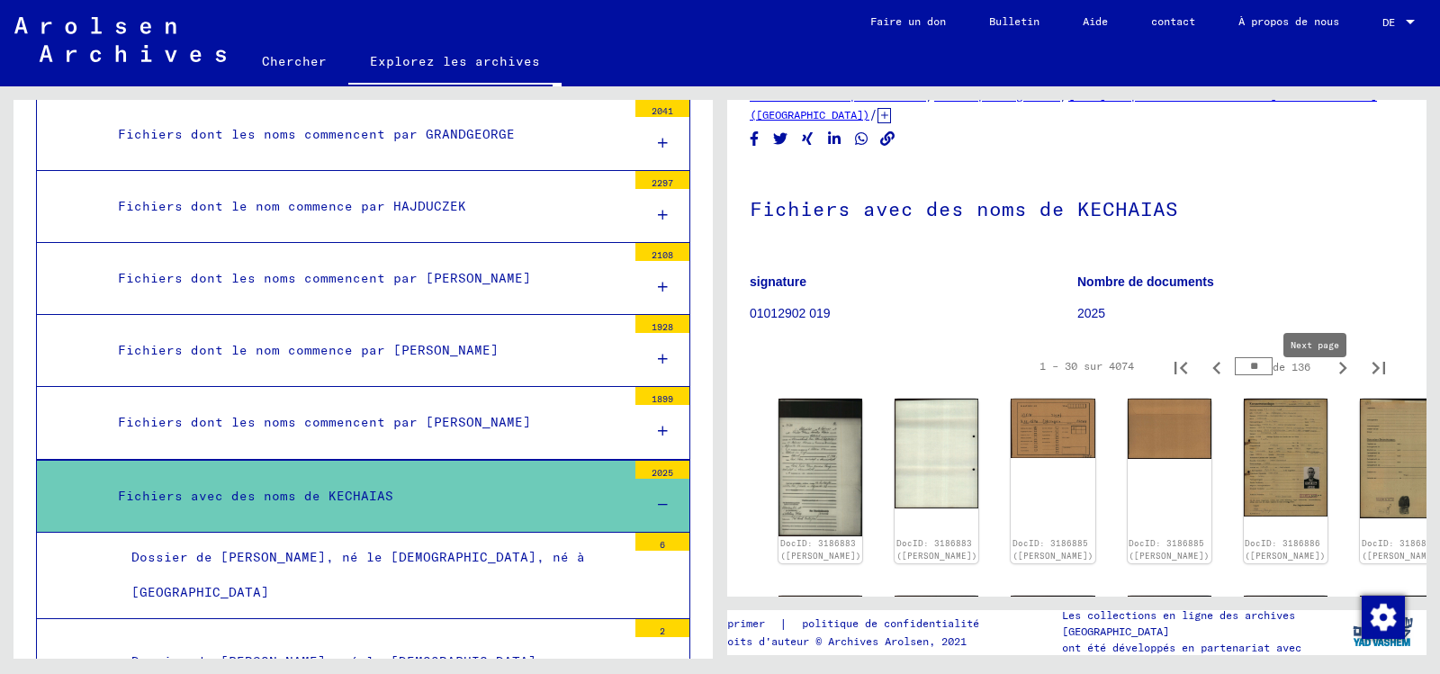
type input "**"
click at [1330, 381] on icon "Page suivante" at bounding box center [1342, 367] width 25 height 25
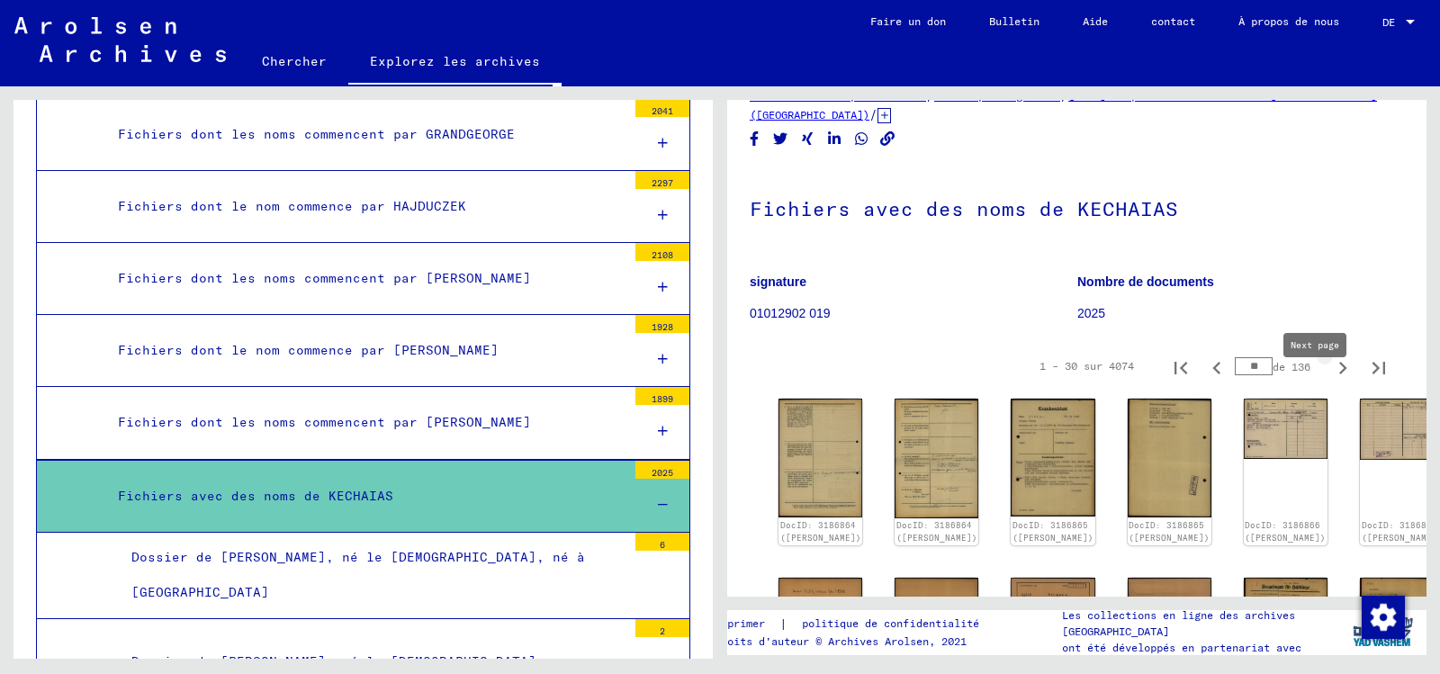
type input "**"
drag, startPoint x: 1221, startPoint y: 389, endPoint x: 1158, endPoint y: 387, distance: 63.0
click at [1200, 384] on div "1 – 30 sur 4074 ** de 136" at bounding box center [1207, 366] width 379 height 36
type input "**"
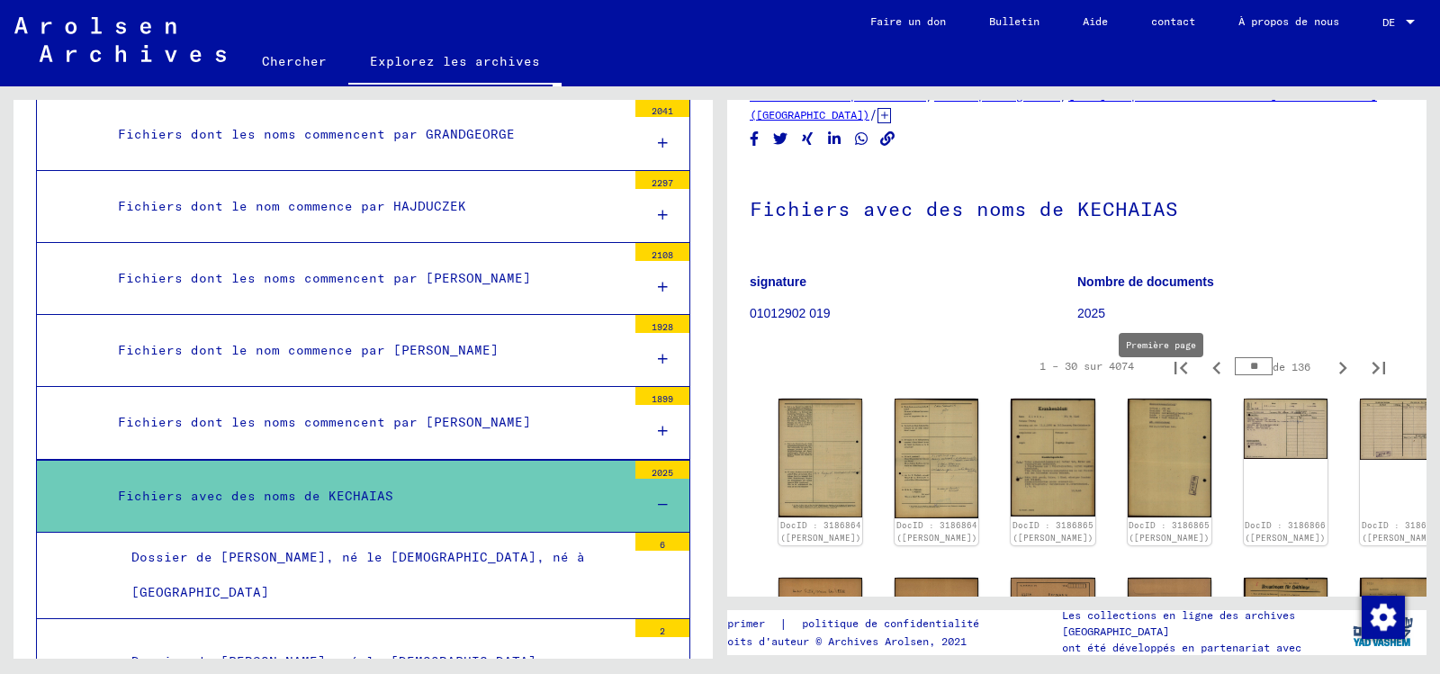
type input "**"
click at [1009, 505] on img at bounding box center [1053, 456] width 88 height 123
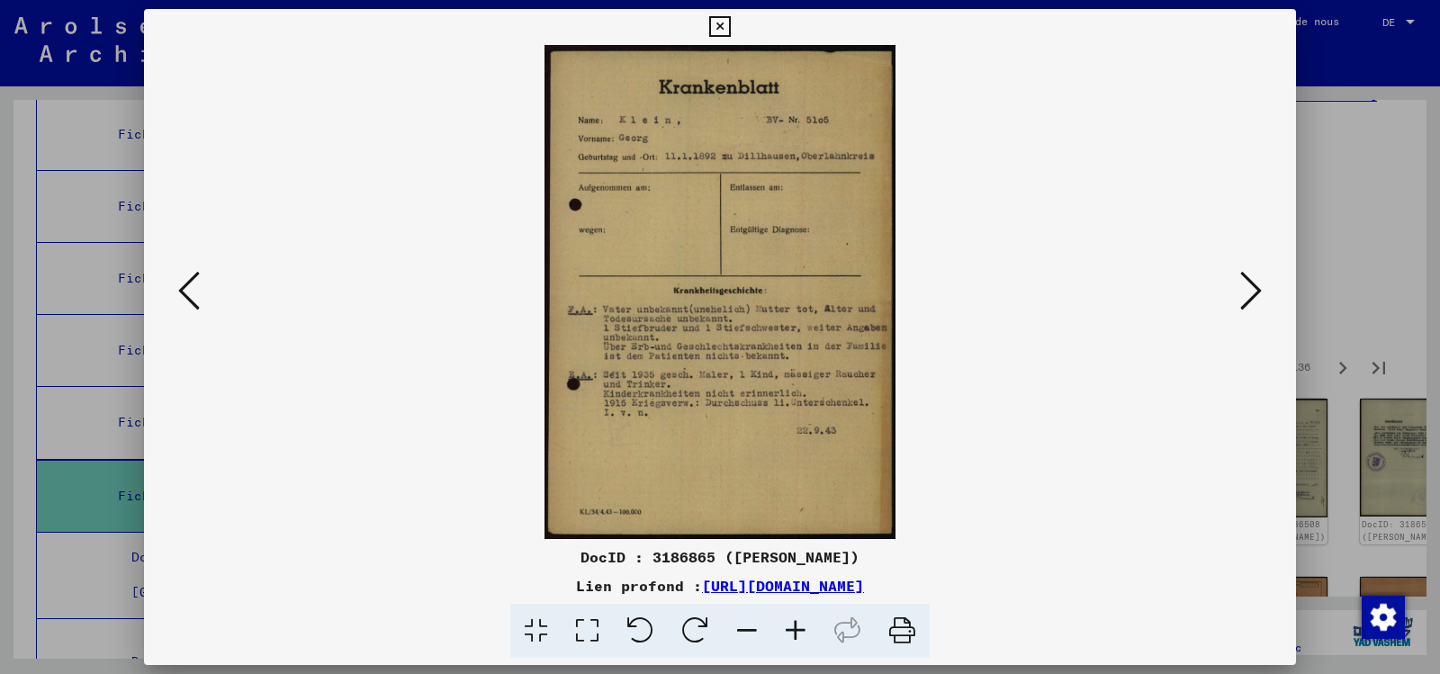
click at [714, 21] on icon at bounding box center [719, 27] width 21 height 22
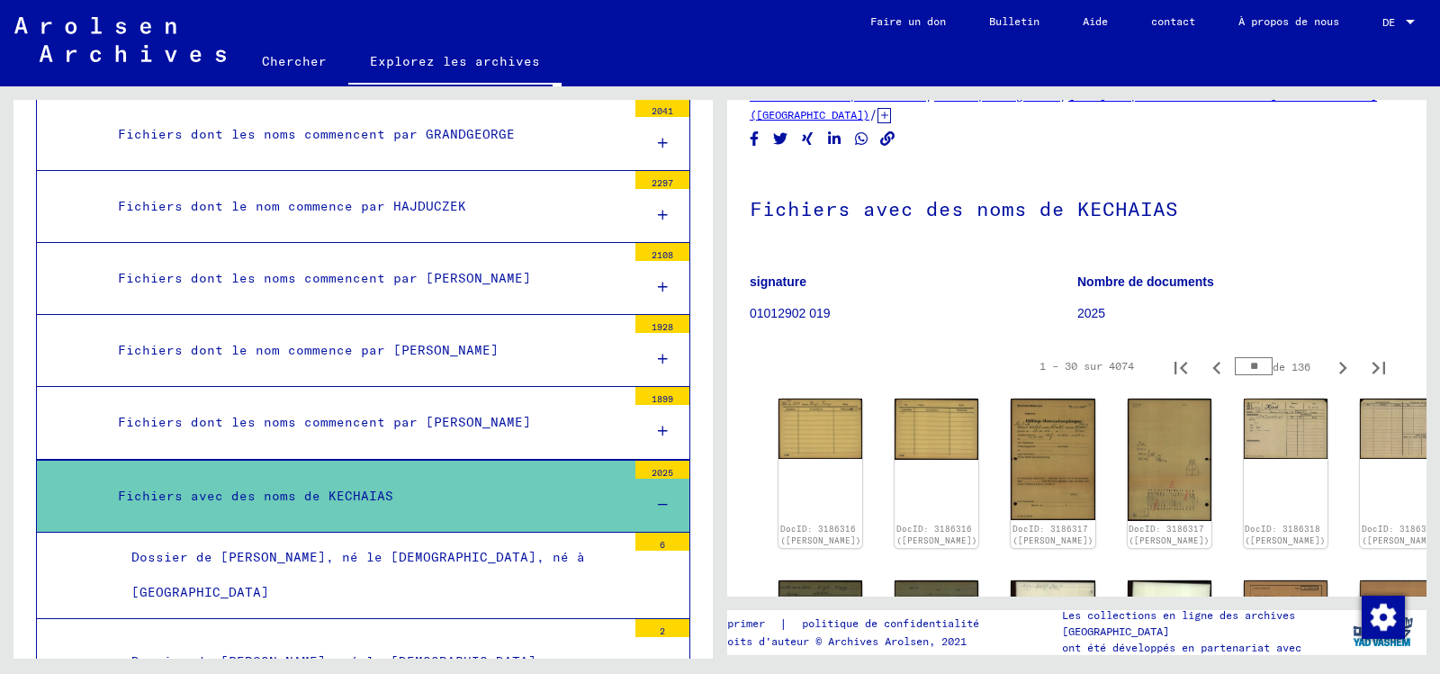
drag, startPoint x: 1240, startPoint y: 389, endPoint x: 814, endPoint y: 491, distance: 438.7
click at [1155, 384] on div "1 – 30 sur 4074 ** de 136" at bounding box center [1207, 366] width 379 height 36
type input "**"
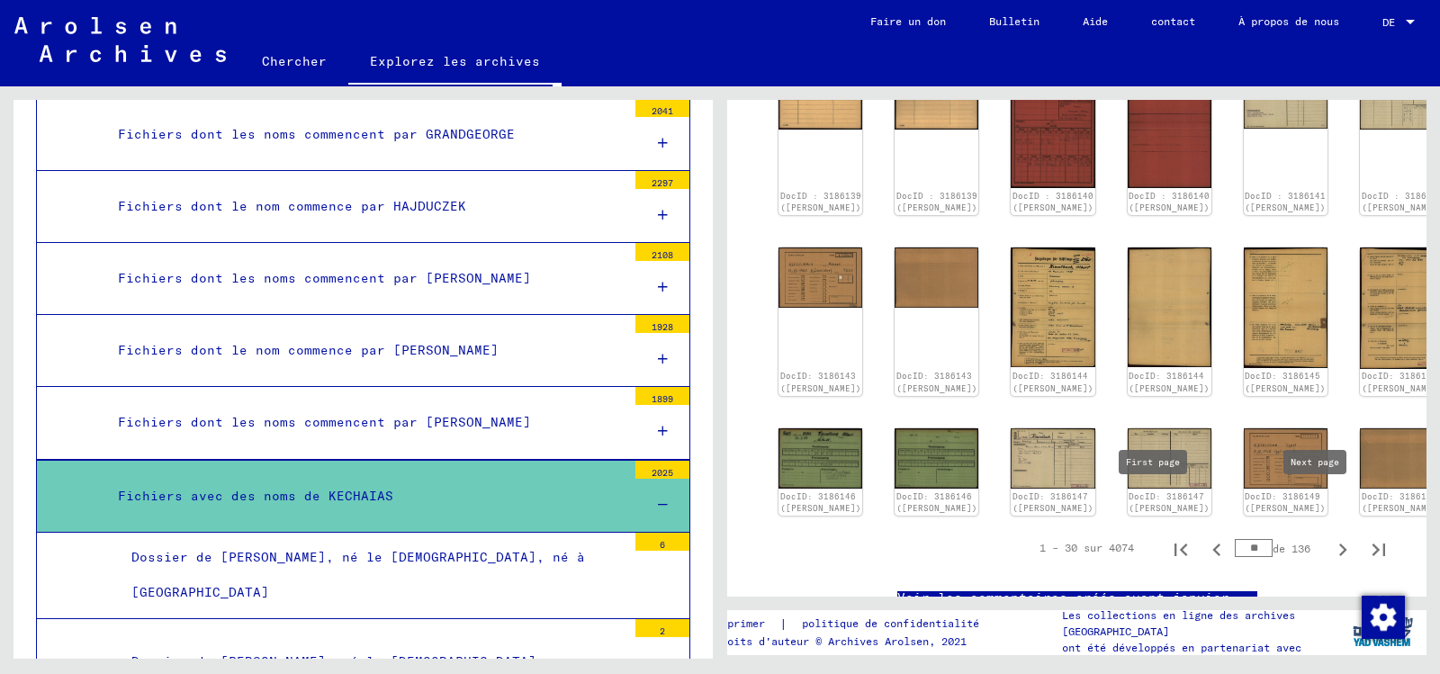
scroll to position [713, 0]
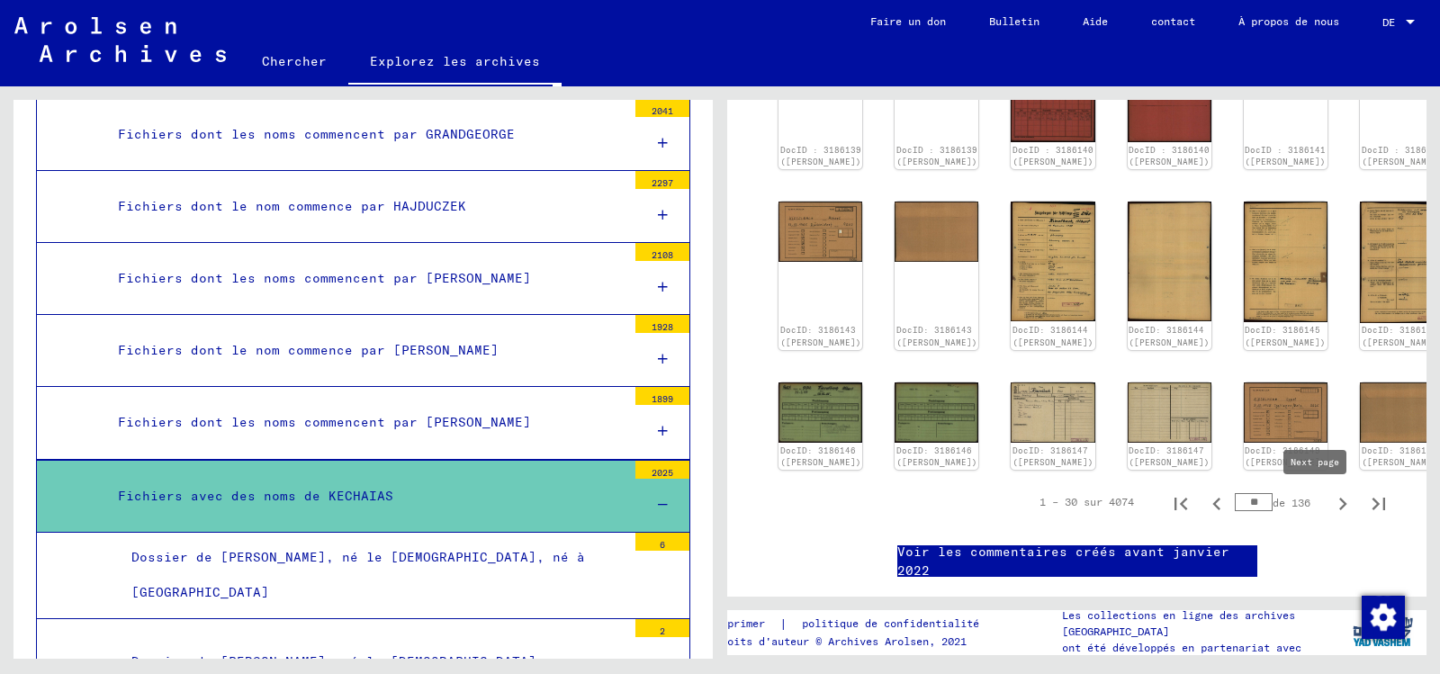
click at [1330, 508] on icon "Page suivante" at bounding box center [1342, 503] width 25 height 25
type input "**"
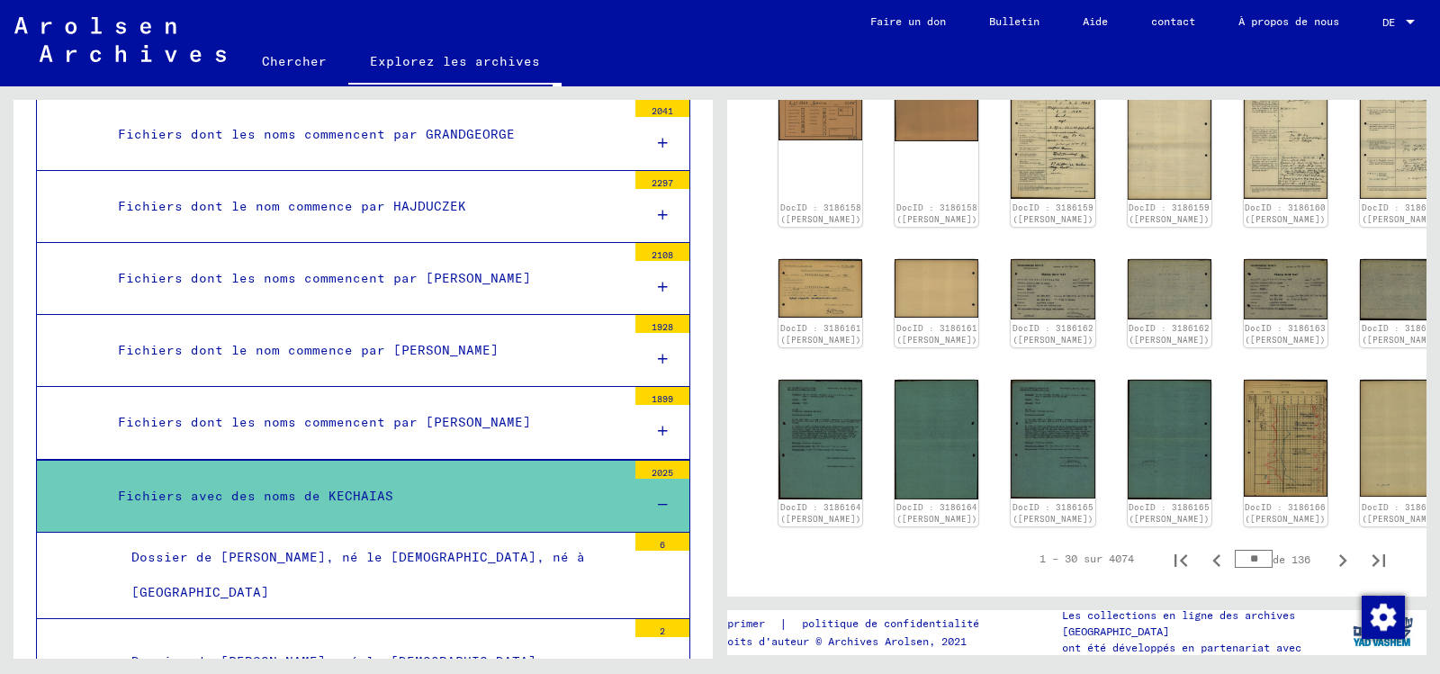
scroll to position [983, 0]
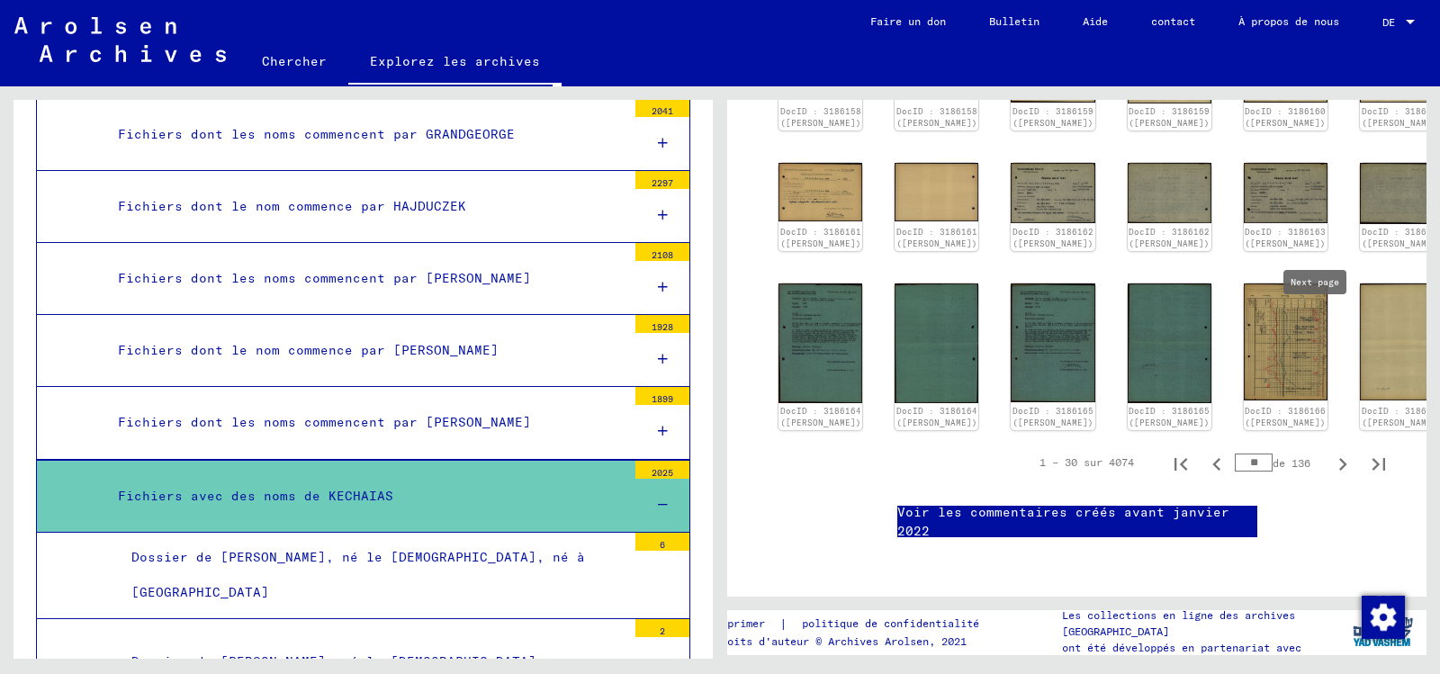
click at [1330, 452] on icon "Page suivante" at bounding box center [1342, 464] width 25 height 25
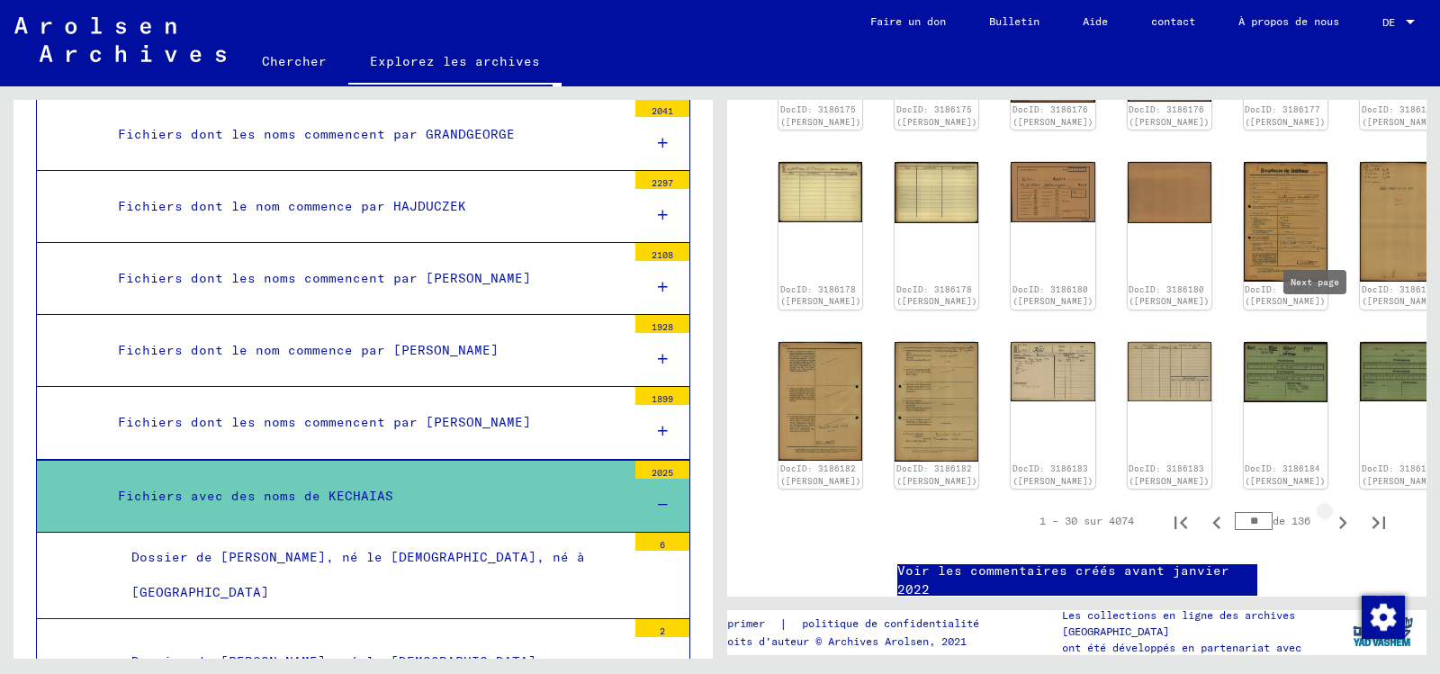
type input "**"
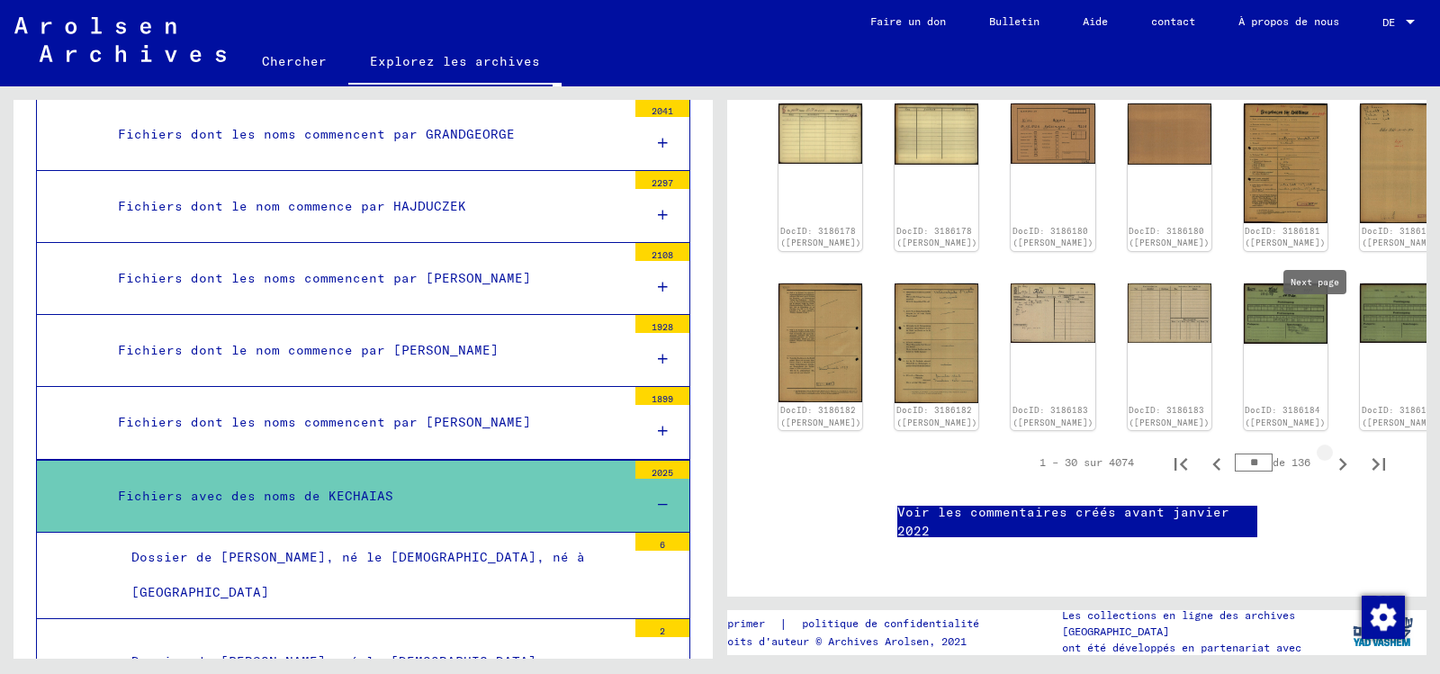
type input "**"
click at [1339, 458] on icon "Page suivante" at bounding box center [1343, 464] width 8 height 13
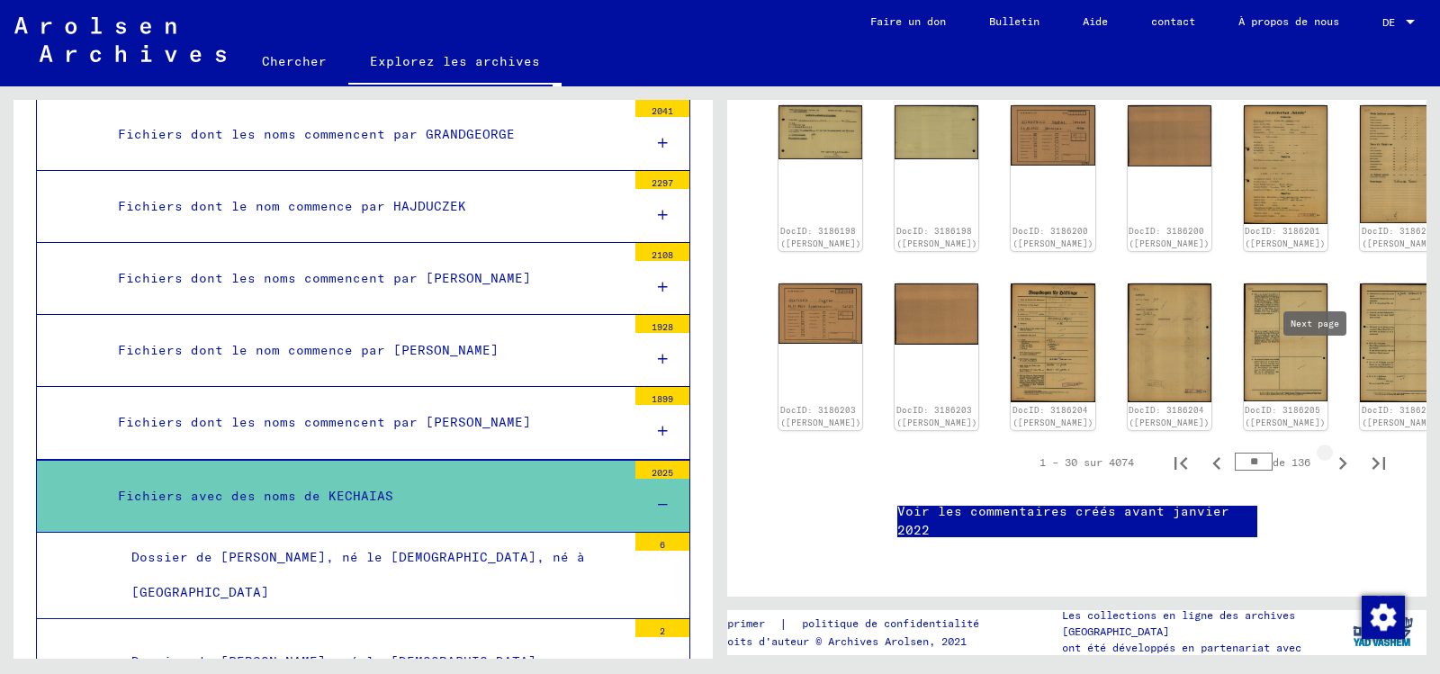
type input "**"
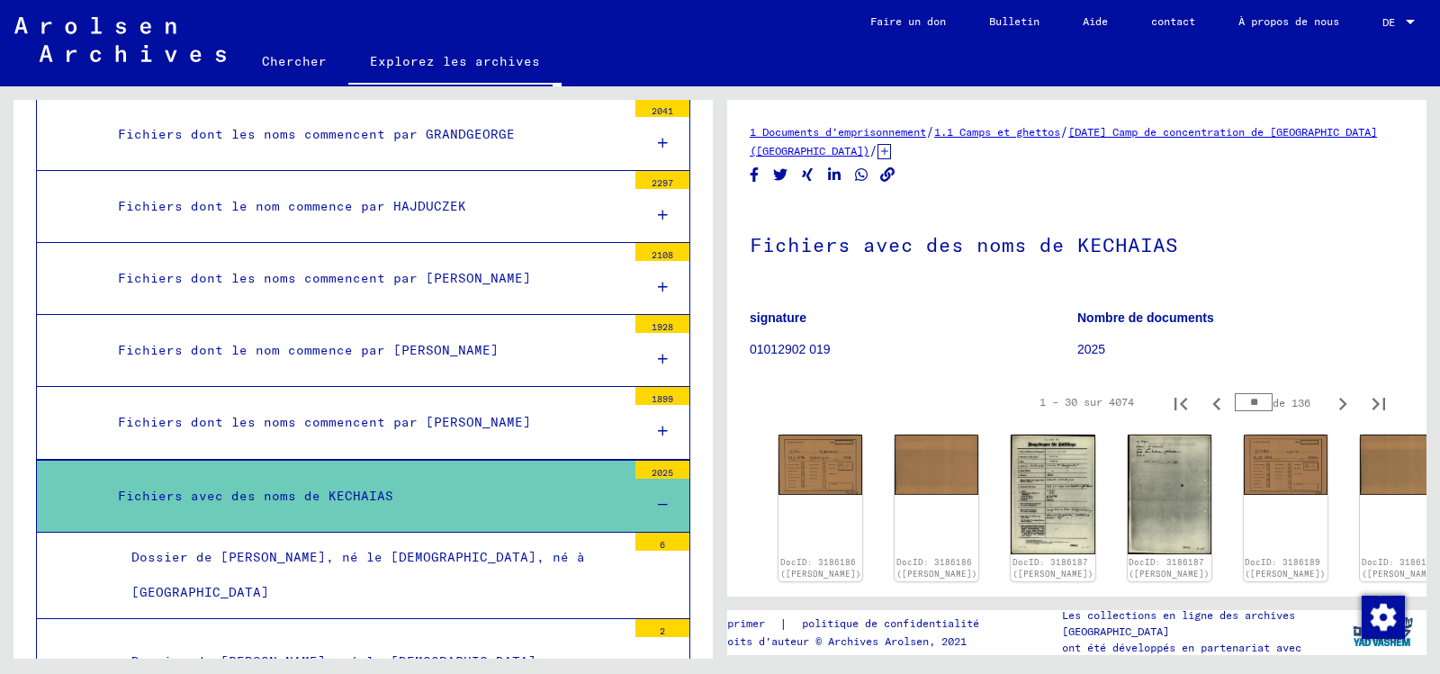
scroll to position [450, 0]
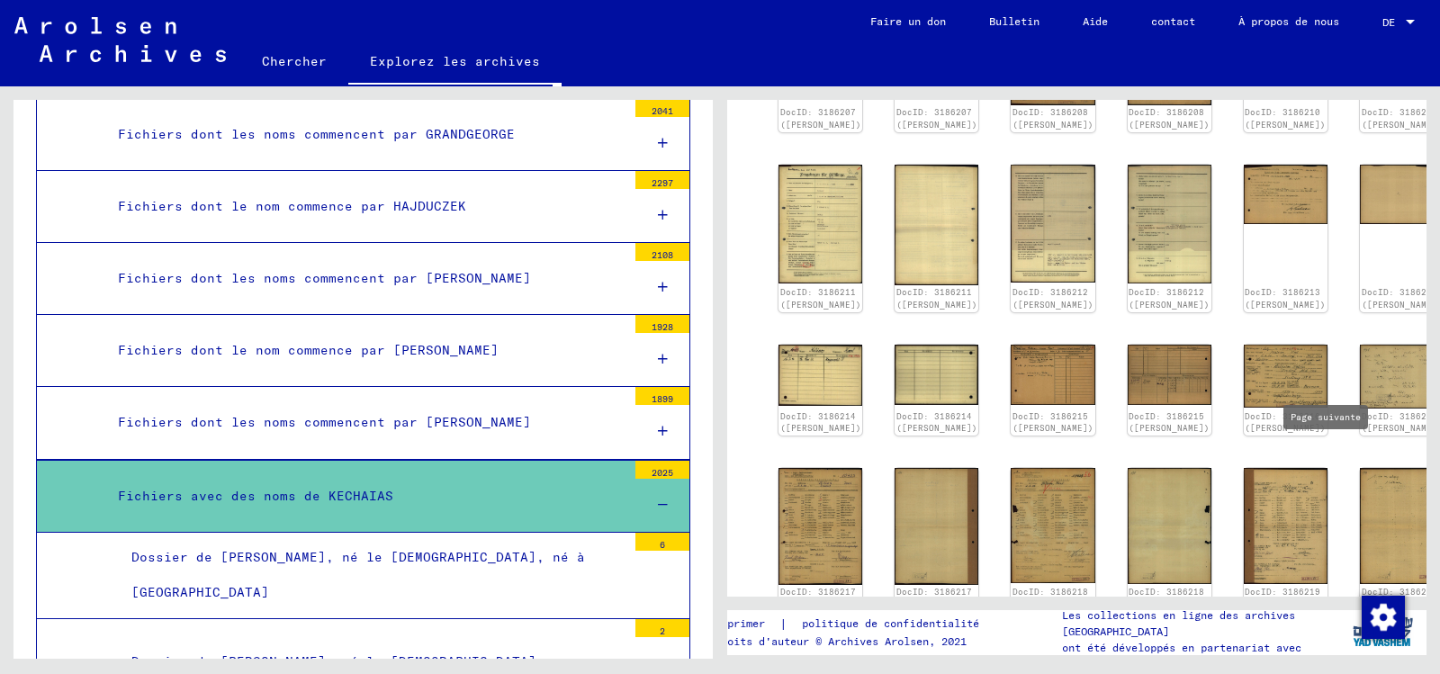
type input "**"
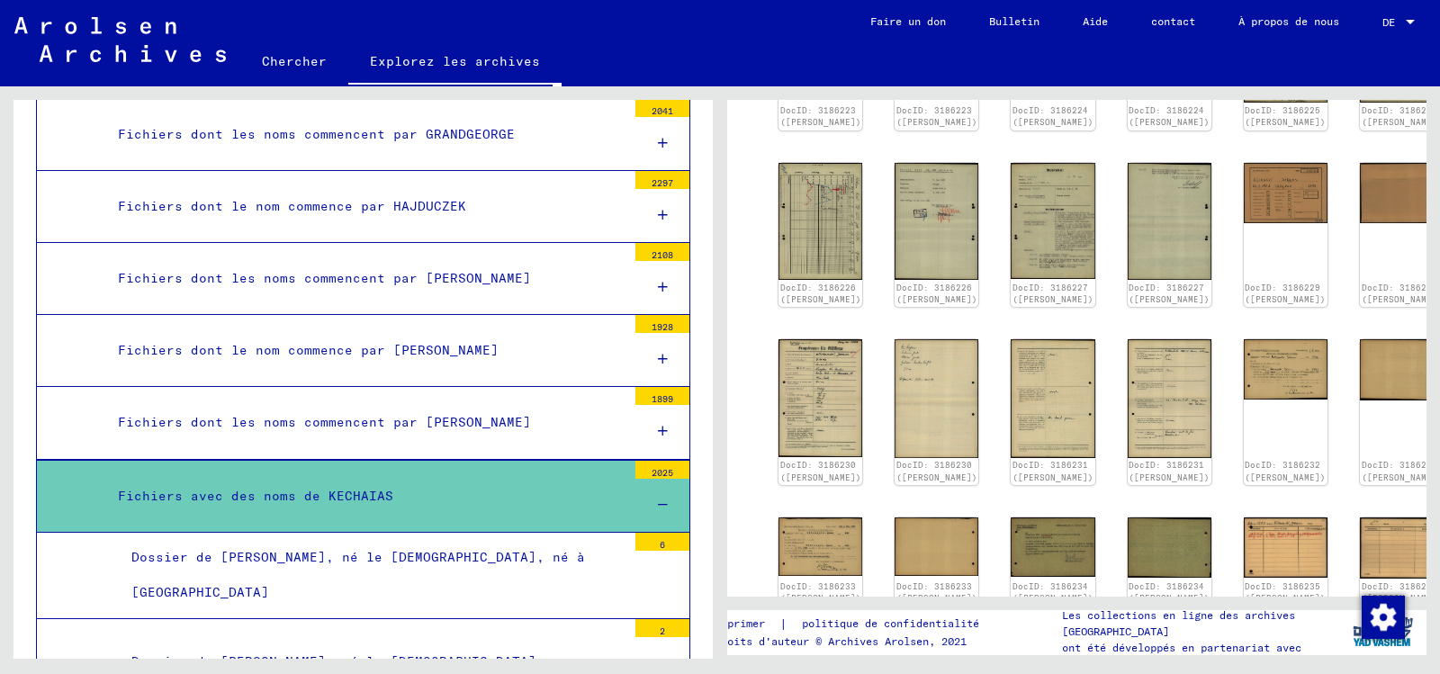
type input "**"
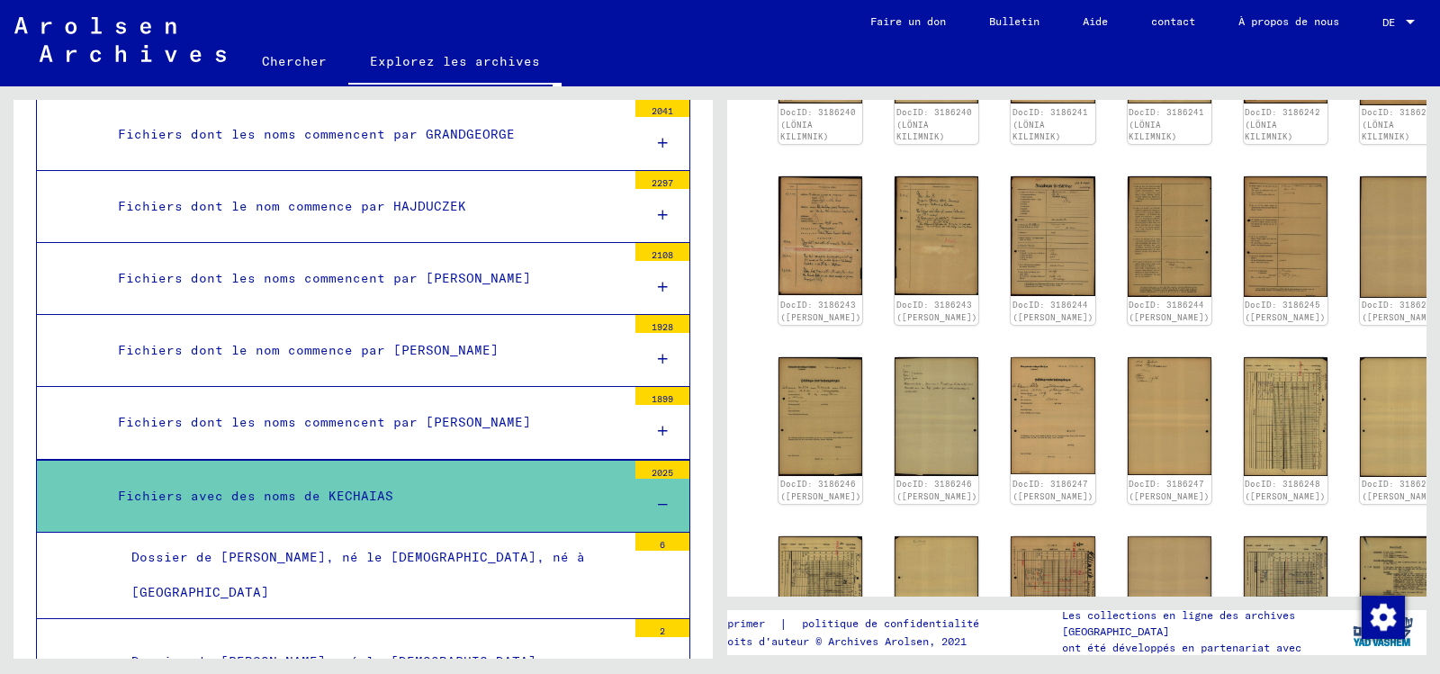
type input "**"
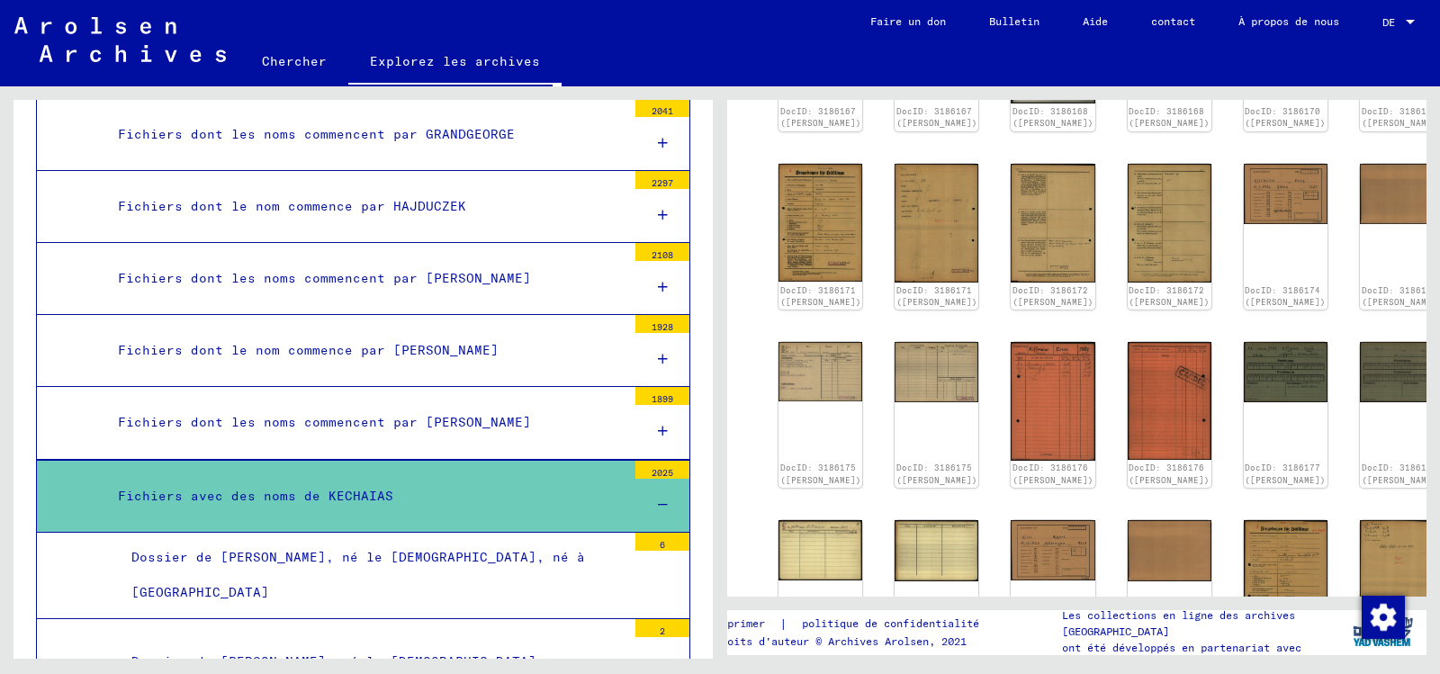
type input "**"
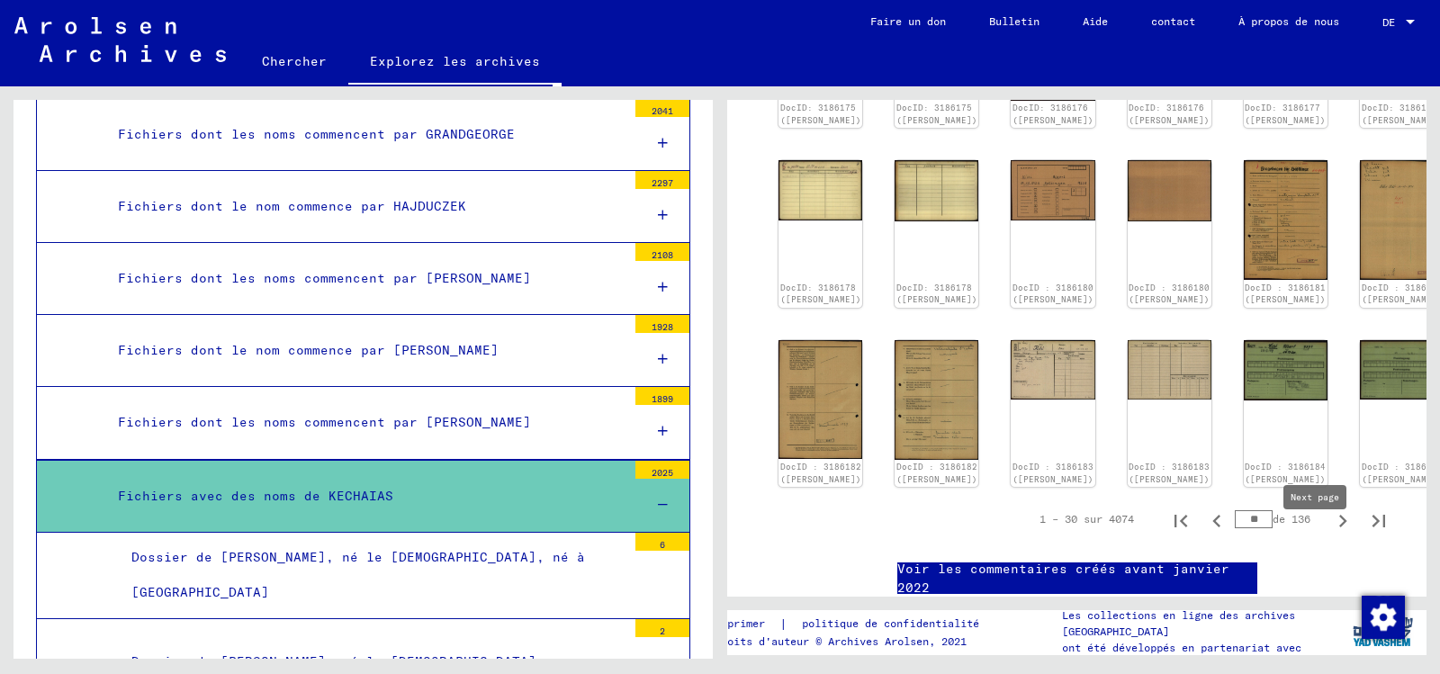
click at [1330, 534] on icon "Page suivante" at bounding box center [1342, 520] width 25 height 25
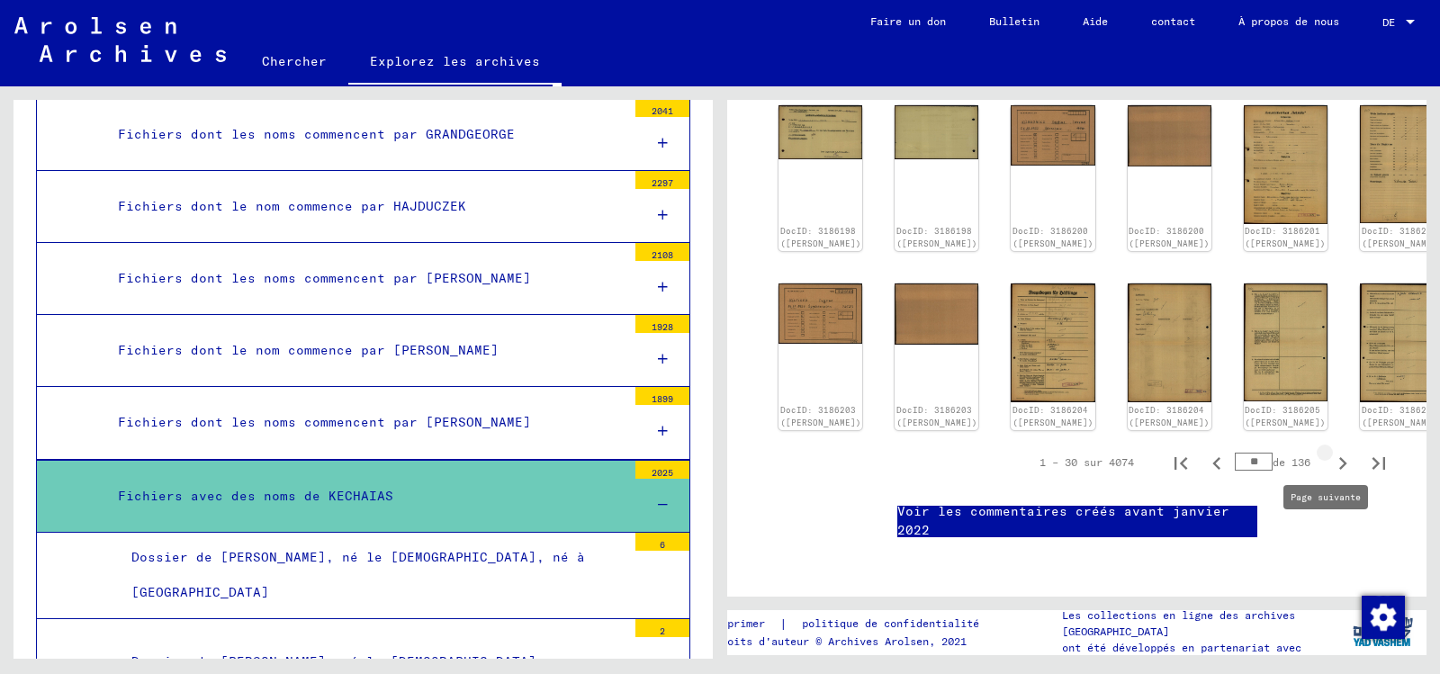
type input "**"
click at [1339, 470] on icon "Page suivante" at bounding box center [1343, 463] width 8 height 13
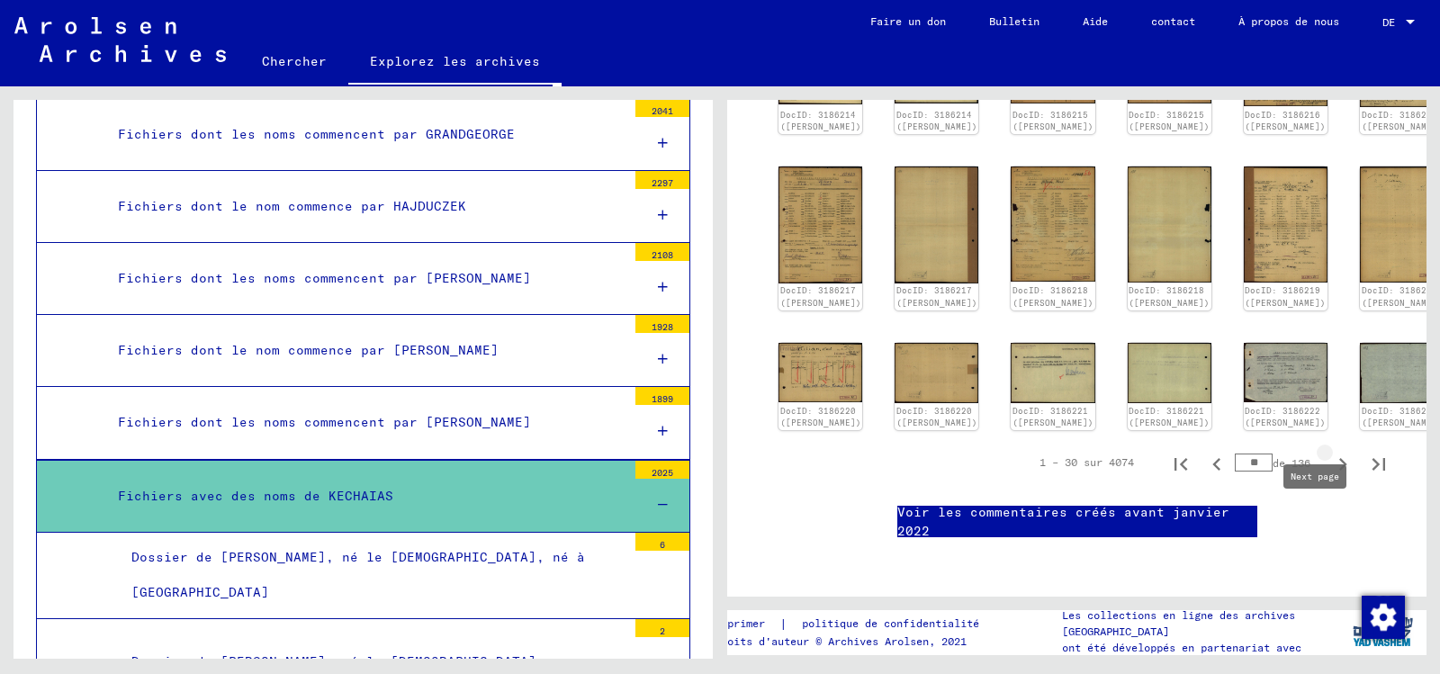
type input "**"
click at [1330, 452] on icon "Page suivante" at bounding box center [1342, 464] width 25 height 25
type input "**"
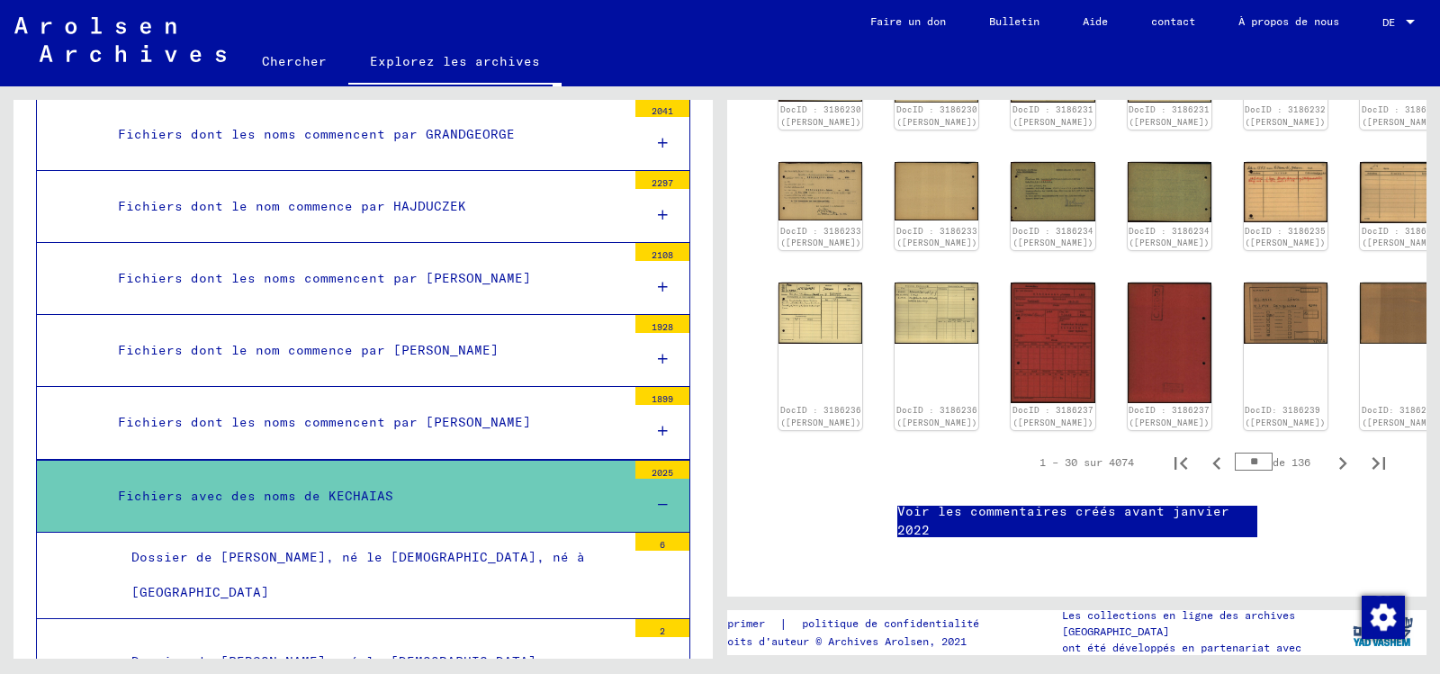
scroll to position [945, 0]
click at [1339, 457] on icon "Page suivante" at bounding box center [1343, 463] width 8 height 13
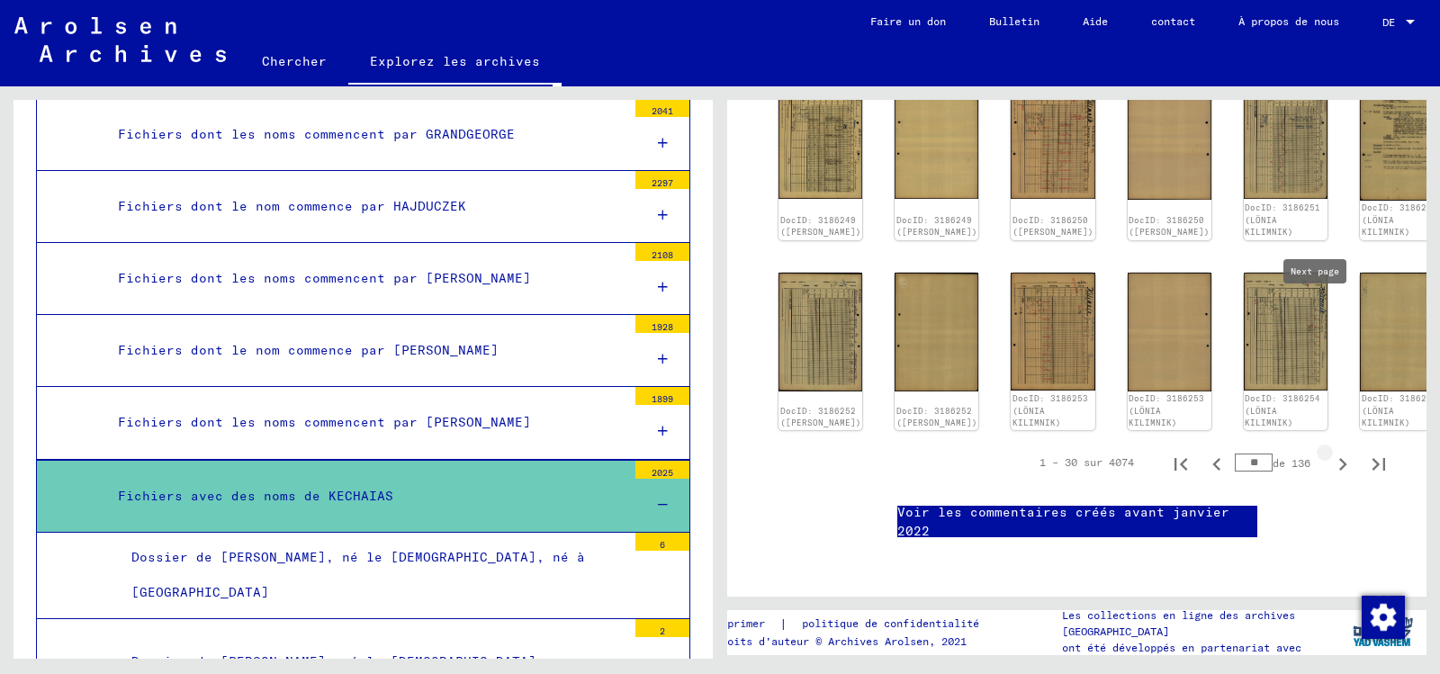
type input "**"
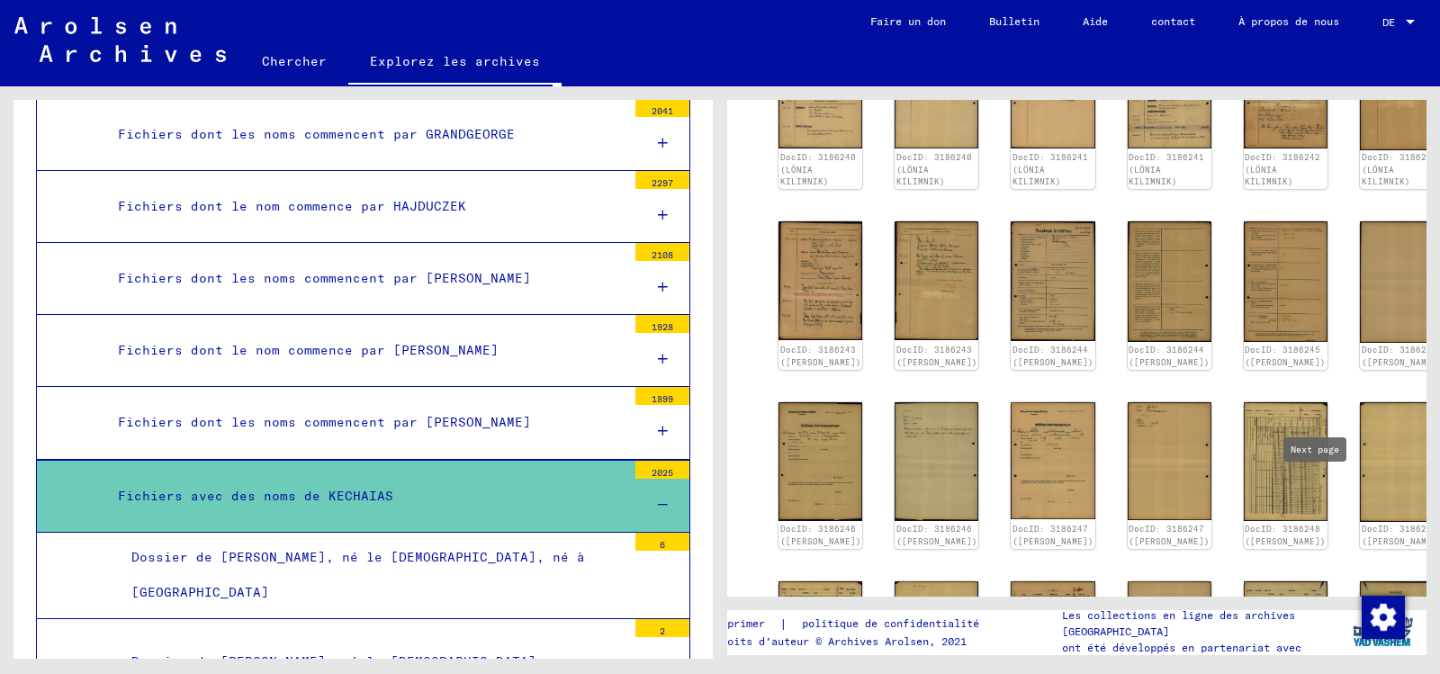
type input "**"
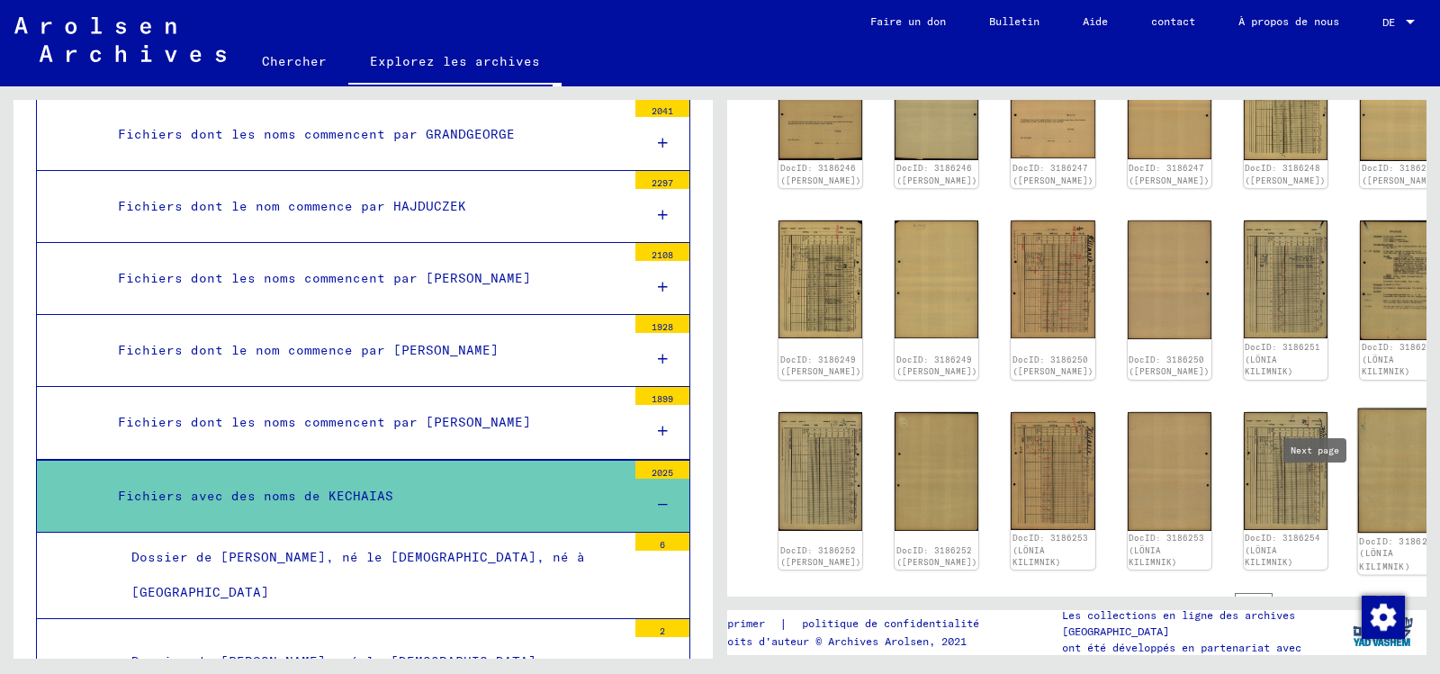
scroll to position [856, 0]
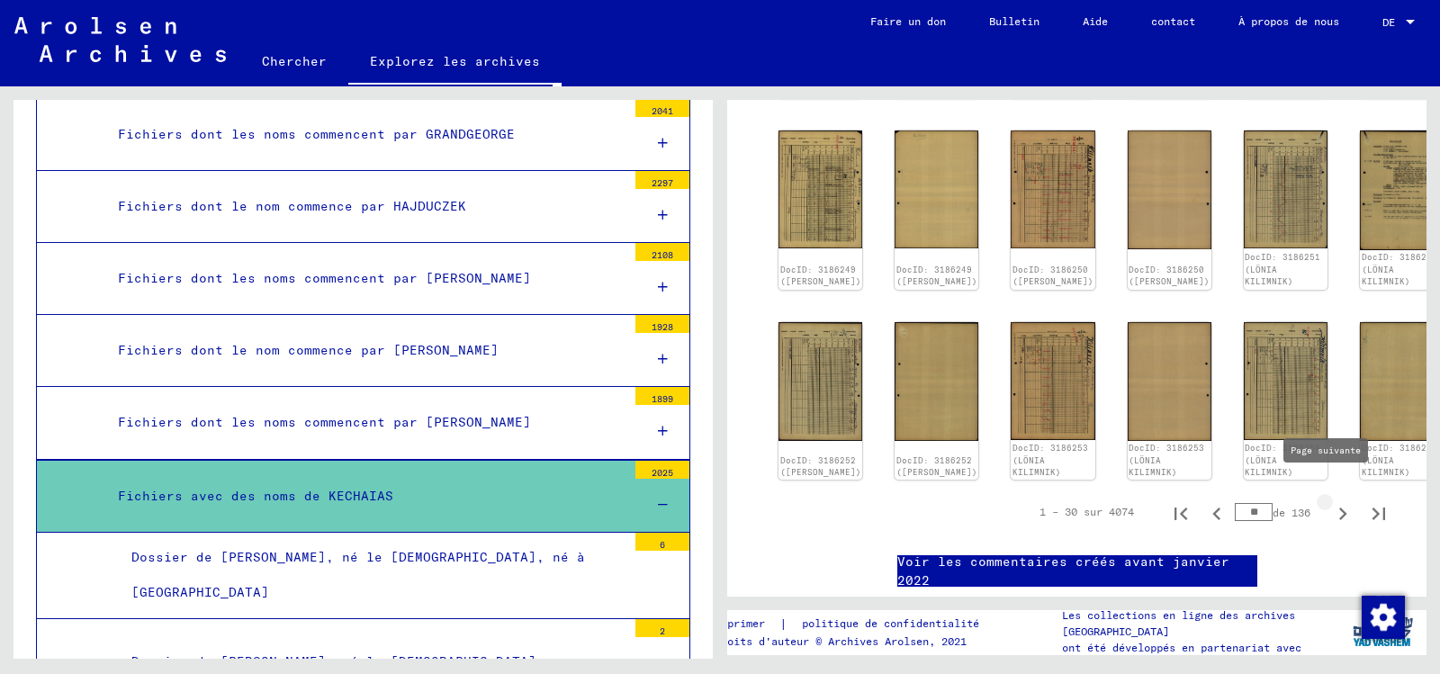
click at [1330, 501] on icon "Page suivante" at bounding box center [1342, 513] width 25 height 25
type input "**"
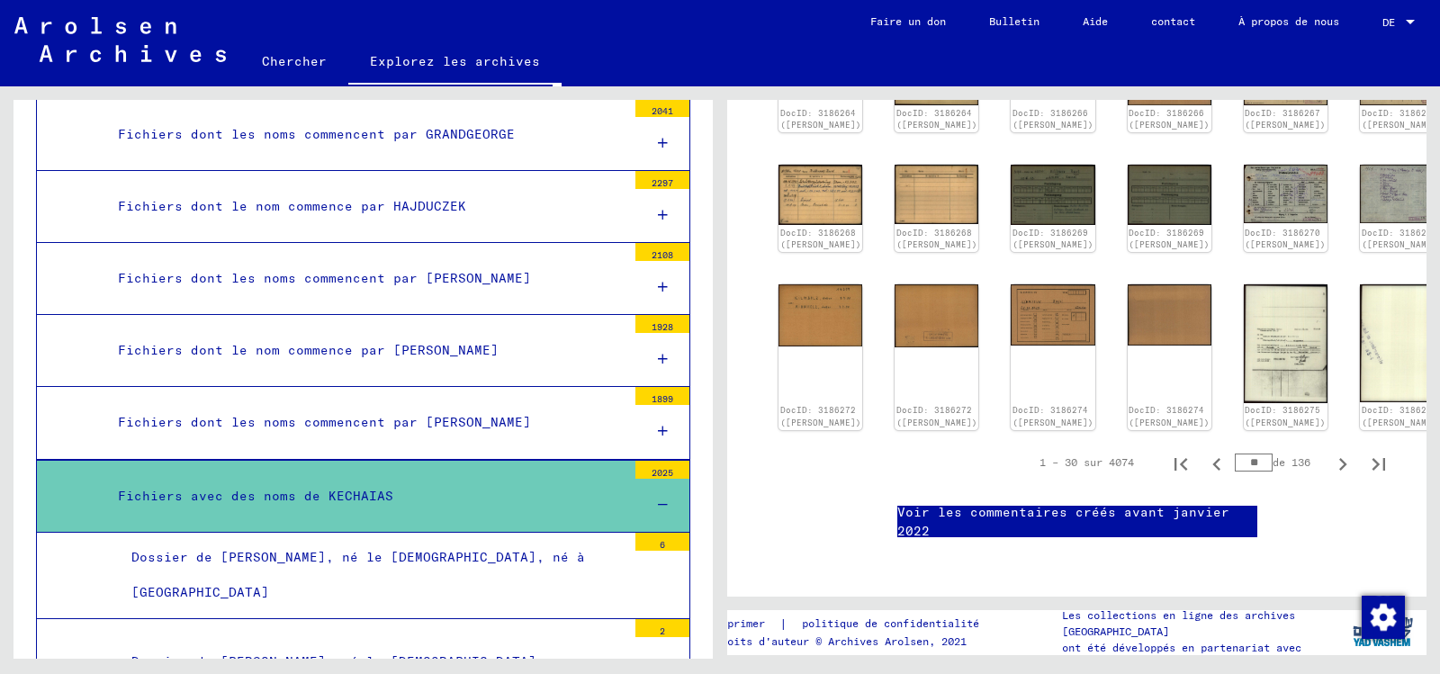
scroll to position [406, 0]
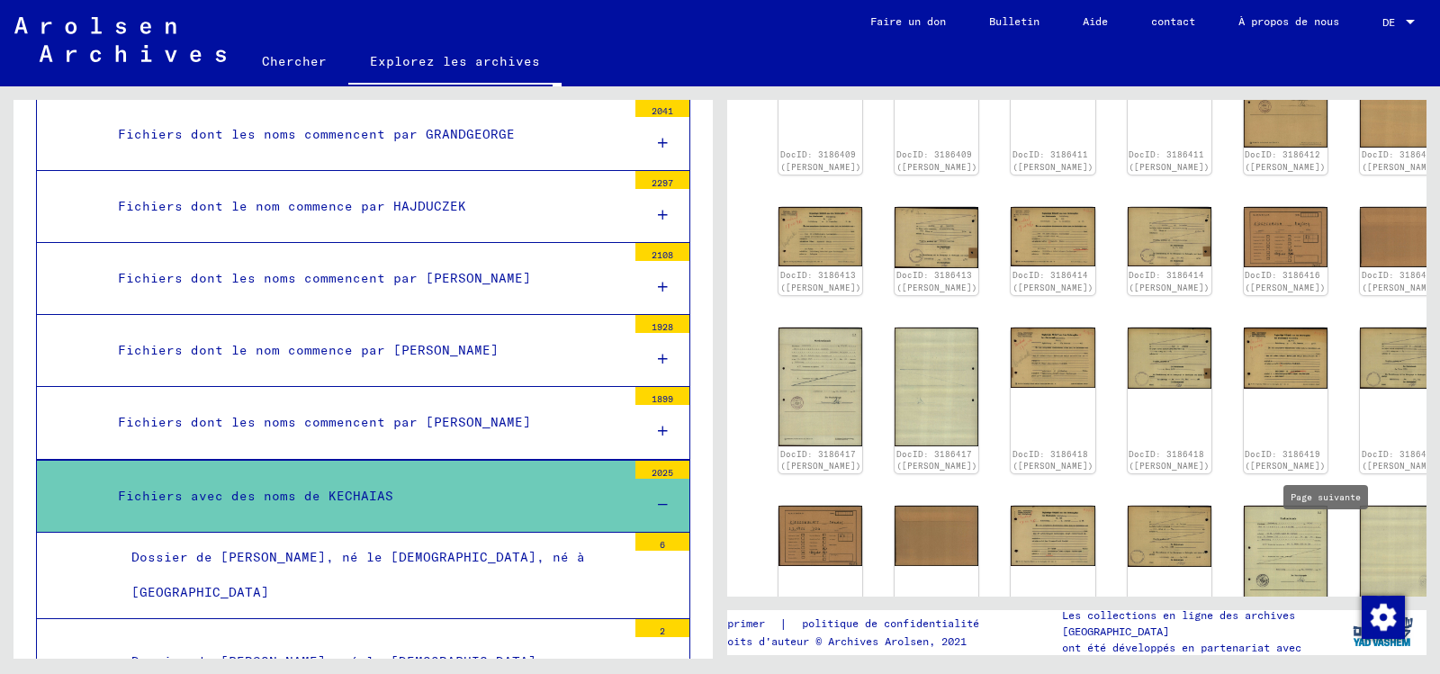
type input "**"
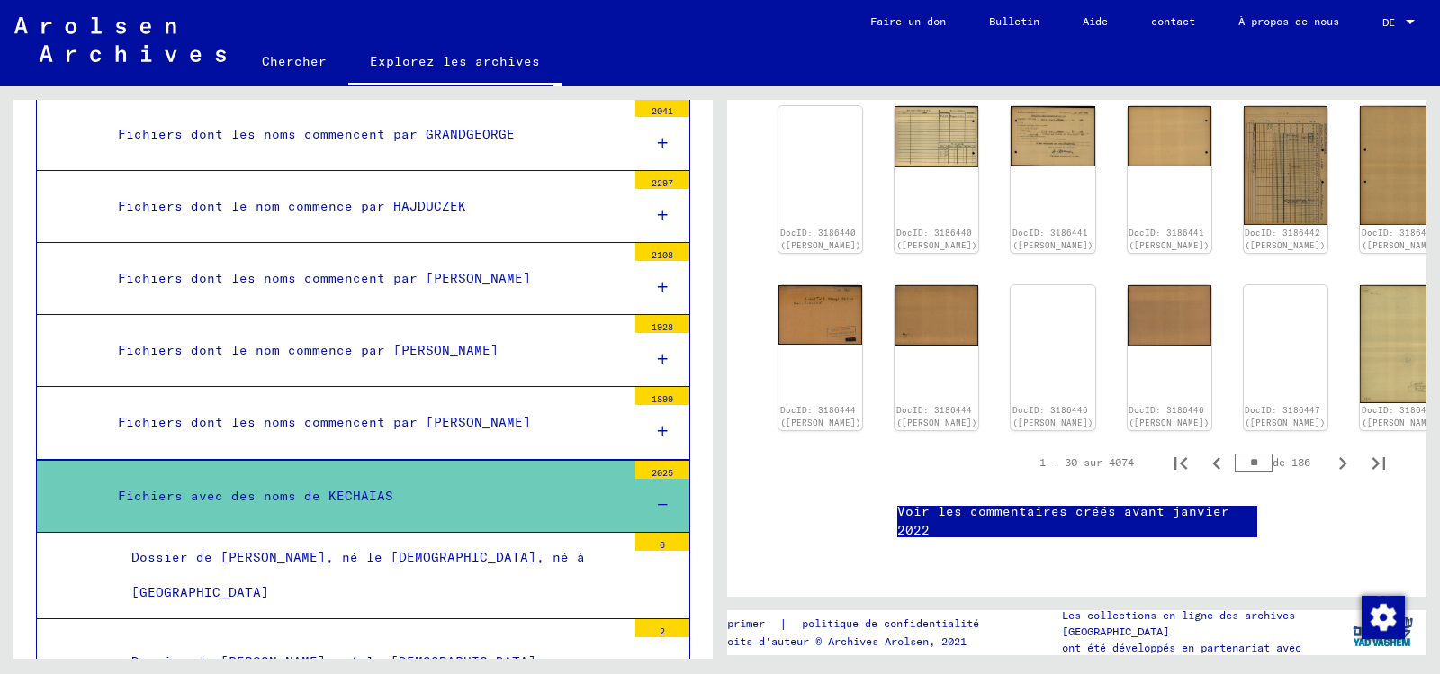
scroll to position [1007, 0]
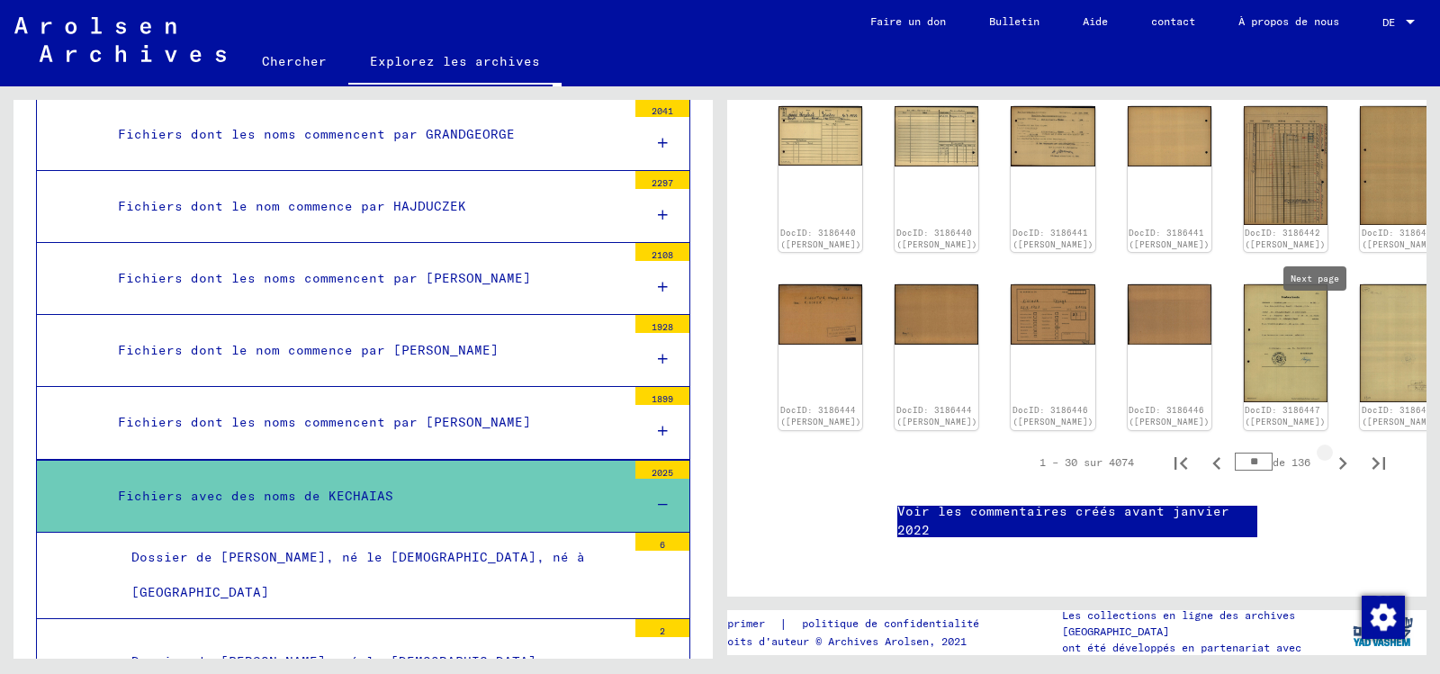
click at [1330, 451] on icon "Page suivante" at bounding box center [1342, 463] width 25 height 25
type input "**"
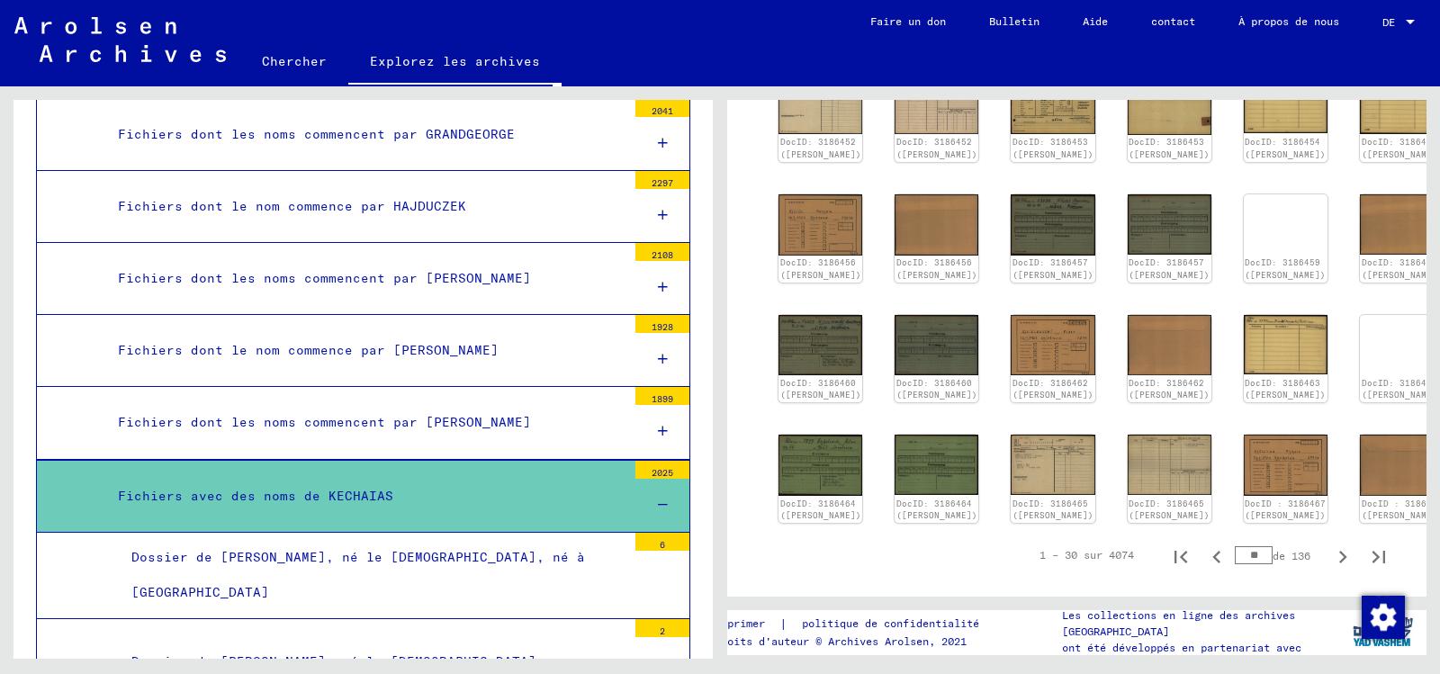
scroll to position [180, 0]
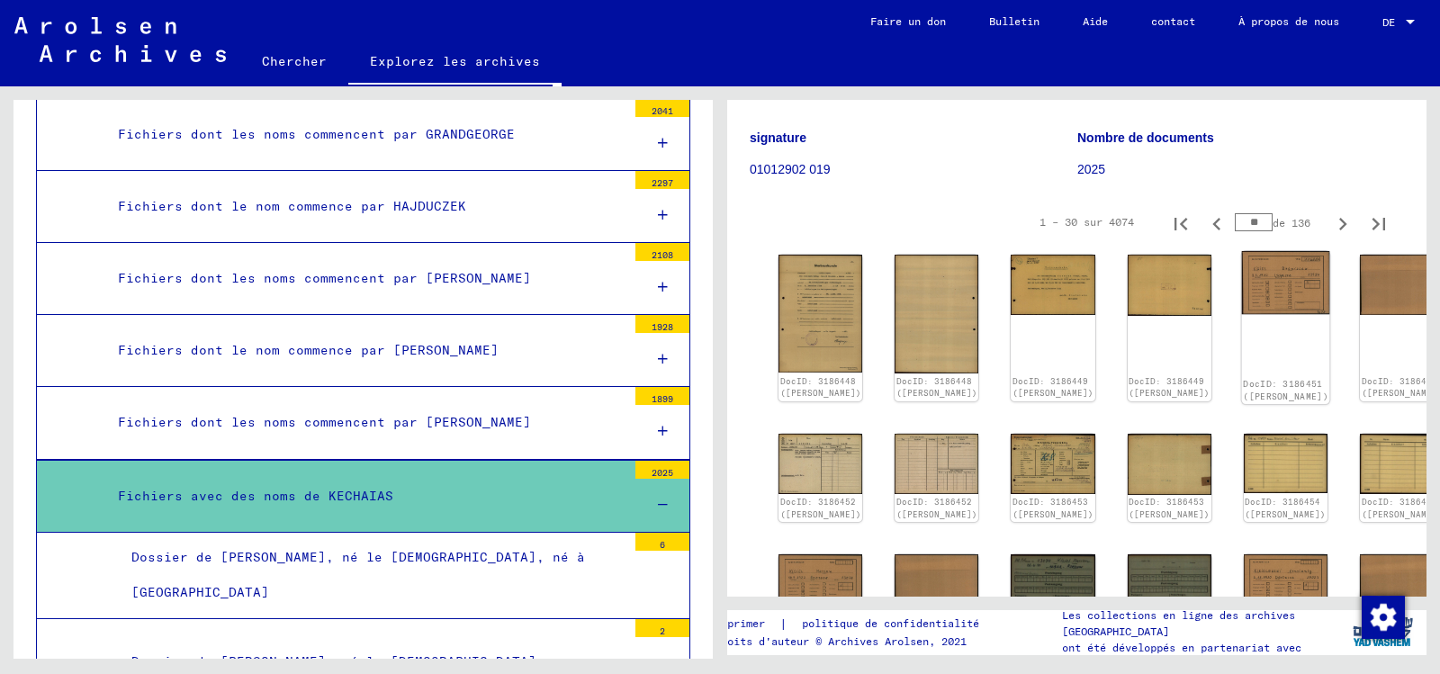
click at [1243, 402] on font "DocID: 3186451 ([PERSON_NAME])" at bounding box center [1285, 390] width 85 height 23
